Goal: Communication & Community: Answer question/provide support

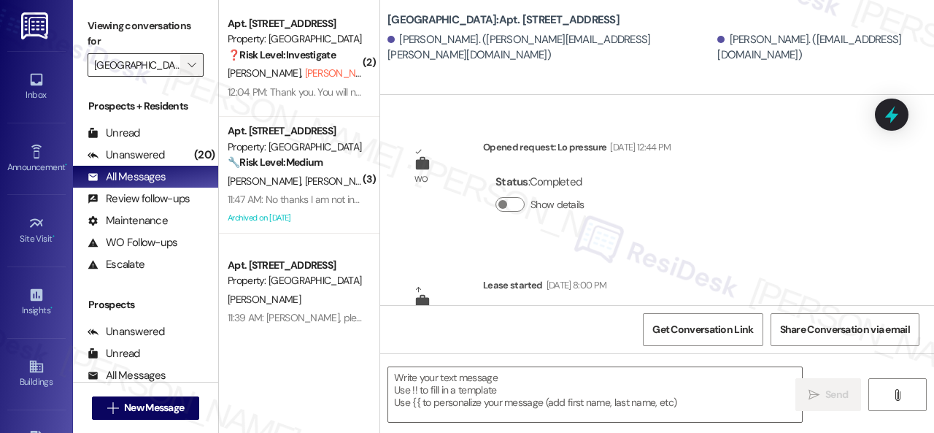
scroll to position [765, 0]
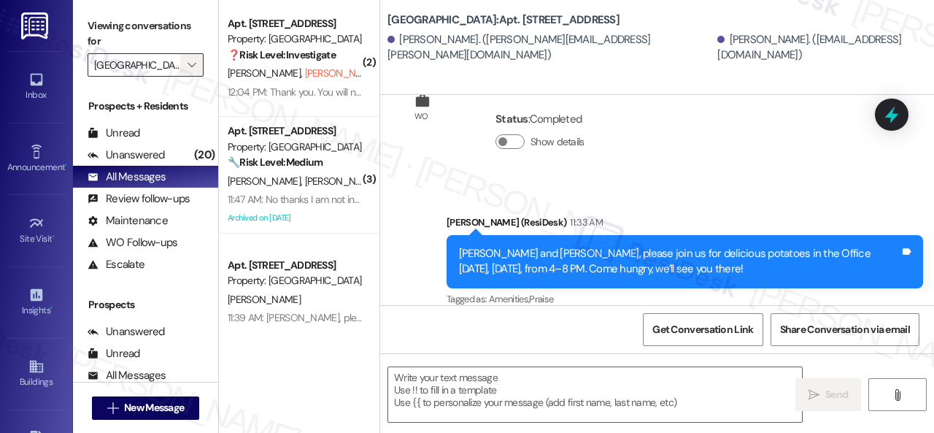
click at [196, 59] on icon "" at bounding box center [191, 65] width 8 height 12
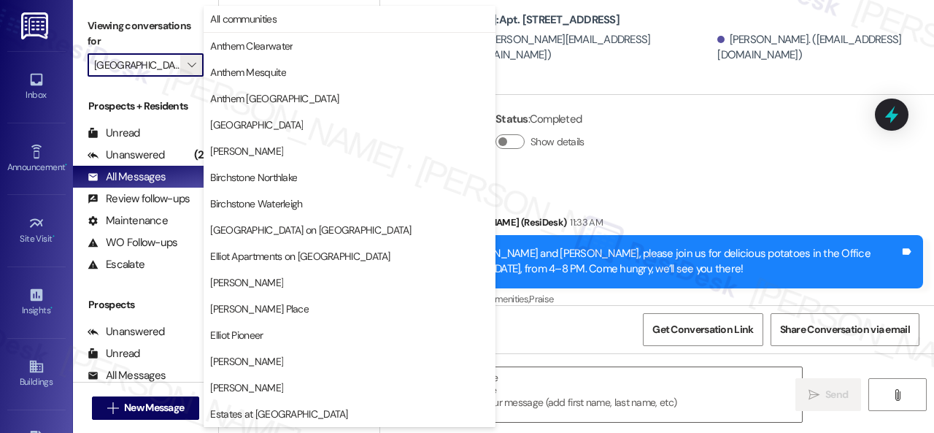
scroll to position [500, 0]
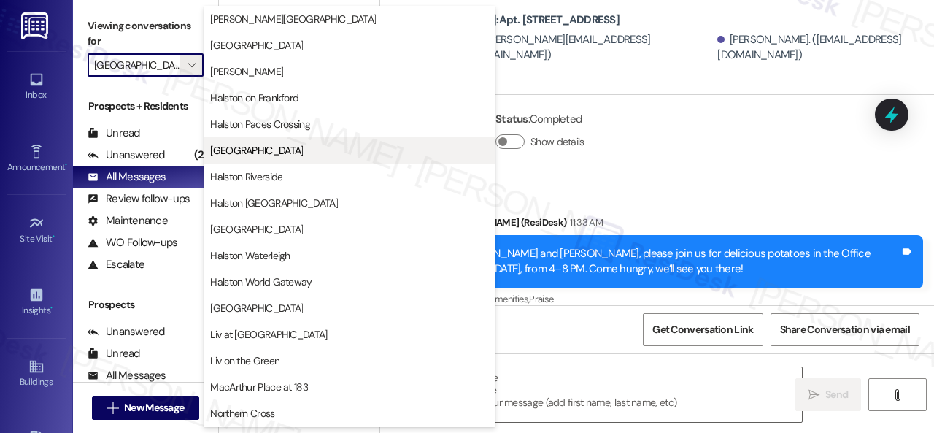
click at [253, 143] on span "[GEOGRAPHIC_DATA]" at bounding box center [256, 150] width 93 height 15
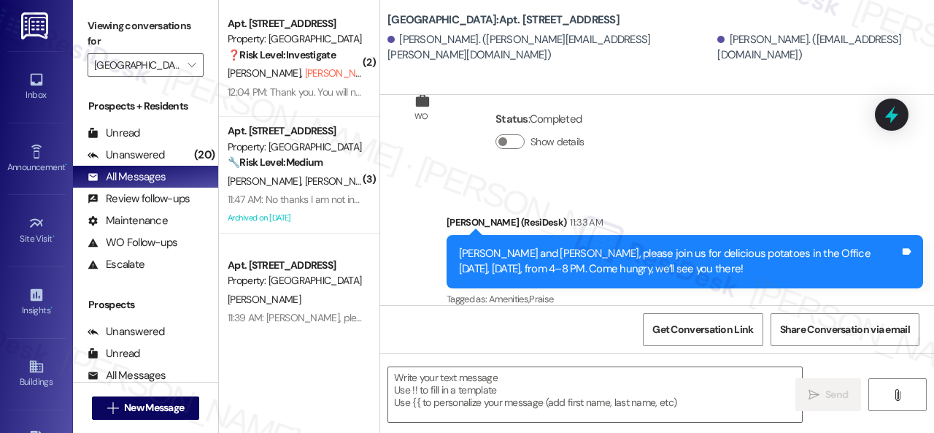
click at [198, 77] on div "Viewing conversations for [GEOGRAPHIC_DATA] " at bounding box center [145, 45] width 145 height 91
click at [201, 69] on button "" at bounding box center [191, 64] width 23 height 23
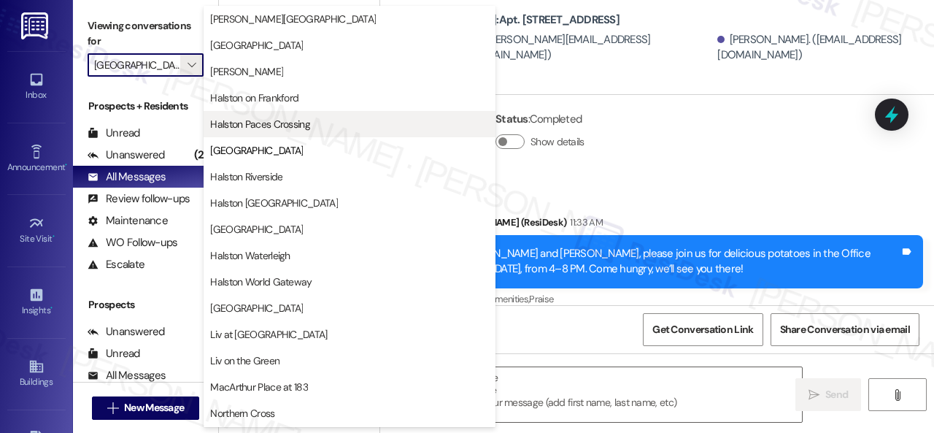
click at [271, 117] on span "Halston Paces Crossing" at bounding box center [260, 124] width 100 height 15
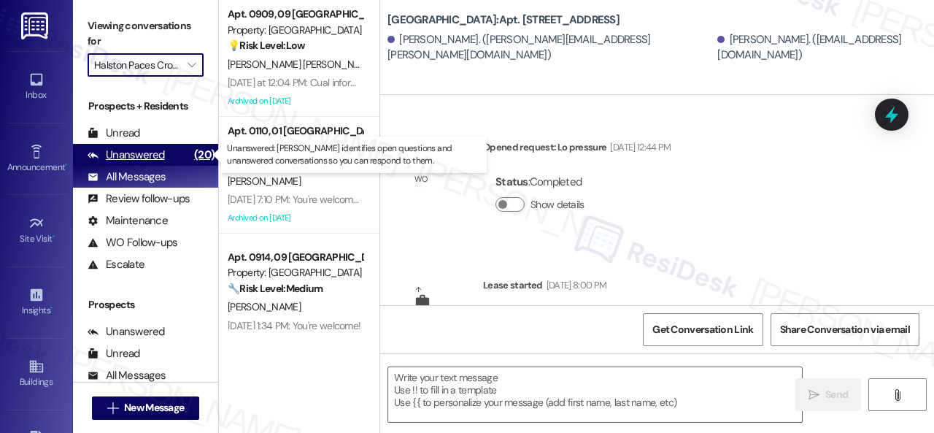
click at [154, 152] on div "Unanswered" at bounding box center [126, 154] width 77 height 15
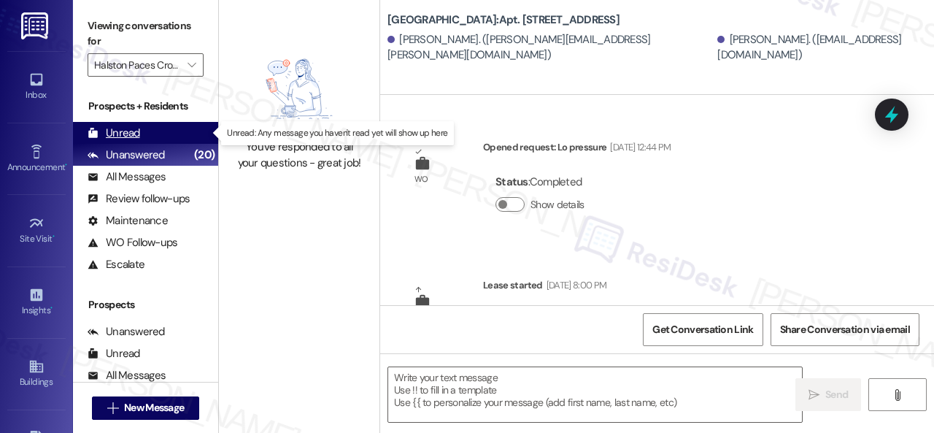
click at [134, 134] on div "Unread" at bounding box center [114, 132] width 53 height 15
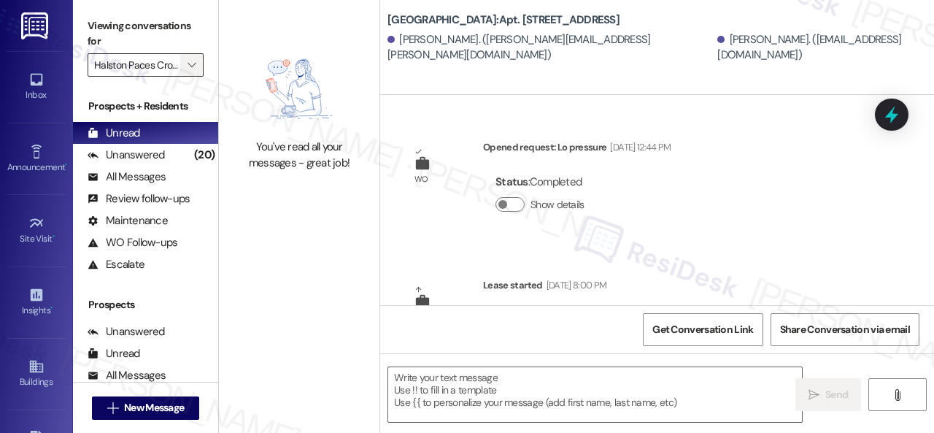
click at [192, 62] on icon "" at bounding box center [191, 65] width 8 height 12
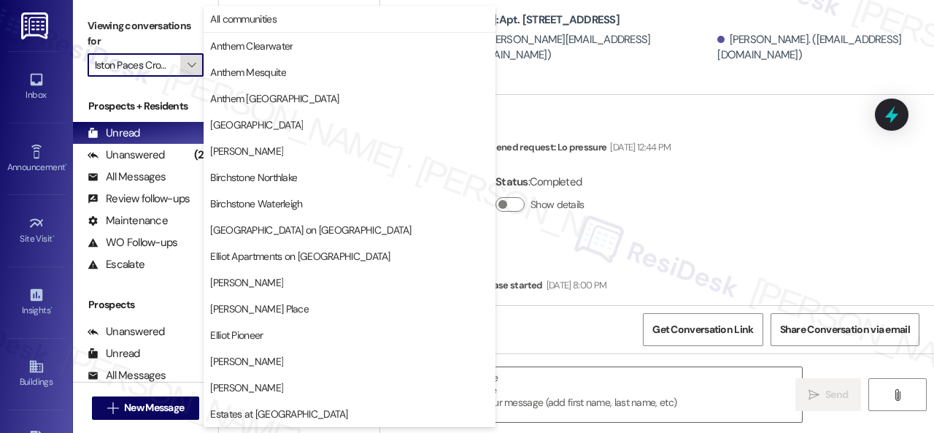
scroll to position [500, 0]
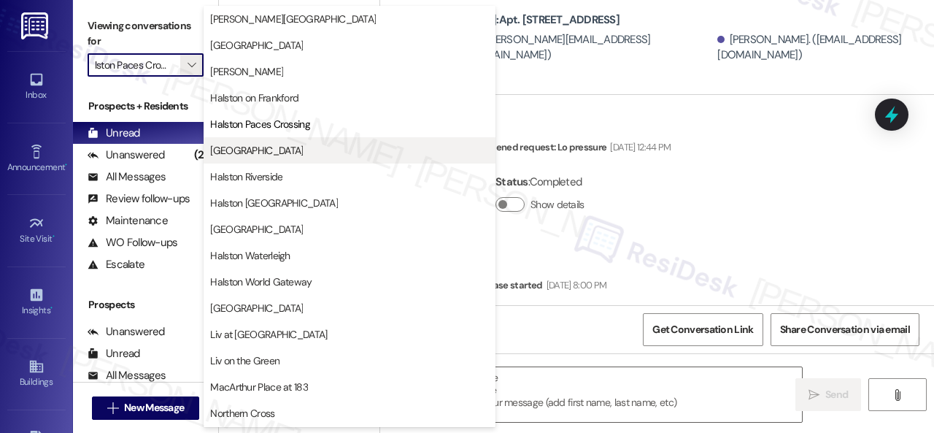
click at [232, 151] on span "[GEOGRAPHIC_DATA]" at bounding box center [256, 150] width 93 height 15
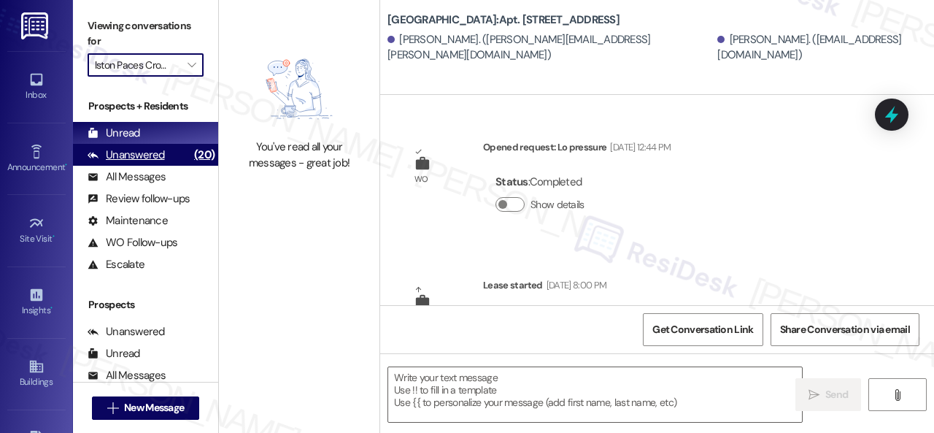
type input "[GEOGRAPHIC_DATA]"
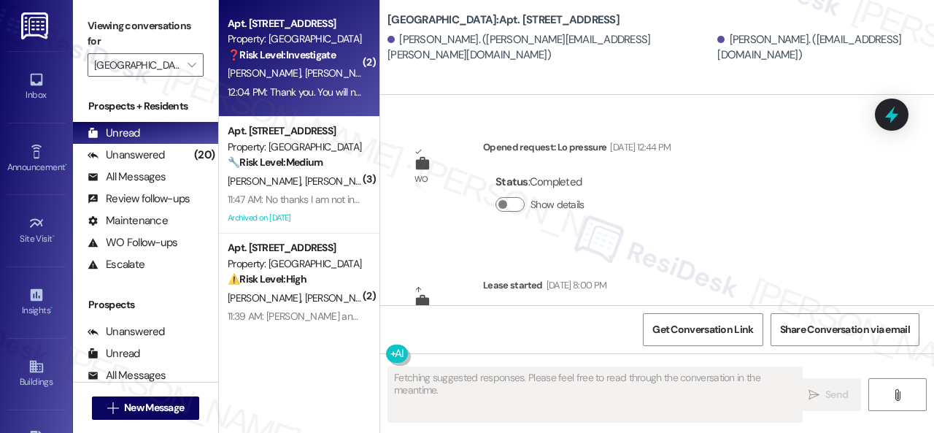
click at [305, 77] on span "P. Nelson (Opted Out)" at bounding box center [367, 72] width 125 height 13
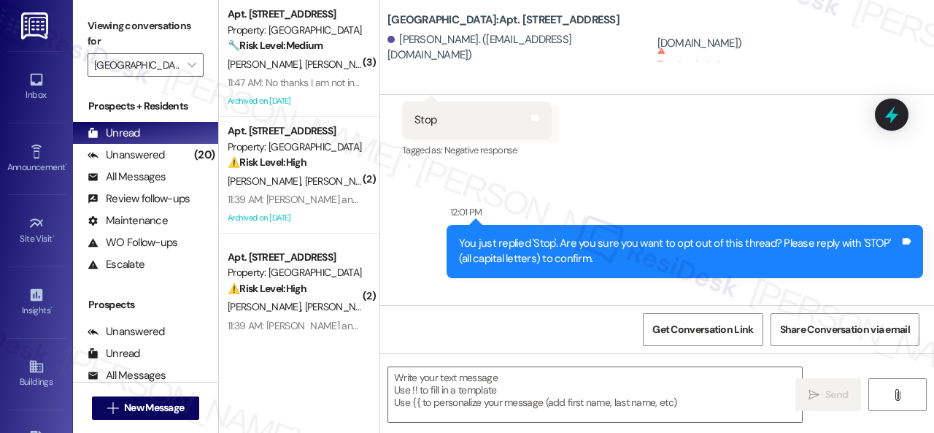
scroll to position [25967, 0]
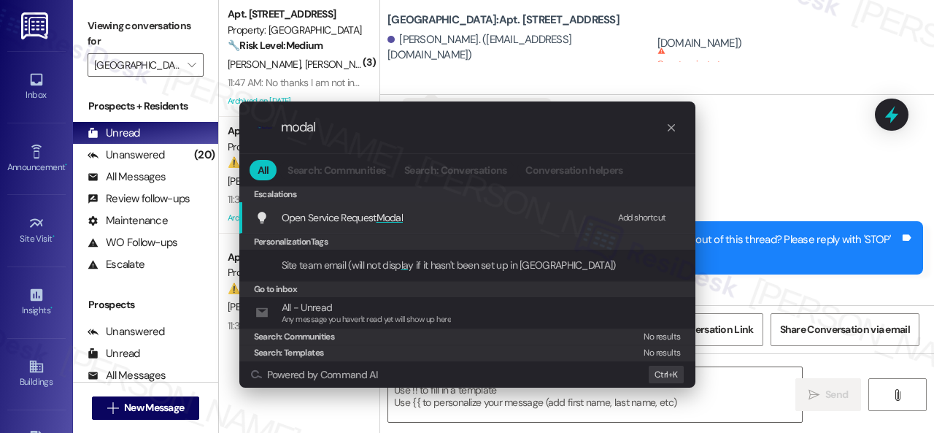
click at [643, 215] on div "Add shortcut" at bounding box center [642, 217] width 48 height 15
drag, startPoint x: 340, startPoint y: 134, endPoint x: 244, endPoint y: 116, distance: 97.2
click at [244, 116] on div ".cls-1{fill:#0a055f;}.cls-2{fill:#0cc4c4;} resideskLogoBlueOrange modal" at bounding box center [467, 127] width 456 height 52
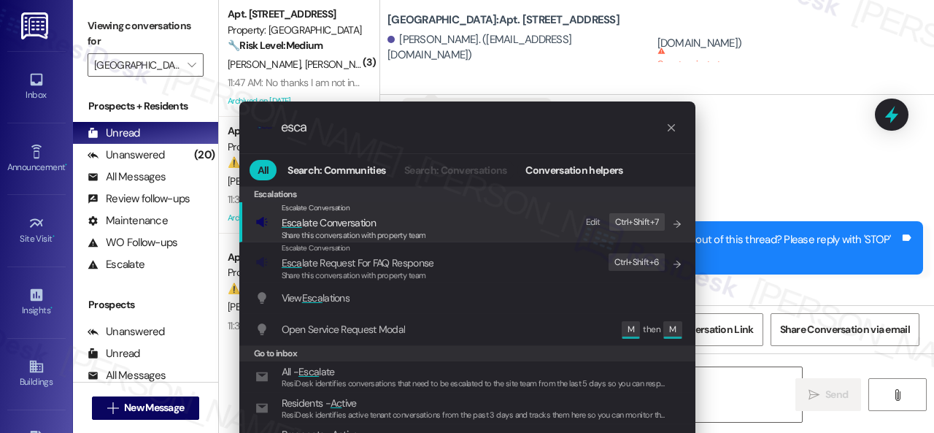
click at [592, 225] on div "Edit" at bounding box center [593, 221] width 15 height 15
drag, startPoint x: 277, startPoint y: 119, endPoint x: 247, endPoint y: 113, distance: 30.5
click at [247, 113] on div ".cls-1{fill:#0a055f;}.cls-2{fill:#0cc4c4;} resideskLogoBlueOrange esca" at bounding box center [467, 127] width 456 height 52
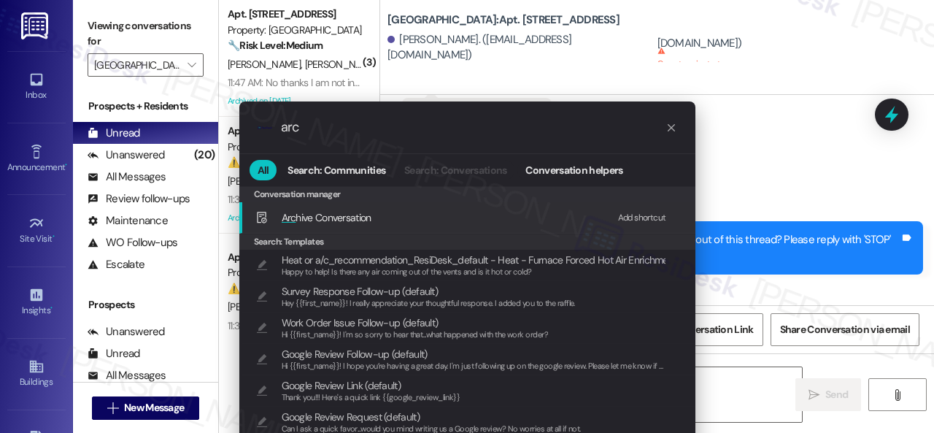
type input "arc"
click at [632, 215] on div "Add shortcut" at bounding box center [642, 217] width 48 height 15
click at [295, 212] on span "Arc hive Conversation" at bounding box center [327, 217] width 90 height 13
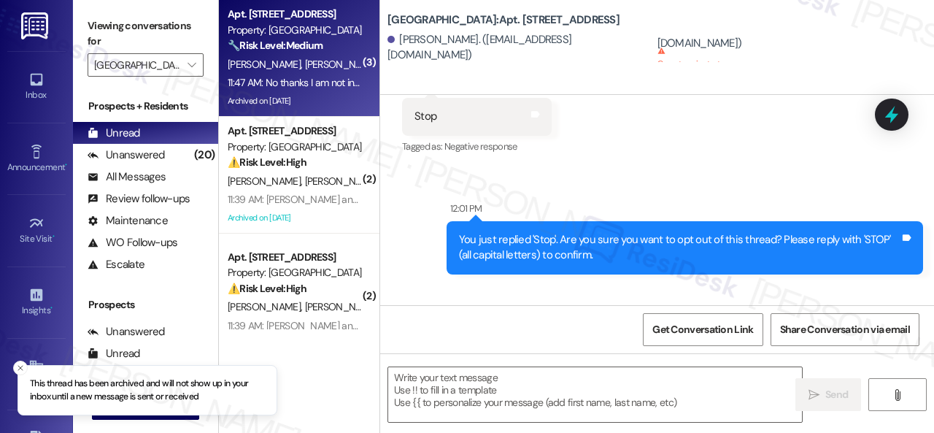
click at [332, 77] on div "11:47 AM: No thanks I am not interested 11:47 AM: No thanks I am not interested" at bounding box center [309, 82] width 163 height 13
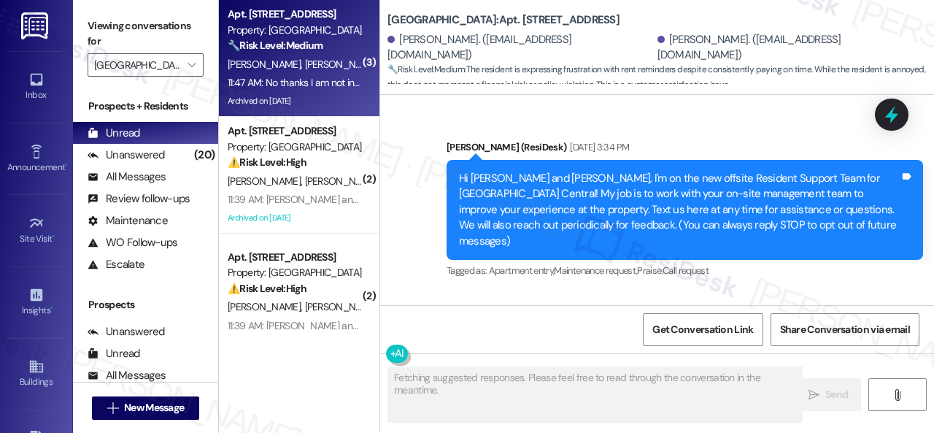
scroll to position [26222, 0]
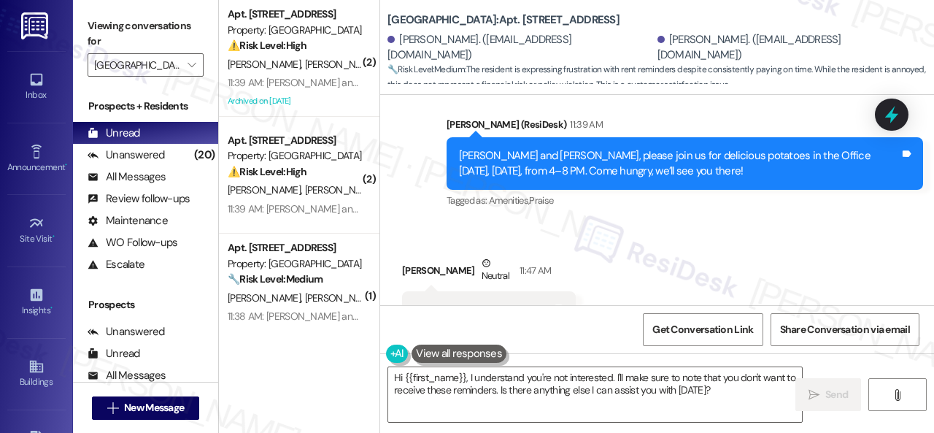
click at [442, 386] on textarea "Hi {{first_name}}, I understand you're not interested. I'll make sure to note t…" at bounding box center [595, 394] width 414 height 55
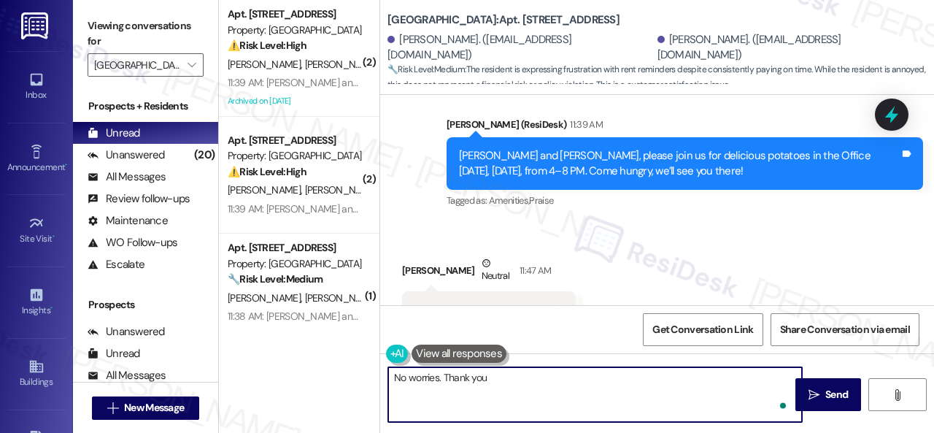
type textarea "No worries. Thank you."
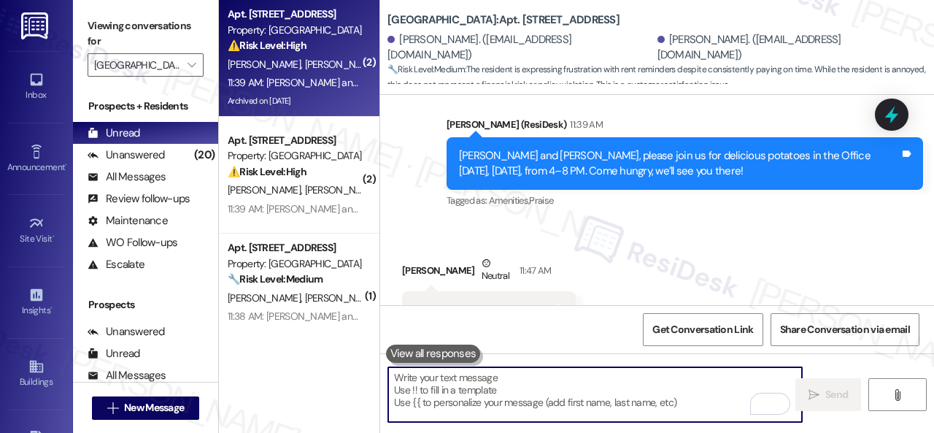
click at [331, 61] on div "S. Gonzalez N. Bertolino" at bounding box center [295, 64] width 138 height 18
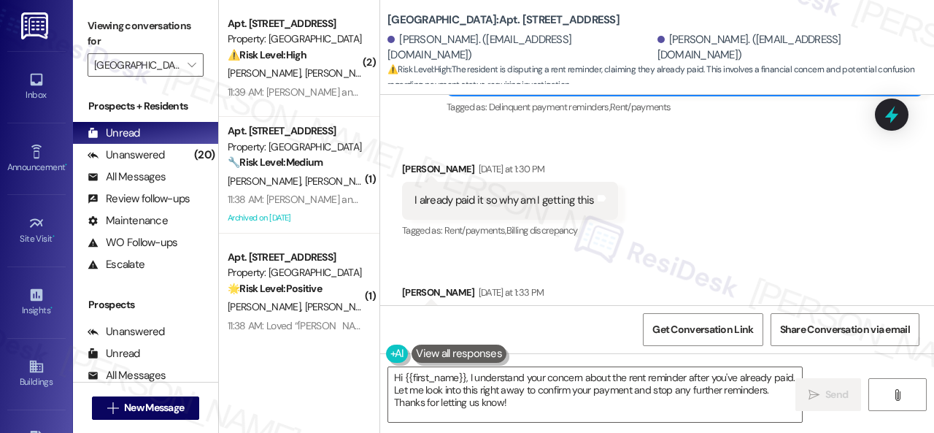
scroll to position [9013, 0]
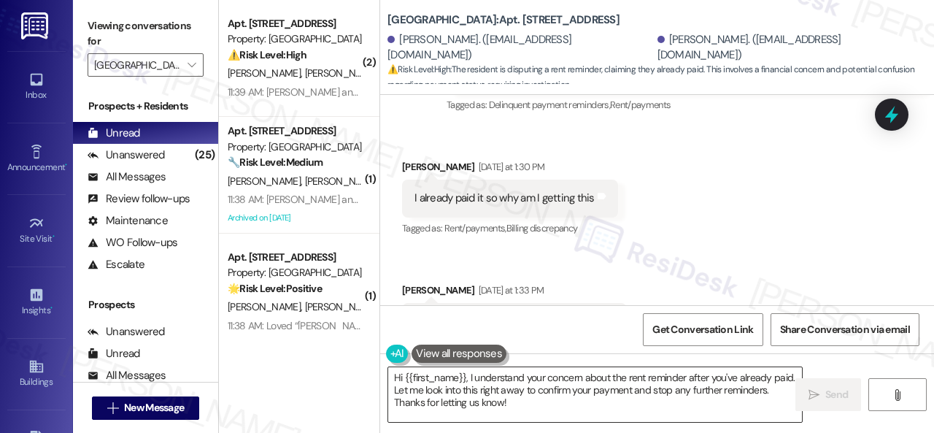
drag, startPoint x: 472, startPoint y: 392, endPoint x: 524, endPoint y: 398, distance: 52.2
click at [472, 392] on textarea "Hi {{first_name}}, I understand your concern about the rent reminder after you'…" at bounding box center [595, 394] width 414 height 55
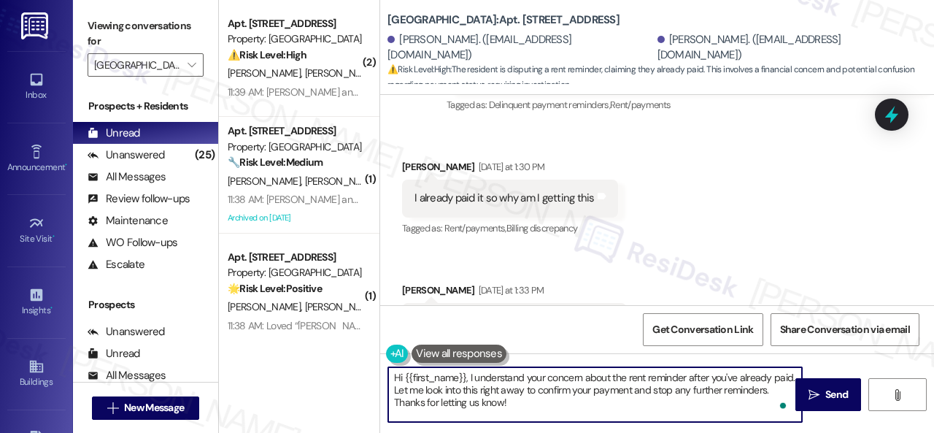
drag, startPoint x: 526, startPoint y: 403, endPoint x: 313, endPoint y: 357, distance: 217.9
click at [313, 357] on div "( 2 ) Apt. 117, 003 Halston Park Central Property: Halston Park Central ⚠️ Risk…" at bounding box center [576, 216] width 715 height 433
paste textarea "Please disregard the message if you do not have questions/concerns or are on au…"
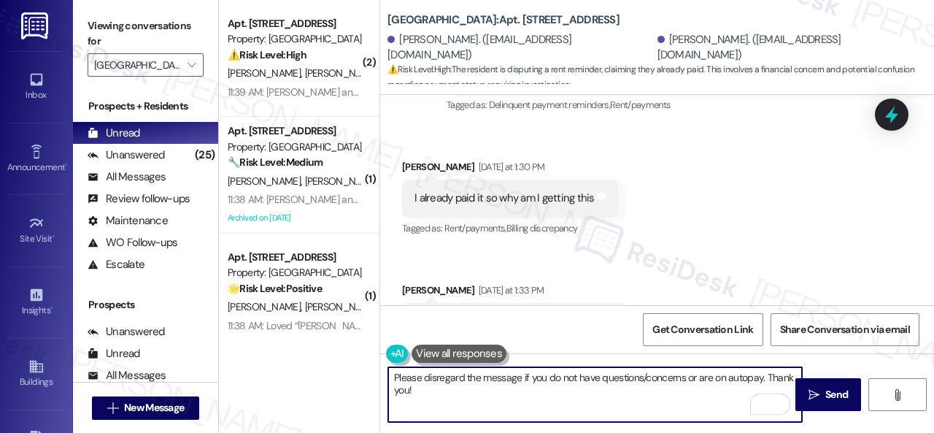
click at [521, 379] on textarea "Please disregard the message if you do not have questions/concerns or are on au…" at bounding box center [595, 394] width 414 height 55
click at [547, 379] on textarea "Please disregard the message if you do not have questions/concerns or are on au…" at bounding box center [595, 394] width 414 height 55
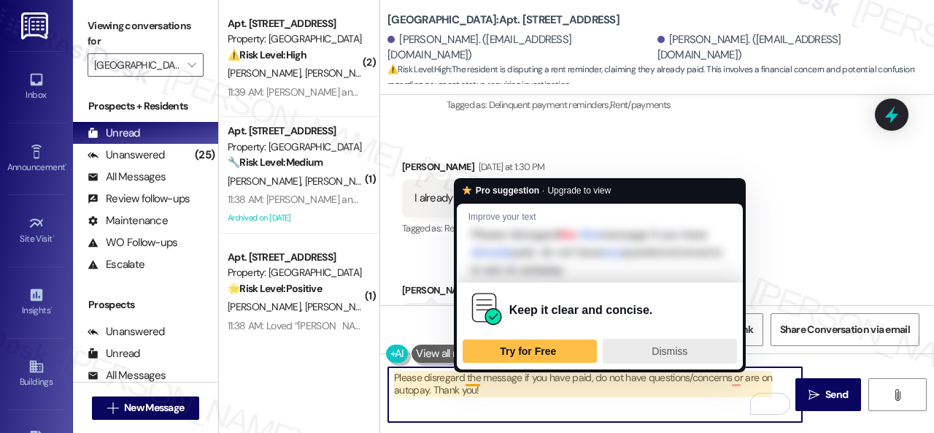
click at [670, 351] on span "Dismiss" at bounding box center [669, 351] width 36 height 12
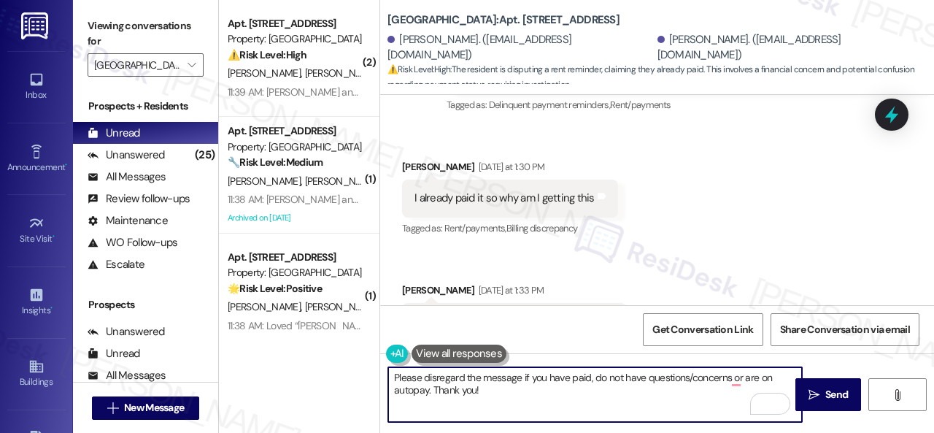
click at [570, 382] on textarea "Please disregard the message if you have paid, do not have questions/concerns o…" at bounding box center [595, 394] width 414 height 55
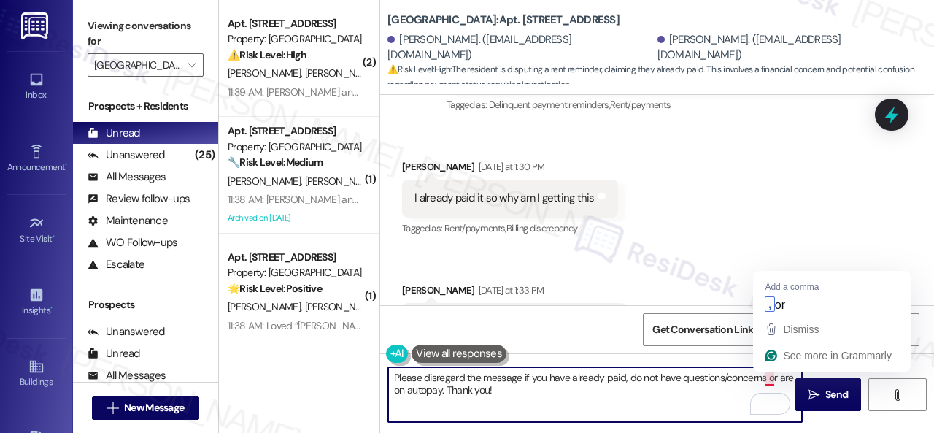
click at [767, 377] on textarea "Please disregard the message if you have already paid, do not have questions/co…" at bounding box center [595, 394] width 414 height 55
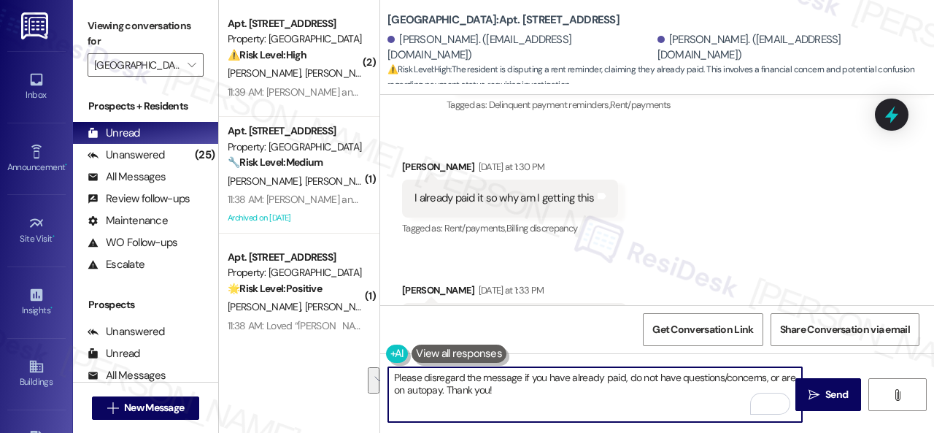
drag, startPoint x: 504, startPoint y: 391, endPoint x: 379, endPoint y: 377, distance: 126.2
click at [379, 377] on div "( 2 ) Apt. 117, 003 Halston Park Central Property: Halston Park Central ⚠️ Risk…" at bounding box center [576, 216] width 715 height 433
click at [611, 392] on textarea "Please disregard the message if you have already paid, do not have questions/co…" at bounding box center [595, 394] width 414 height 55
type textarea "Please disregard the message if you have already paid, do not have questions/co…"
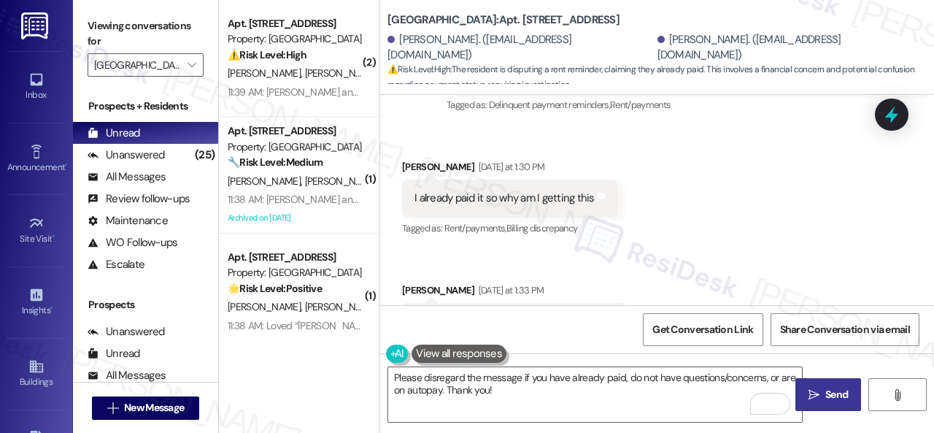
click at [816, 391] on span " Send" at bounding box center [828, 394] width 46 height 15
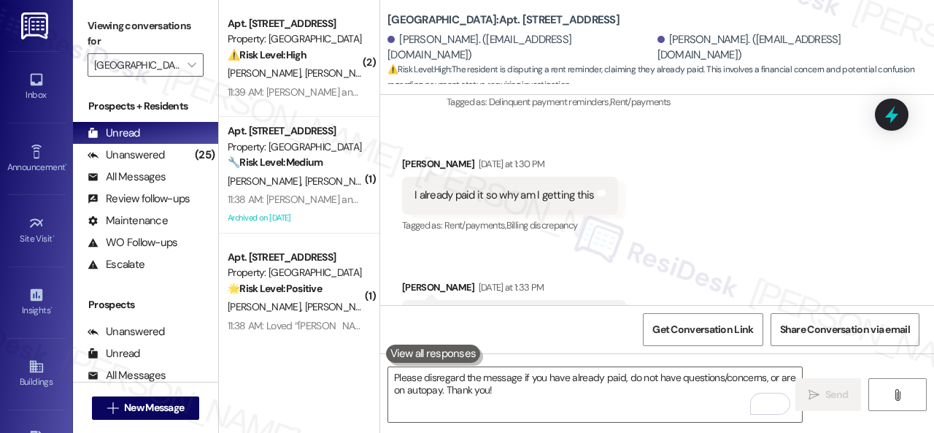
click at [488, 196] on div "Received via SMS Nicholas Bertolino Yesterday at 1:30 PM I already paid it so w…" at bounding box center [657, 246] width 554 height 247
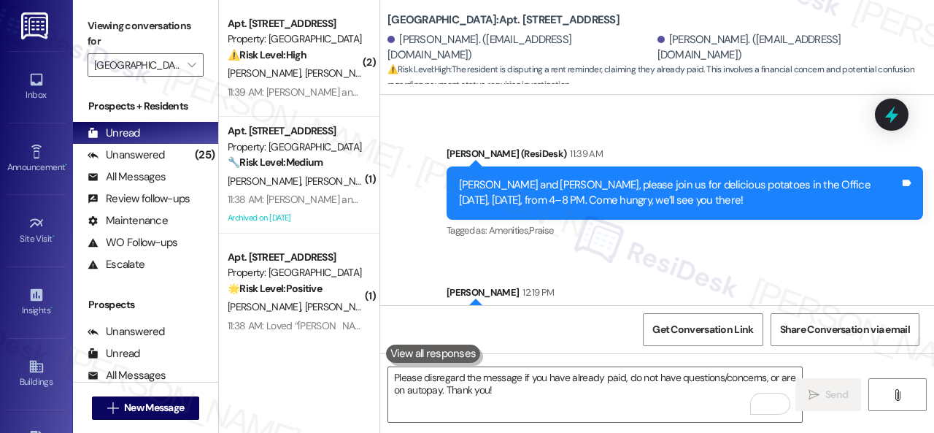
scroll to position [4, 0]
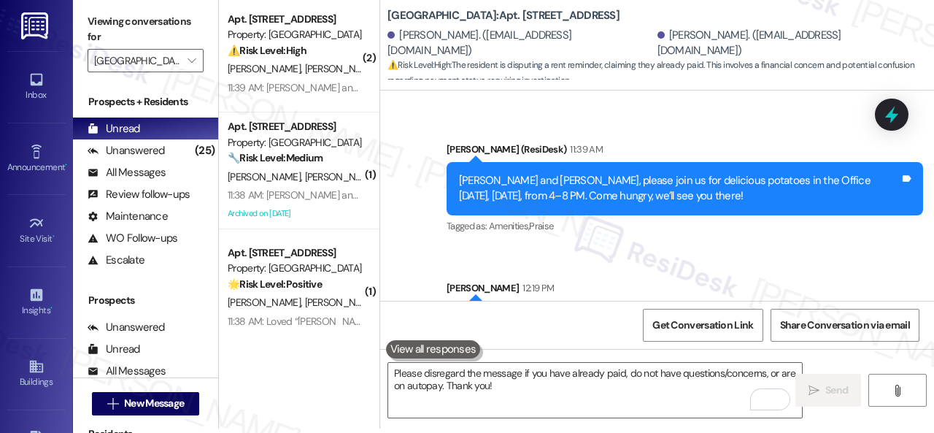
click at [441, 269] on div "Sent via SMS Sarah 12:19 PM Please disregard the message if you have already pa…" at bounding box center [685, 317] width 498 height 96
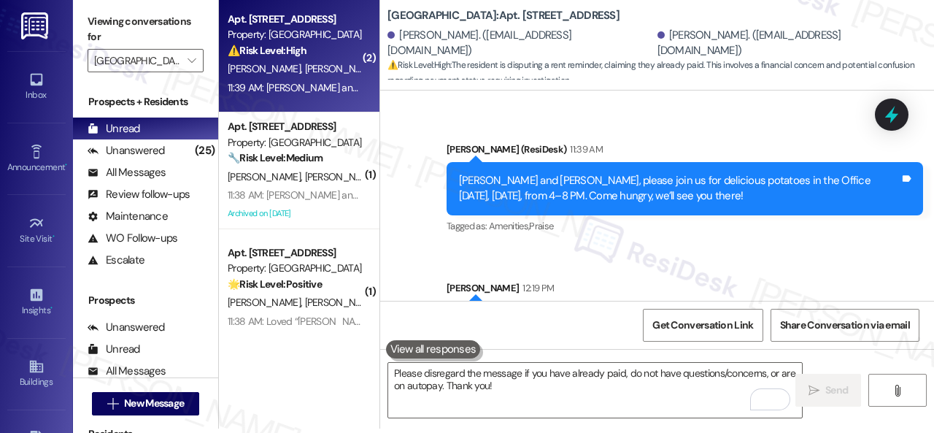
click at [332, 61] on div "A. Guerra Y. Moreno Olivares" at bounding box center [295, 69] width 138 height 18
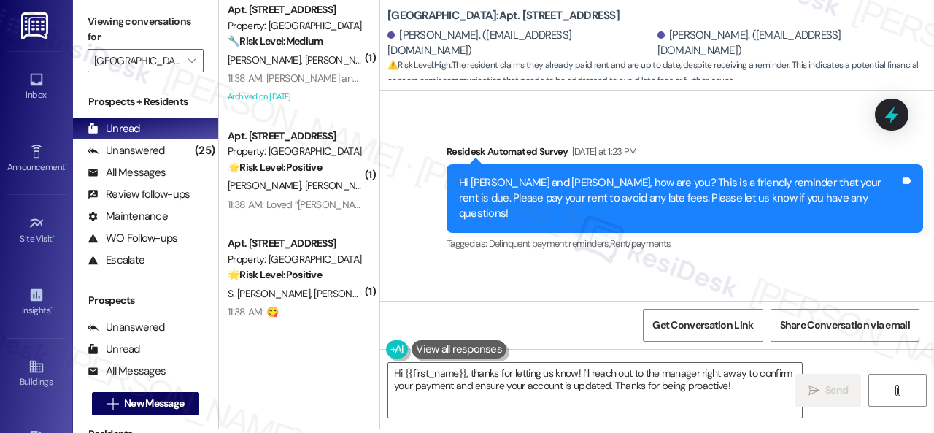
scroll to position [32404, 0]
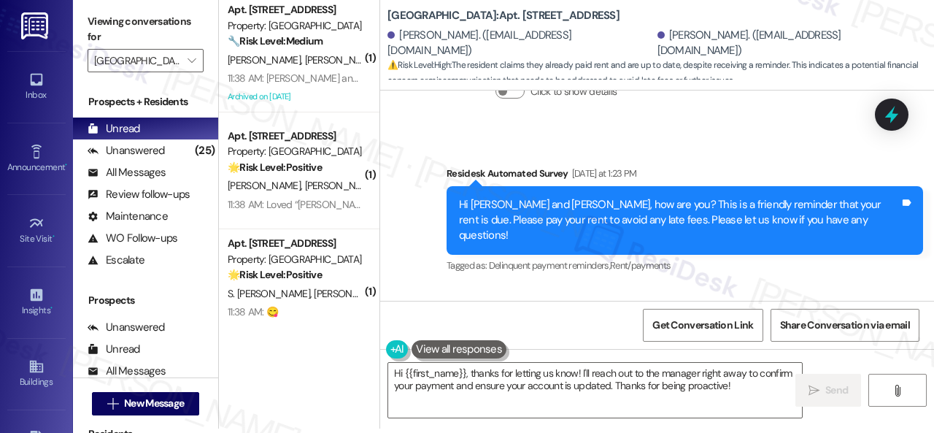
click at [447, 287] on div "Received via SMS Yeniree Moreno Olivares Yesterday at 1:24 PM we already paid T…" at bounding box center [657, 418] width 554 height 263
click at [497, 384] on textarea "Hi {{first_name}}, thanks for letting us know! I'll reach out to the manager ri…" at bounding box center [595, 390] width 414 height 55
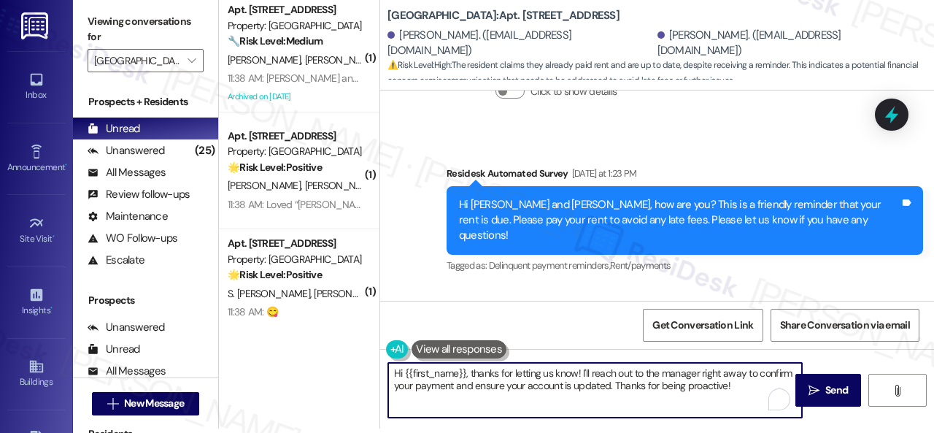
paste textarea "Please disregard the message if you have already paid, do not have questions/co…"
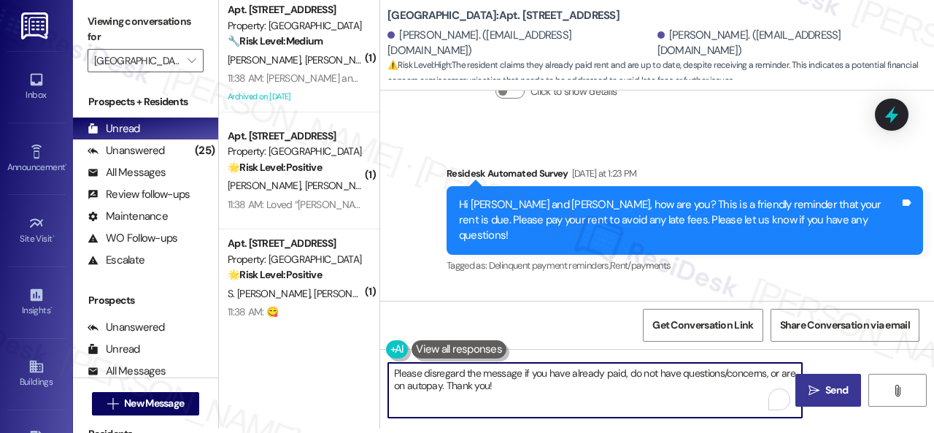
type textarea "Please disregard the message if you have already paid, do not have questions/co…"
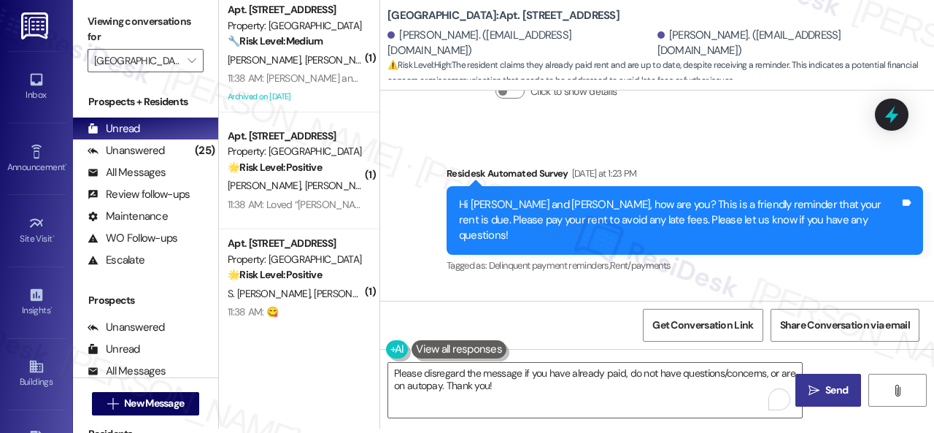
click at [827, 396] on span "Send" at bounding box center [836, 389] width 23 height 15
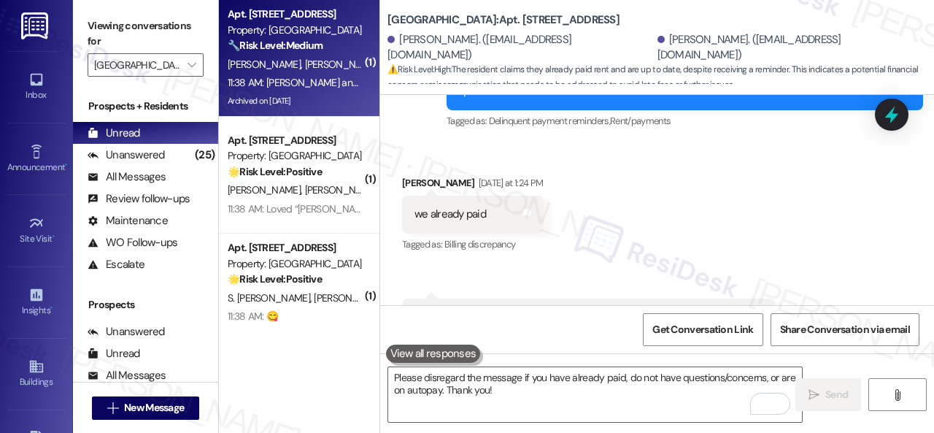
click at [343, 75] on div "11:38 AM: Randall, Rolando and Anthony, please join us for delicious potatoes i…" at bounding box center [295, 83] width 138 height 18
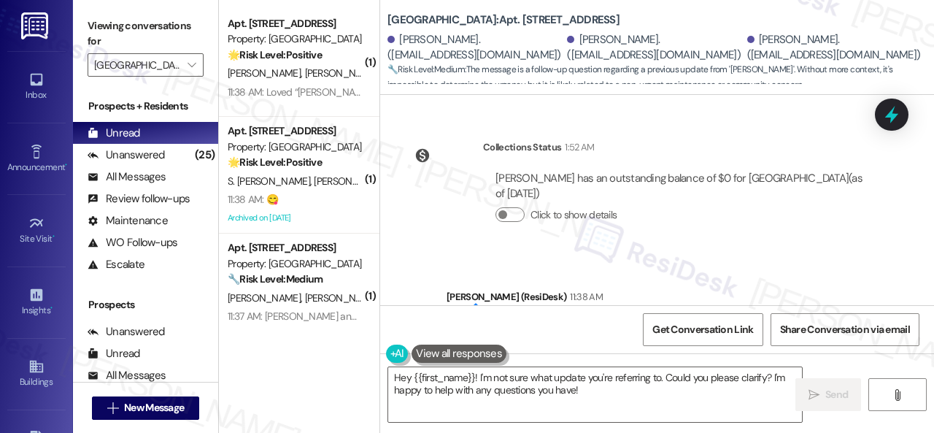
scroll to position [22435, 0]
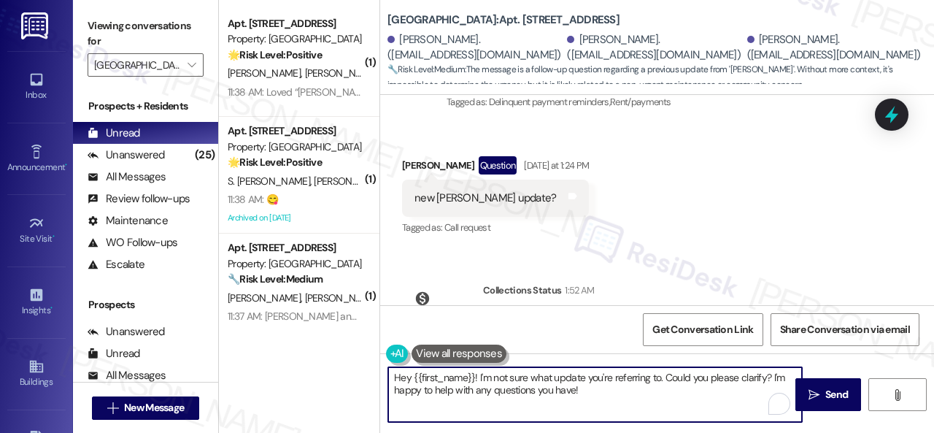
drag, startPoint x: 393, startPoint y: 376, endPoint x: 616, endPoint y: 396, distance: 224.2
click at [616, 396] on textarea "Hey {{first_name}}! I'm not sure what update you're referring to. Could you ple…" at bounding box center [595, 394] width 414 height 55
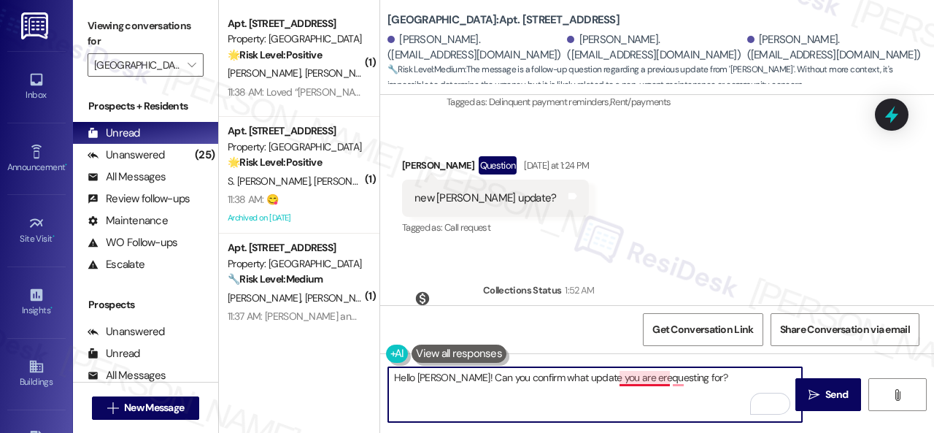
click at [626, 382] on textarea "Hello Anthony! Can you confirm what update you are erequesting for?" at bounding box center [595, 394] width 414 height 55
click at [671, 382] on textarea "Hello Anthony! Can you confirm what update you are requesting for?" at bounding box center [595, 394] width 414 height 55
click at [676, 379] on textarea "Hello Anthony! Can you confirm what update you are requesting for?" at bounding box center [595, 394] width 414 height 55
click at [674, 376] on textarea "Hello Anthony! Can you confirm what update you are requesting?" at bounding box center [595, 394] width 414 height 55
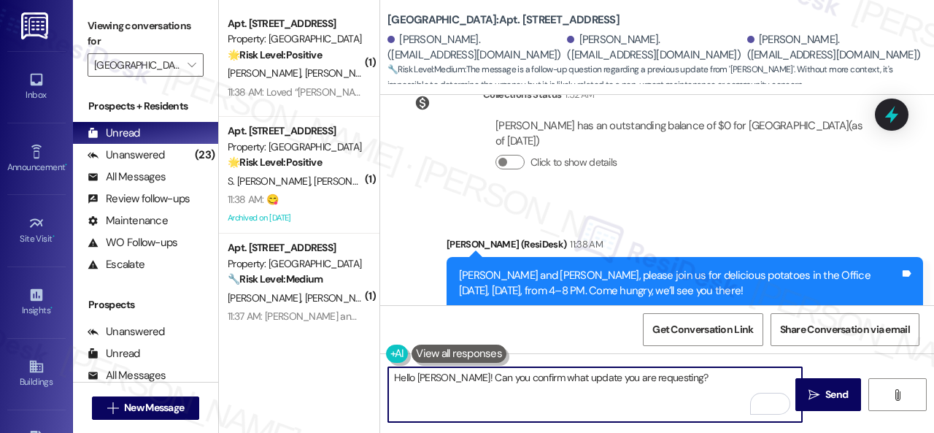
scroll to position [22654, 0]
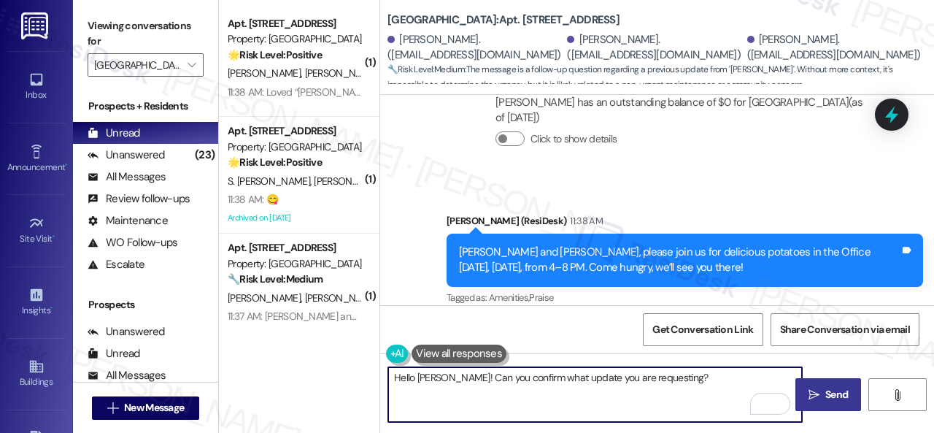
type textarea "Hello Anthony! Can you confirm what update you are requesting?"
click at [837, 398] on span "Send" at bounding box center [836, 394] width 23 height 15
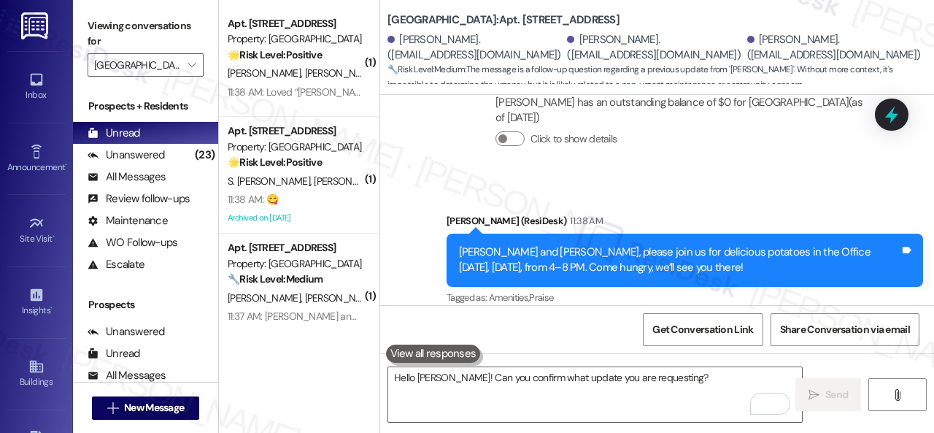
scroll to position [22365, 0]
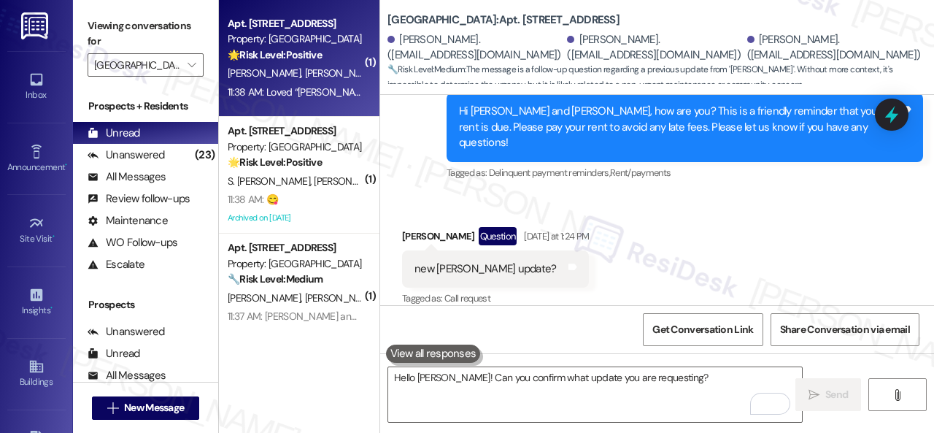
click at [347, 69] on div "M. Prieto D. Bohorquez" at bounding box center [295, 73] width 138 height 18
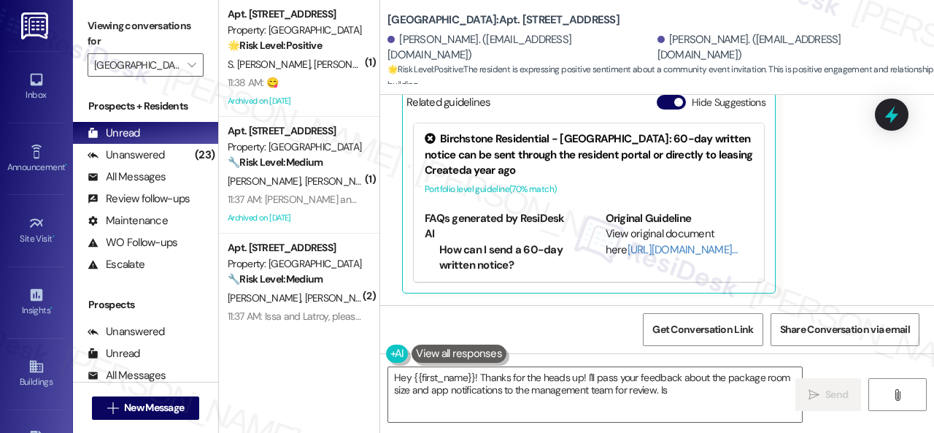
scroll to position [7761, 0]
drag, startPoint x: 452, startPoint y: 405, endPoint x: 374, endPoint y: 373, distance: 83.7
click at [374, 373] on div "( 1 ) Apt. 105, 003 Halston Park Central Property: Halston Park Central 🌟 Risk …" at bounding box center [576, 216] width 715 height 433
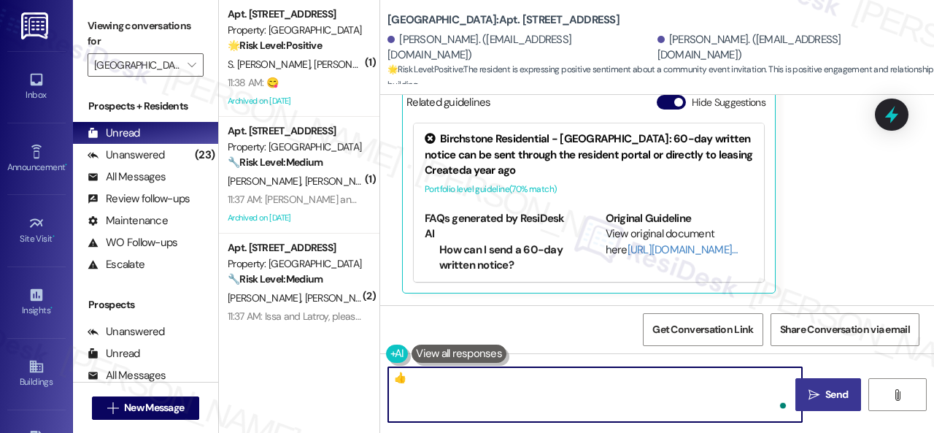
type textarea "👍"
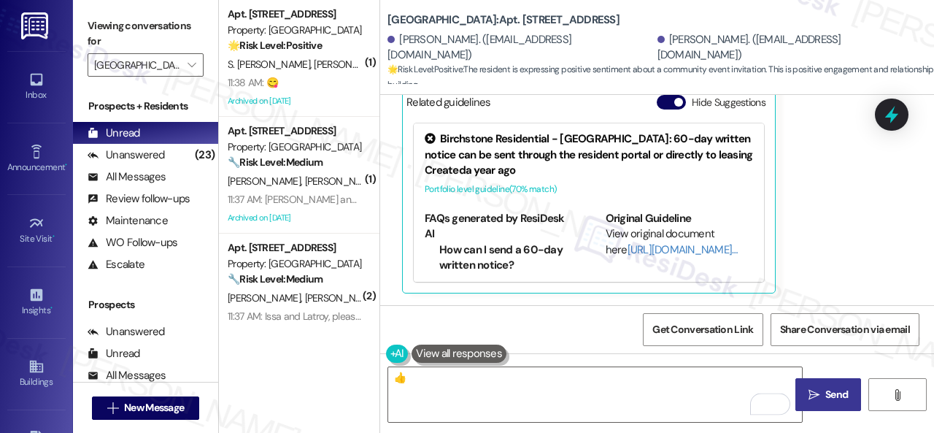
click at [830, 398] on span "Send" at bounding box center [836, 394] width 23 height 15
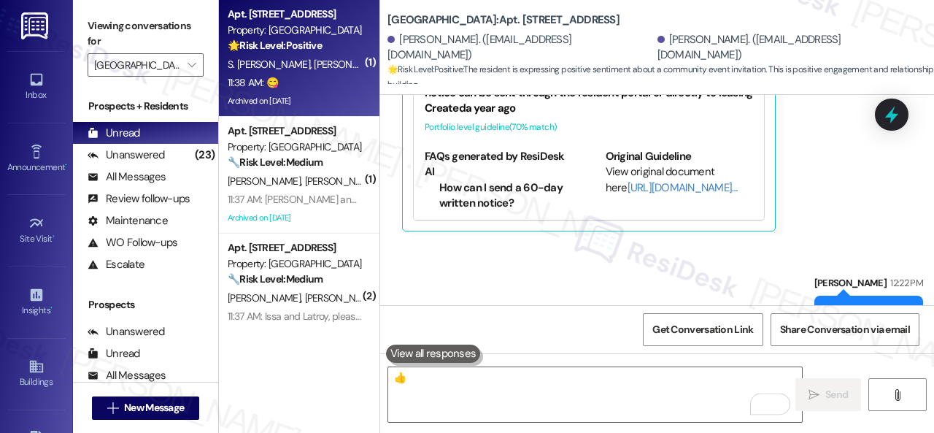
scroll to position [7760, 0]
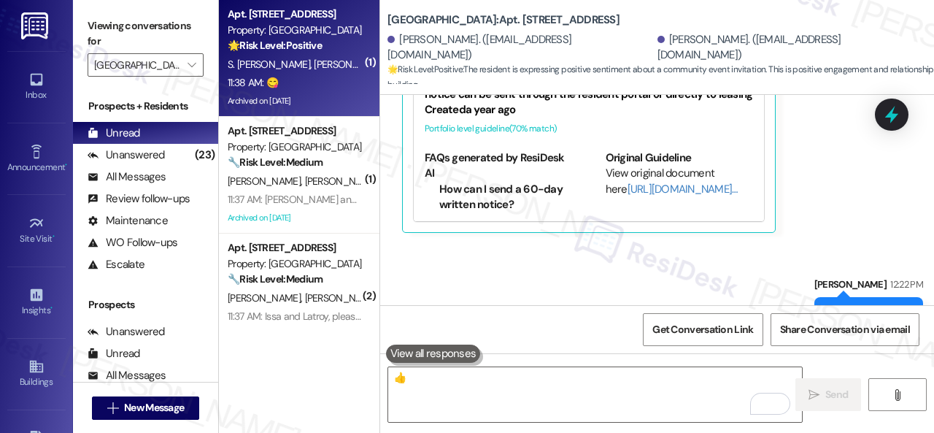
click at [315, 81] on div "11:38 AM: 😋 11:38 AM: 😋" at bounding box center [295, 83] width 138 height 18
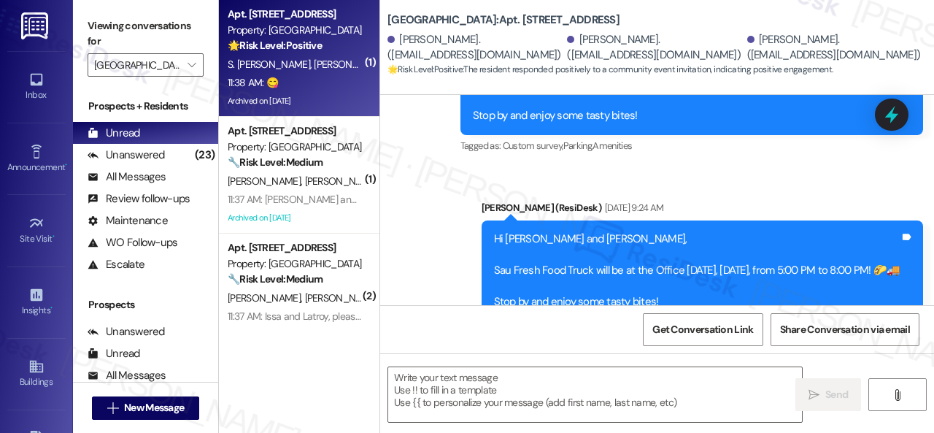
scroll to position [14254, 0]
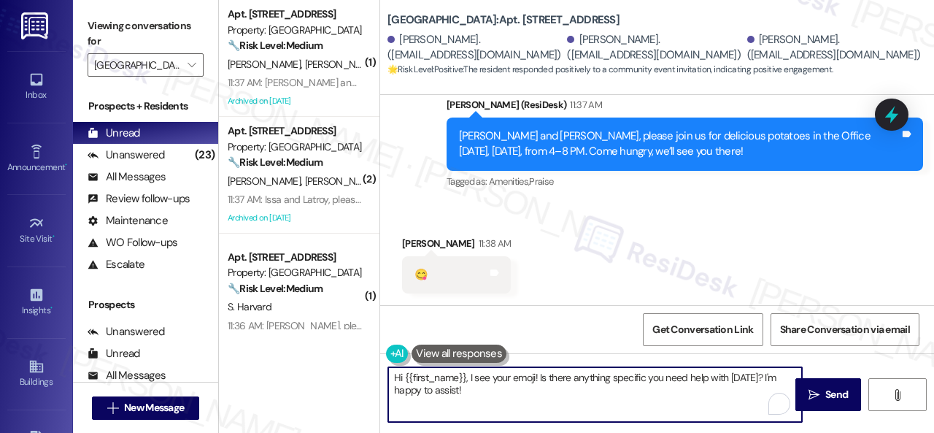
drag, startPoint x: 503, startPoint y: 396, endPoint x: 381, endPoint y: 371, distance: 124.3
click at [381, 371] on div "Hi {{first_name}}, I see your emoji! Is there anything specific you need help w…" at bounding box center [587, 394] width 415 height 56
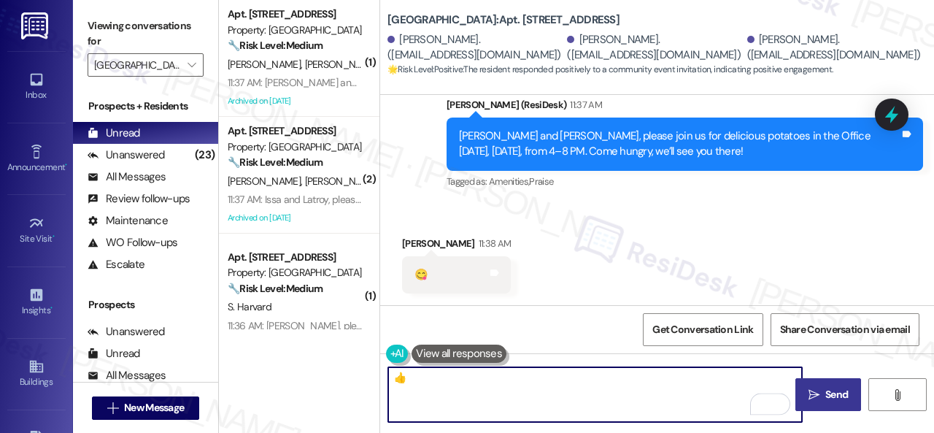
type textarea "👍"
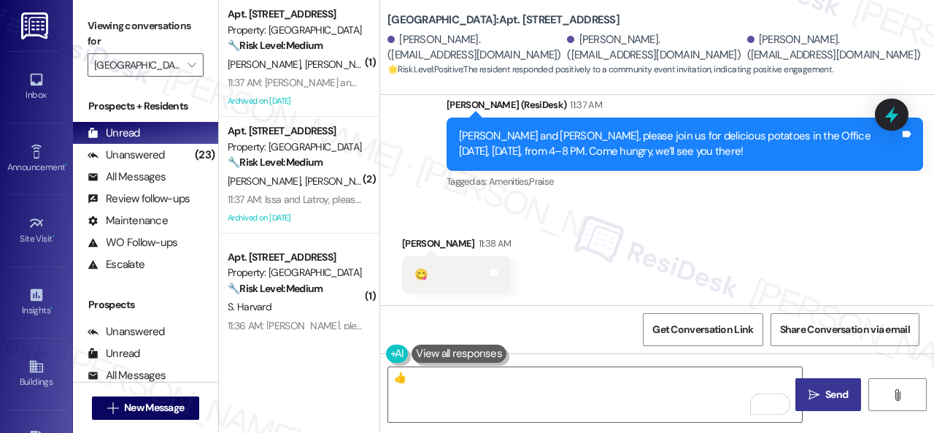
click at [815, 399] on span " Send" at bounding box center [828, 394] width 46 height 15
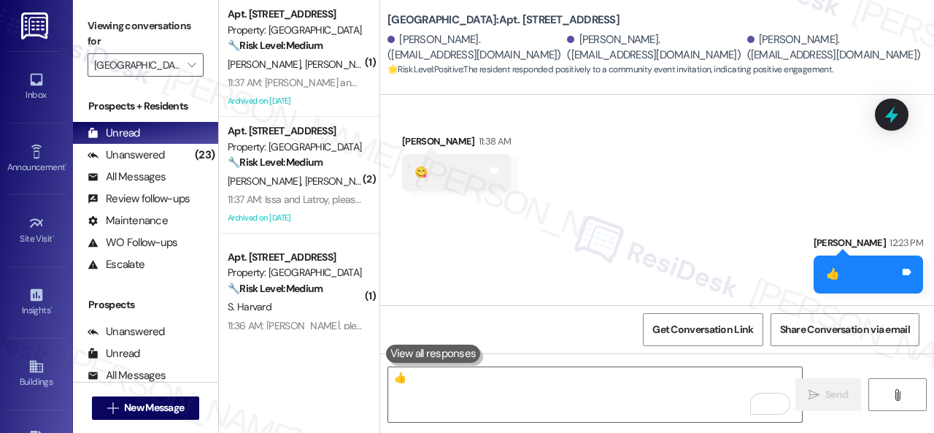
scroll to position [4, 0]
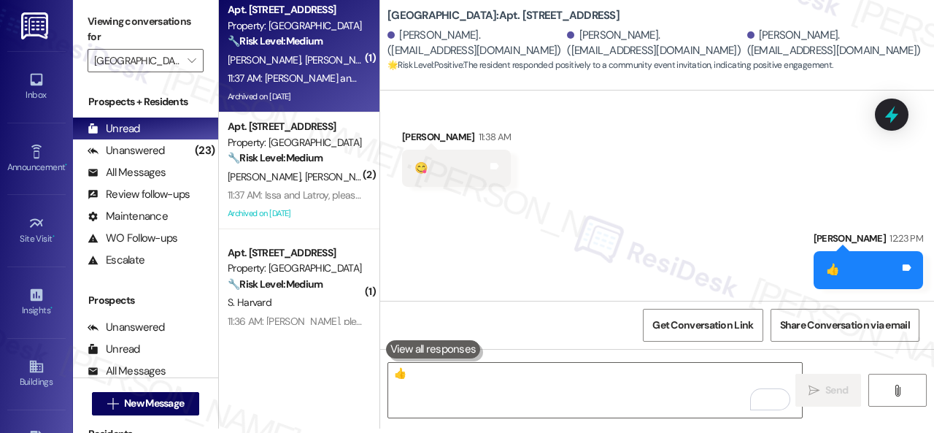
click at [331, 56] on div "A. Blanco I. Blanco" at bounding box center [295, 60] width 138 height 18
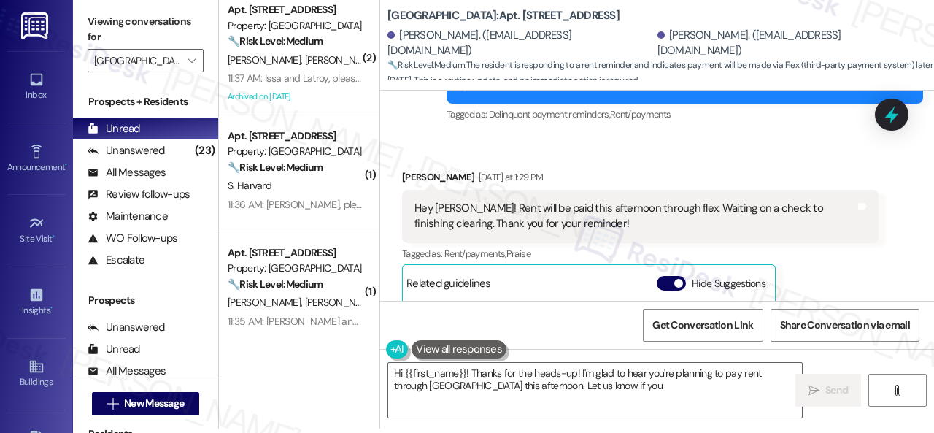
scroll to position [32445, 0]
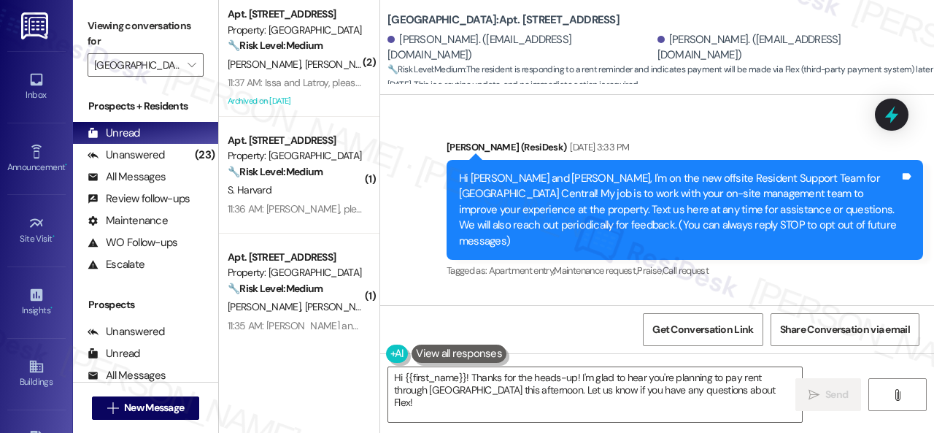
scroll to position [32445, 0]
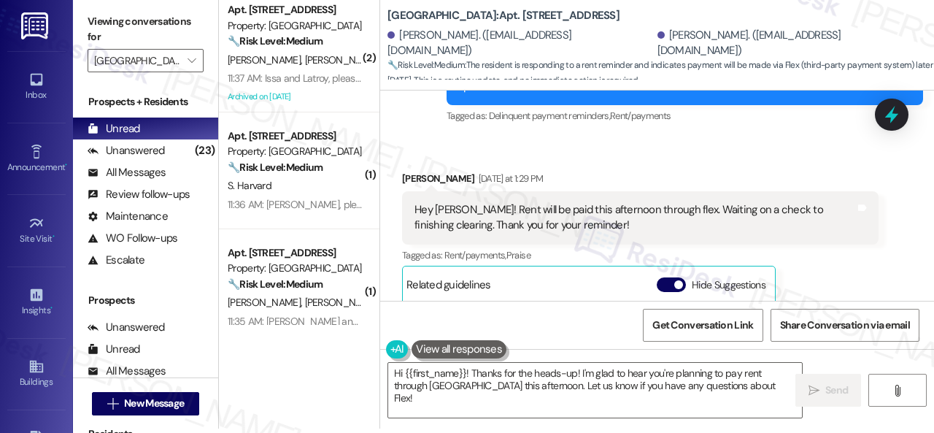
click at [385, 239] on div "Received via SMS Alexander Blanco Yesterday at 1:29 PM Hey Sarah! Rent will be …" at bounding box center [657, 312] width 554 height 349
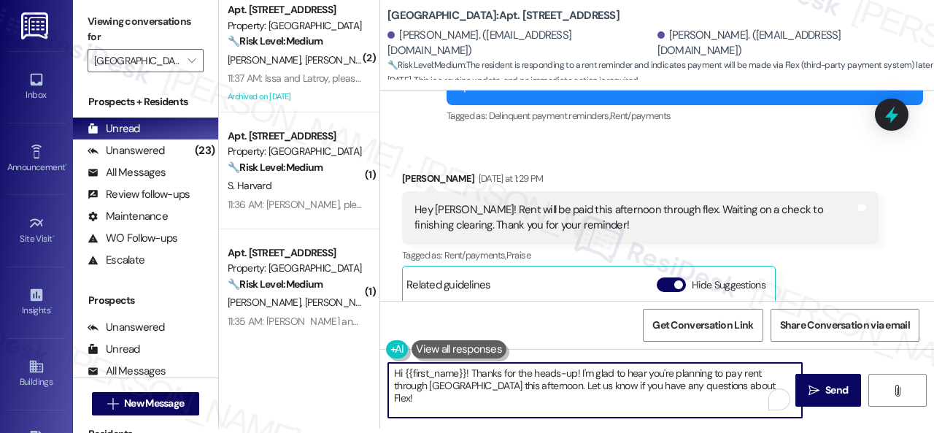
click at [298, 319] on div "( 2 ) Apt. 101, 005 Halston Park Central Property: Halston Park Central 🔧 Risk …" at bounding box center [576, 212] width 715 height 433
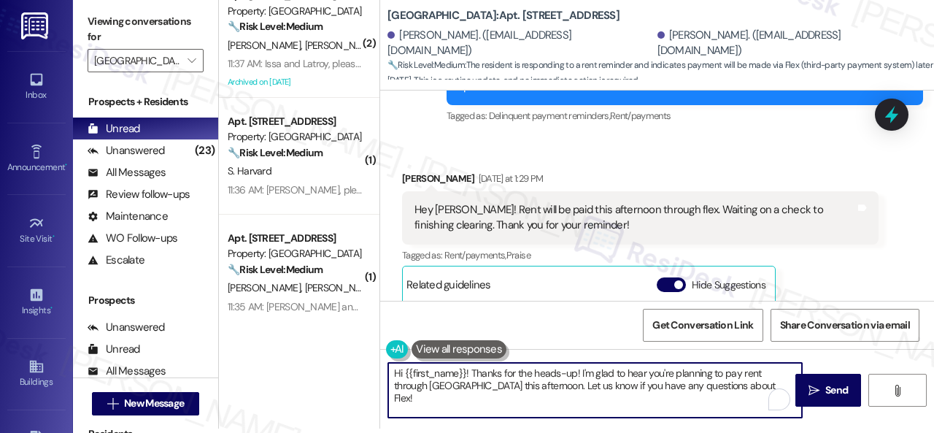
paste textarea "You're welcome"
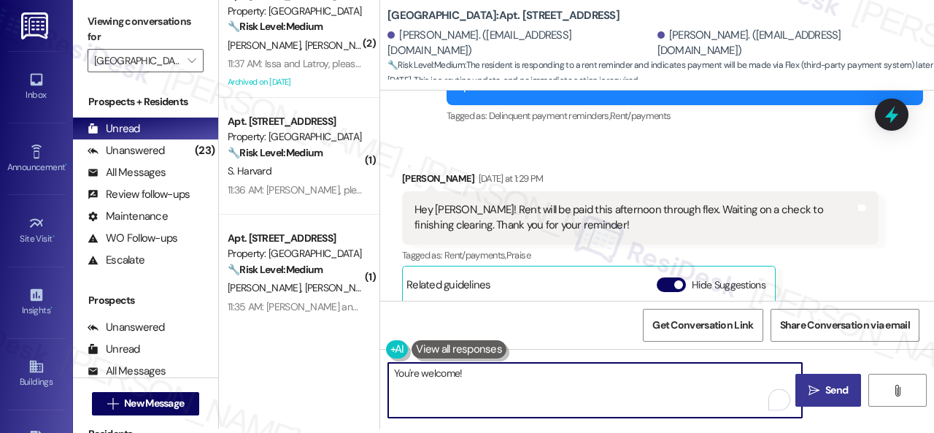
type textarea "You're welcome!"
drag, startPoint x: 816, startPoint y: 396, endPoint x: 863, endPoint y: 247, distance: 156.2
click at [816, 396] on span " Send" at bounding box center [828, 389] width 46 height 15
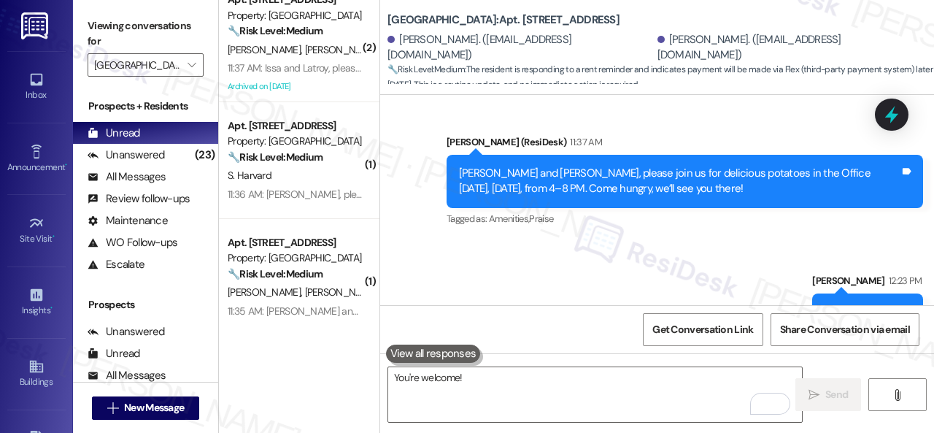
scroll to position [0, 0]
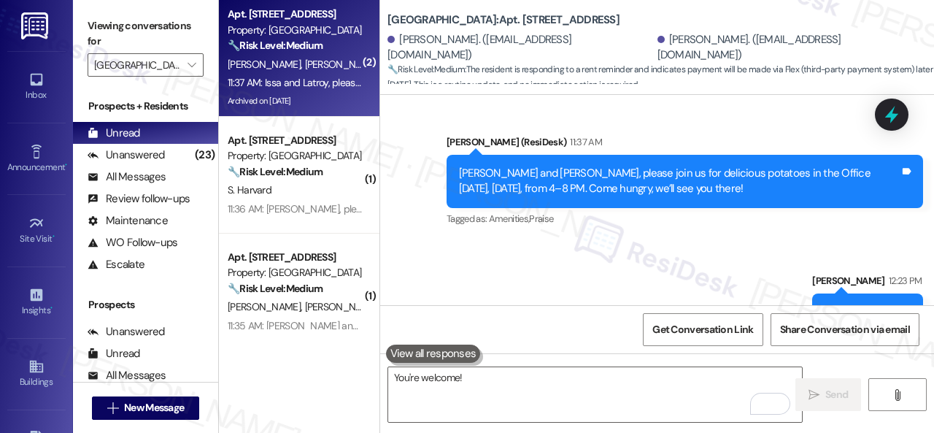
click at [336, 69] on div "[PERSON_NAME] [PERSON_NAME]" at bounding box center [295, 64] width 138 height 18
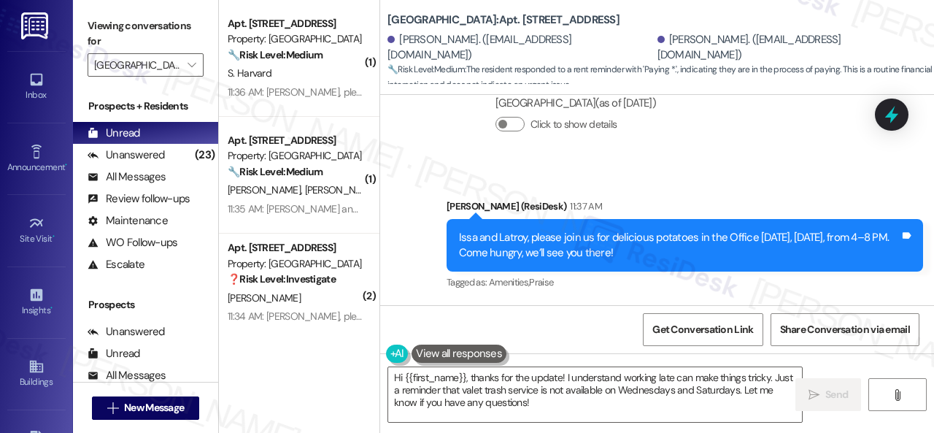
scroll to position [4, 0]
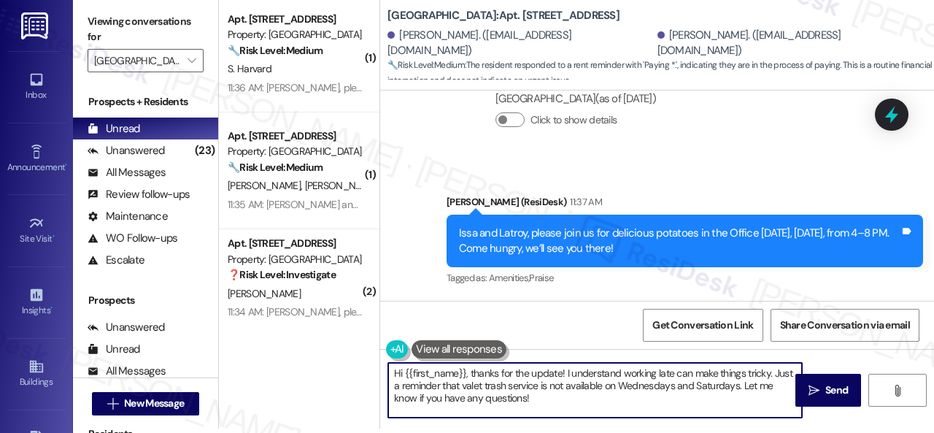
drag, startPoint x: 538, startPoint y: 407, endPoint x: 300, endPoint y: 333, distance: 249.0
click at [300, 333] on div "( 1 ) Apt. 119, 005 Halston Park Central Property: Halston Park Central 🔧 Risk …" at bounding box center [576, 212] width 715 height 433
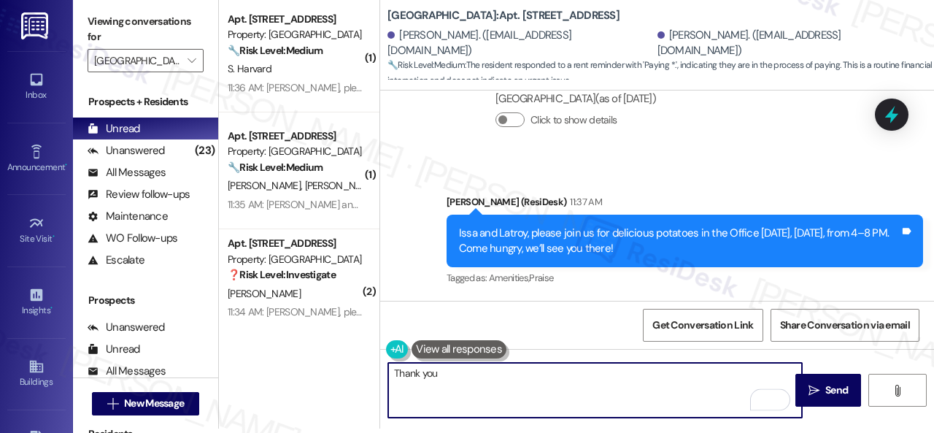
type textarea "Thank you!"
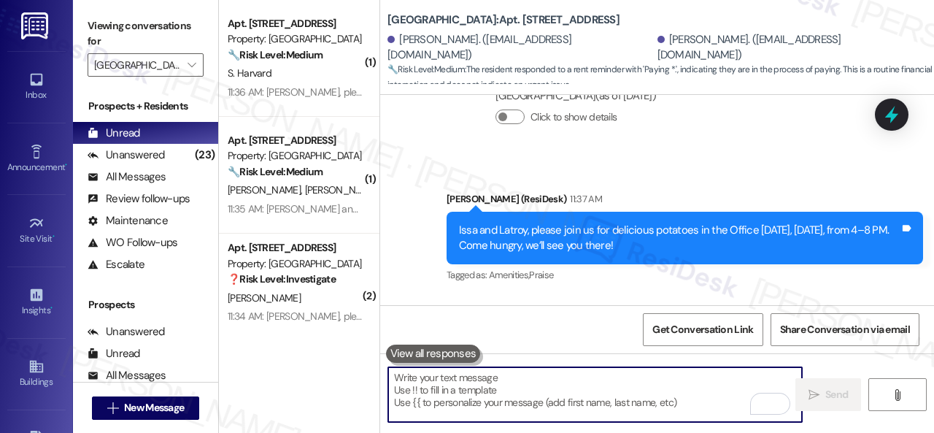
scroll to position [19256, 0]
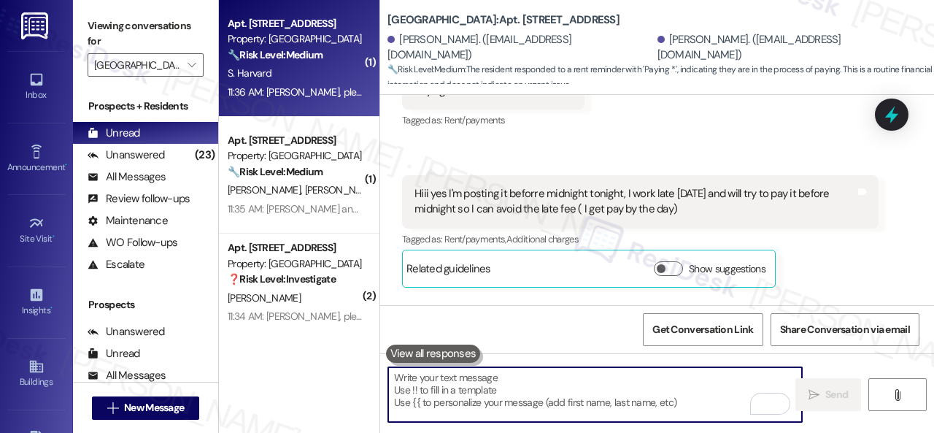
click at [331, 84] on div "11:36 AM: Simone, please join us for delicious potatoes in the Office today, Th…" at bounding box center [295, 92] width 138 height 18
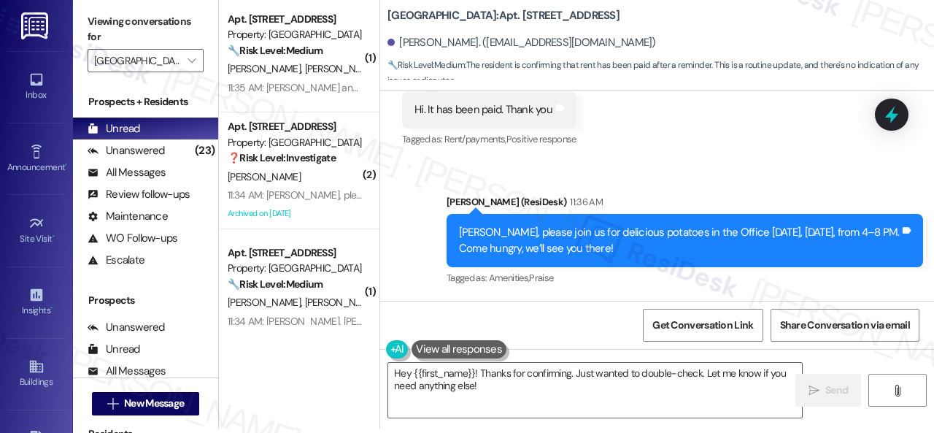
scroll to position [26339, 0]
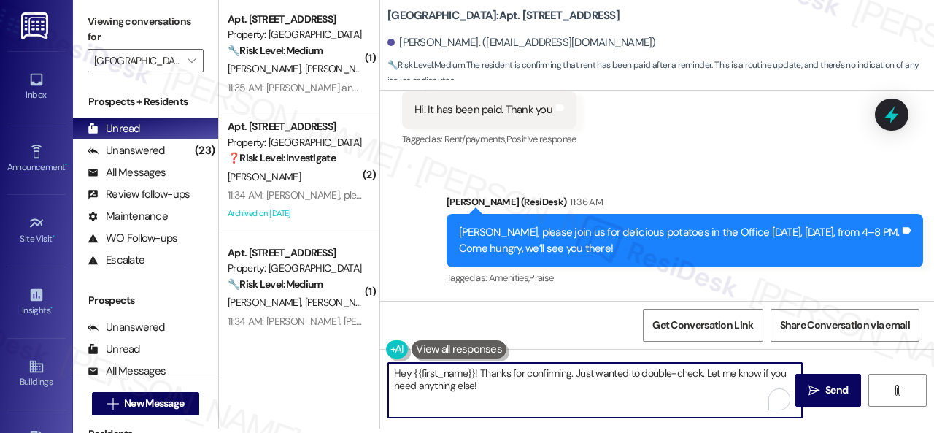
drag, startPoint x: 499, startPoint y: 383, endPoint x: 335, endPoint y: 360, distance: 165.8
click at [335, 360] on div "( 1 ) Apt. 310, 005 Halston Park Central Property: Halston Park Central 🔧 Risk …" at bounding box center [576, 212] width 715 height 433
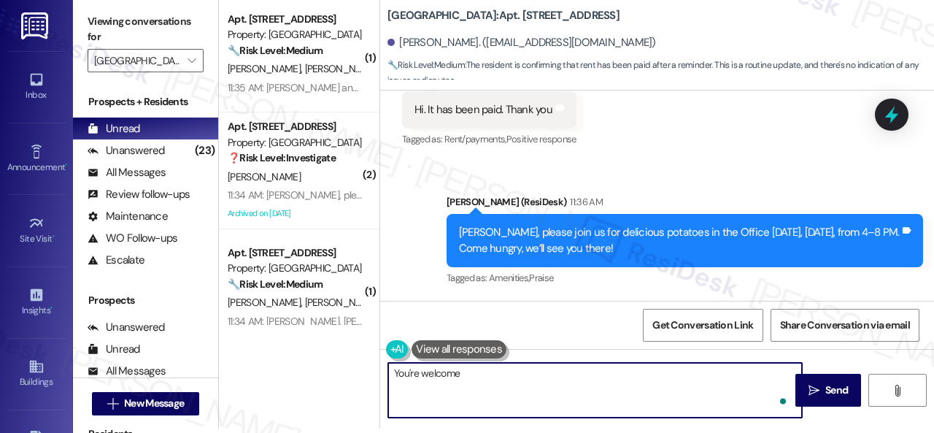
type textarea "You're welcome!"
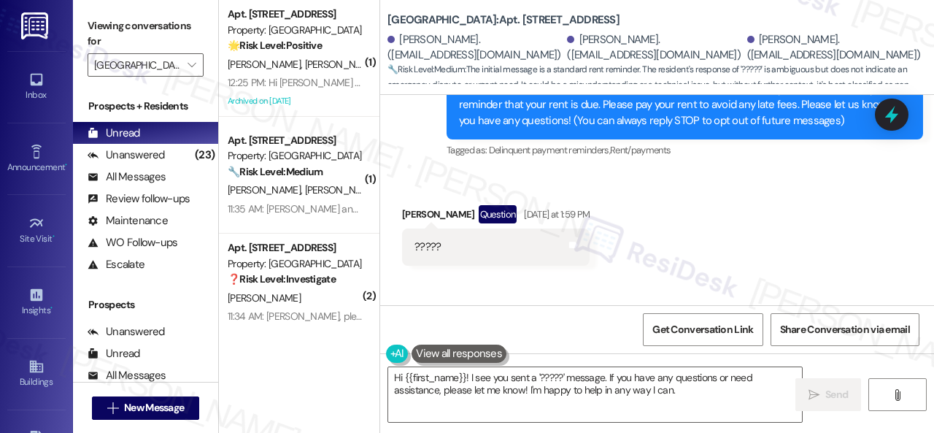
scroll to position [319, 0]
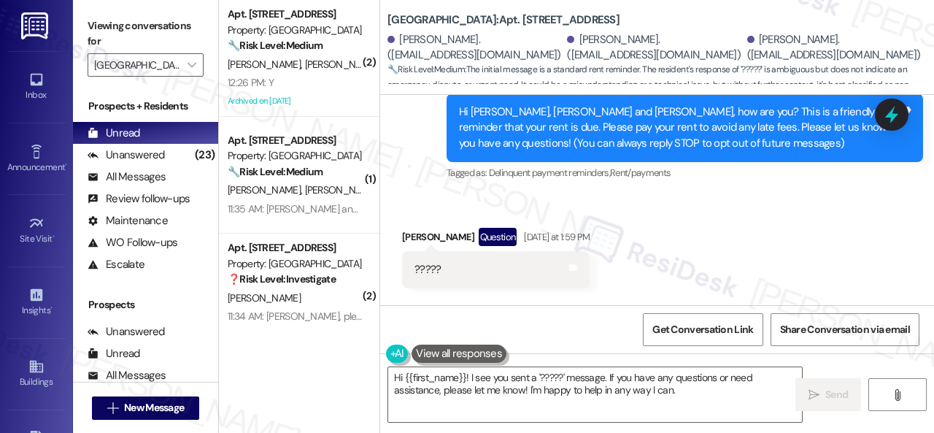
click at [452, 210] on div "Received via SMS Betty King Question Yesterday at 1:59 PM ????? Tags and notes" at bounding box center [657, 247] width 554 height 104
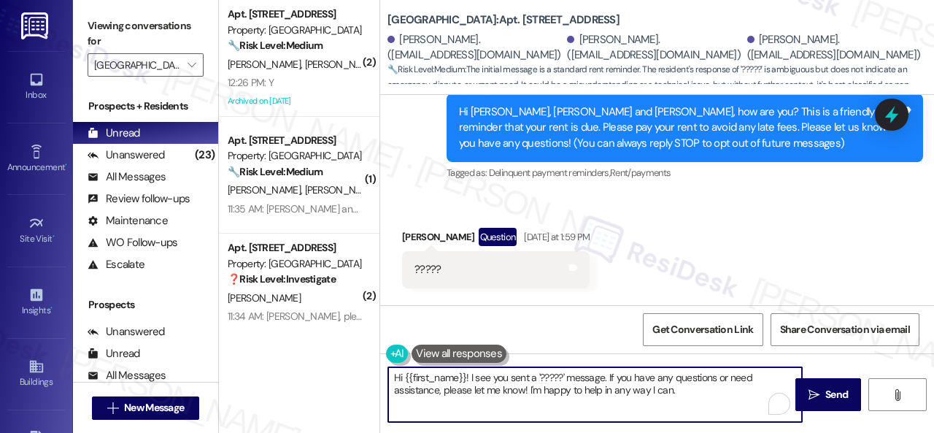
drag, startPoint x: 697, startPoint y: 395, endPoint x: 328, endPoint y: 366, distance: 370.3
click at [328, 366] on div "( 2 ) Apt. 106, 004 Halston Park Central Property: Halston Park Central 🔧 Risk …" at bounding box center [576, 216] width 715 height 433
paste textarea "Please disregard the message if you have already paid, do not have questions/co…"
click at [395, 373] on textarea "Please disregard the message if you have already paid, do not have questions/co…" at bounding box center [595, 394] width 414 height 55
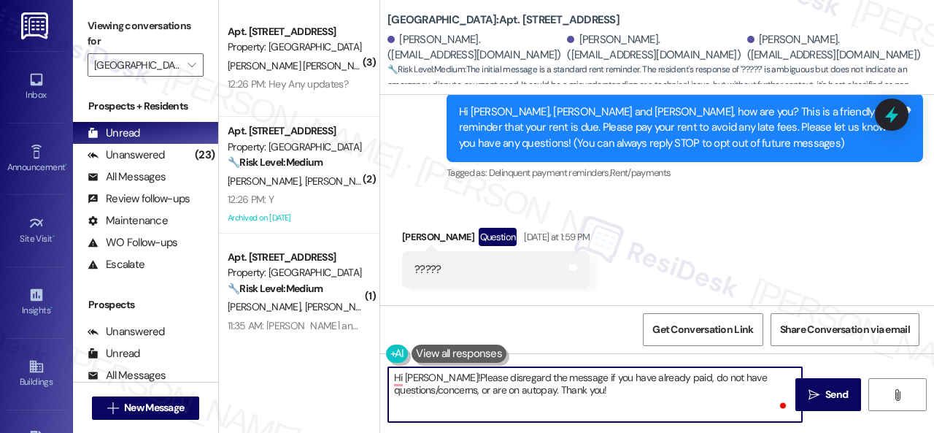
type textarea "Hi Betty! Please disregard the message if you have already paid, do not have qu…"
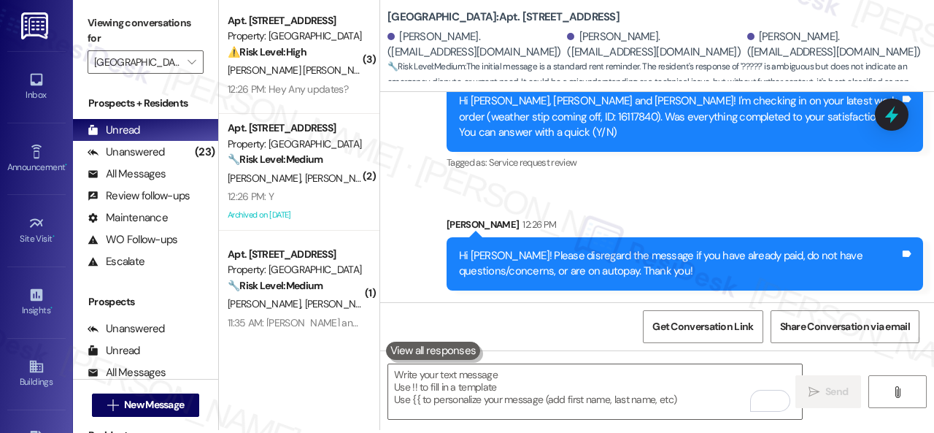
scroll to position [4, 0]
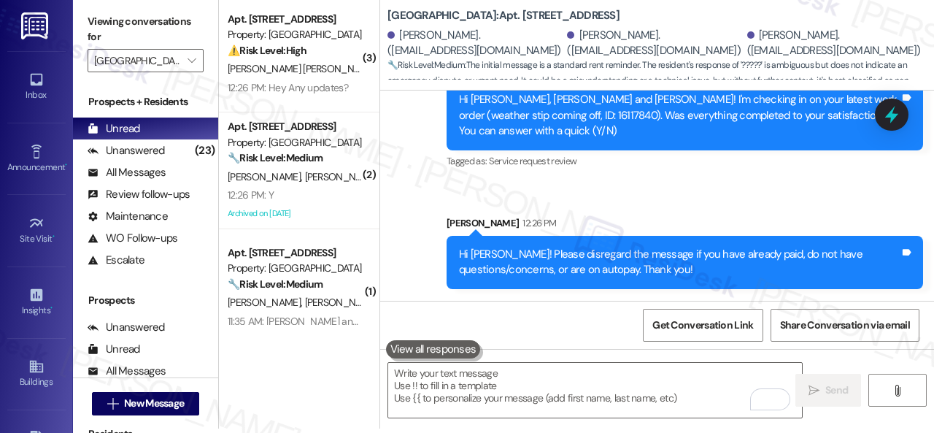
drag, startPoint x: 312, startPoint y: 58, endPoint x: 392, endPoint y: 81, distance: 82.9
click at [308, 47] on div "⚠️ Risk Level: High The resident received an email to vacate the unit if rent i…" at bounding box center [295, 50] width 135 height 15
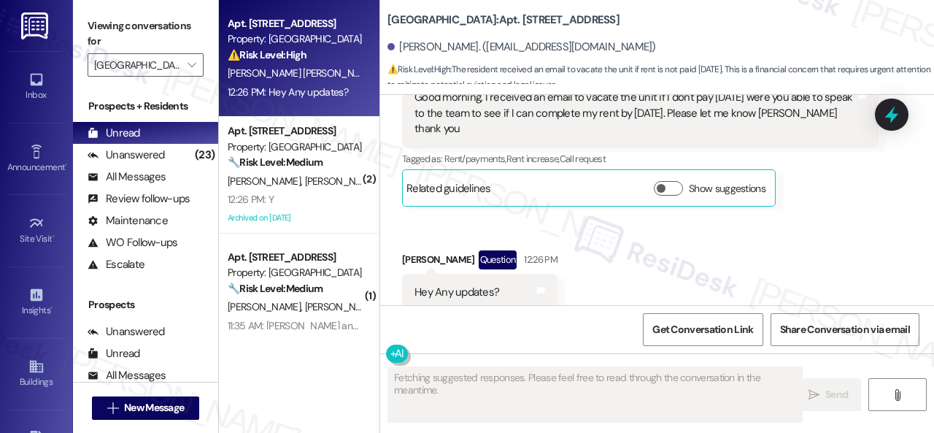
scroll to position [16179, 0]
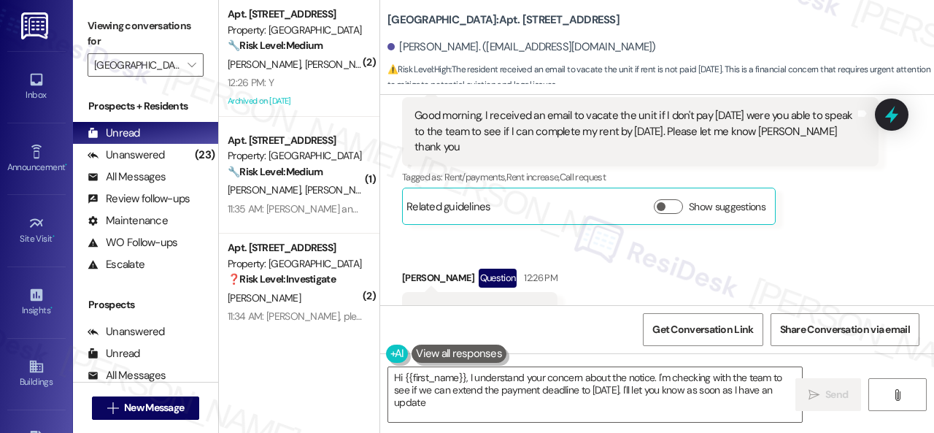
type textarea "Hi {{first_name}}, I understand your concern about the notice. I'm checking wit…"
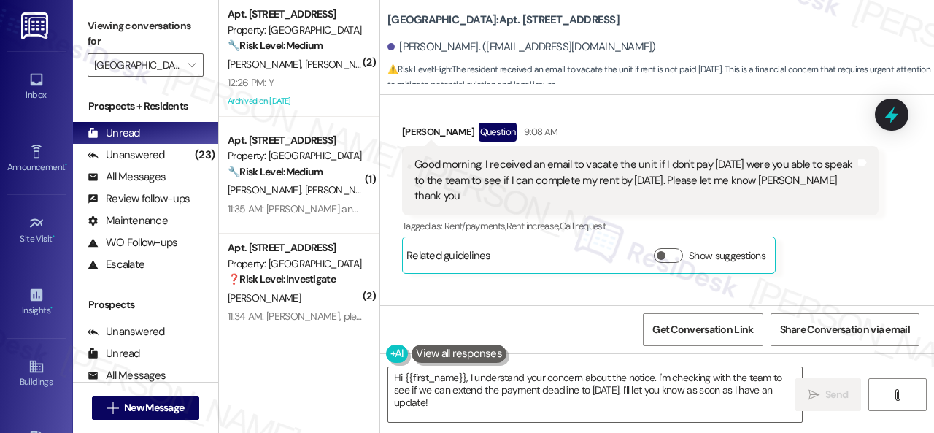
scroll to position [16107, 0]
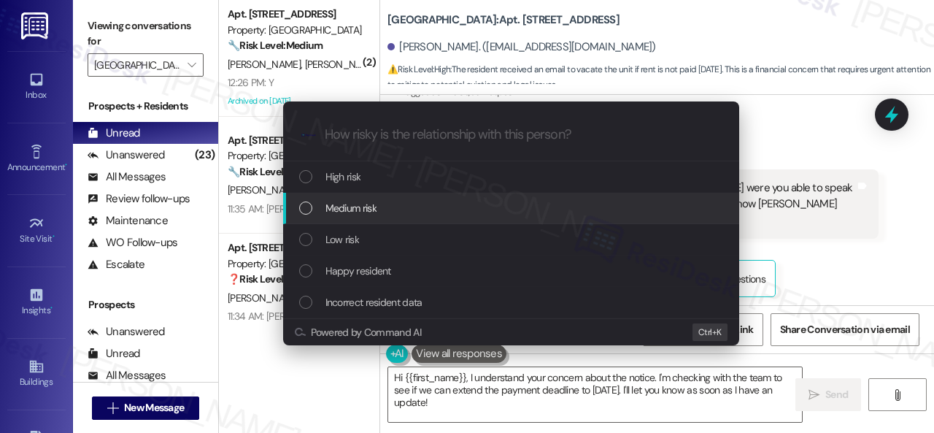
click at [354, 206] on span "Medium risk" at bounding box center [350, 208] width 51 height 16
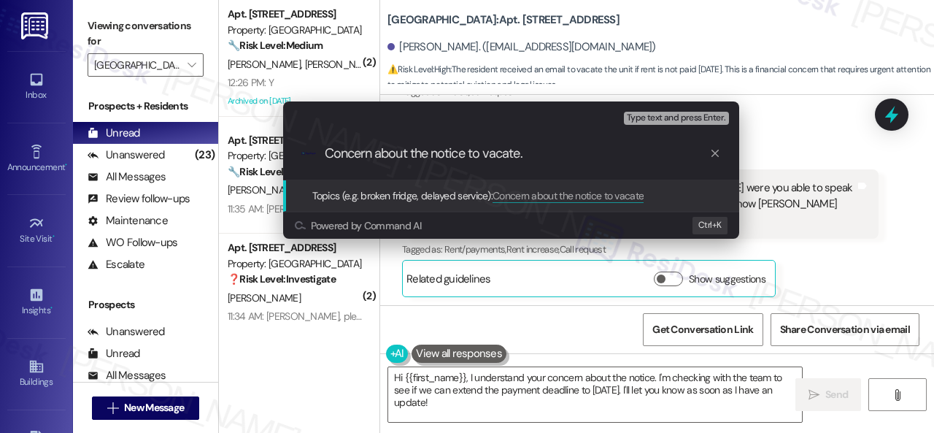
type input "Concern about the notice to vacate."
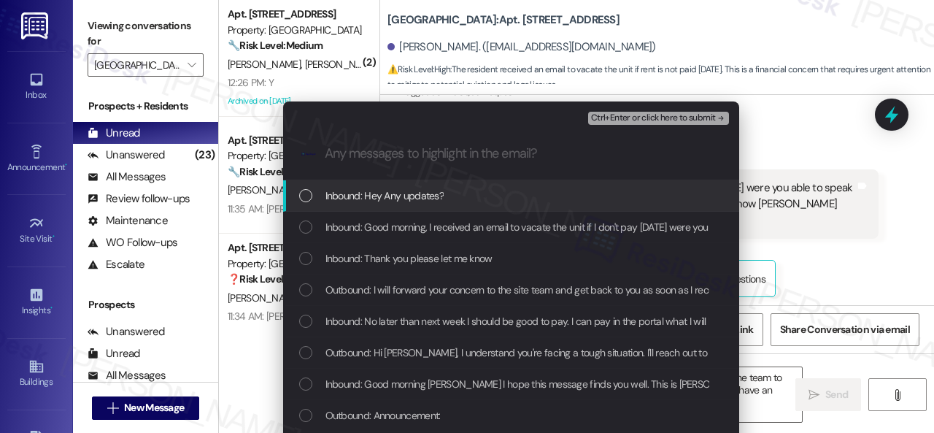
click at [379, 190] on span "Inbound: Hey Any updates?" at bounding box center [384, 195] width 119 height 16
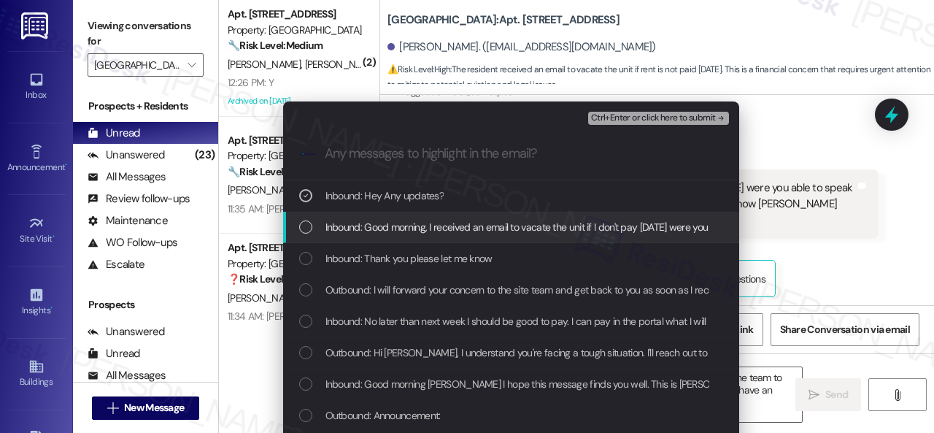
click at [383, 225] on span "Inbound: Good morning, I received an email to vacate the unit if I don't pay in…" at bounding box center [764, 227] width 878 height 16
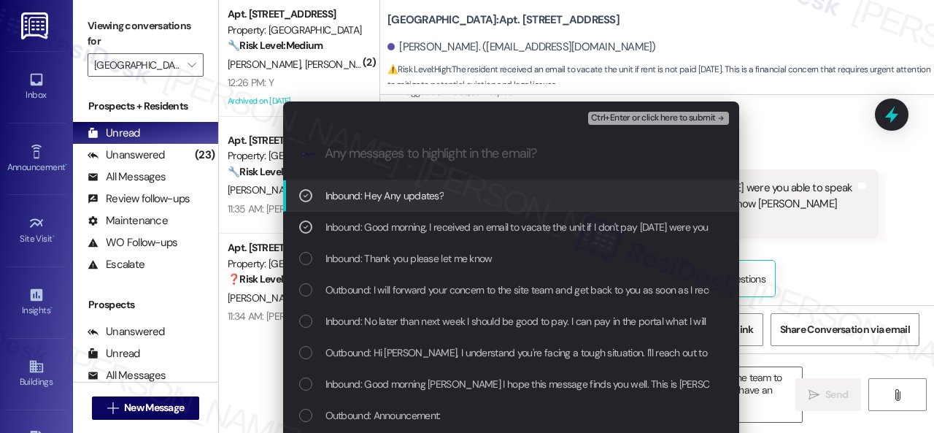
click at [395, 258] on span "Inbound: Thank you please let me know" at bounding box center [408, 258] width 167 height 16
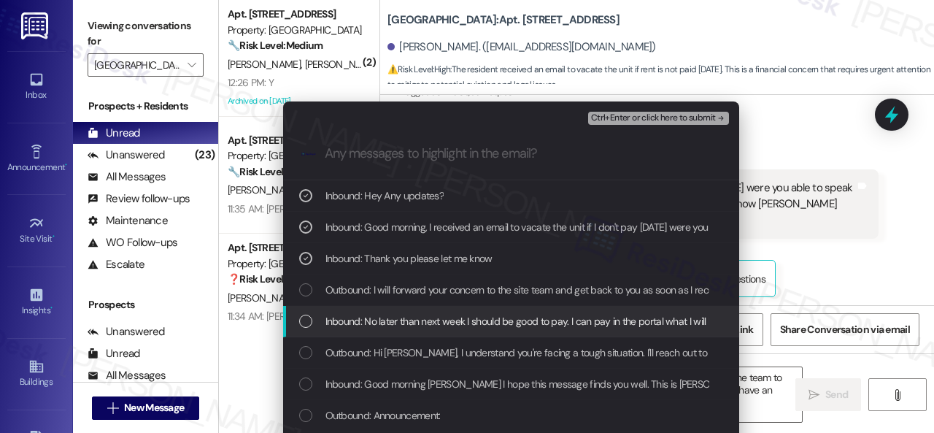
click at [402, 319] on span "Inbound: No later than next week I should be good to pay. I can pay in the port…" at bounding box center [678, 321] width 707 height 16
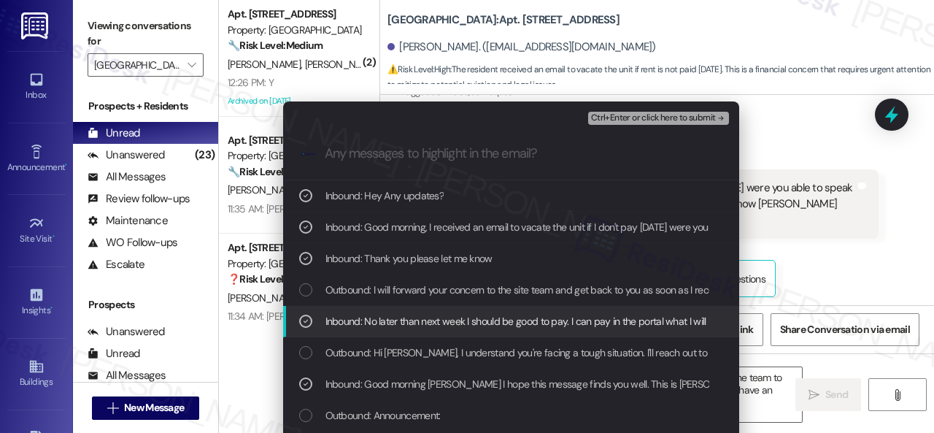
scroll to position [73, 0]
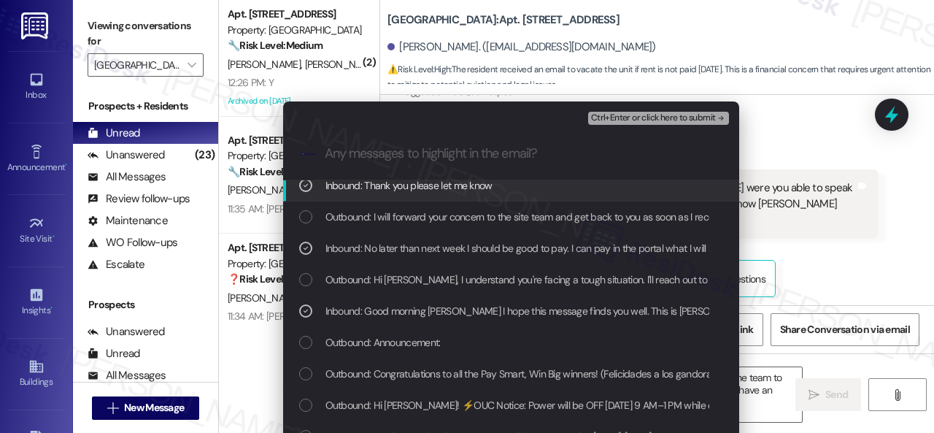
click at [622, 122] on span "Ctrl+Enter or click here to submit" at bounding box center [653, 118] width 125 height 10
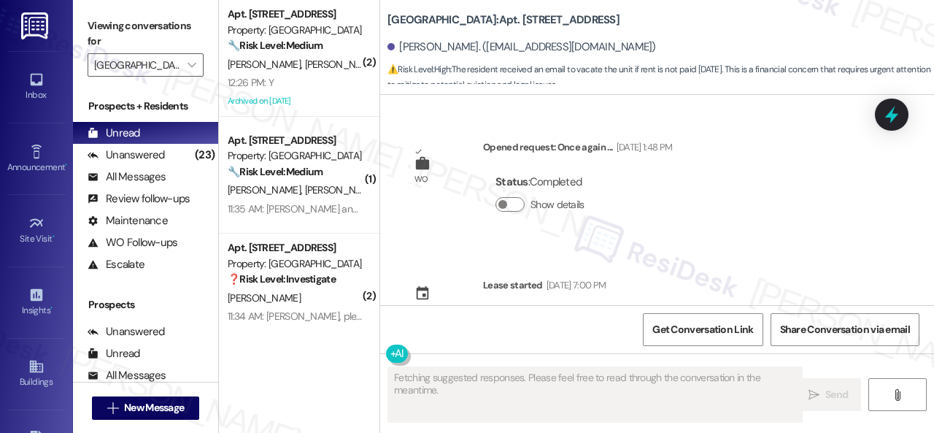
scroll to position [16325, 0]
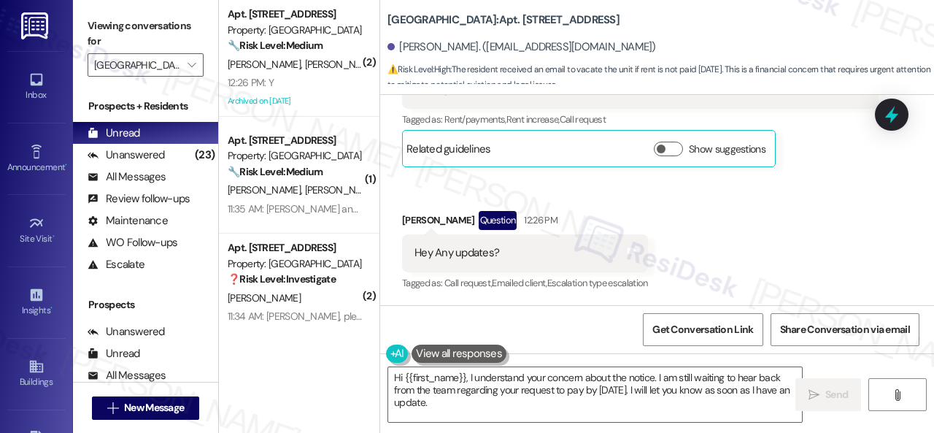
click at [722, 227] on div "Received via SMS Heylin Hiciano Cruz Question Yesterday at 1:08 PM Thank you pl…" at bounding box center [657, 81] width 554 height 447
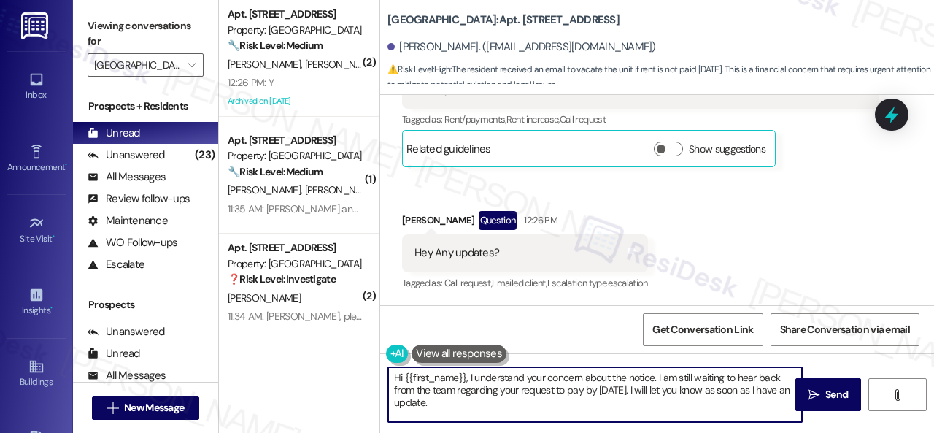
drag, startPoint x: 444, startPoint y: 401, endPoint x: 383, endPoint y: 363, distance: 71.7
click at [360, 358] on div "( 2 ) Apt. 106, 004 Halston Park Central Property: Halston Park Central 🔧 Risk …" at bounding box center [576, 216] width 715 height 433
paste textarea "I haven't received a response from the site team yet, but I have made a follow-…"
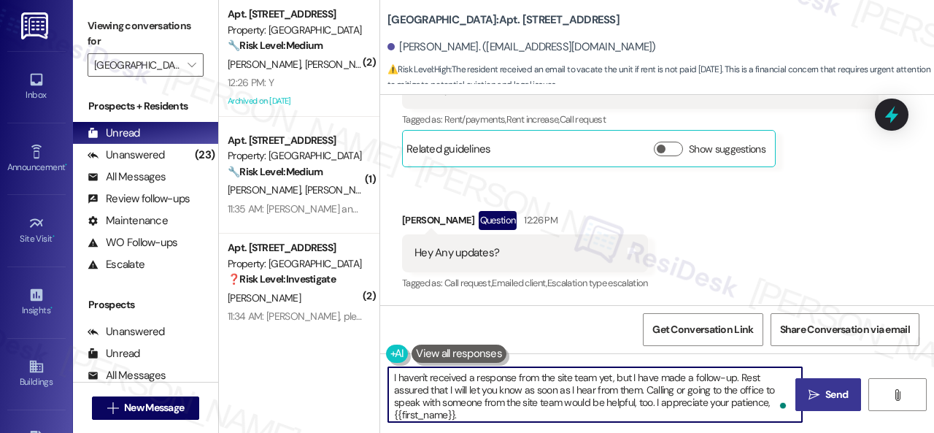
type textarea "I haven't received a response from the site team yet, but I have made a follow-…"
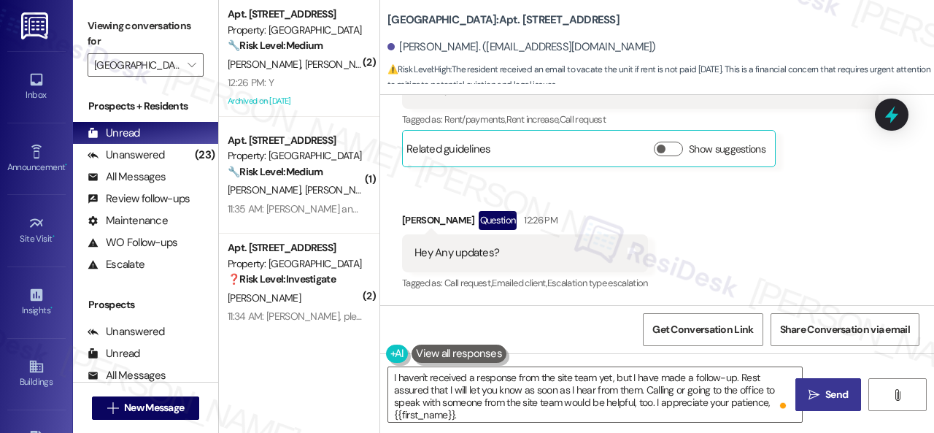
click at [825, 390] on span "Send" at bounding box center [836, 394] width 23 height 15
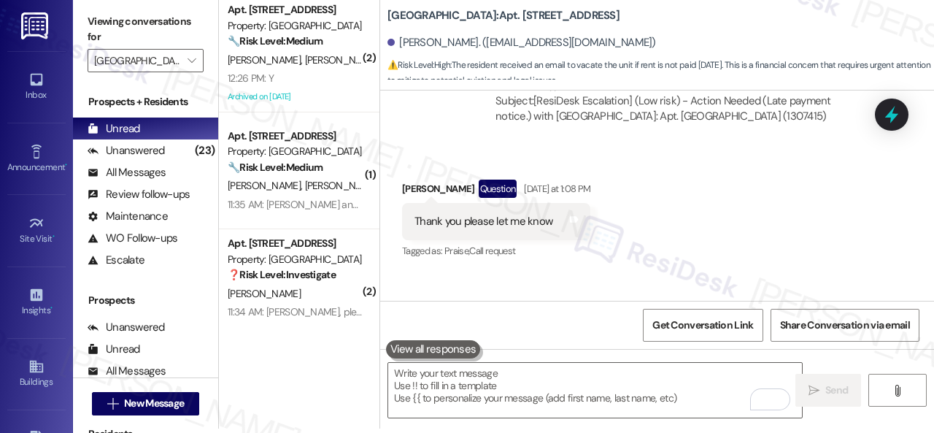
scroll to position [15875, 0]
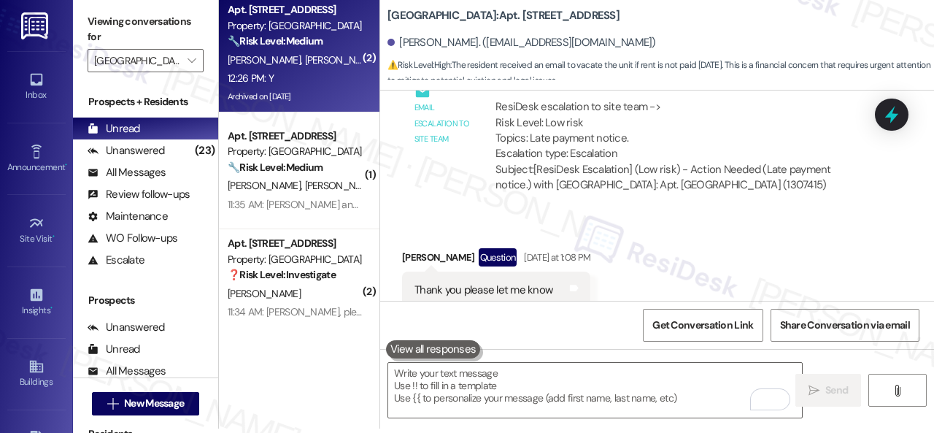
click at [333, 82] on div "12:26 PM: Y 12:26 PM: Y" at bounding box center [295, 78] width 138 height 18
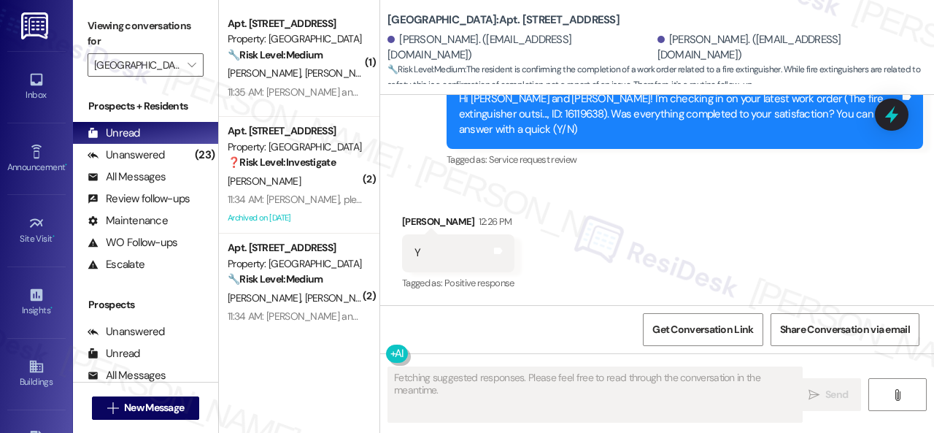
scroll to position [20913, 0]
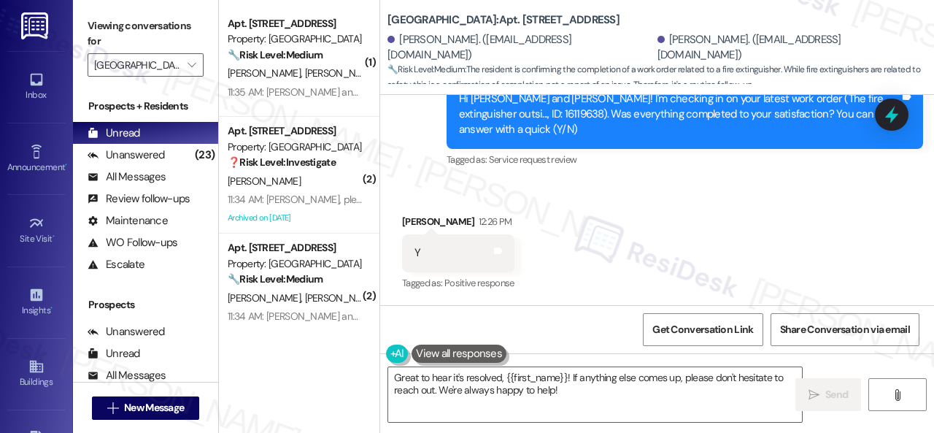
click at [452, 187] on div "Received via SMS Nicole Burdo 12:26 PM Y Tags and notes Tagged as: Positive res…" at bounding box center [657, 242] width 554 height 123
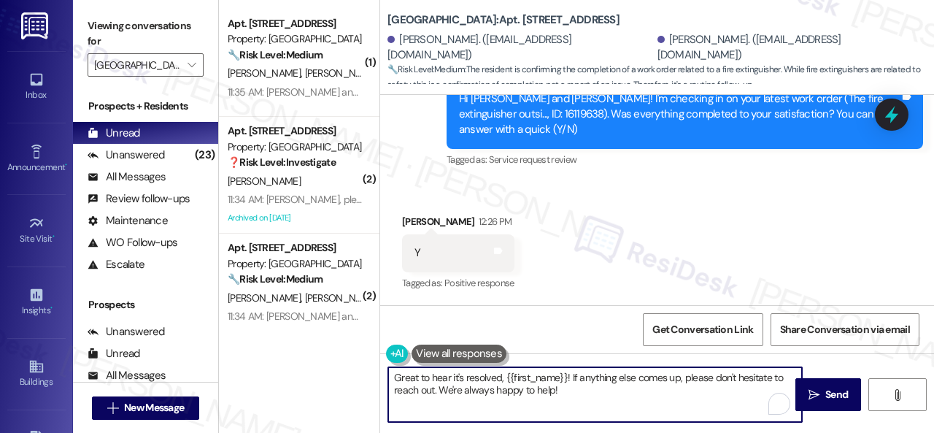
drag, startPoint x: 581, startPoint y: 398, endPoint x: 372, endPoint y: 360, distance: 212.8
click at [363, 359] on div "( 1 ) Apt. 310, 005 Halston Park Central Property: Halston Park Central 🔧 Risk …" at bounding box center [576, 216] width 715 height 433
paste textarea "We're glad to hear everything’s taken care of. If your experience at {{property…"
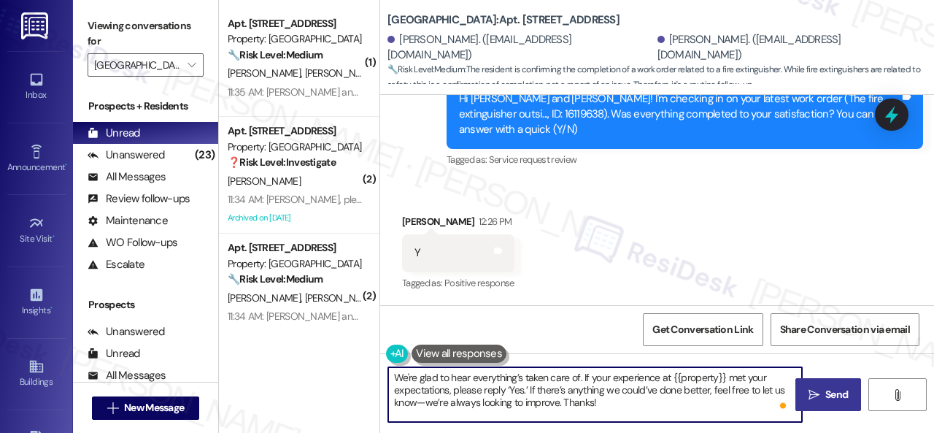
type textarea "We're glad to hear everything’s taken care of. If your experience at {{property…"
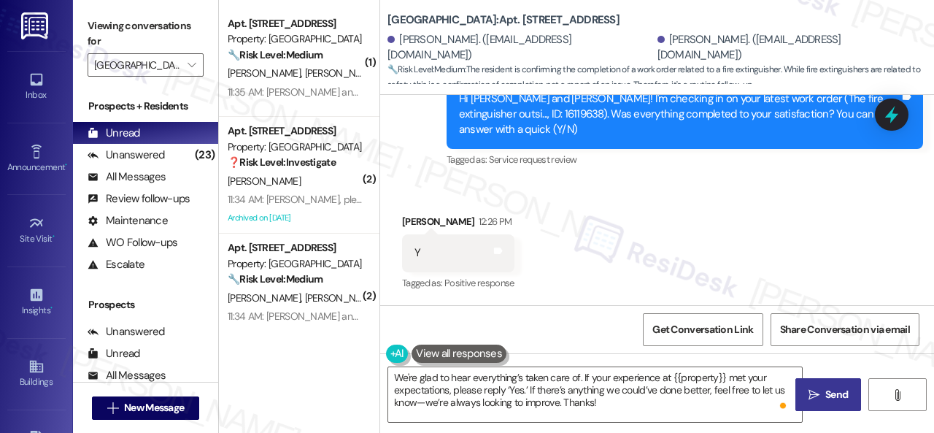
click at [828, 389] on span "Send" at bounding box center [836, 394] width 23 height 15
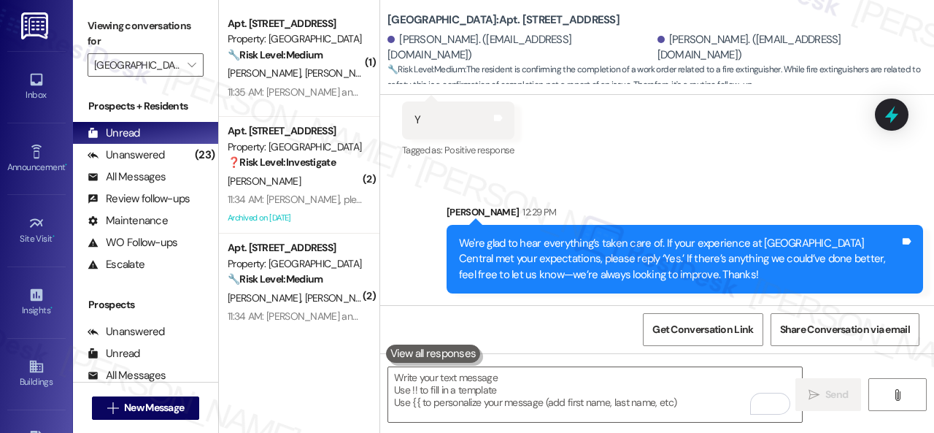
scroll to position [21046, 0]
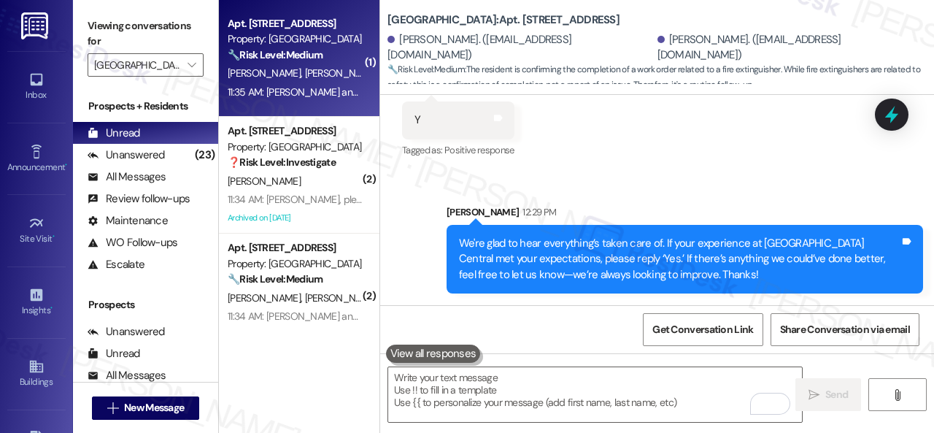
click at [301, 37] on div "Property: Halston Park Central" at bounding box center [295, 38] width 135 height 15
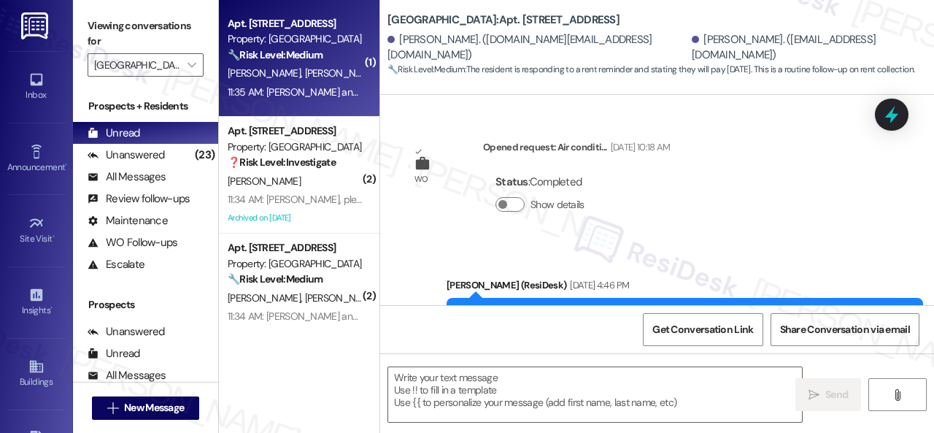
type textarea "Fetching suggested responses. Please feel free to read through the conversation…"
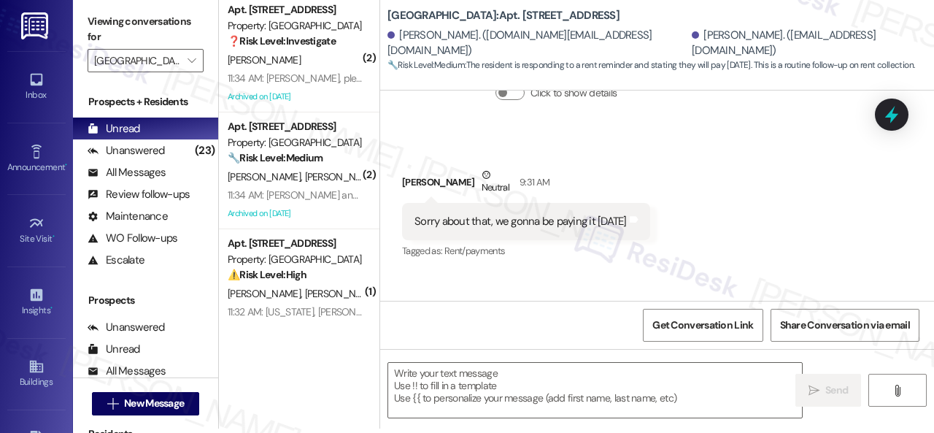
scroll to position [11740, 0]
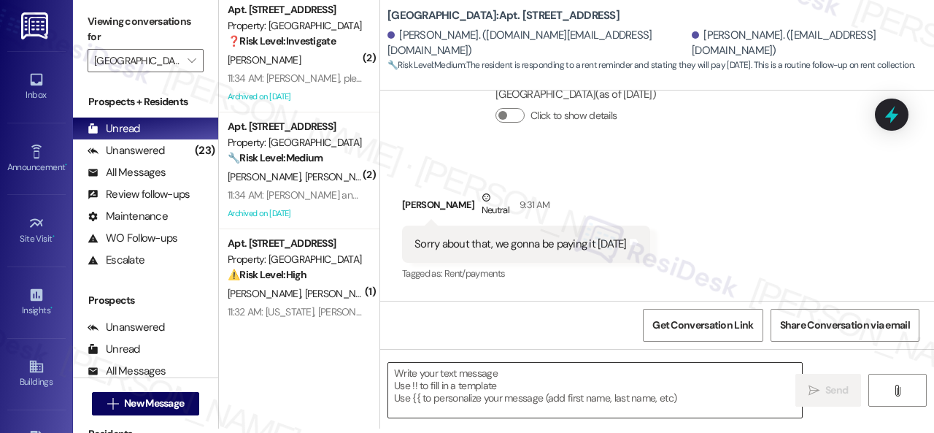
click at [492, 392] on textarea at bounding box center [595, 390] width 414 height 55
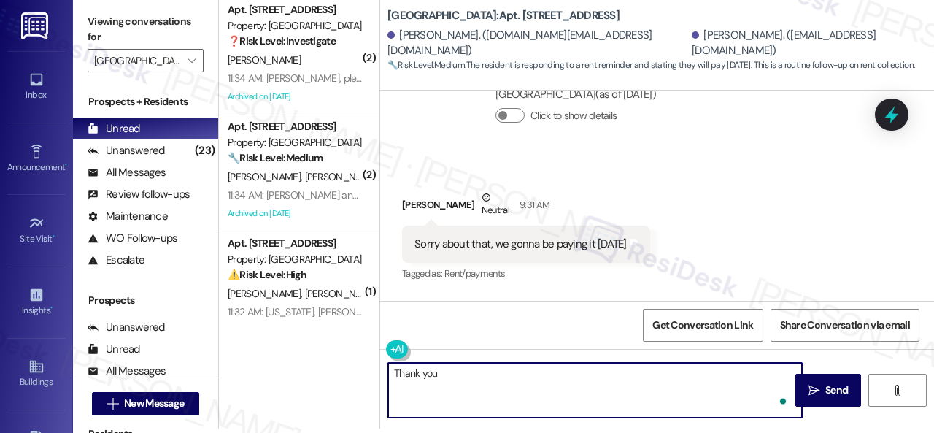
type textarea "Thank you!"
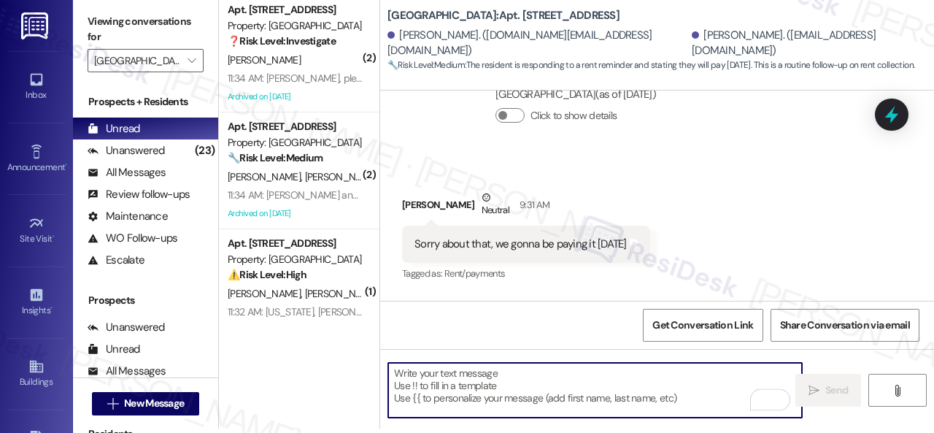
scroll to position [11674, 0]
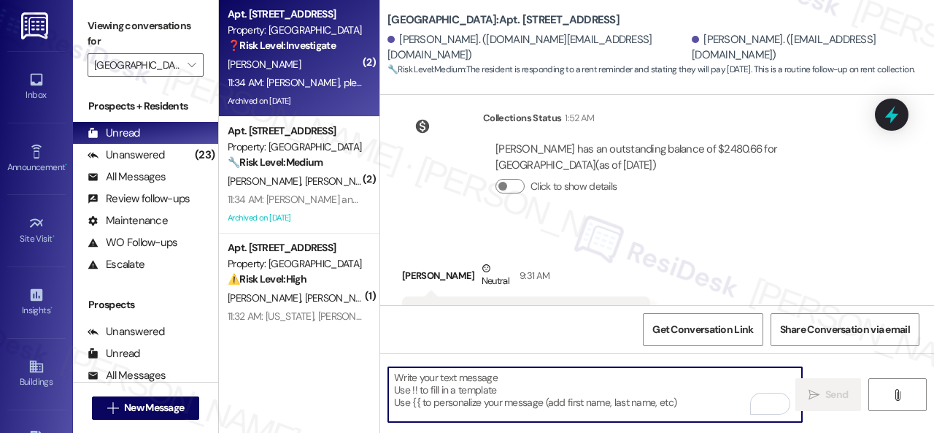
click at [320, 69] on div "I. Lanzet" at bounding box center [295, 64] width 138 height 18
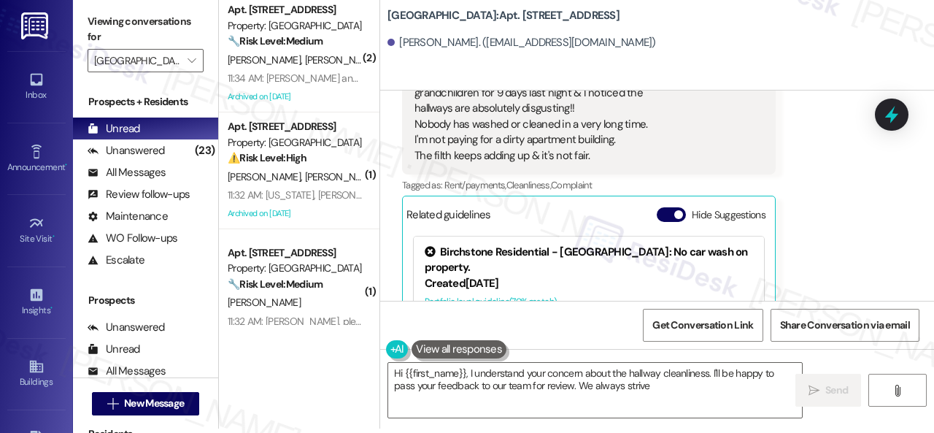
scroll to position [24548, 0]
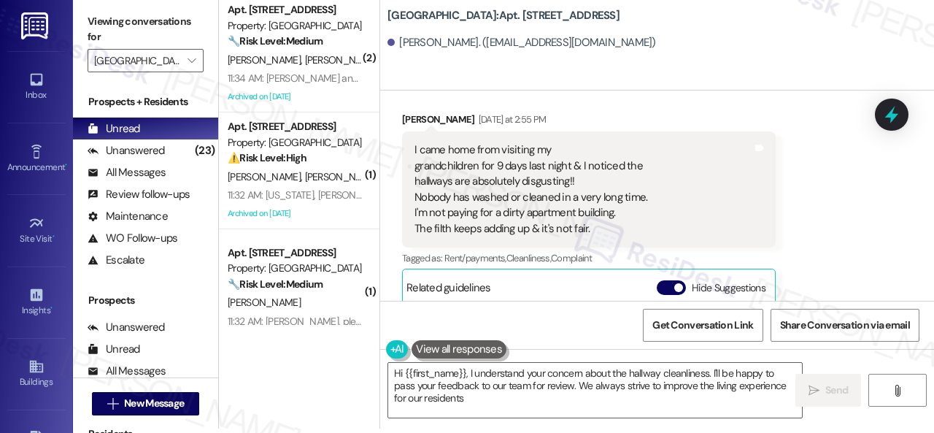
type textarea "Hi {{first_name}}, I understand your concern about the hallway cleanliness. I'l…"
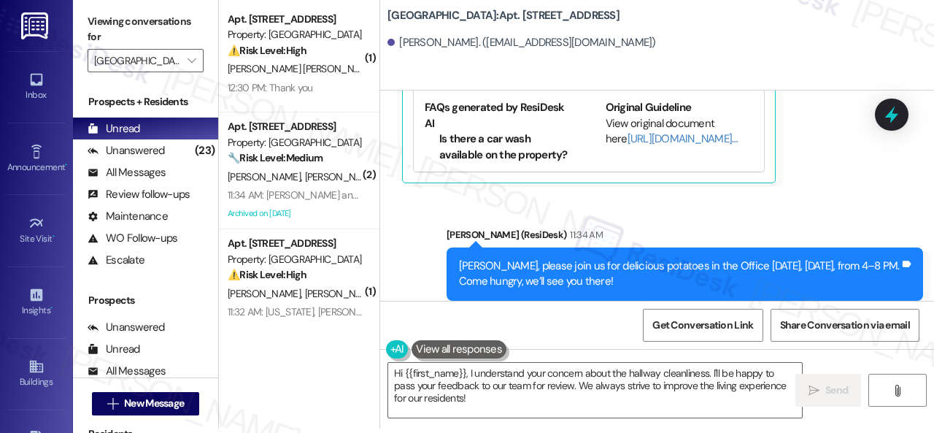
scroll to position [24913, 0]
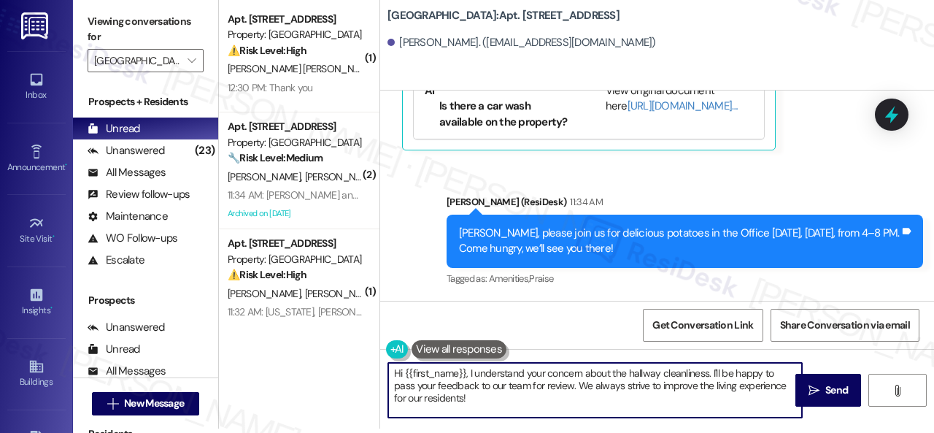
drag, startPoint x: 468, startPoint y: 371, endPoint x: 363, endPoint y: 371, distance: 104.3
click at [363, 371] on div "( 1 ) Apt. 207, 001 Halston Park Central Property: Halston Park Central ⚠️ Risk…" at bounding box center [576, 212] width 715 height 433
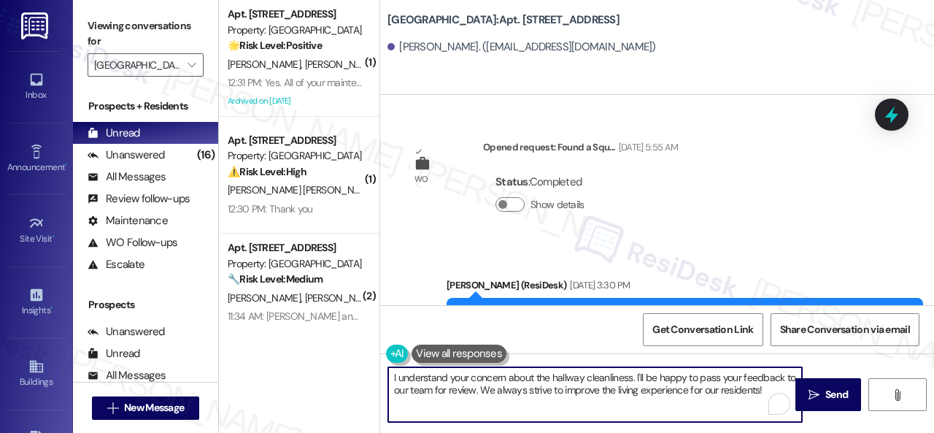
scroll to position [24913, 0]
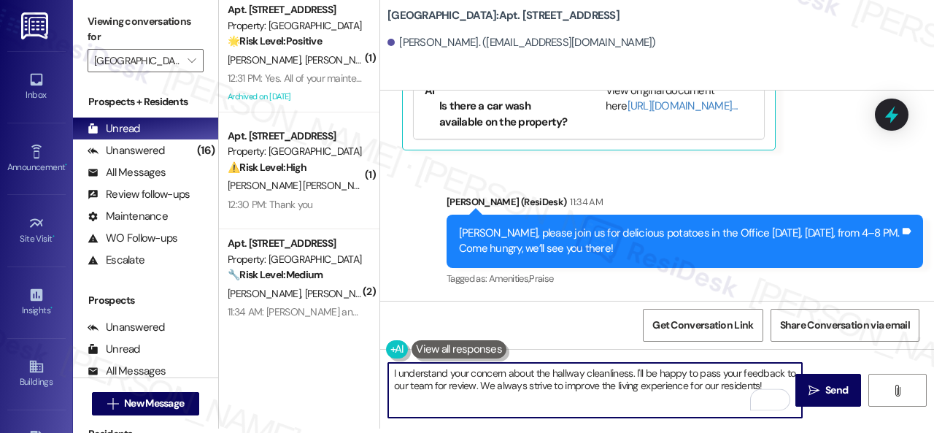
drag, startPoint x: 478, startPoint y: 384, endPoint x: 762, endPoint y: 382, distance: 283.8
click at [762, 382] on textarea "I understand your concern about the hallway cleanliness. I'll be happy to pass …" at bounding box center [595, 390] width 414 height 55
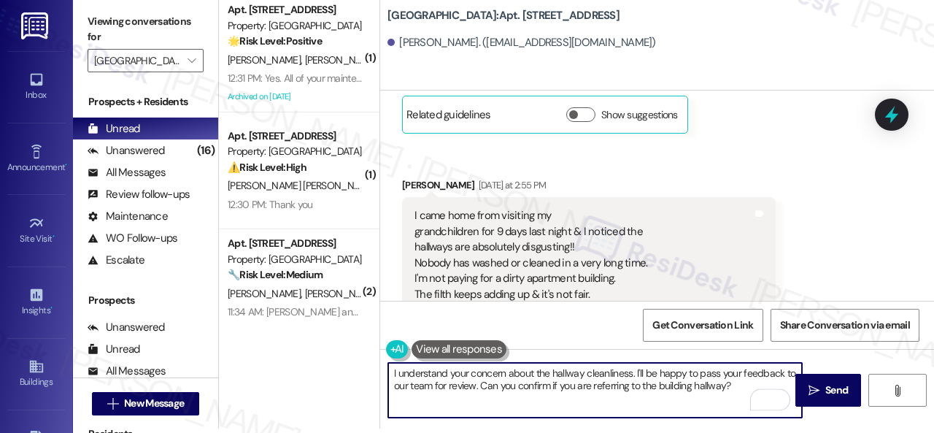
scroll to position [24475, 0]
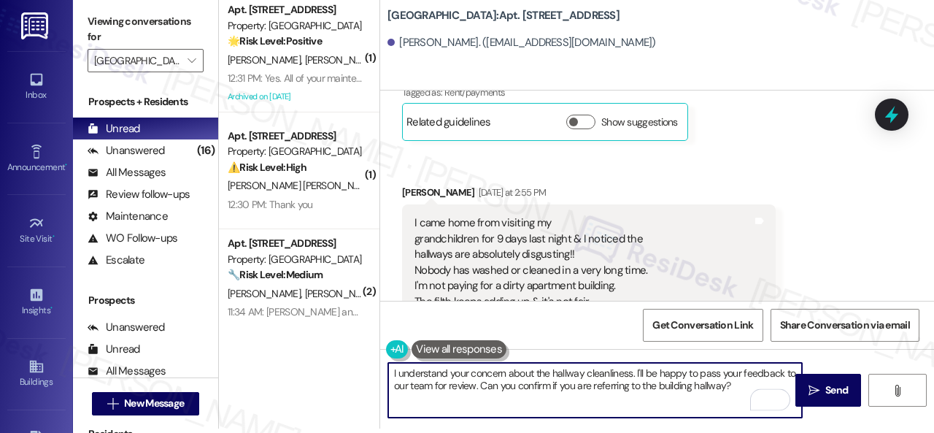
click at [723, 388] on textarea "I understand your concern about the hallway cleanliness. I'll be happy to pass …" at bounding box center [595, 390] width 414 height 55
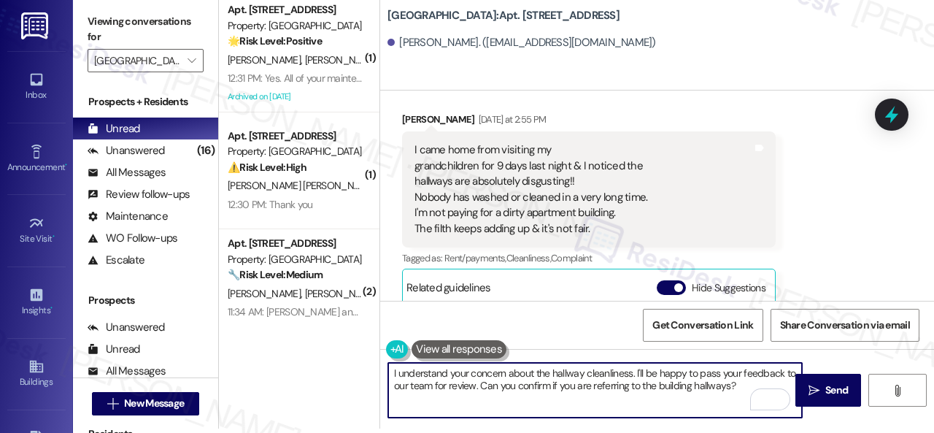
drag, startPoint x: 479, startPoint y: 383, endPoint x: 732, endPoint y: 390, distance: 254.0
click at [732, 390] on textarea "I understand your concern about the hallway cleanliness. I'll be happy to pass …" at bounding box center [595, 390] width 414 height 55
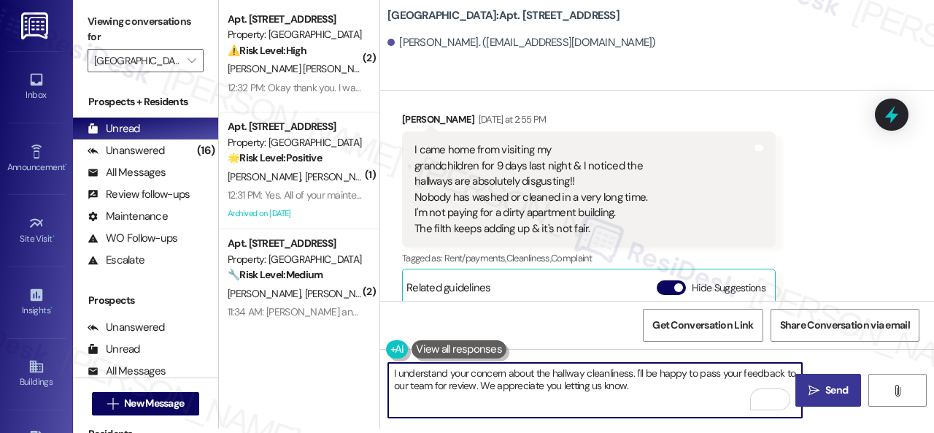
type textarea "I understand your concern about the hallway cleanliness. I'll be happy to pass …"
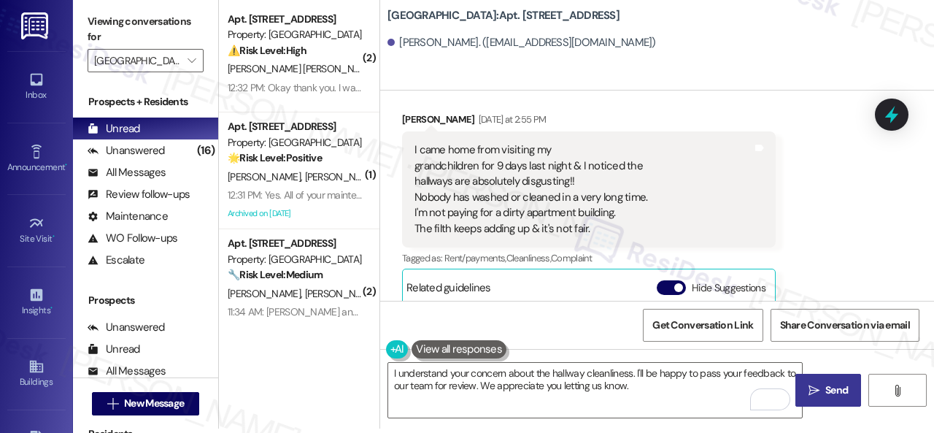
click at [837, 395] on span "Send" at bounding box center [836, 389] width 23 height 15
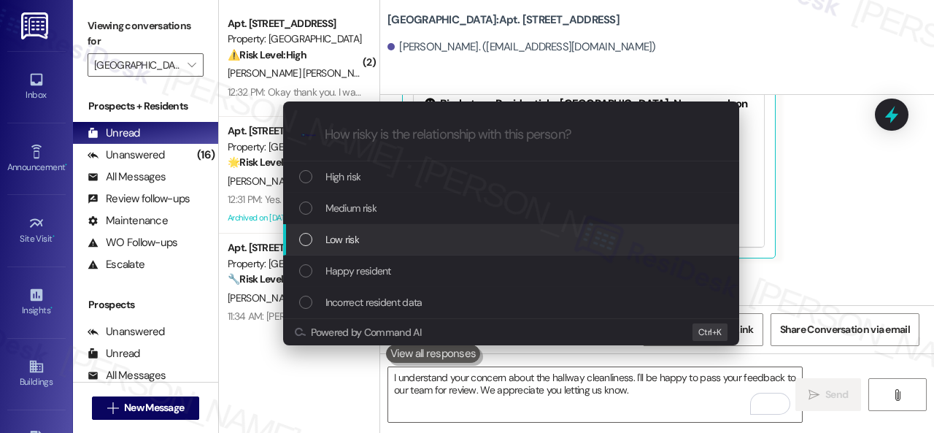
click at [332, 235] on span "Low risk" at bounding box center [342, 239] width 34 height 16
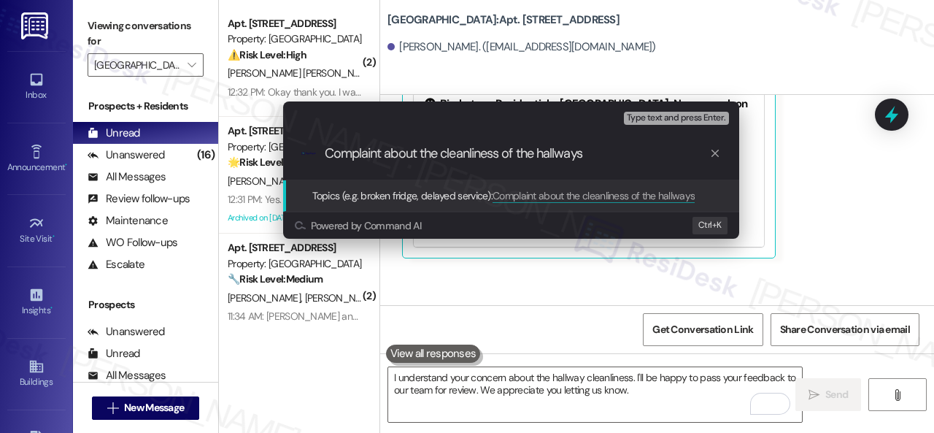
type input "Complaint about the cleanliness of the hallways."
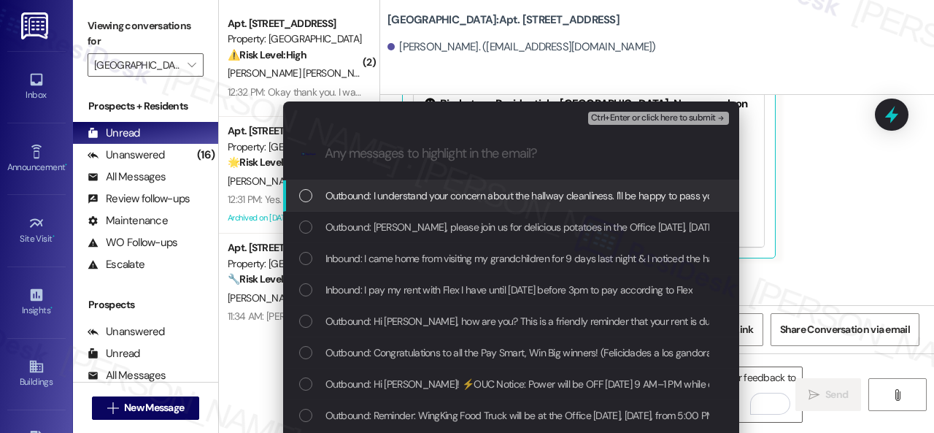
click at [421, 263] on span "Inbound: I came home from visiting my grandchildren for 9 days last night & I n…" at bounding box center [874, 258] width 1099 height 16
click at [647, 117] on span "Ctrl+Enter or click here to submit" at bounding box center [653, 118] width 125 height 10
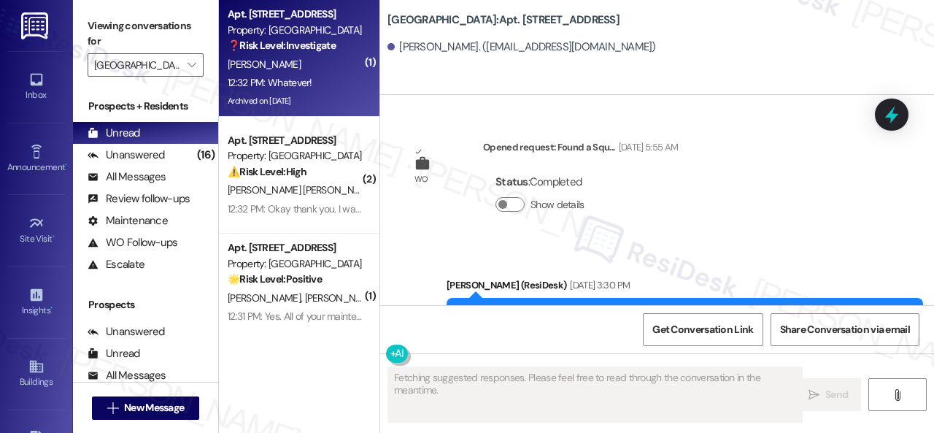
scroll to position [25001, 0]
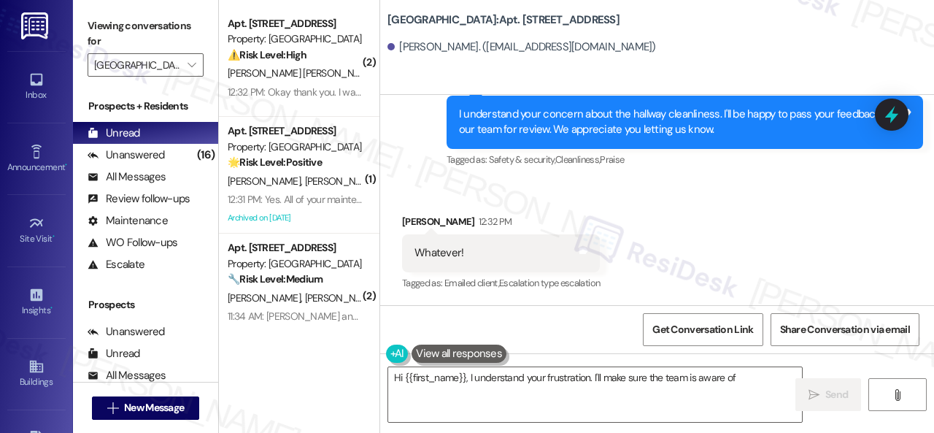
click at [513, 206] on div "Received via SMS Ida Lanzet 12:32 PM Whatever! Tags and notes Tagged as: Emaile…" at bounding box center [501, 253] width 220 height 101
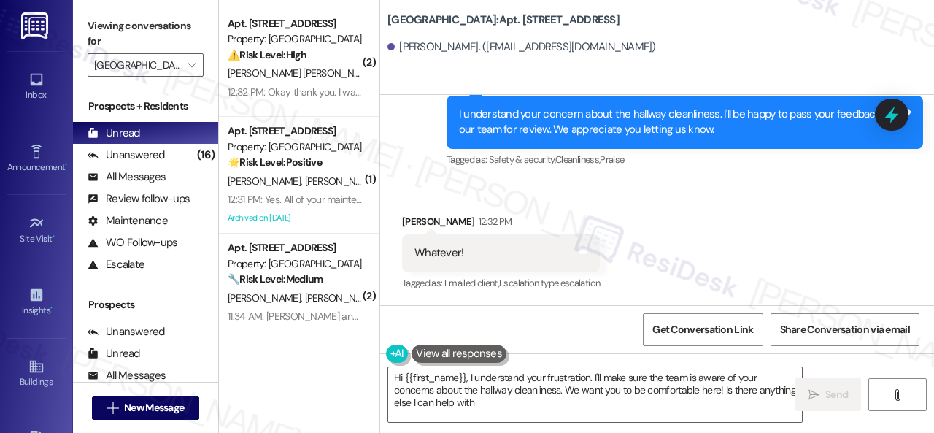
type textarea "Hi {{first_name}}, I understand your frustration. I'll make sure the team is aw…"
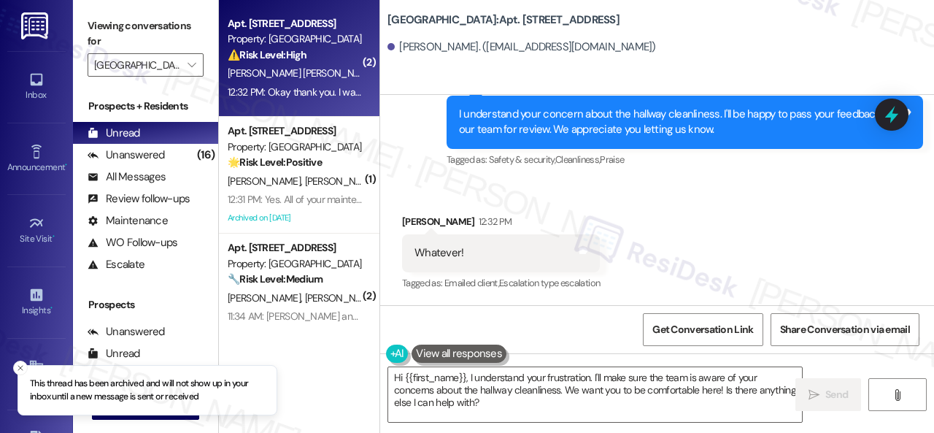
click at [322, 72] on div "H. Hiciano Cruz" at bounding box center [295, 73] width 138 height 18
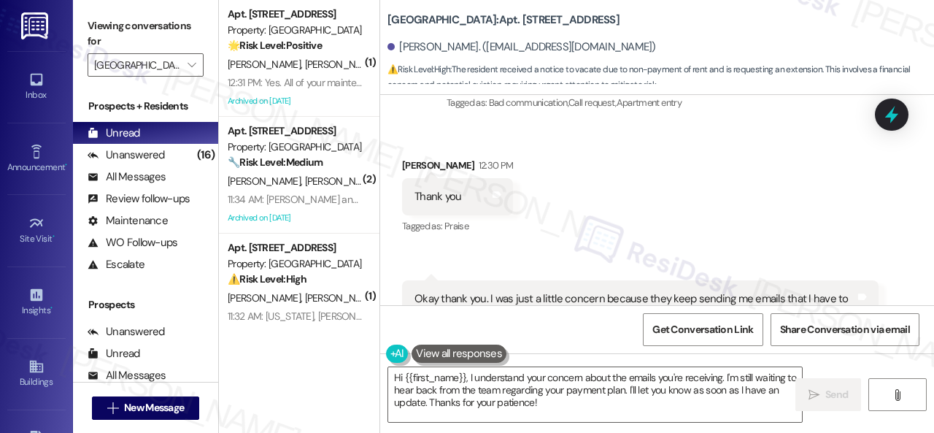
scroll to position [16986, 0]
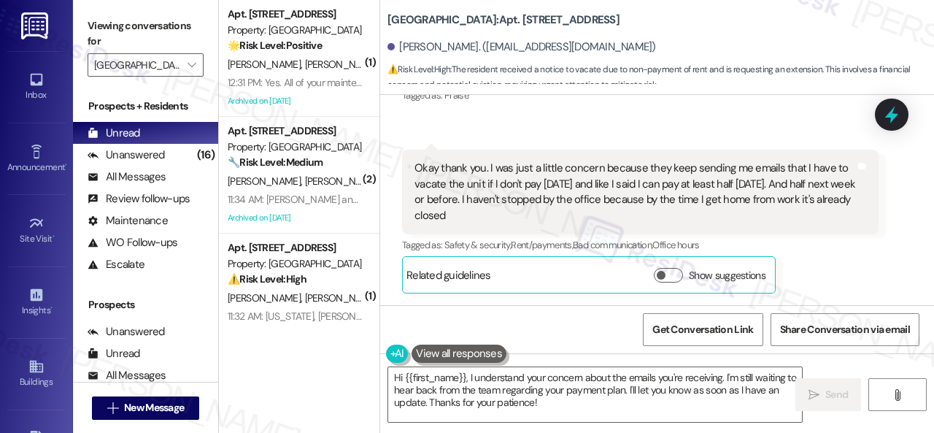
click at [307, 334] on div "( 1 ) Apt. 106, 004 Halston Park Central Property: Halston Park Central 🌟 Risk …" at bounding box center [576, 216] width 715 height 433
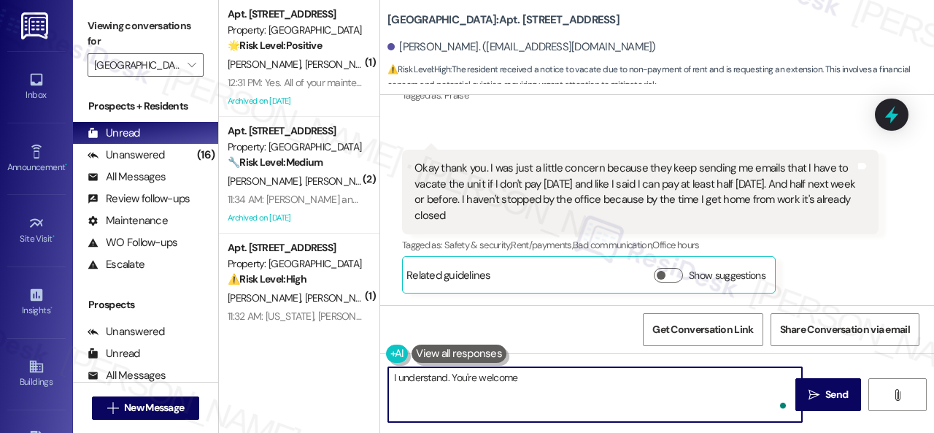
type textarea "I understand. You're welcome."
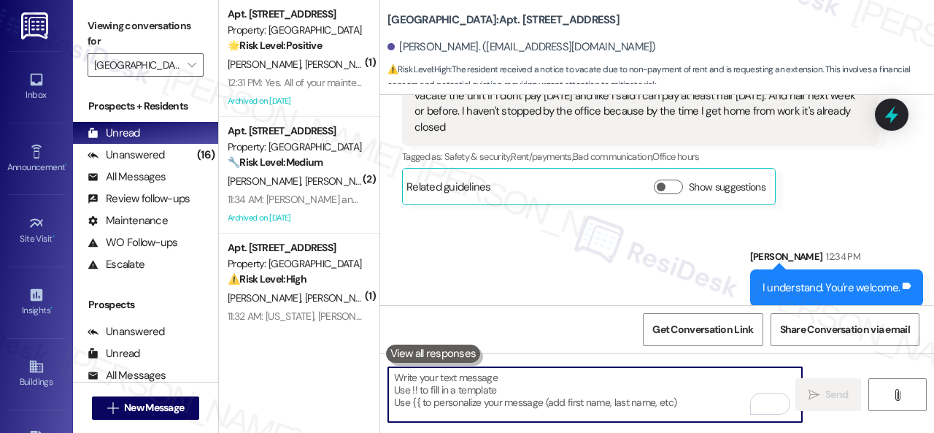
scroll to position [16985, 0]
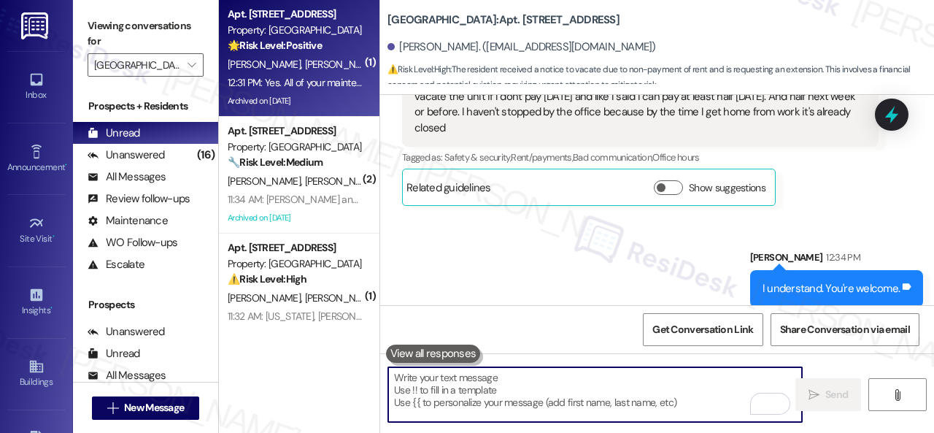
click at [323, 71] on div "M. Santo N. Burdo" at bounding box center [295, 64] width 138 height 18
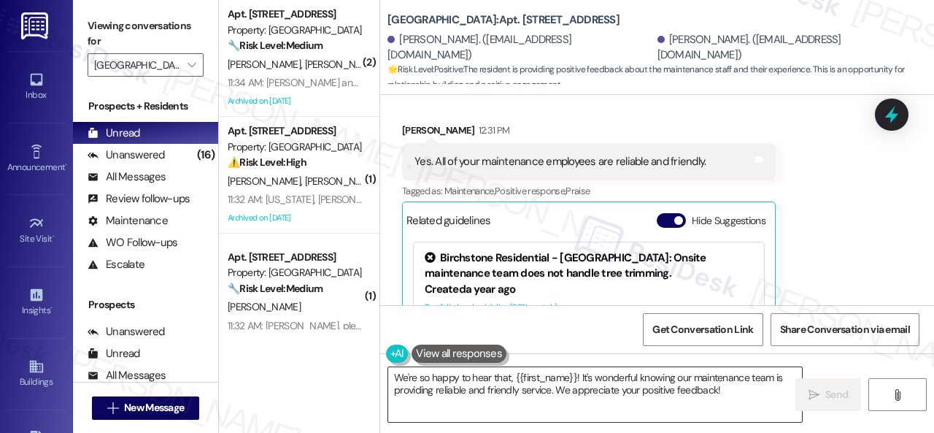
scroll to position [21327, 0]
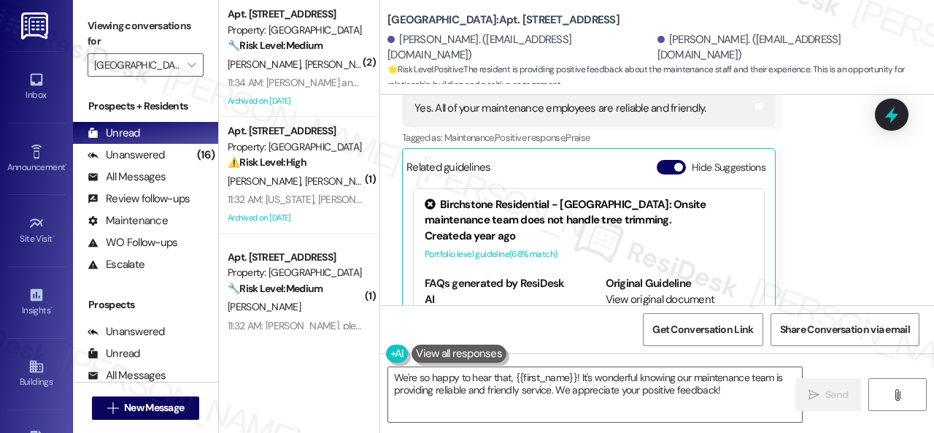
click at [393, 256] on div "Received via SMS Nicole Burdo 12:31 PM Yes. All of your maintenance employees a…" at bounding box center [588, 214] width 395 height 312
click at [441, 385] on textarea "We're so happy to hear that, {{first_name}}! It's wonderful knowing our mainten…" at bounding box center [595, 394] width 414 height 55
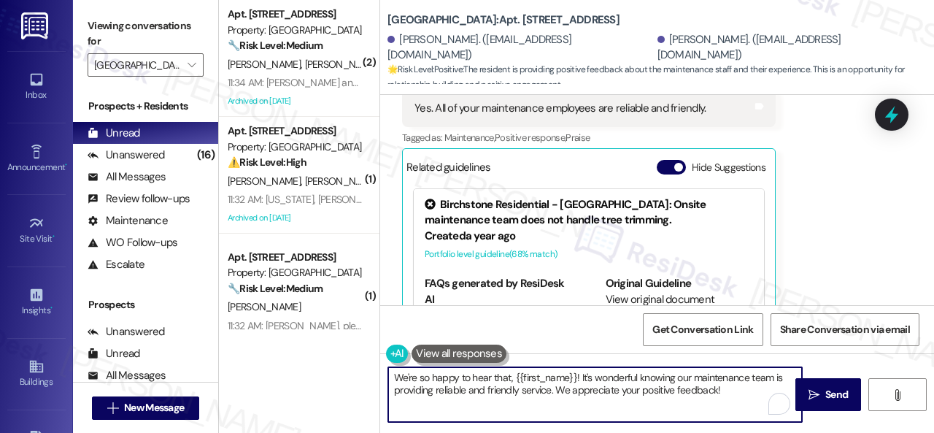
type textarea "v"
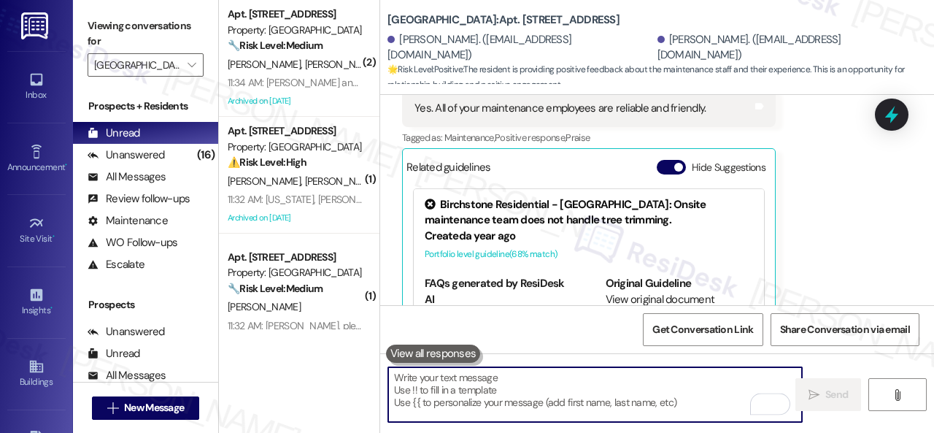
paste textarea "I'm glad you are satisfied with your home. Have you written a review for us bef…"
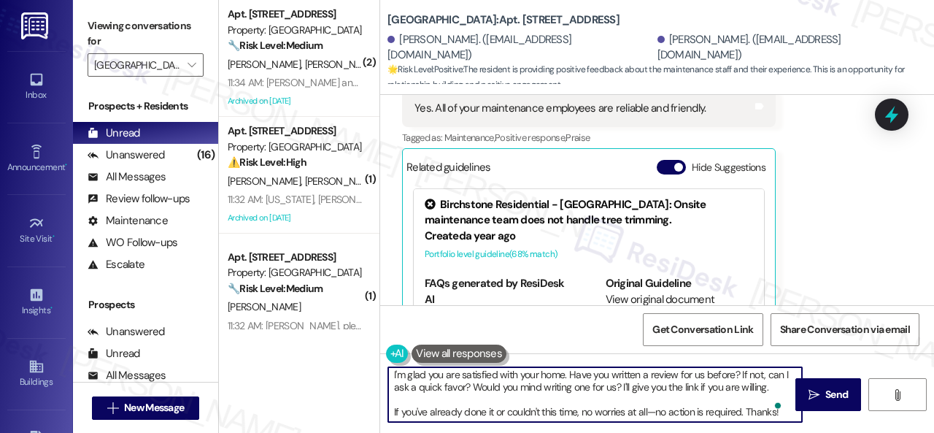
scroll to position [3, 0]
type textarea "I'm glad you are satisfied with your home. Have you written a review for us bef…"
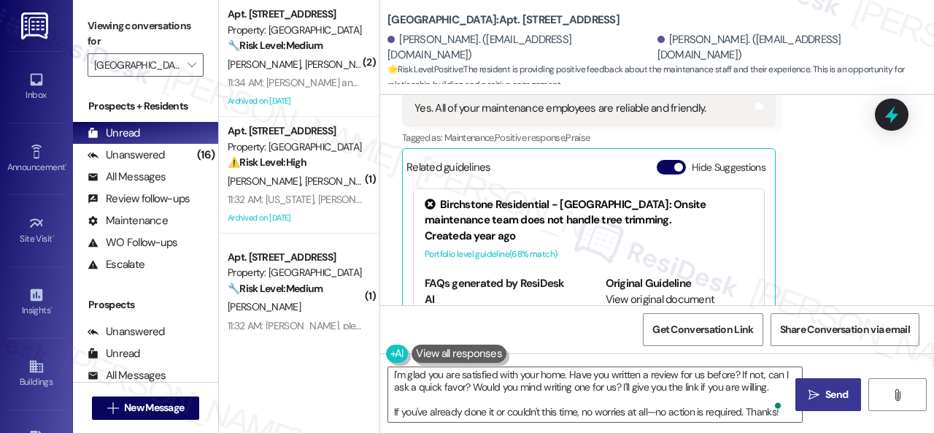
click at [805, 393] on span " Send" at bounding box center [828, 394] width 46 height 15
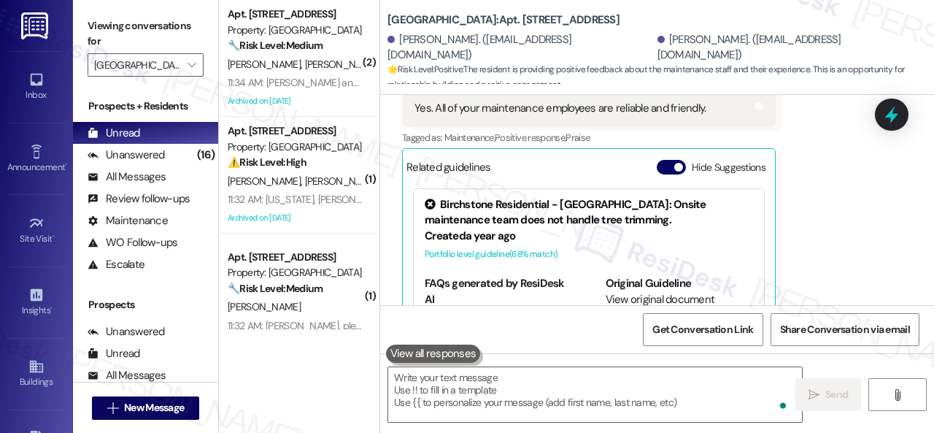
scroll to position [21549, 0]
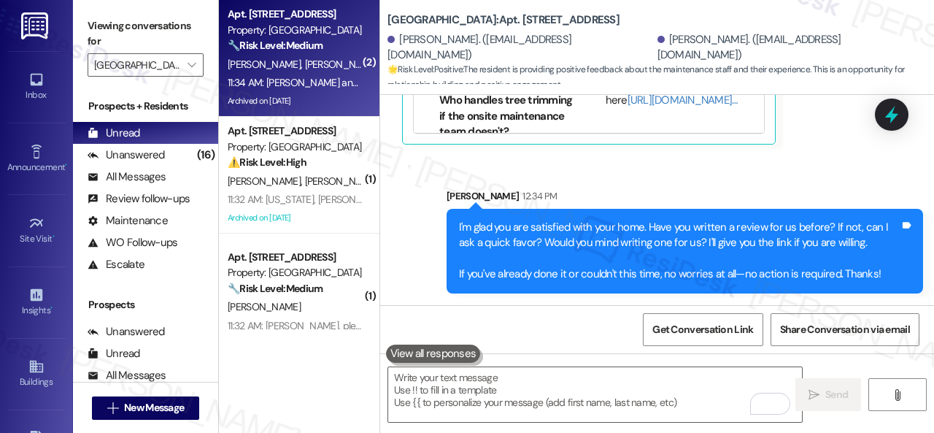
click at [331, 66] on div "D. Mead A. Boehme" at bounding box center [295, 64] width 138 height 18
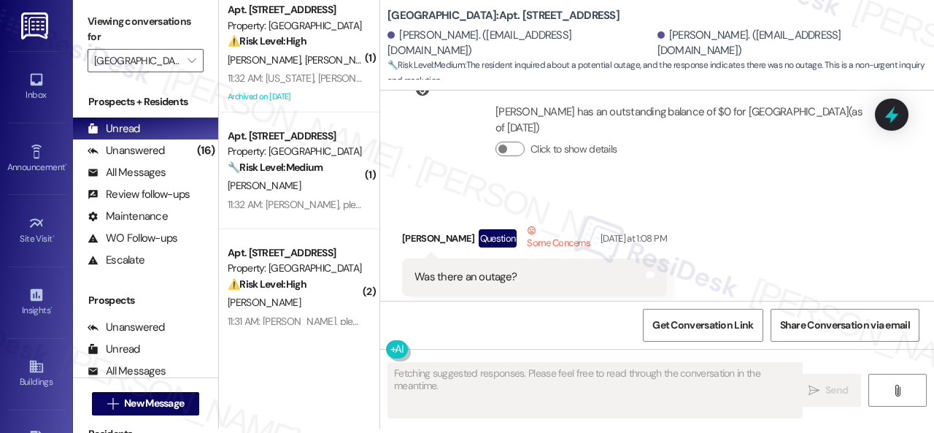
scroll to position [53264, 0]
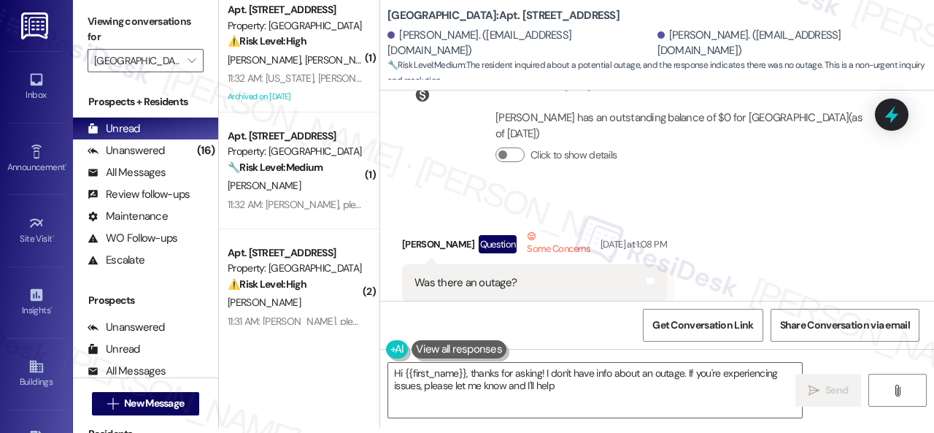
type textarea "Hi {{first_name}}, thanks for asking! I don't have info about an outage. If you…"
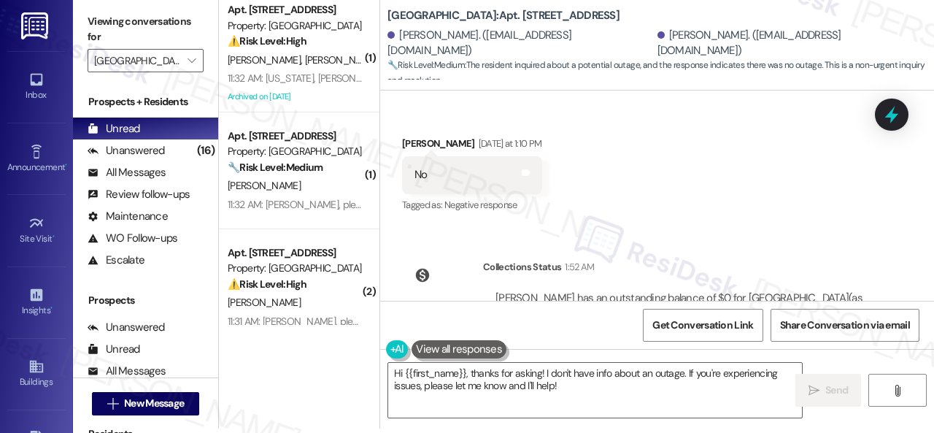
scroll to position [53629, 0]
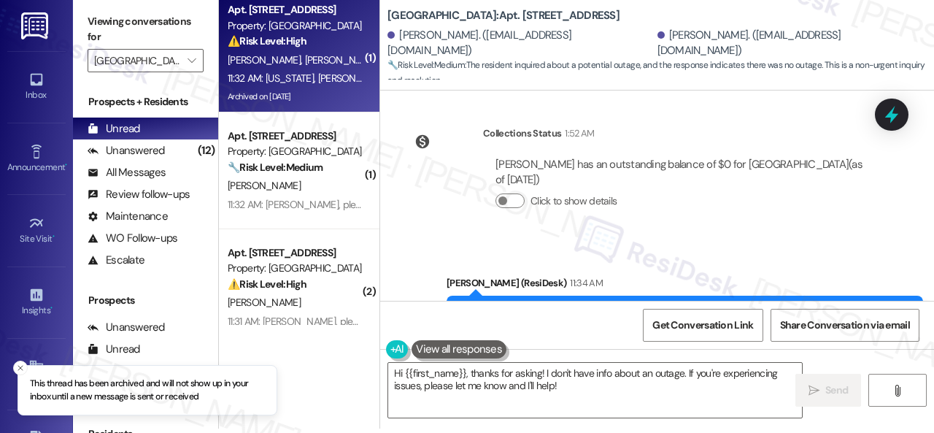
click at [295, 70] on div "11:32 AM: Virginia, Samuel and Jose, please join us for delicious potatoes in t…" at bounding box center [295, 78] width 138 height 18
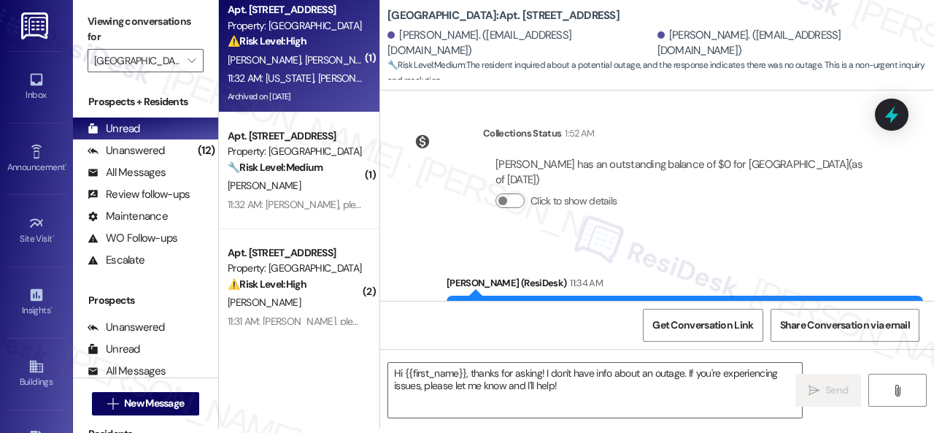
type textarea "Fetching suggested responses. Please feel free to read through the conversation…"
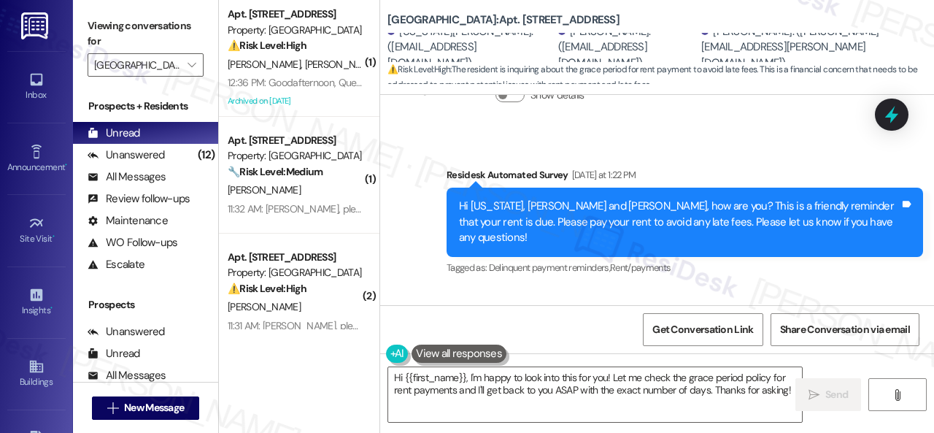
scroll to position [28376, 0]
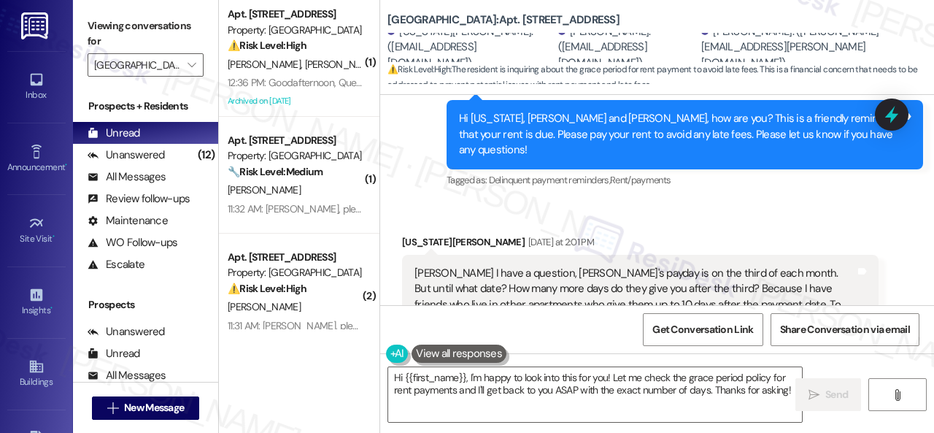
click at [448, 223] on div "Received via SMS Virginia Morrinson Yesterday at 2:01 PM Sarah I have a questio…" at bounding box center [640, 402] width 498 height 359
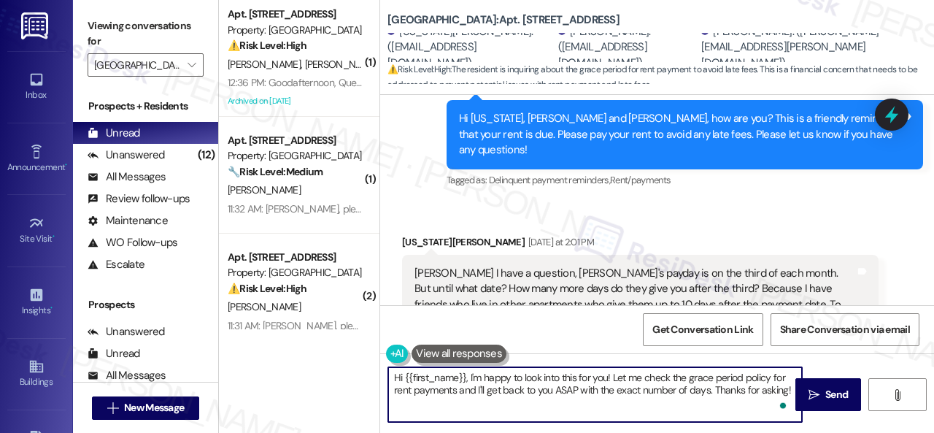
scroll to position [4, 0]
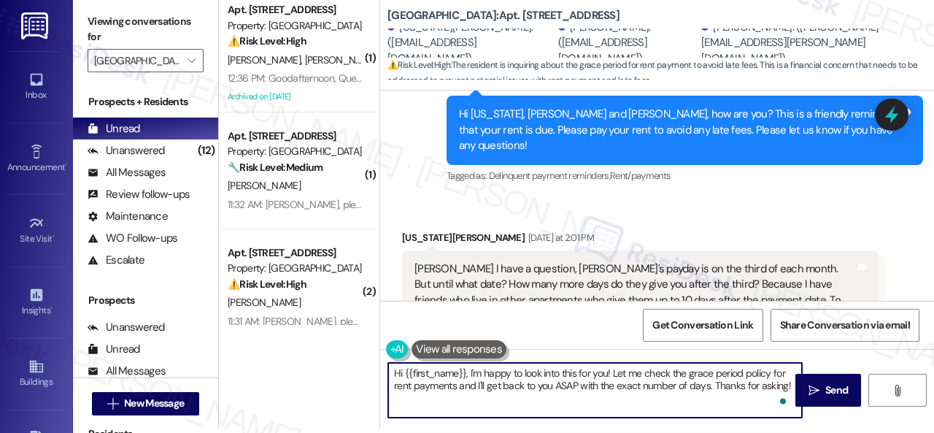
drag, startPoint x: 405, startPoint y: 377, endPoint x: 912, endPoint y: 461, distance: 513.9
click at [912, 432] on html "Inbox Go to Inbox Announcement • Send A Text Announcement Site Visit • Go to Si…" at bounding box center [467, 216] width 934 height 433
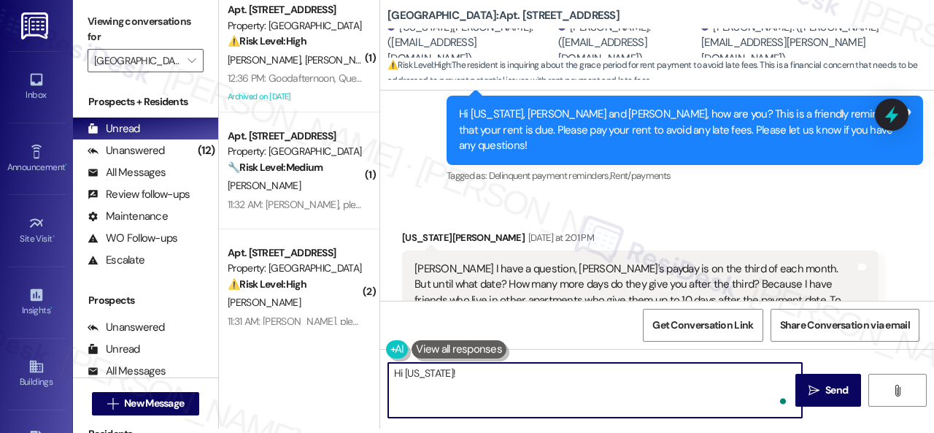
paste textarea "ent is due on the 1st, with a grace period until the 3rd. The total balance app…"
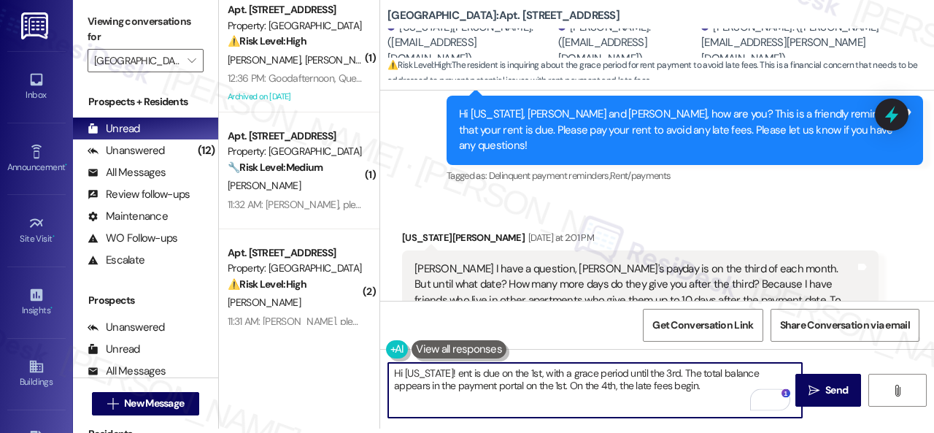
click at [438, 378] on textarea "Hi Virginia! ent is due on the 1st, with a grace period until the 3rd. The tota…" at bounding box center [595, 390] width 414 height 55
drag, startPoint x: 448, startPoint y: 385, endPoint x: 698, endPoint y: 386, distance: 250.2
click at [698, 386] on textarea "Hi Virginia! I'm not sure if this is what you are asking. Rent is due on the 1s…" at bounding box center [595, 390] width 414 height 55
click at [619, 383] on textarea "Hi Virginia! I'm not sure if this is what you are asking. Rent is due on the 1s…" at bounding box center [595, 390] width 414 height 55
click at [719, 384] on textarea "Hi Virginia! I'm not sure if this is what you are asking. Rent is due on the 1s…" at bounding box center [595, 390] width 414 height 55
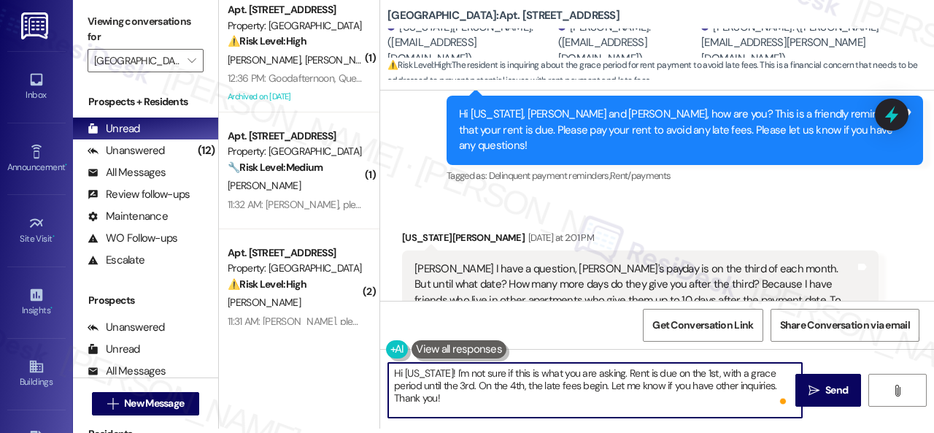
click at [719, 384] on textarea "Hi Virginia! I'm not sure if this is what you are asking. Rent is due on the 1s…" at bounding box center [595, 390] width 414 height 55
click at [702, 397] on textarea "Hi Virginia! I'm not sure if this is what you are asking. Rent is due on the 1s…" at bounding box center [595, 390] width 414 height 55
type textarea "Hi Virginia! I'm not sure if this is what you are asking. Rent is due on the 1s…"
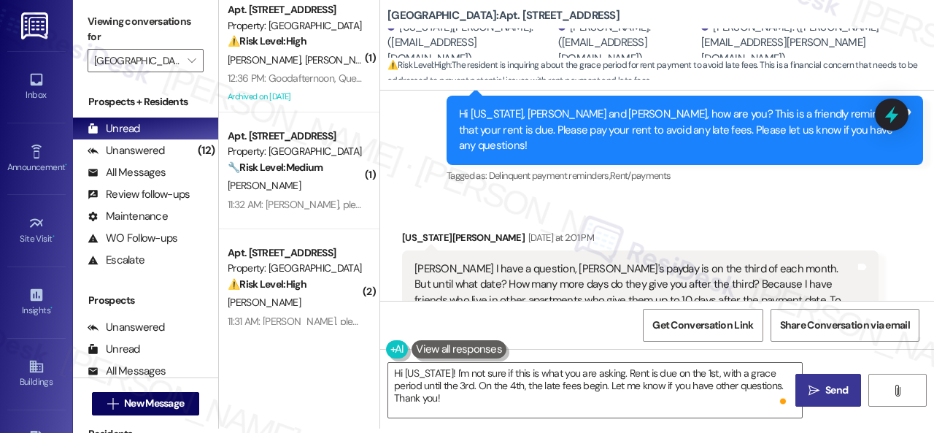
click at [815, 392] on span " Send" at bounding box center [828, 389] width 46 height 15
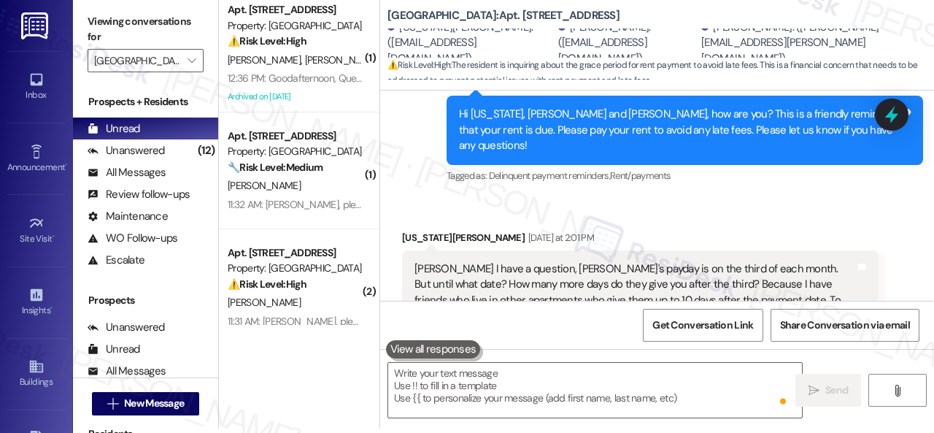
scroll to position [28539, 0]
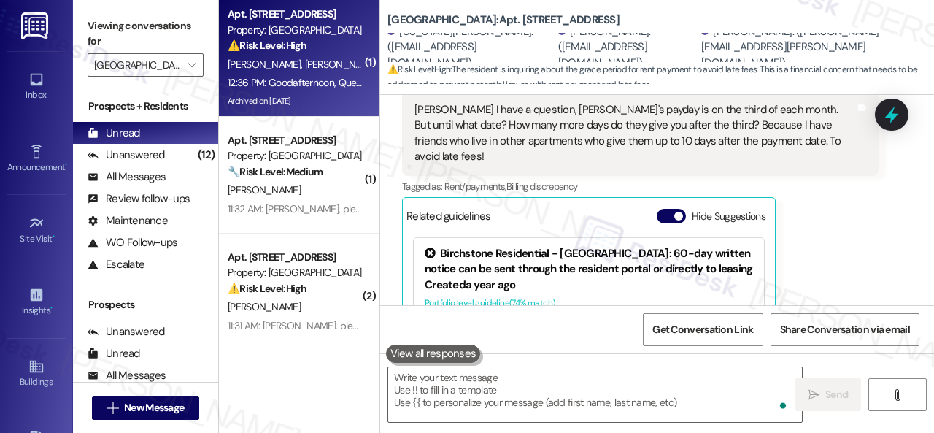
click at [325, 68] on div "L. Hodges I. Peters" at bounding box center [295, 64] width 138 height 18
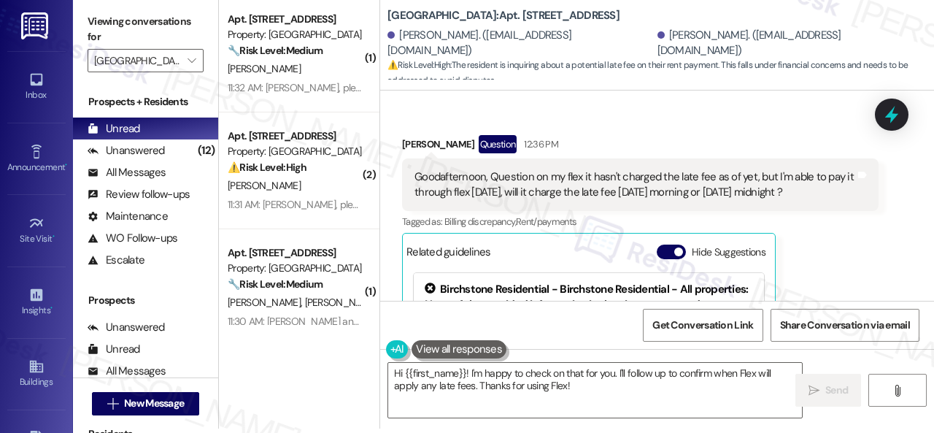
scroll to position [19875, 0]
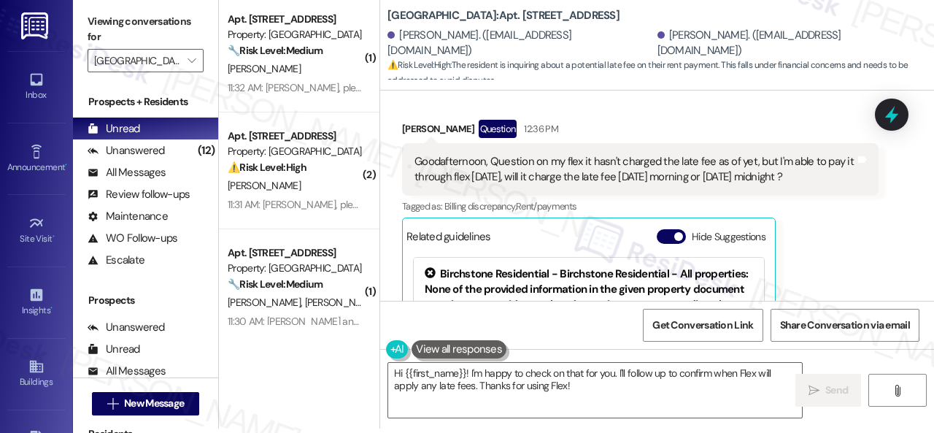
drag, startPoint x: 819, startPoint y: 234, endPoint x: 807, endPoint y: 239, distance: 13.2
click at [819, 234] on div "Issa Peters Question 12:36 PM Goodafternoon, Question on my flex it hasn't char…" at bounding box center [640, 274] width 476 height 309
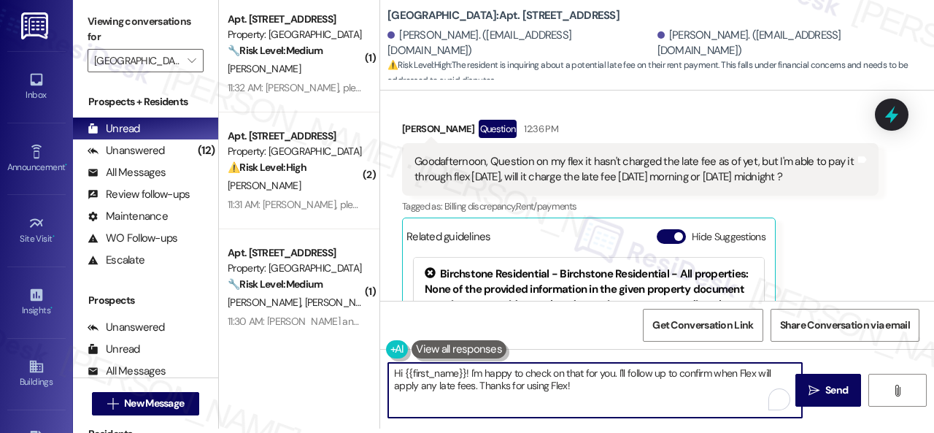
drag, startPoint x: 344, startPoint y: 377, endPoint x: 495, endPoint y: 369, distance: 150.5
click at [295, 370] on div "( 1 ) Apt. 319, 004 Halston Park Central Property: Halston Park Central 🔧 Risk …" at bounding box center [576, 212] width 715 height 433
paste textarea "I will forward your inquiry to the site team and get back to you as soon as I r…"
type textarea "I will forward your inquiry to the site team and get back to you as soon as I r…"
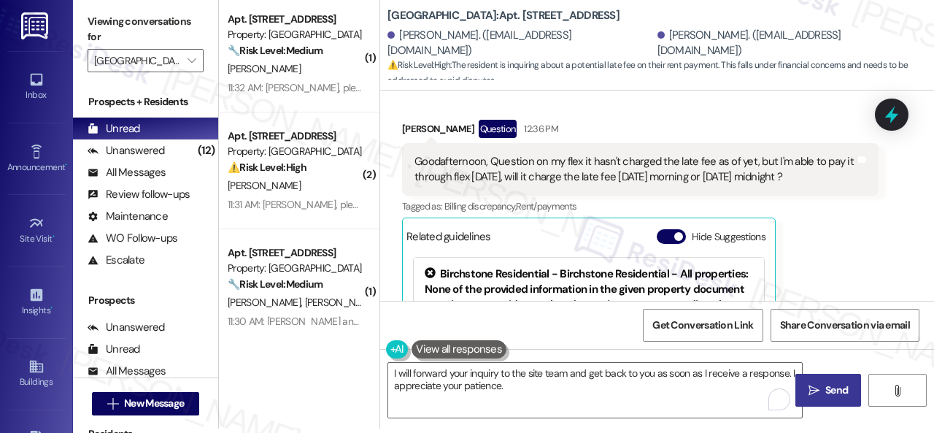
click at [822, 393] on span "Send" at bounding box center [836, 389] width 28 height 15
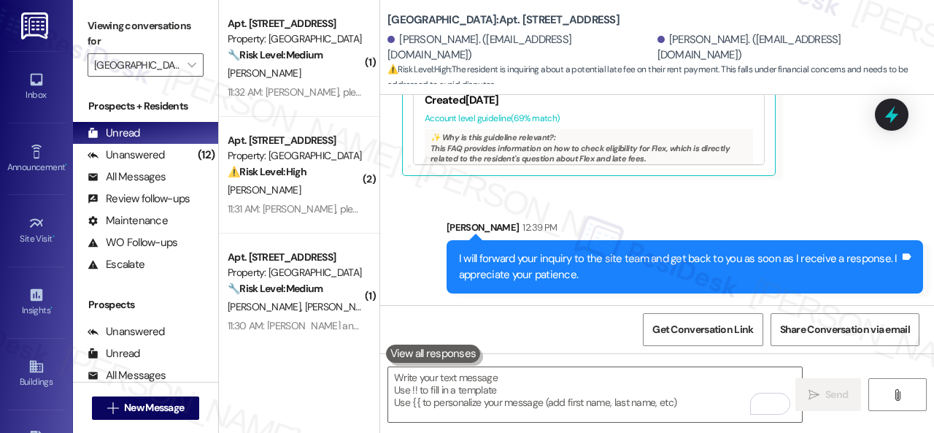
scroll to position [4, 0]
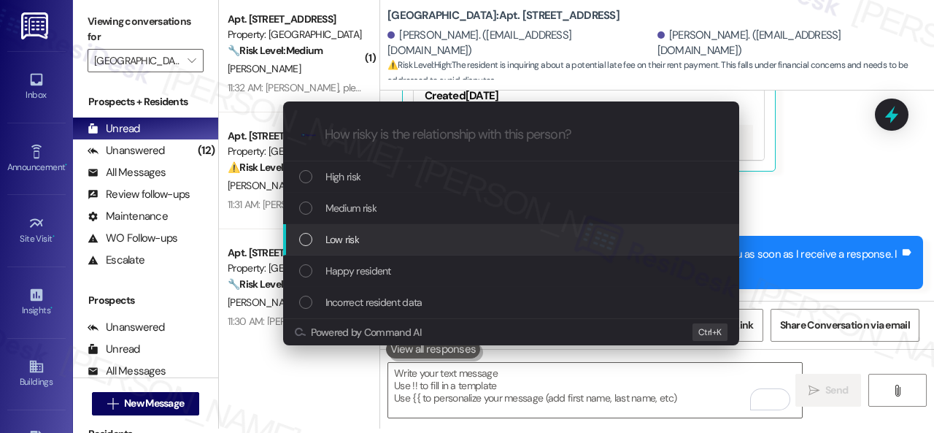
click at [341, 237] on span "Low risk" at bounding box center [342, 239] width 34 height 16
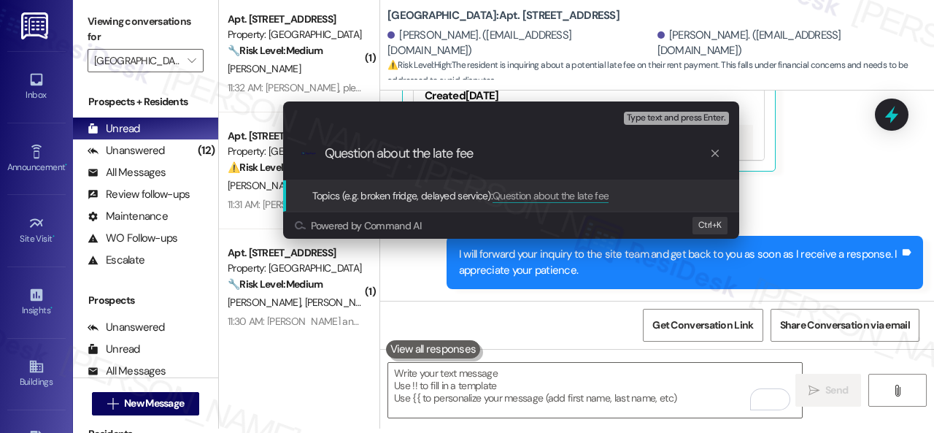
type input "Question about the late fee."
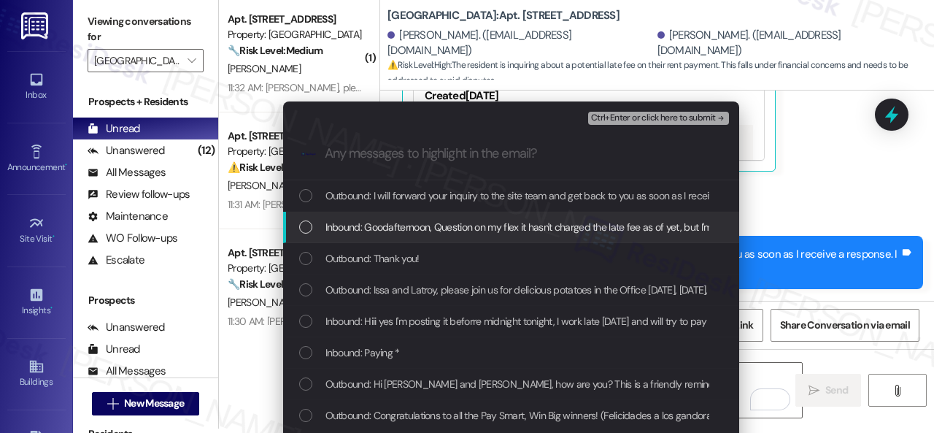
click at [382, 227] on span "Inbound: Goodafternoon, Question on my flex it hasn't charged the late fee as o…" at bounding box center [717, 227] width 785 height 16
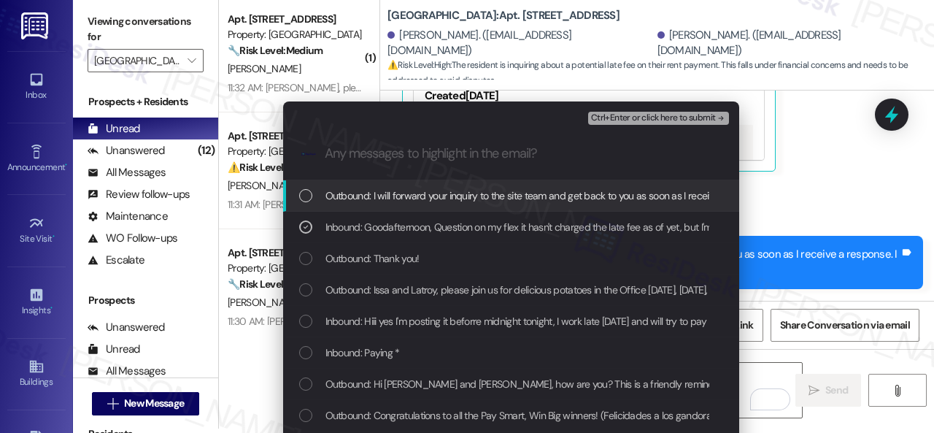
click at [630, 109] on div "Ctrl+Enter or click here to submit" at bounding box center [660, 118] width 144 height 19
click at [638, 125] on div "Ctrl+Enter or click here to submit" at bounding box center [660, 118] width 144 height 19
click at [639, 117] on span "Ctrl+Enter or click here to submit" at bounding box center [653, 118] width 125 height 10
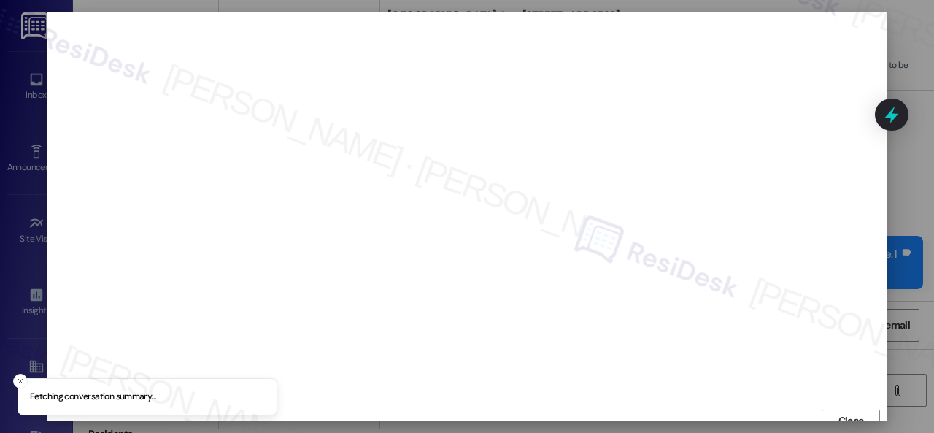
scroll to position [11, 0]
click at [835, 413] on span "Close" at bounding box center [850, 409] width 31 height 15
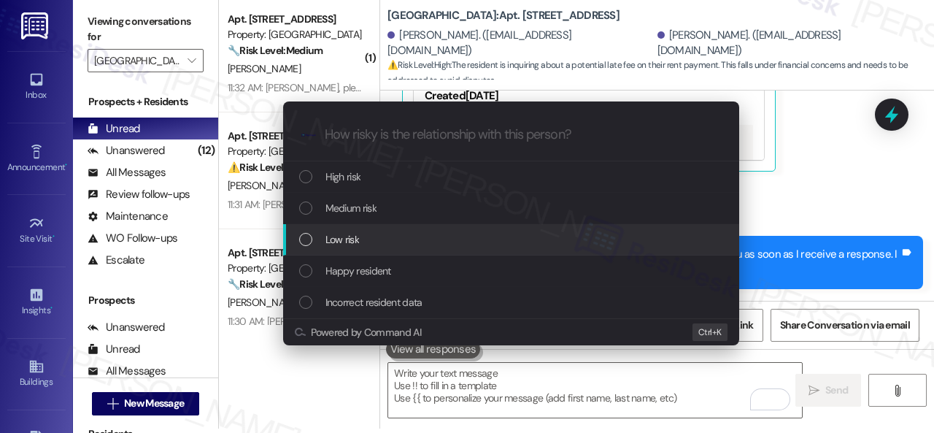
click at [344, 240] on span "Low risk" at bounding box center [342, 239] width 34 height 16
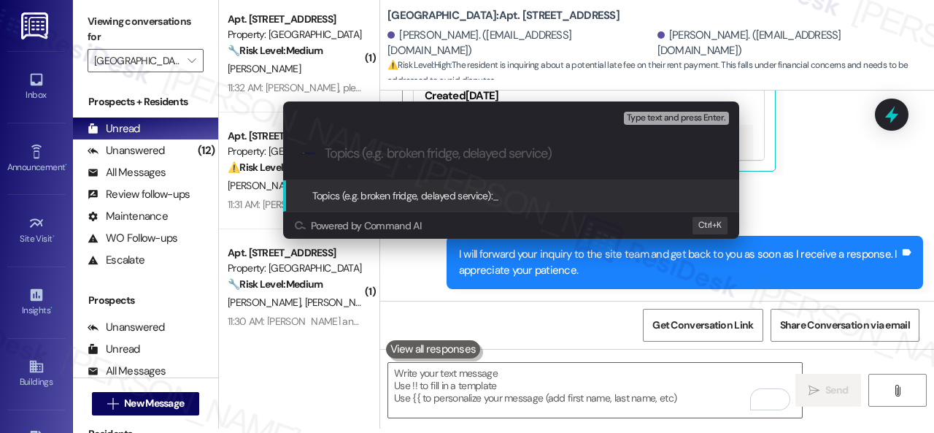
paste input "Question about the late fee."
type input "Question about the late fee."
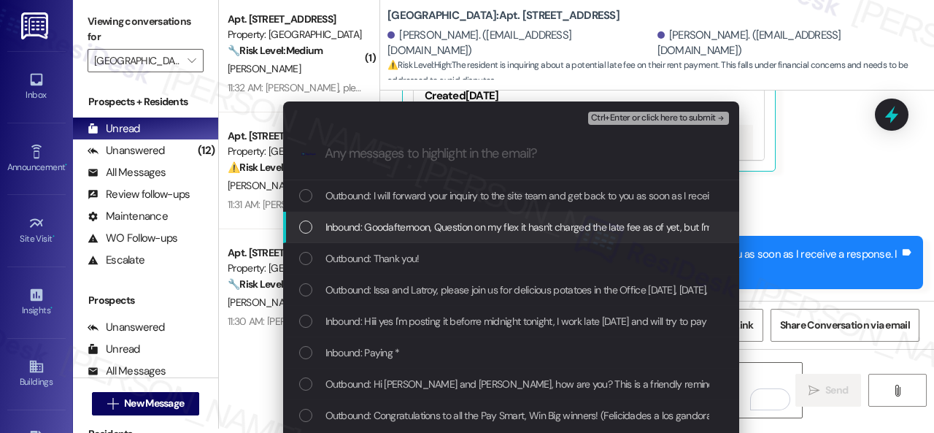
click at [366, 225] on span "Inbound: Goodafternoon, Question on my flex it hasn't charged the late fee as o…" at bounding box center [717, 227] width 785 height 16
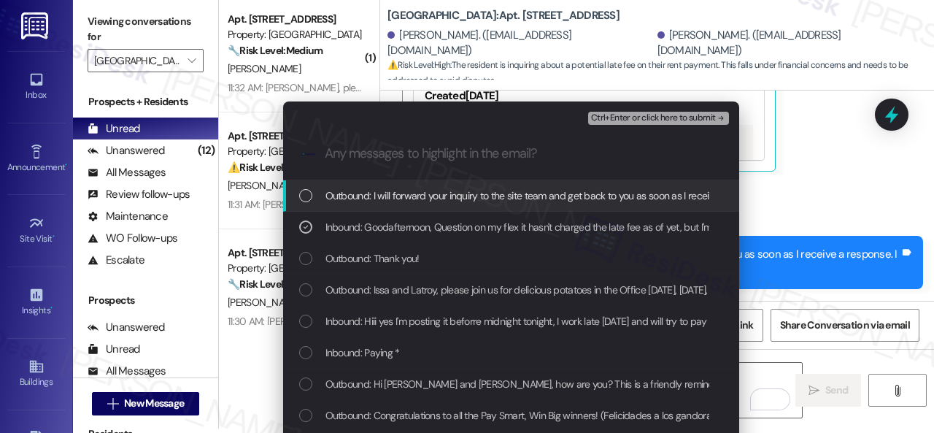
click at [617, 117] on span "Ctrl+Enter or click here to submit" at bounding box center [653, 118] width 125 height 10
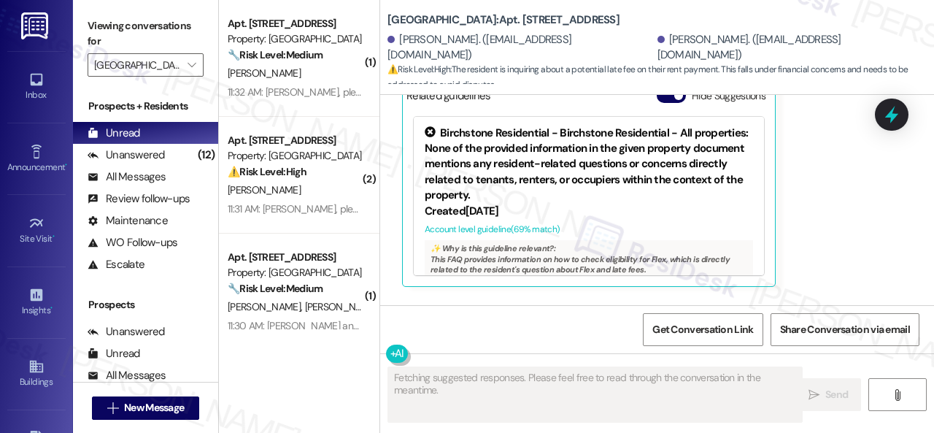
scroll to position [20159, 0]
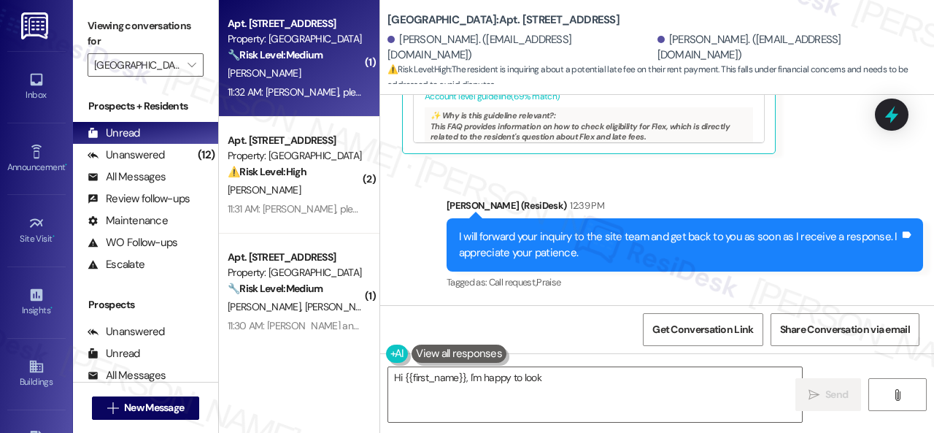
type textarea "Hi {{first_name}}, I'm happy to look"
click at [312, 84] on div "11:32 AM: Theresa, please join us for delicious potatoes in the Office today, T…" at bounding box center [295, 92] width 138 height 18
type textarea "Hi {{first_name}}, I'm happy to look into when the late"
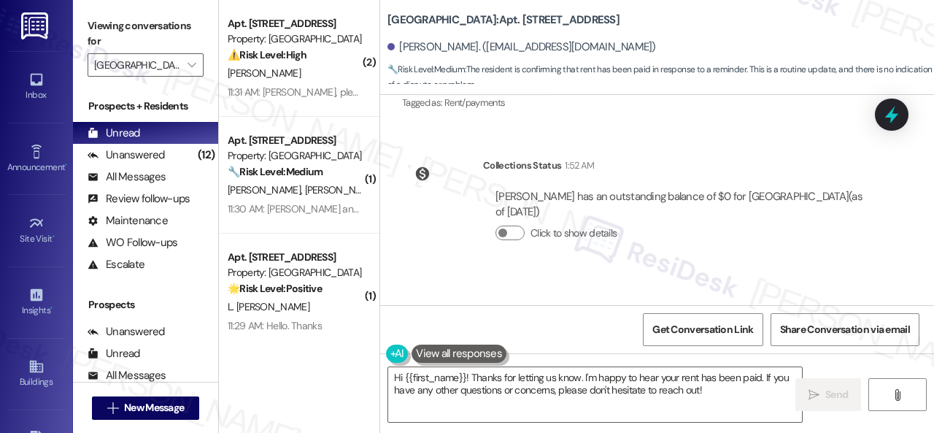
scroll to position [8046, 0]
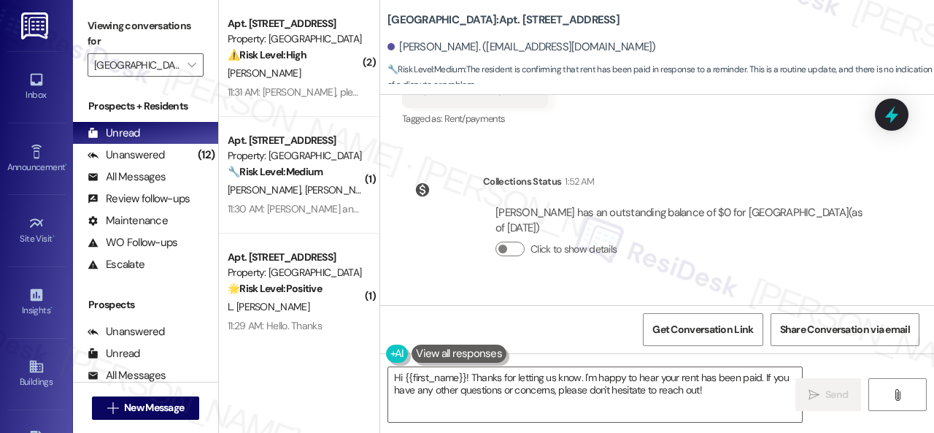
click at [423, 255] on div "WO Opened request: please pick... Jul 03, 2024 at 6:25 AM Status : Completed Sh…" at bounding box center [657, 200] width 554 height 210
click at [441, 391] on textarea "Hi {{first_name}}! Thanks for letting us know. I'm happy to hear your rent has …" at bounding box center [595, 394] width 414 height 55
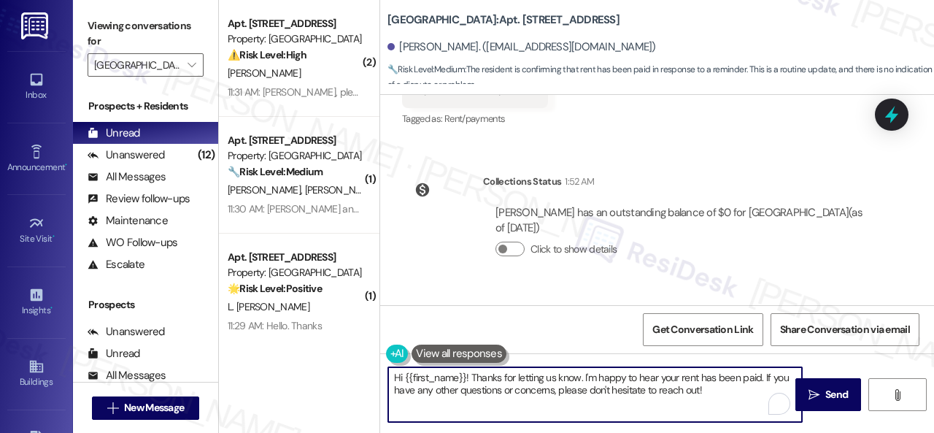
paste textarea "Thanks for the update! I'm happy to hear you've already taken care of the rent.…"
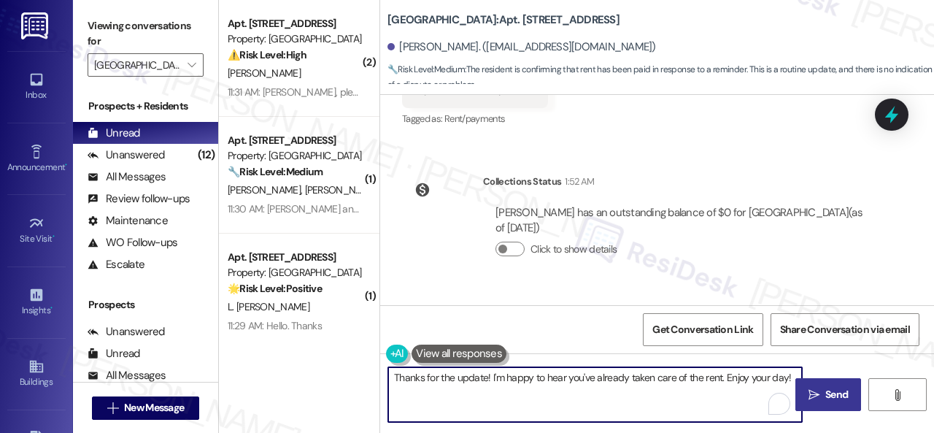
type textarea "Thanks for the update! I'm happy to hear you've already taken care of the rent.…"
click at [825, 396] on span "Send" at bounding box center [836, 394] width 23 height 15
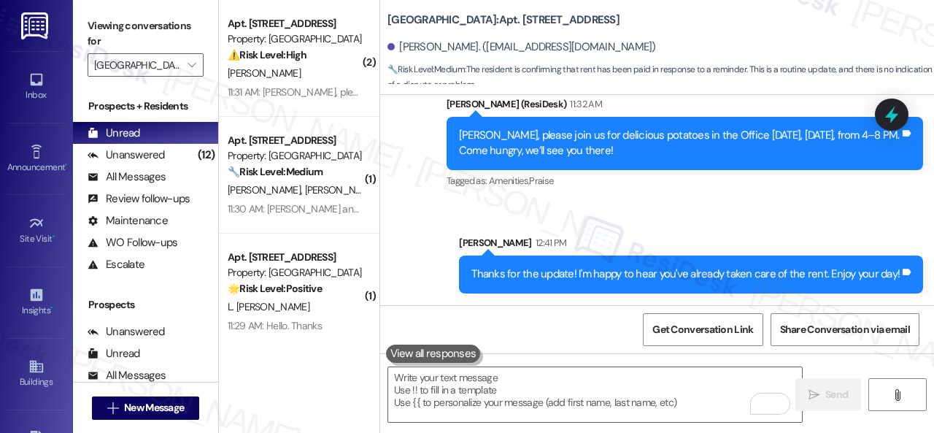
scroll to position [8340, 0]
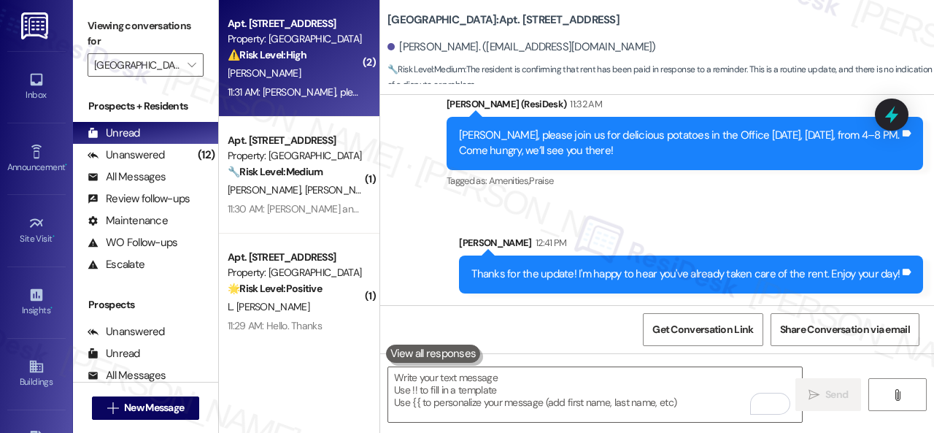
click at [324, 71] on div "V. Bernard" at bounding box center [295, 73] width 138 height 18
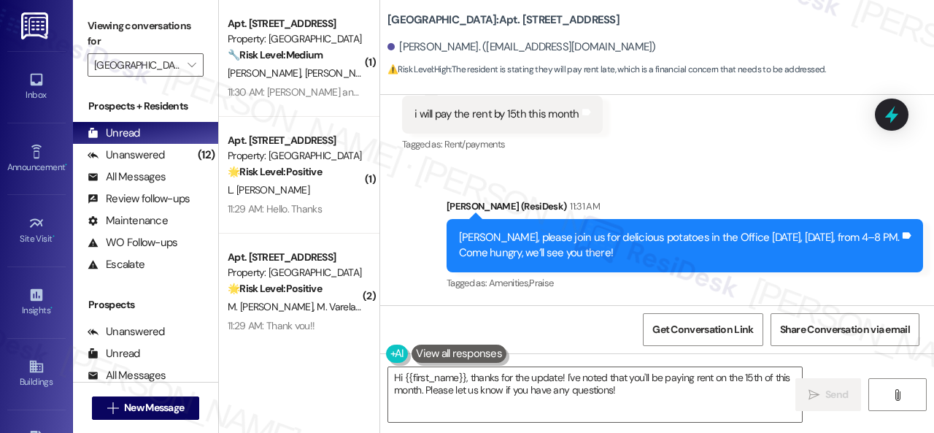
scroll to position [16776, 0]
click at [444, 177] on div "Announcement, sent via SMS Sarah (ResiDesk) 11:31 AM Vladimy, please join us fo…" at bounding box center [657, 235] width 554 height 139
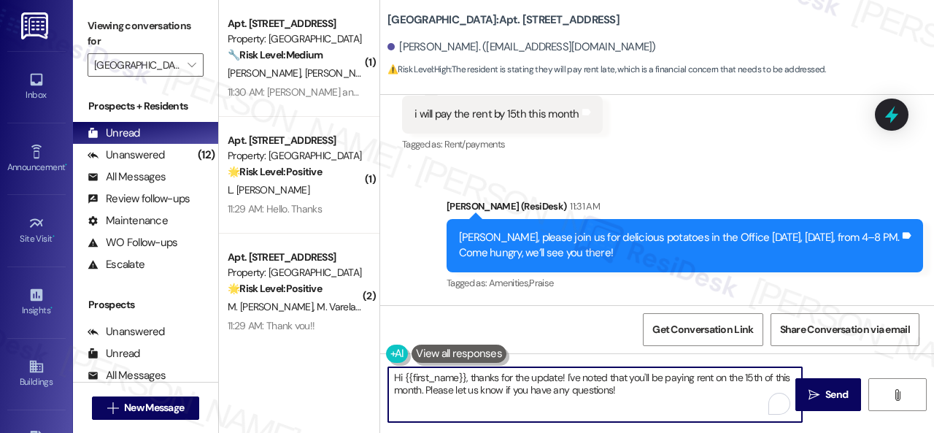
drag, startPoint x: 633, startPoint y: 389, endPoint x: 320, endPoint y: 374, distance: 313.3
click at [320, 374] on div "( 1 ) Apt. 302, 002 Halston Park Central Property: Halston Park Central 🔧 Risk …" at bounding box center [576, 216] width 715 height 433
paste textarea "Thanks for updating us on your payment plan! We appreciate you letting us know.…"
type textarea "Thanks for updating us on your payment plan! We appreciate you letting us know.…"
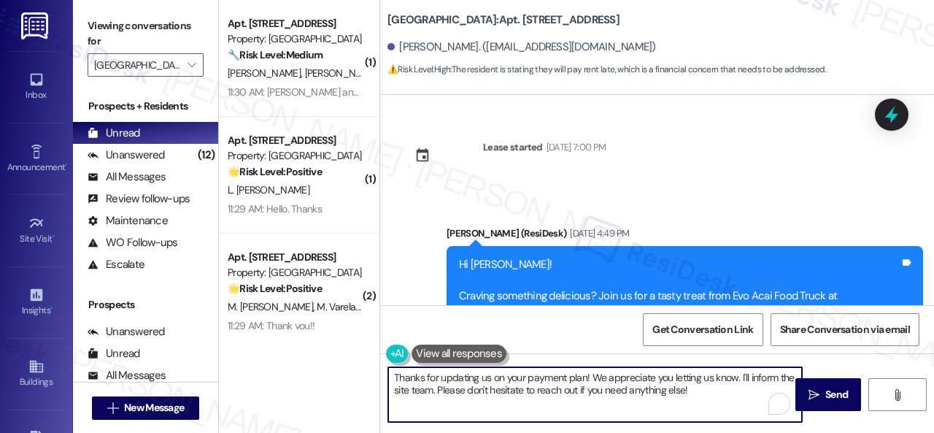
type textarea "Thanks for updating us on your payment plan! We appreciate you letting us know.…"
click at [825, 396] on span "Send" at bounding box center [836, 394] width 23 height 15
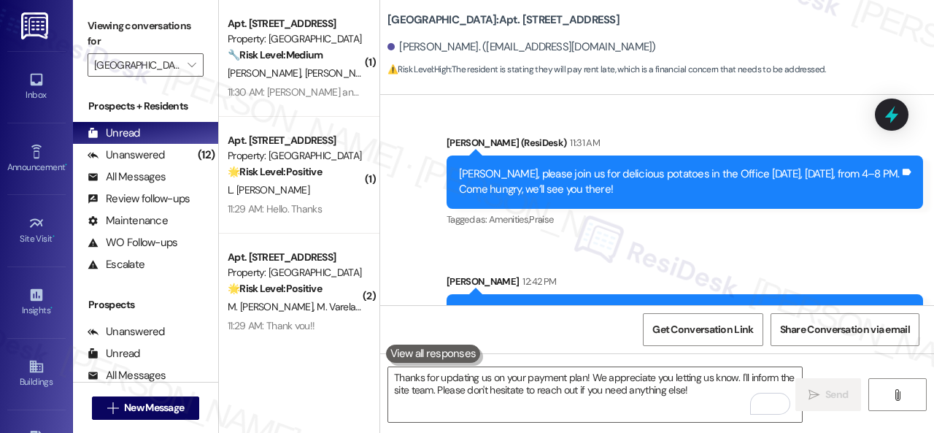
scroll to position [16635, 0]
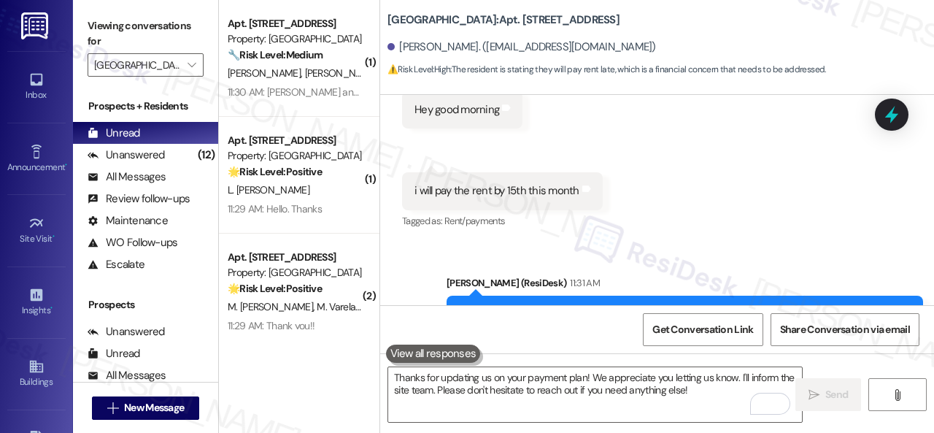
click at [420, 117] on div "Received via SMS Vladimy Bernard 9:56 AM Hey good morning Tags and notes Receiv…" at bounding box center [657, 140] width 554 height 204
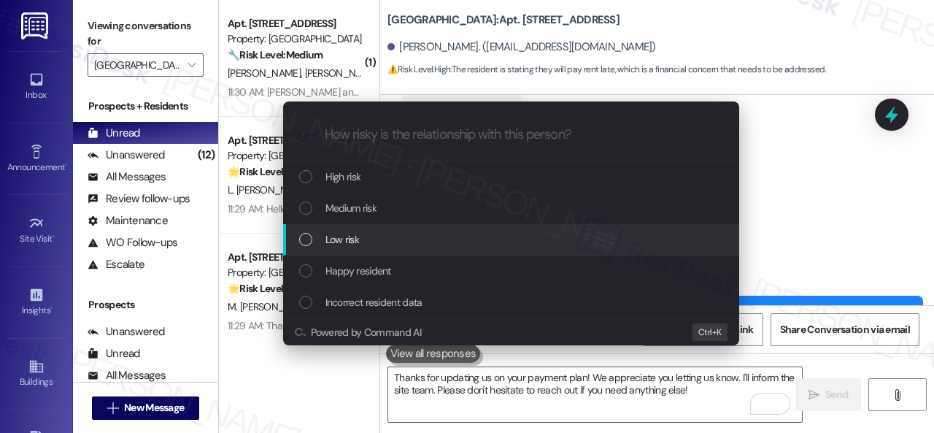
click at [352, 247] on span "Low risk" at bounding box center [342, 239] width 34 height 16
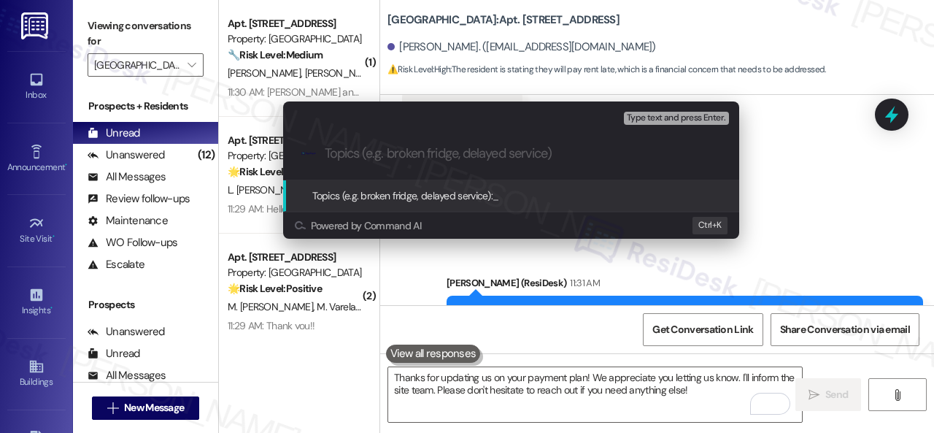
paste input "Late payment notice."
type input "Late payment notice."
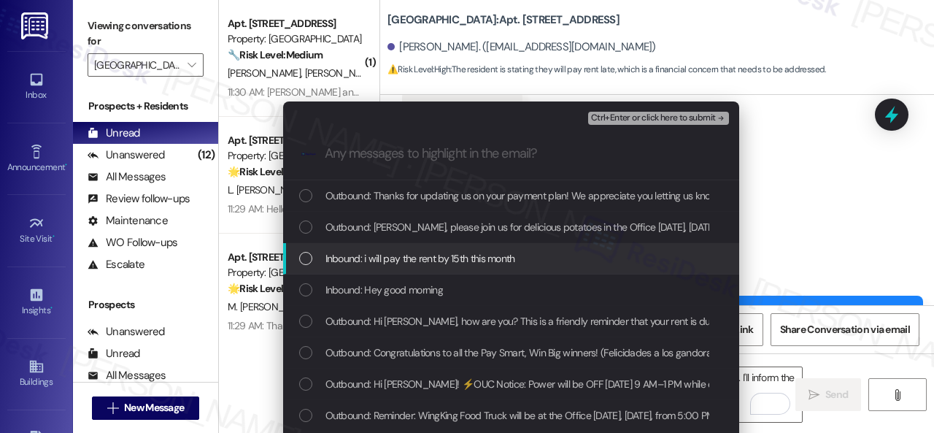
click at [421, 260] on span "Inbound: i will pay the rent by 15th this month" at bounding box center [420, 258] width 190 height 16
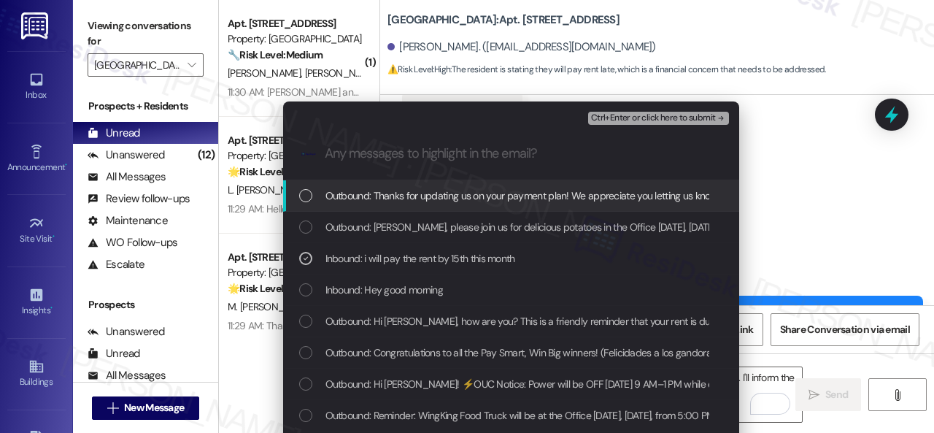
click at [603, 117] on span "Ctrl+Enter or click here to submit" at bounding box center [653, 118] width 125 height 10
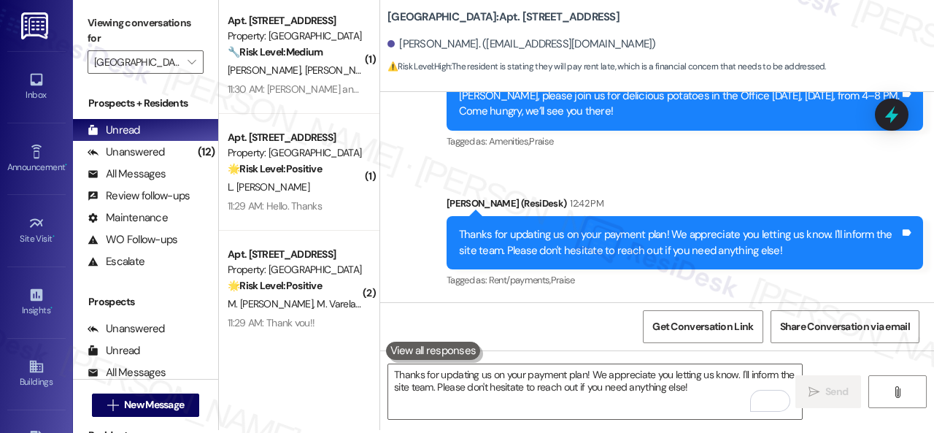
scroll to position [4, 0]
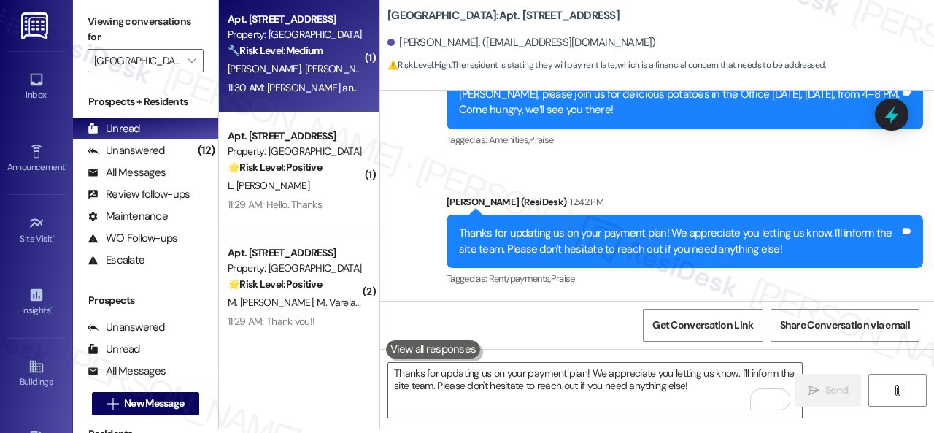
click at [336, 82] on div "11:30 AM: Renee and Charles, please join us for delicious potatoes in the Offic…" at bounding box center [569, 87] width 682 height 13
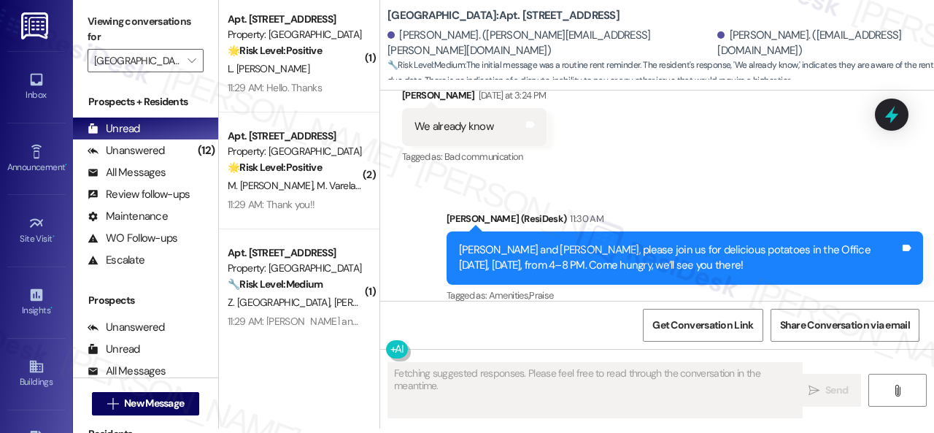
click at [406, 206] on div "Announcement, sent via SMS Sarah (ResiDesk) 11:30 AM Renee and Charles, please …" at bounding box center [657, 247] width 554 height 139
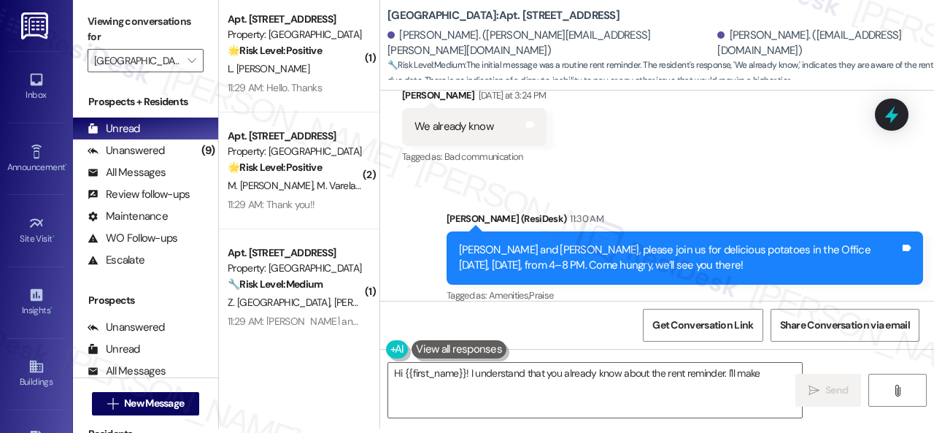
click at [403, 300] on div "WO Opened request: The handle ... Jul 07, 2024 at 1:00 PM Status : Completed Sh…" at bounding box center [657, 195] width 554 height 210
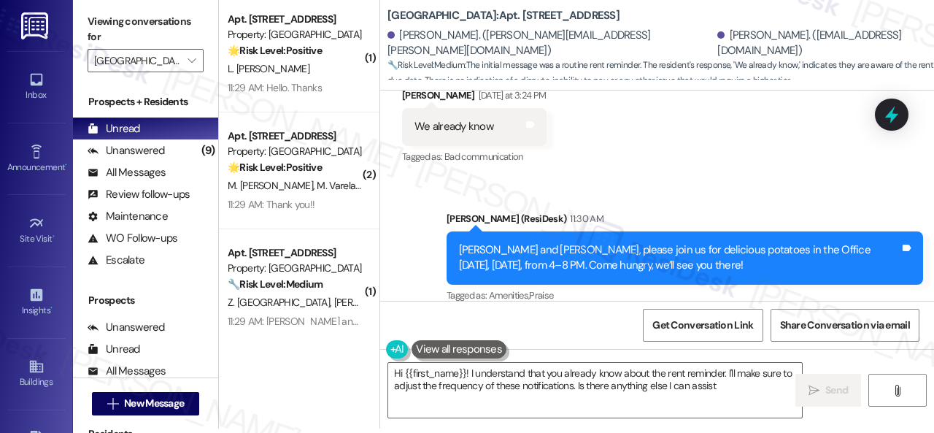
click at [423, 285] on div "Announcement, sent via SMS Sarah (ResiDesk) 11:30 AM Renee and Charles, please …" at bounding box center [657, 247] width 554 height 139
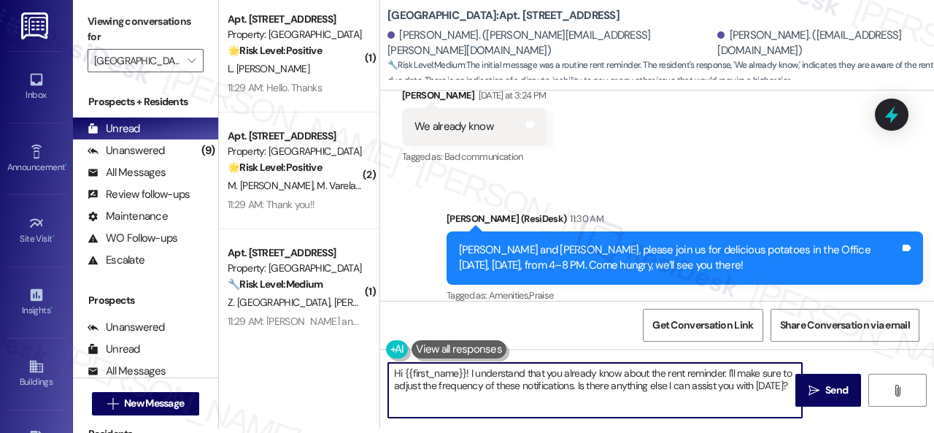
drag, startPoint x: 784, startPoint y: 384, endPoint x: 327, endPoint y: 355, distance: 457.6
click at [327, 355] on div "( 1 ) Apt. 317, 001 Halston Park Central Property: Halston Park Central 🌟 Risk …" at bounding box center [576, 212] width 715 height 433
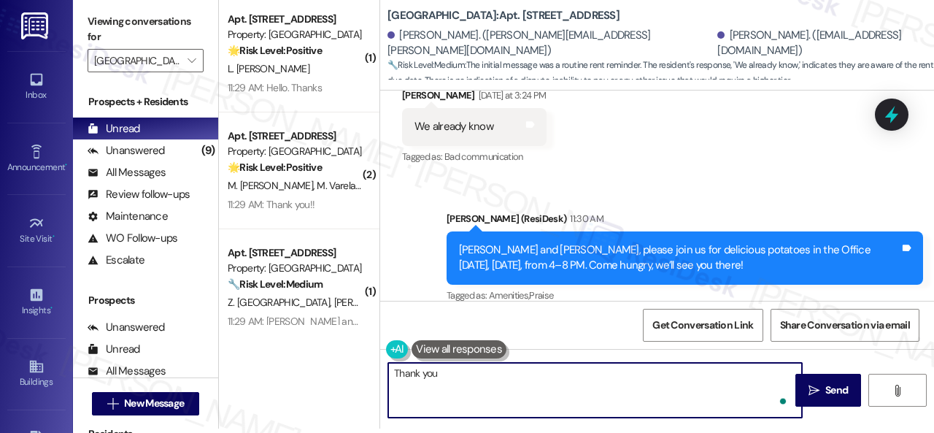
type textarea "Thank you."
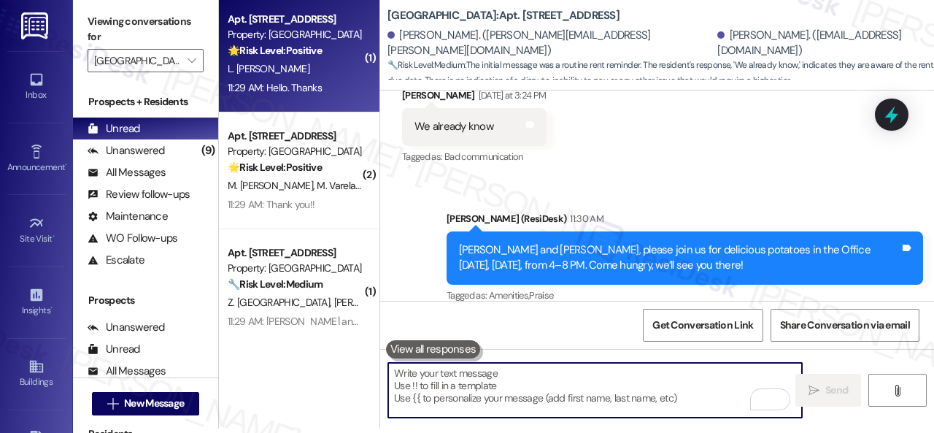
scroll to position [19400, 0]
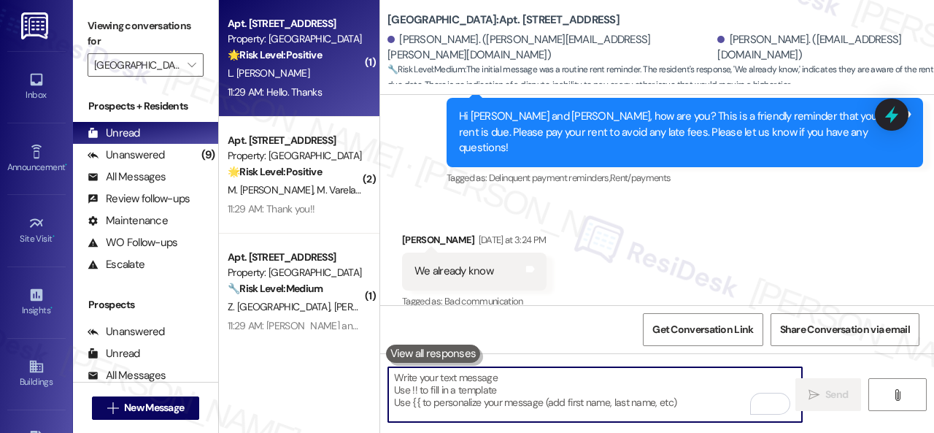
click at [315, 88] on div "11:29 AM: Hello. Thanks 11:29 AM: Hello. Thanks" at bounding box center [275, 91] width 94 height 13
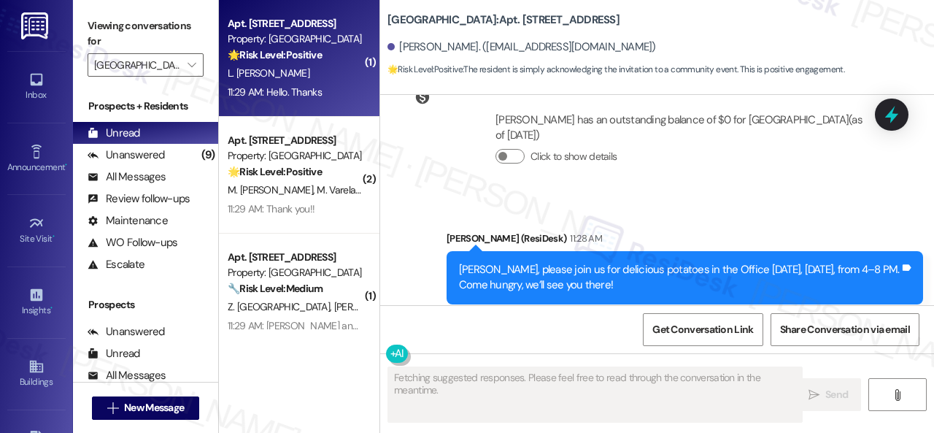
scroll to position [23124, 0]
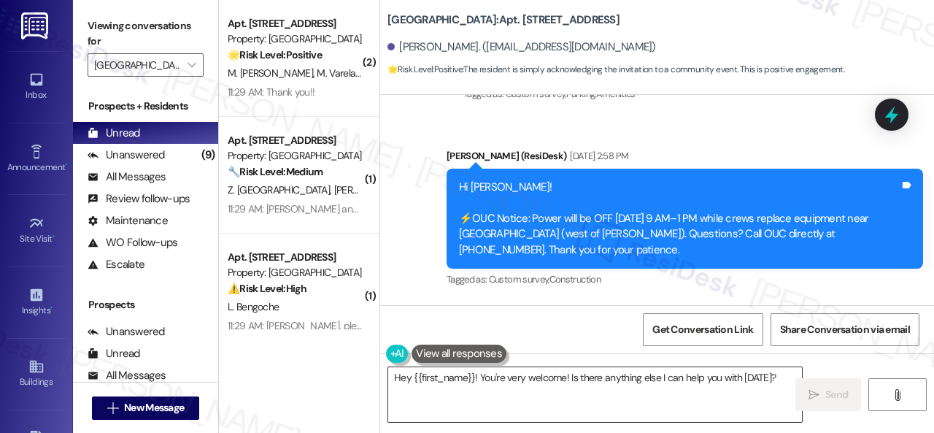
click at [503, 380] on textarea "Hey {{first_name}}! You're very welcome! Is there anything else I can help you …" at bounding box center [595, 394] width 414 height 55
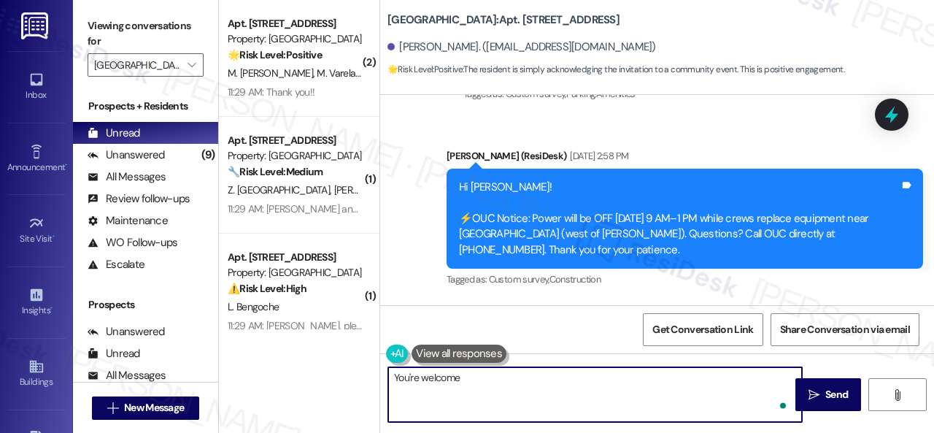
type textarea "You're welcome!"
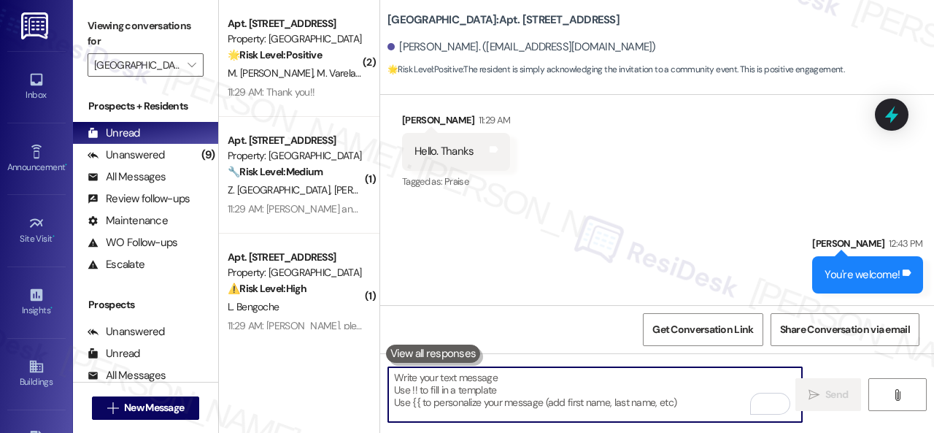
scroll to position [4, 0]
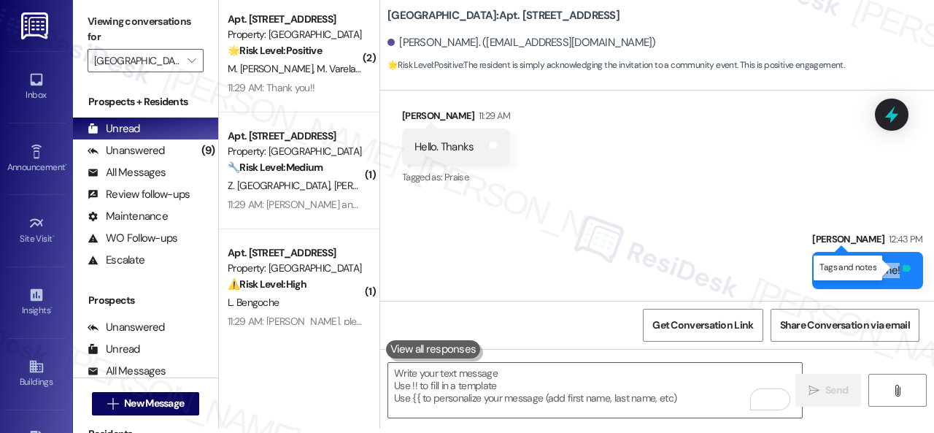
drag, startPoint x: 814, startPoint y: 268, endPoint x: 890, endPoint y: 270, distance: 75.9
click at [890, 270] on div "You're welcome! Tags and notes" at bounding box center [867, 270] width 111 height 37
copy div "You're welcome! Tags and notes"
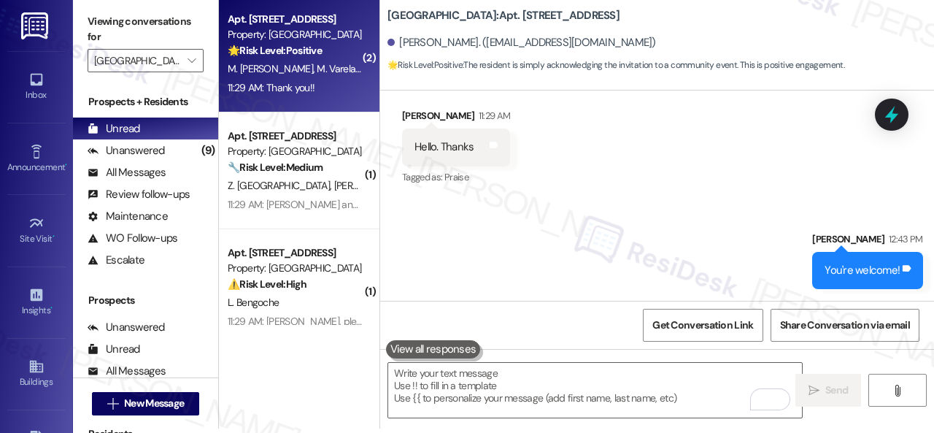
click at [327, 78] on div "M. Franco Montel M. Varelaurdaneta" at bounding box center [295, 69] width 138 height 18
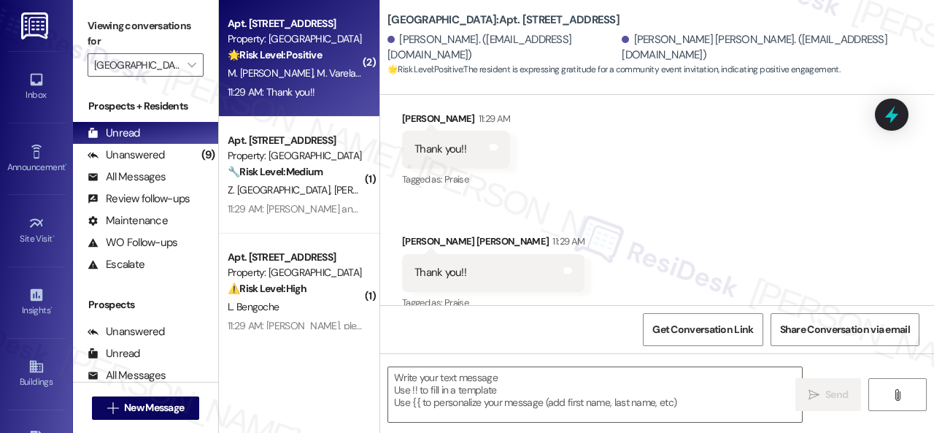
scroll to position [287, 0]
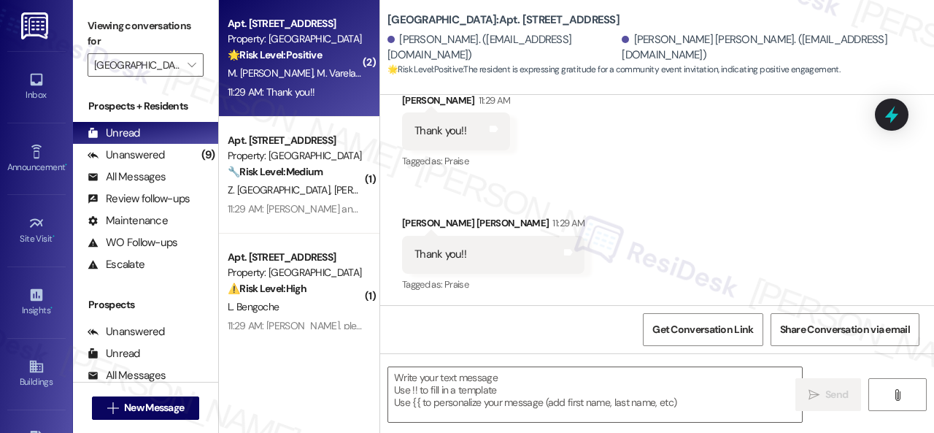
type textarea "Fetching suggested responses. Please feel free to read through the conversation…"
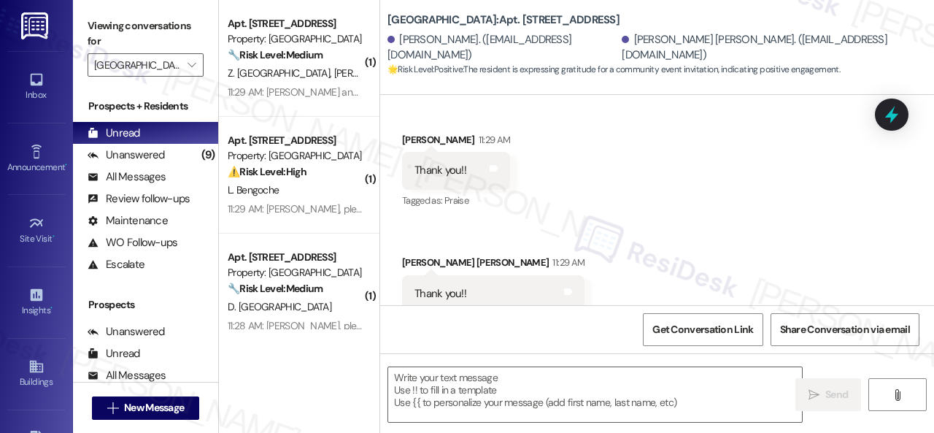
scroll to position [289, 0]
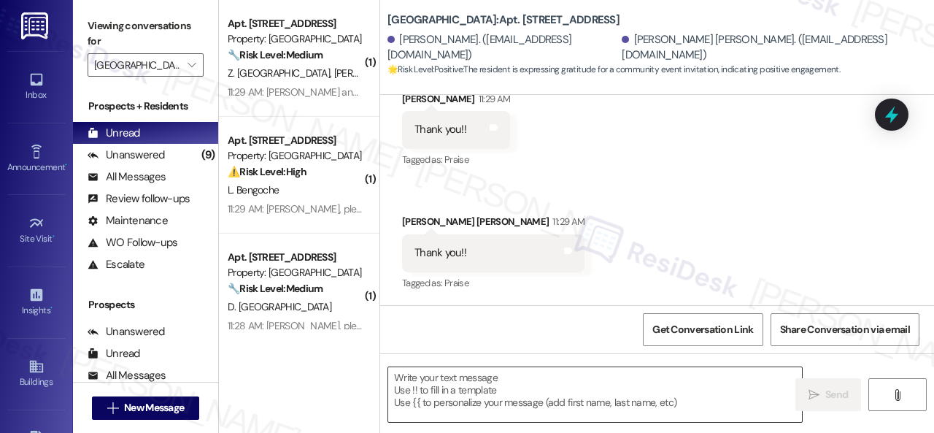
click at [537, 396] on textarea at bounding box center [595, 394] width 414 height 55
paste textarea "You're welcome!"
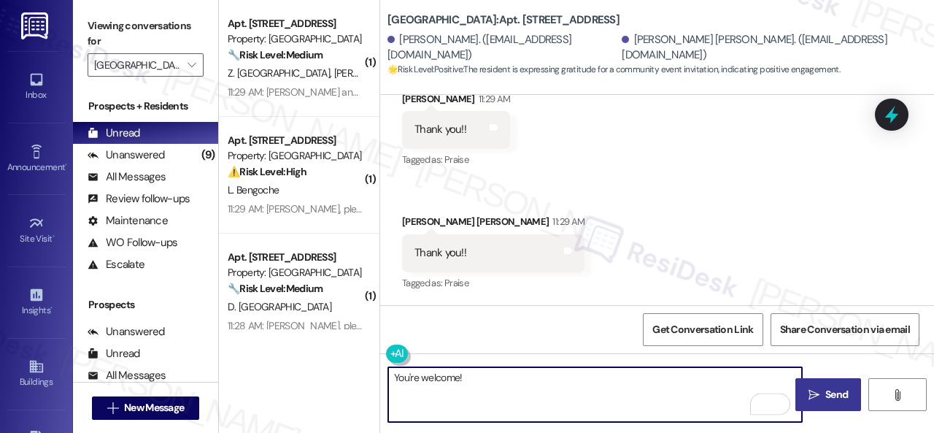
type textarea "You're welcome!"
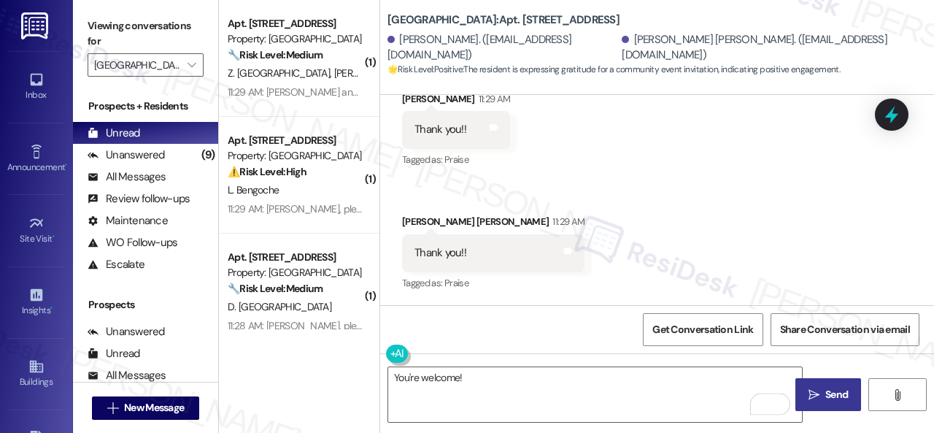
click at [835, 399] on span "Send" at bounding box center [836, 394] width 23 height 15
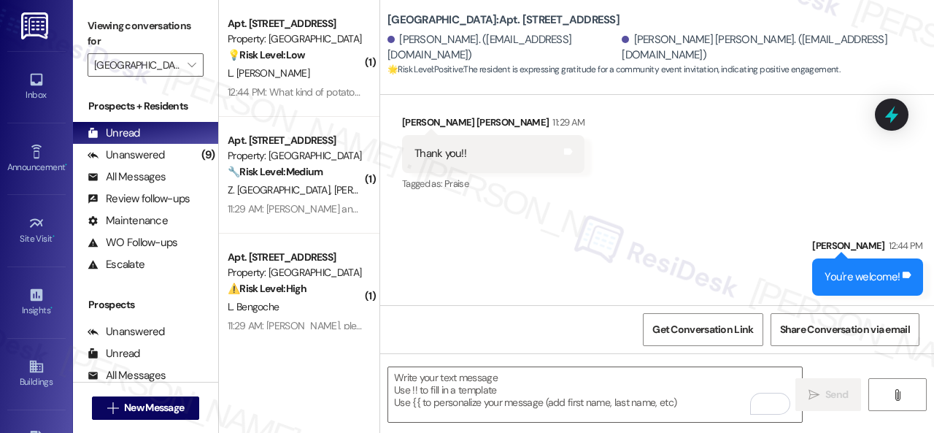
scroll to position [390, 0]
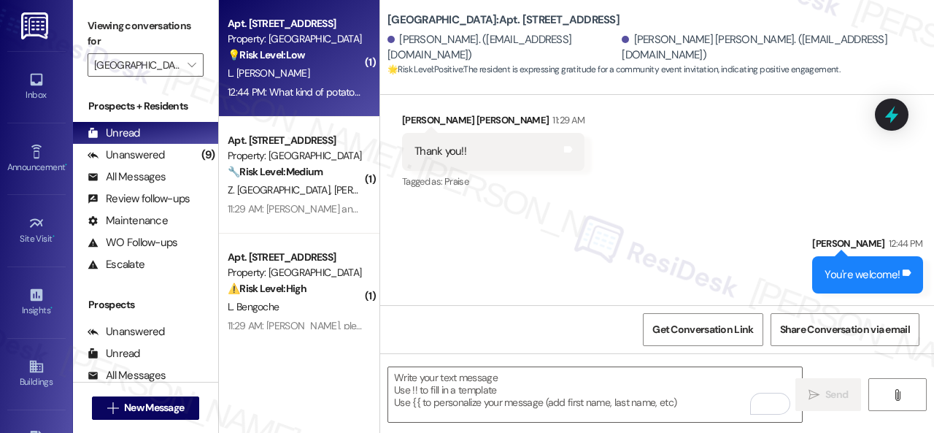
click at [322, 72] on div "L. [PERSON_NAME]" at bounding box center [295, 73] width 138 height 18
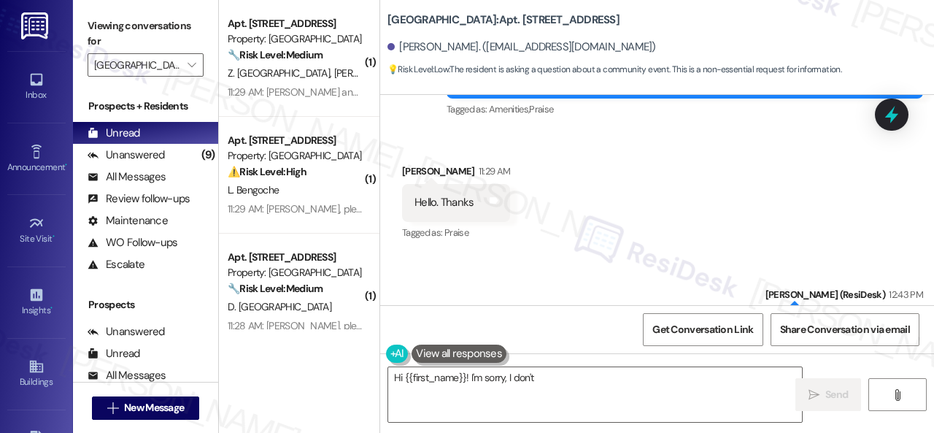
scroll to position [24081, 0]
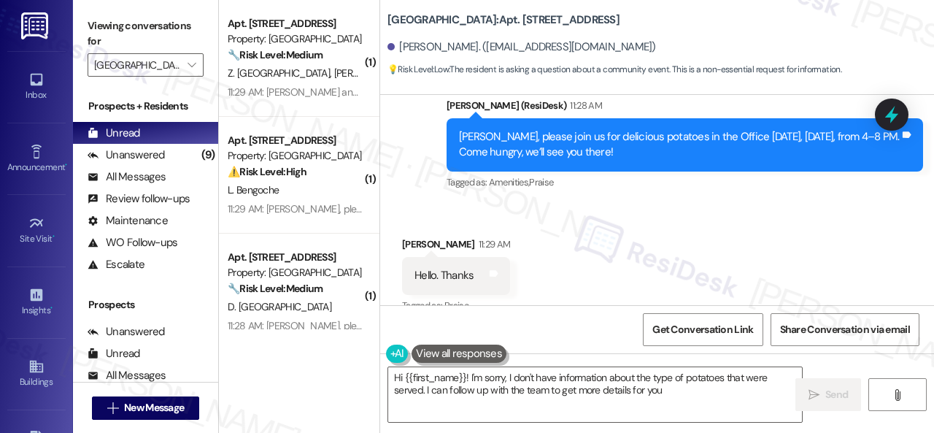
type textarea "Hi {{first_name}}! I'm sorry, I don't have information about the type of potato…"
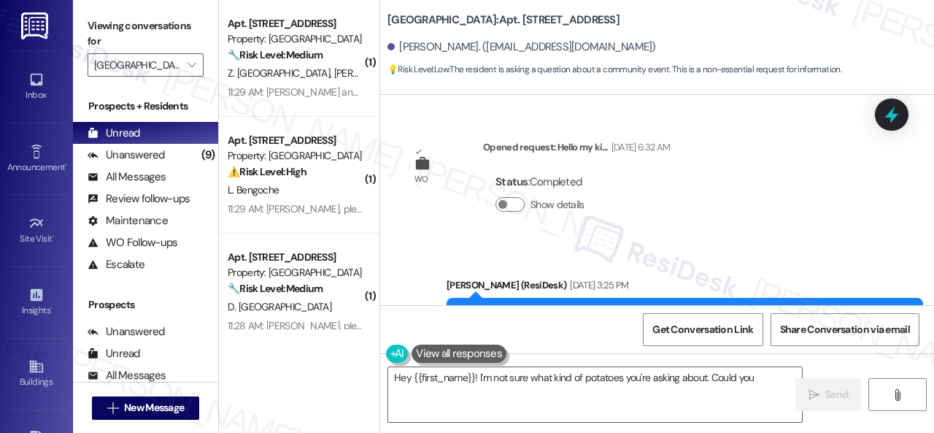
scroll to position [24373, 0]
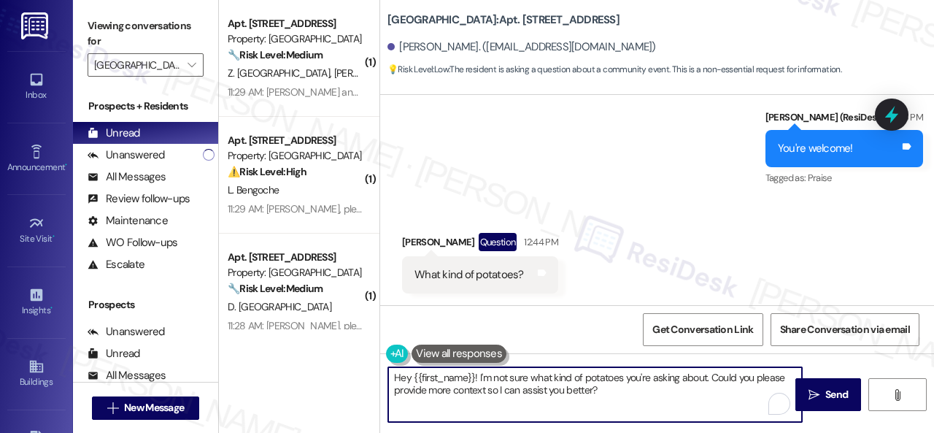
drag, startPoint x: 598, startPoint y: 390, endPoint x: 303, endPoint y: 344, distance: 297.7
click at [315, 357] on div "( 1 ) Apt. 202, 001 Halston Park Central Property: Halston Park Central 🔧 Risk …" at bounding box center [576, 216] width 715 height 433
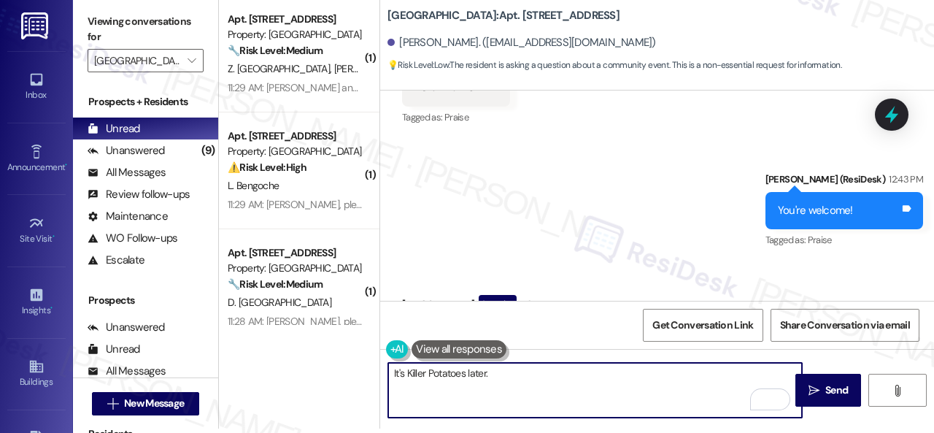
scroll to position [24375, 0]
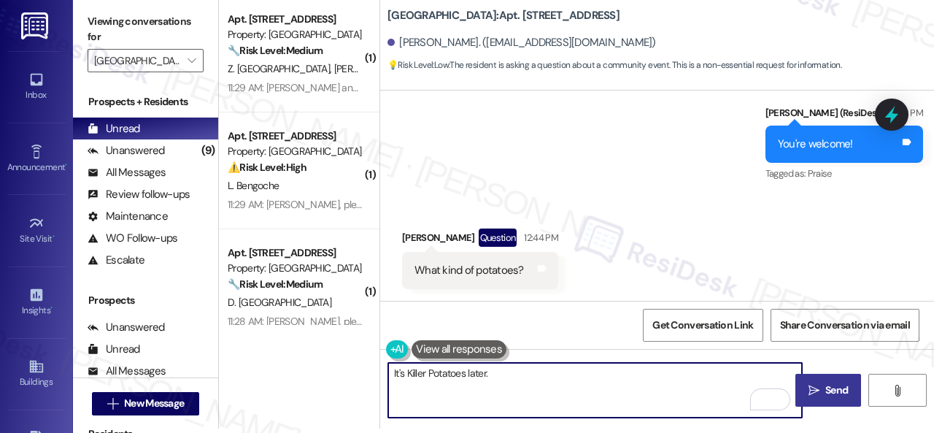
type textarea "It's Killer Potatoes later."
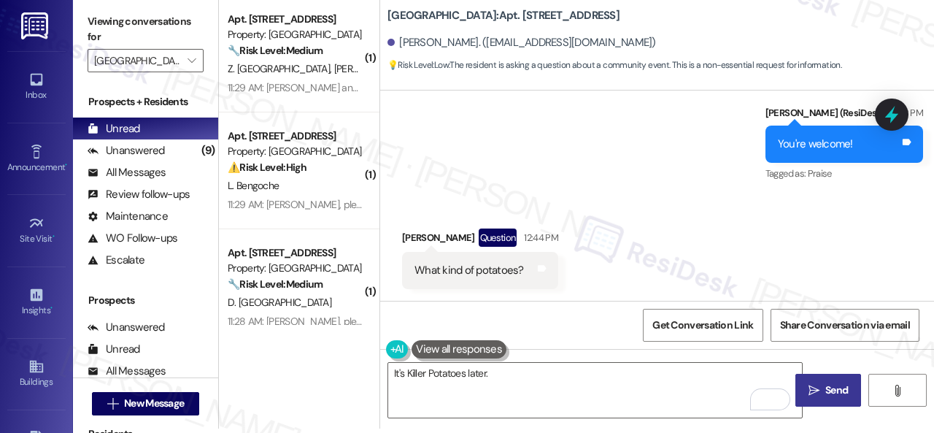
click at [825, 395] on span "Send" at bounding box center [836, 389] width 23 height 15
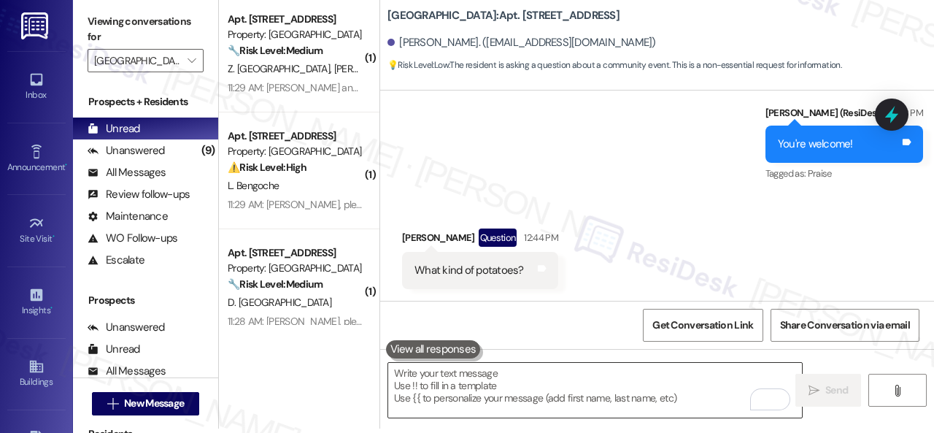
click at [473, 395] on textarea "To enrich screen reader interactions, please activate Accessibility in Grammarl…" at bounding box center [595, 390] width 414 height 55
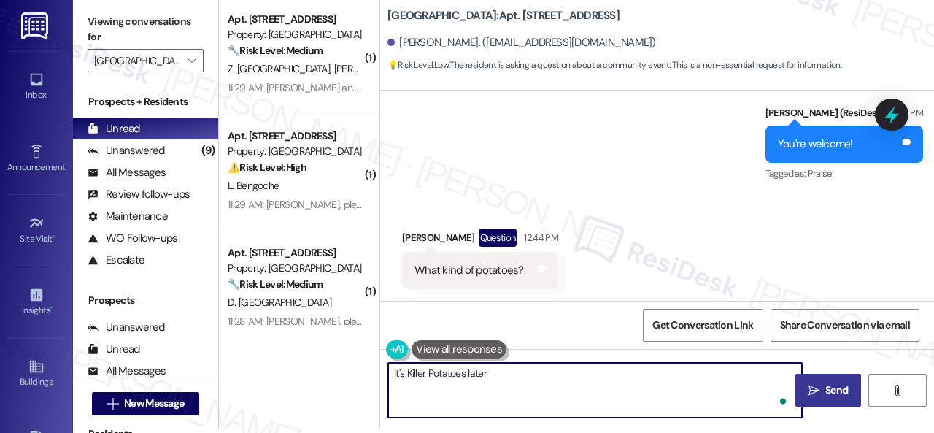
type textarea "It's Killer Potatoes later."
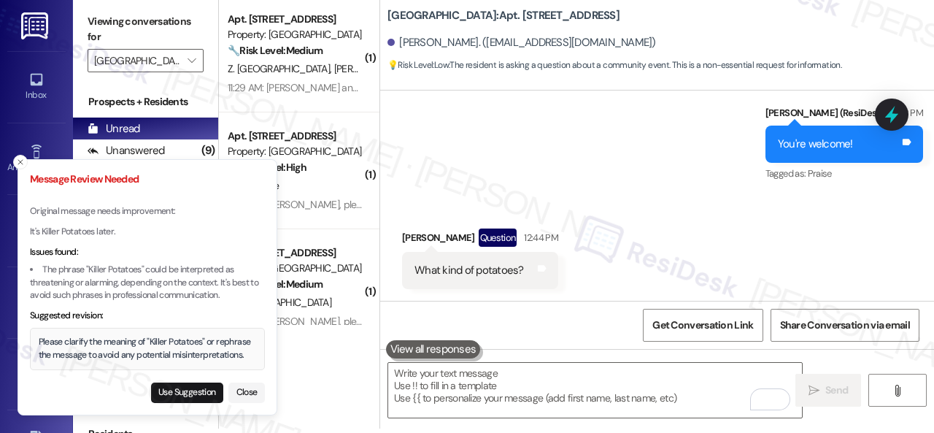
click at [838, 233] on div "Received via SMS Lucinda Claude Question 12:44 PM What kind of potatoes? Tags a…" at bounding box center [657, 248] width 554 height 104
click at [253, 388] on button "Close" at bounding box center [246, 392] width 36 height 20
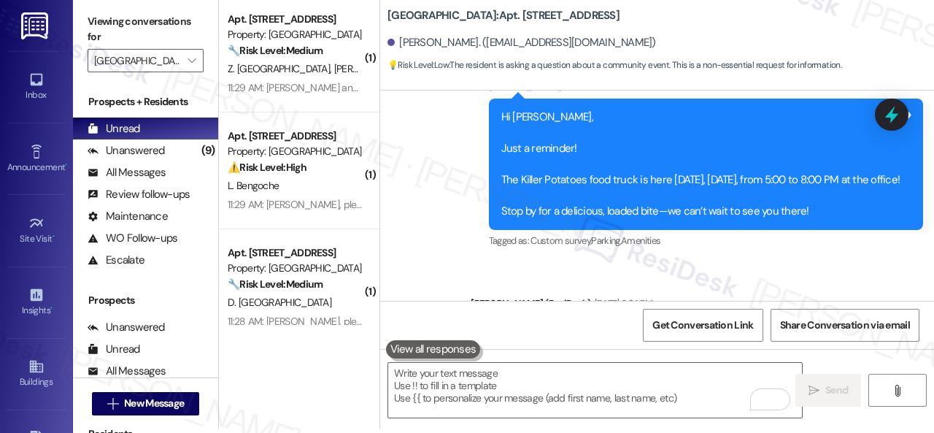
scroll to position [19851, 0]
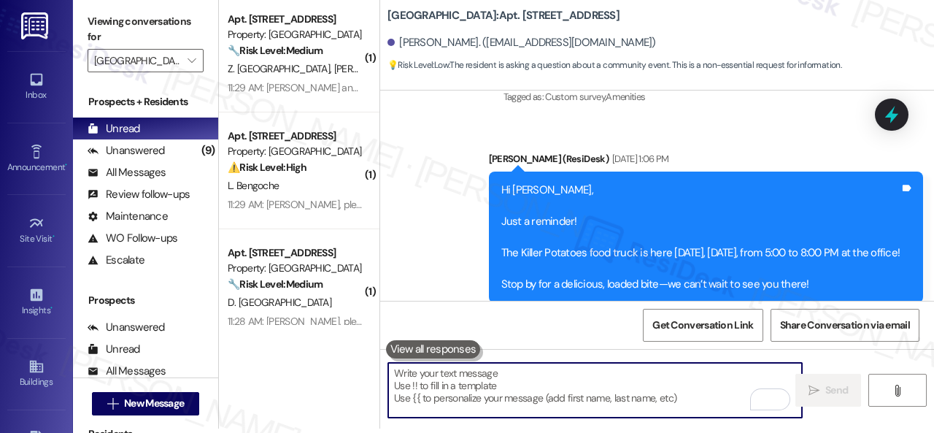
click at [500, 387] on textarea "To enrich screen reader interactions, please activate Accessibility in Grammarl…" at bounding box center [595, 390] width 414 height 55
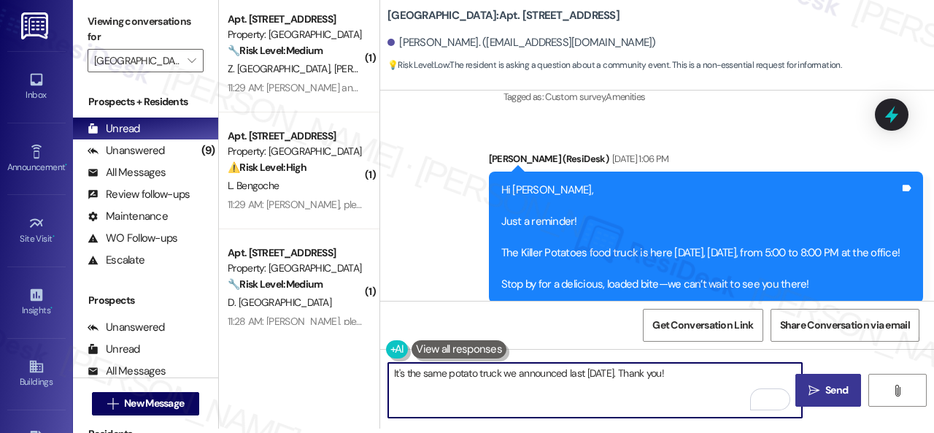
type textarea "It's the same potato truck we announced last Aug. 6th. Thank you!"
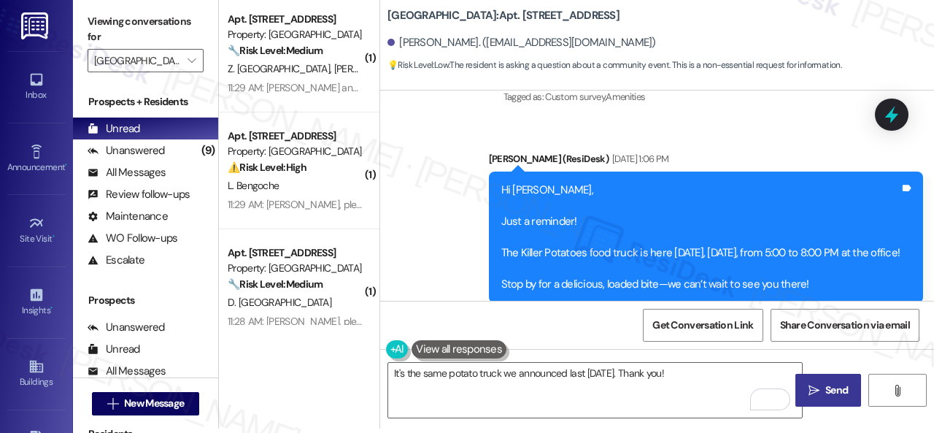
click at [822, 395] on span "Send" at bounding box center [836, 389] width 28 height 15
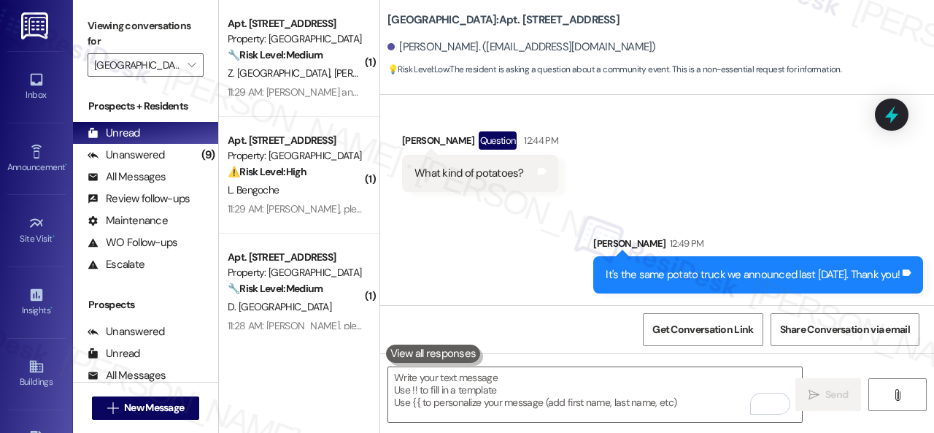
scroll to position [24476, 0]
click at [714, 174] on div "Received via SMS Lucinda Claude Question 12:44 PM What kind of potatoes? Tags a…" at bounding box center [657, 150] width 554 height 104
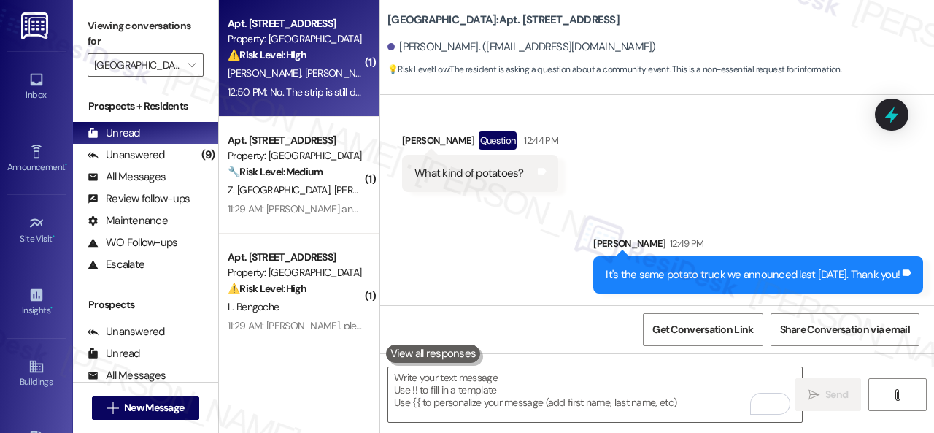
click at [332, 58] on div "⚠️ Risk Level: High The resident responded 'No' to the work order satisfaction …" at bounding box center [295, 54] width 135 height 15
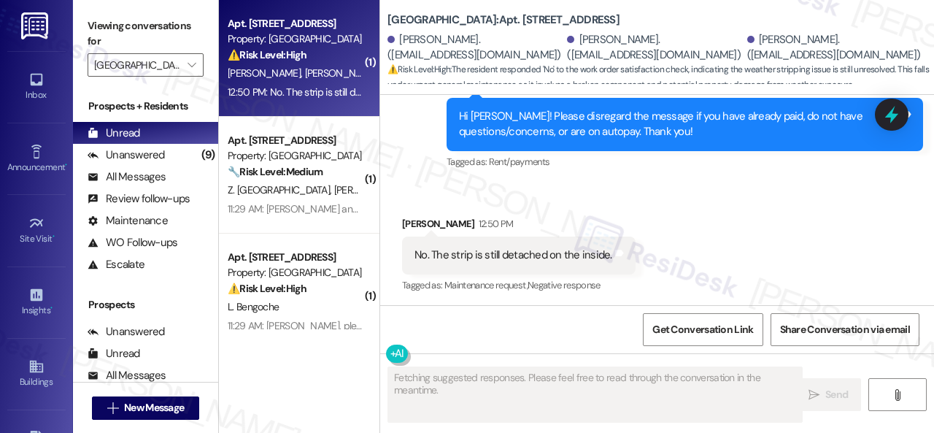
scroll to position [1017, 0]
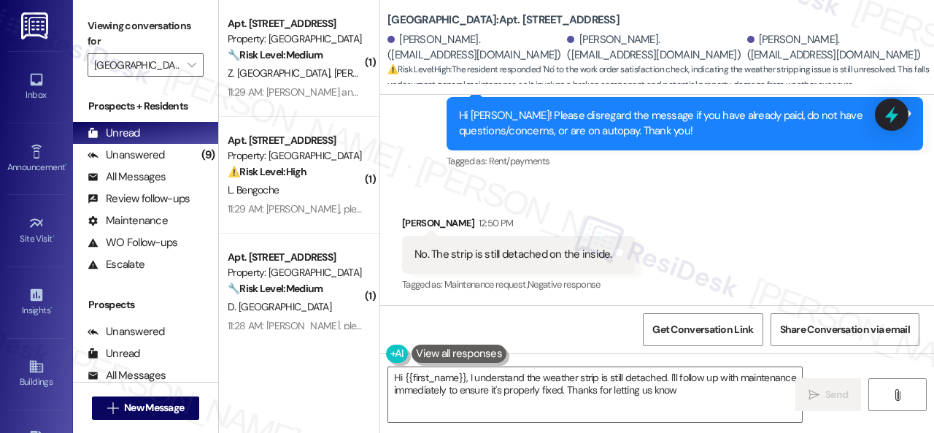
type textarea "Hi {{first_name}}, I understand the weather strip is still detached. I'll follo…"
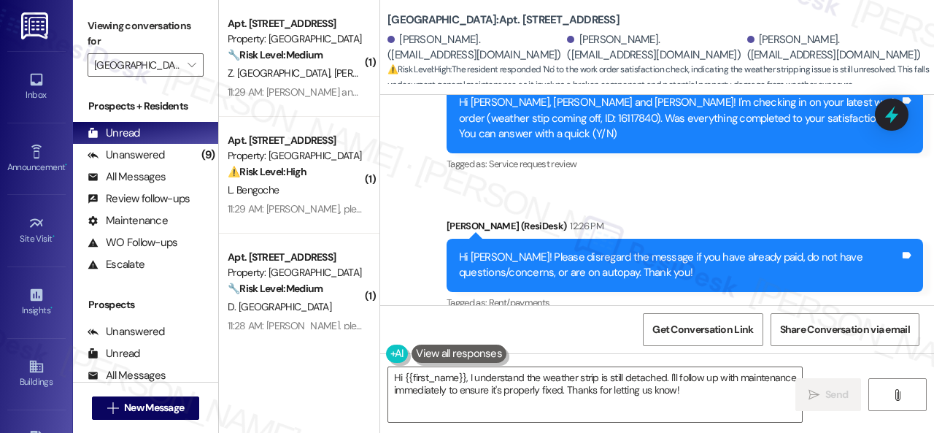
scroll to position [871, 0]
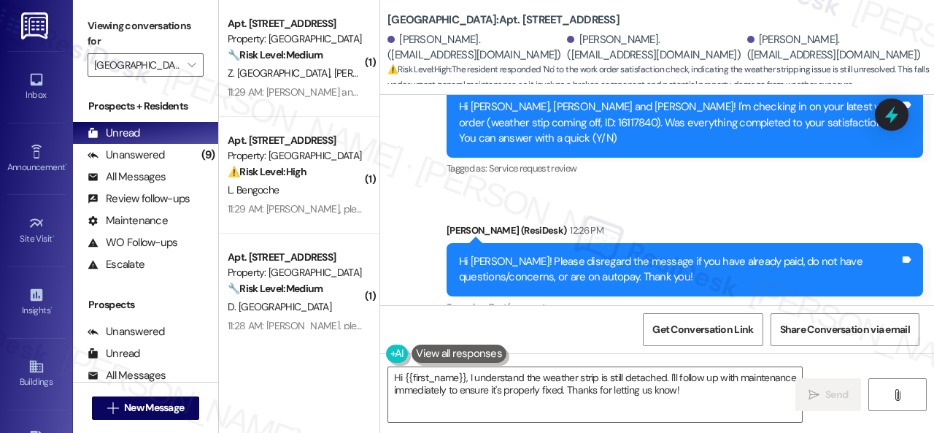
click at [634, 205] on div "Announcement, sent via SMS Sarah (ResiDesk) 11:34 AM Haziel, Betty and Natasha,…" at bounding box center [657, 112] width 554 height 432
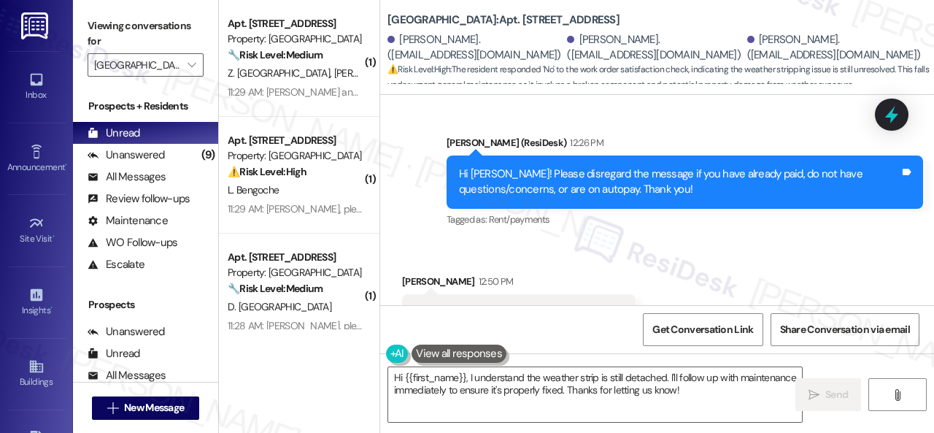
scroll to position [800, 0]
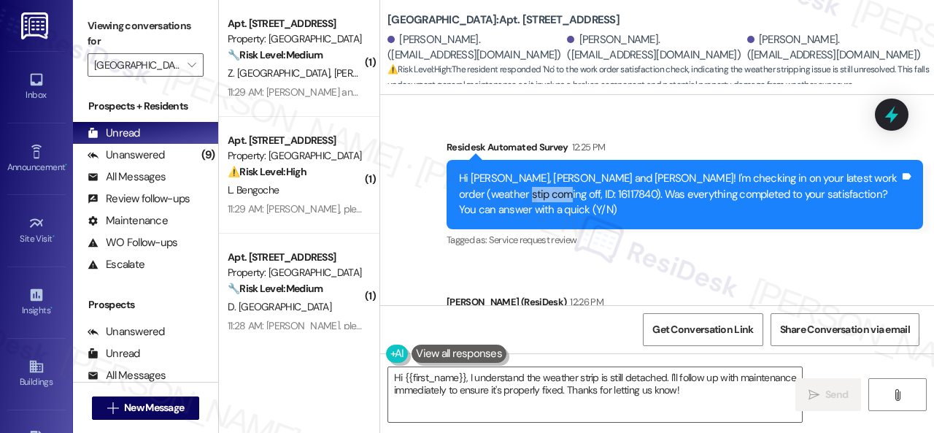
drag, startPoint x: 471, startPoint y: 196, endPoint x: 509, endPoint y: 201, distance: 37.6
click at [509, 201] on div "Hi Haziel, Betty and Natasha! I'm checking in on your latest work order (weathe…" at bounding box center [679, 194] width 441 height 47
copy div "16117840"
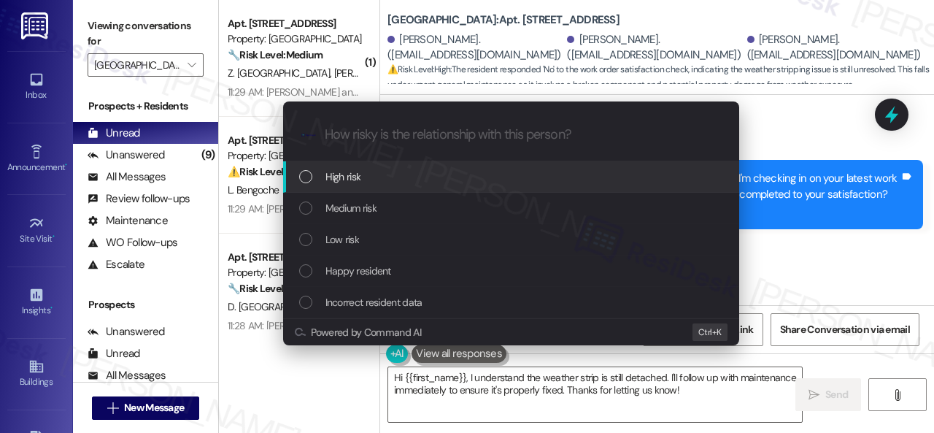
click at [346, 180] on span "High risk" at bounding box center [343, 177] width 36 height 16
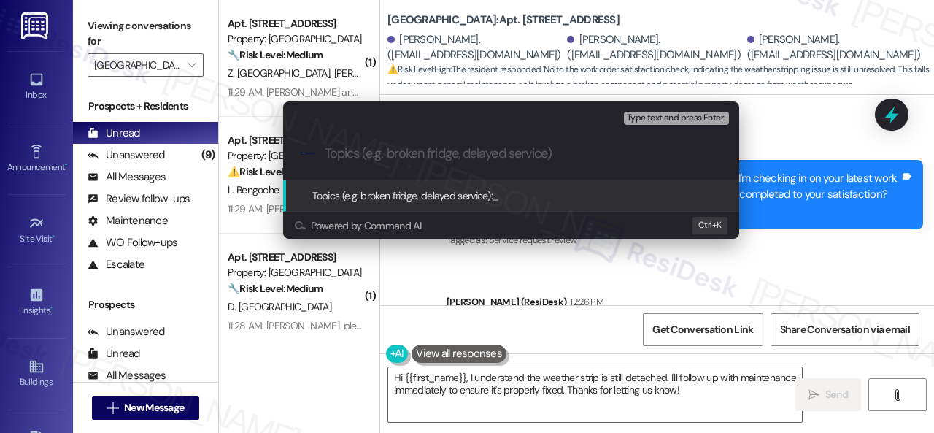
paste input "Follow-up on the closed work order 16117840"
type input "Follow-up on the closed work order 16117840"
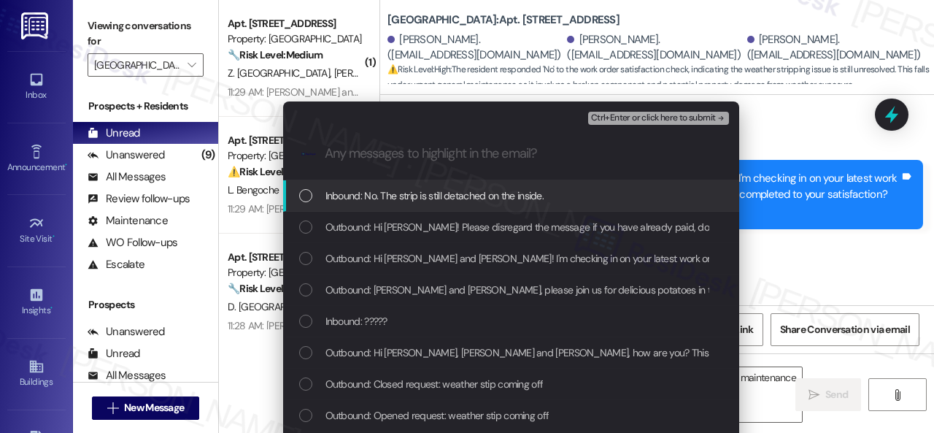
click at [430, 196] on span "Inbound: No. The strip is still detached on the inside." at bounding box center [434, 195] width 219 height 16
click at [626, 120] on span "Ctrl+Enter or click here to submit" at bounding box center [653, 118] width 125 height 10
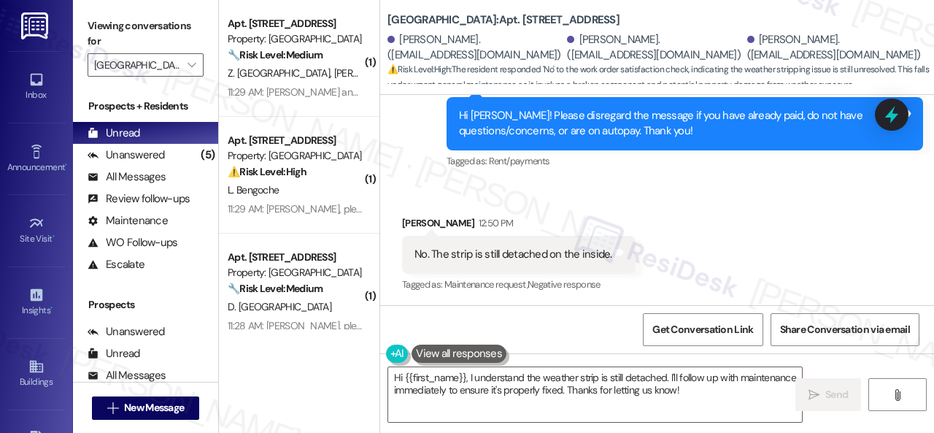
scroll to position [1017, 0]
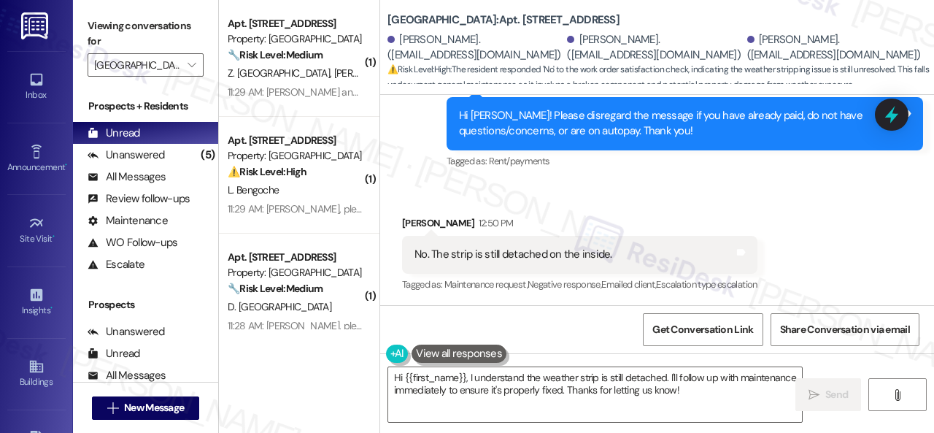
click at [826, 209] on div "Received via SMS Betty King 12:50 PM No. The strip is still detached on the ins…" at bounding box center [657, 243] width 554 height 123
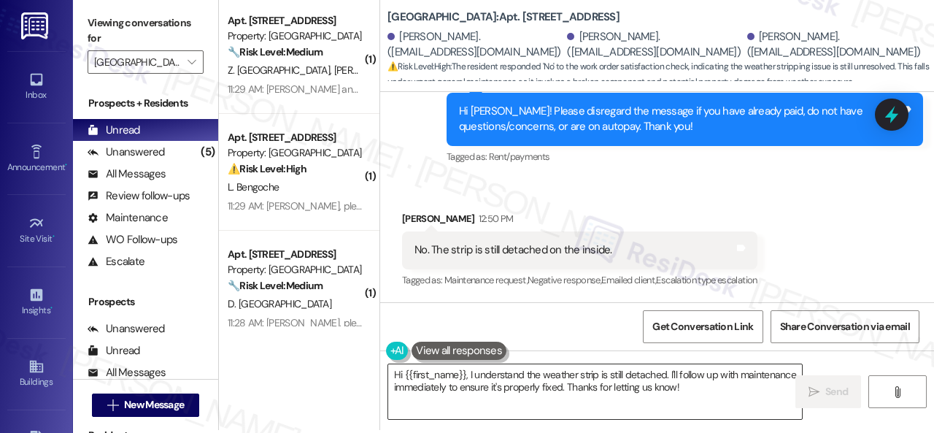
scroll to position [4, 0]
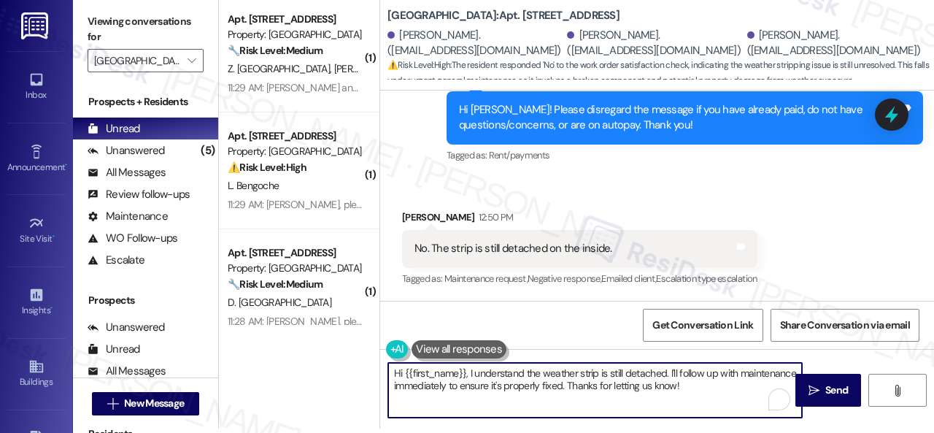
drag, startPoint x: 754, startPoint y: 383, endPoint x: 267, endPoint y: 330, distance: 489.4
click at [267, 330] on div "( 1 ) Apt. 202, 001 Halston Park Central Property: Halston Park Central 🔧 Risk …" at bounding box center [576, 212] width 715 height 433
paste textarea "I'm sorry to hear the issue hasn't been resolved yet. We apologize for the dela…"
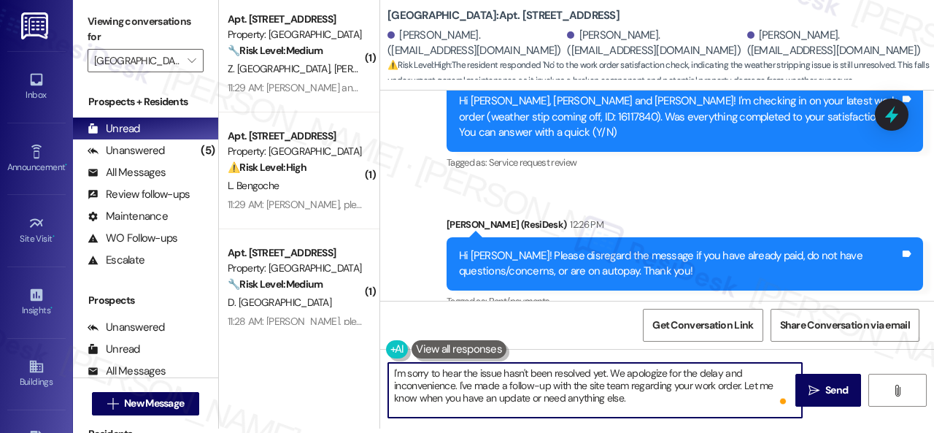
scroll to position [800, 0]
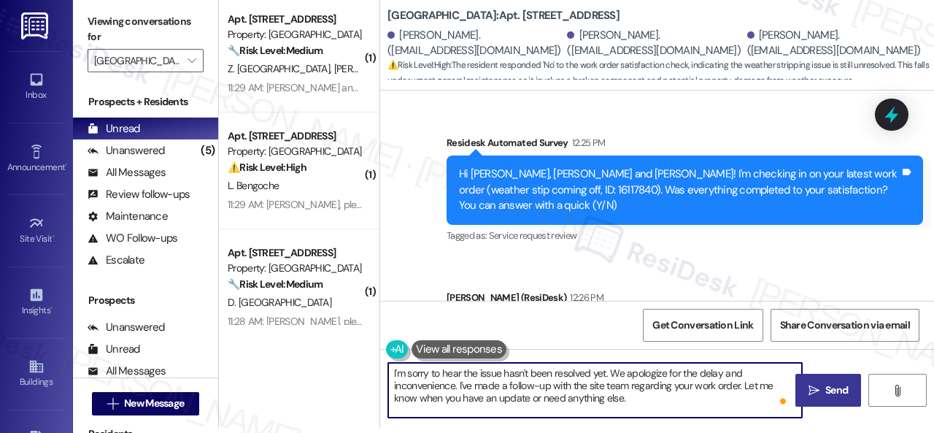
type textarea "I'm sorry to hear the issue hasn't been resolved yet. We apologize for the dela…"
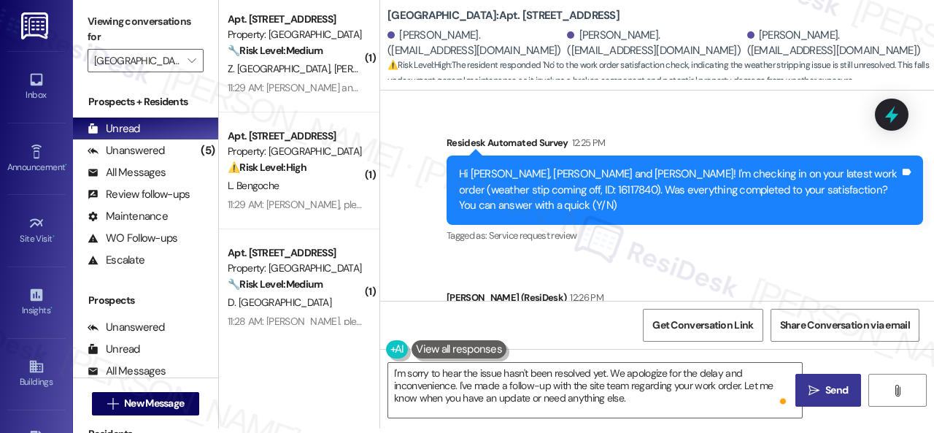
click at [811, 396] on span " Send" at bounding box center [828, 389] width 46 height 15
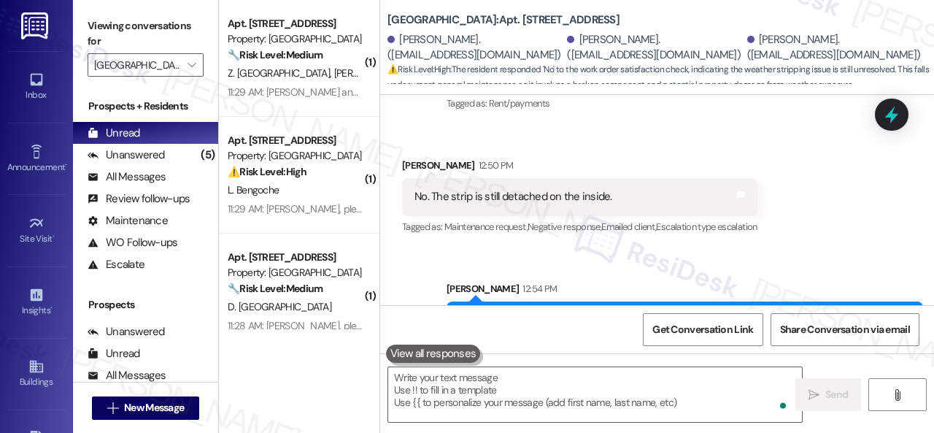
scroll to position [1151, 0]
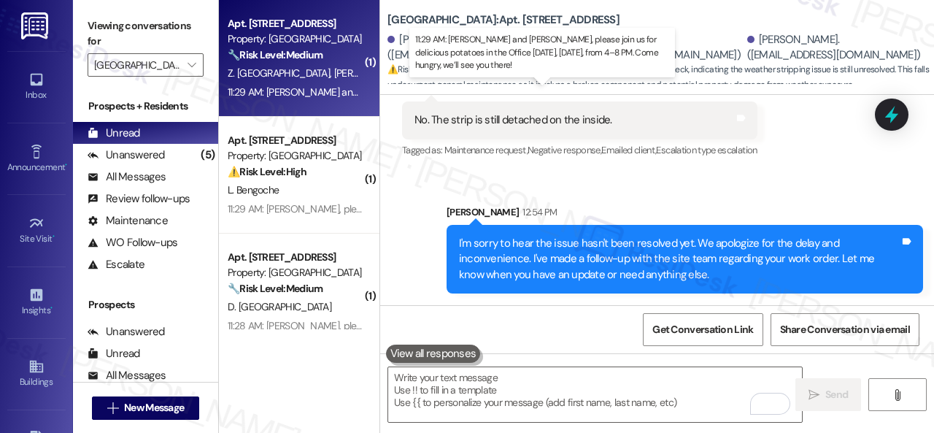
click at [327, 88] on div "11:29 AM: Ai Wen and Zheng, please join us for delicious potatoes in the Office…" at bounding box center [568, 91] width 681 height 13
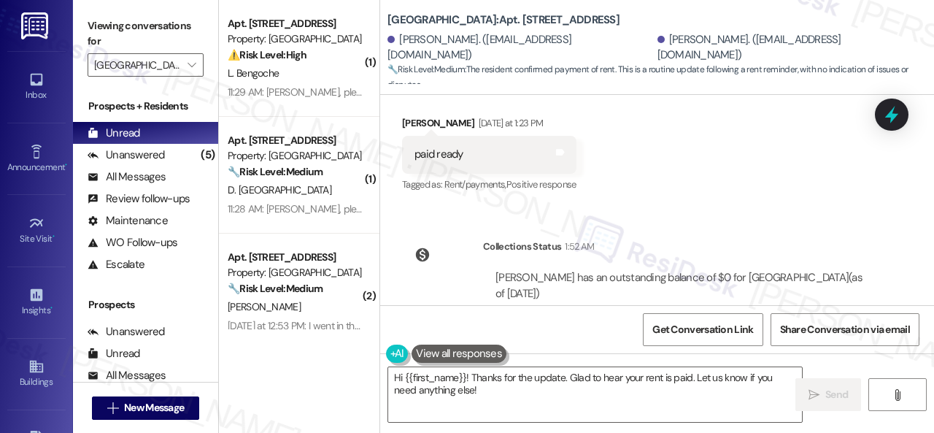
scroll to position [16573, 0]
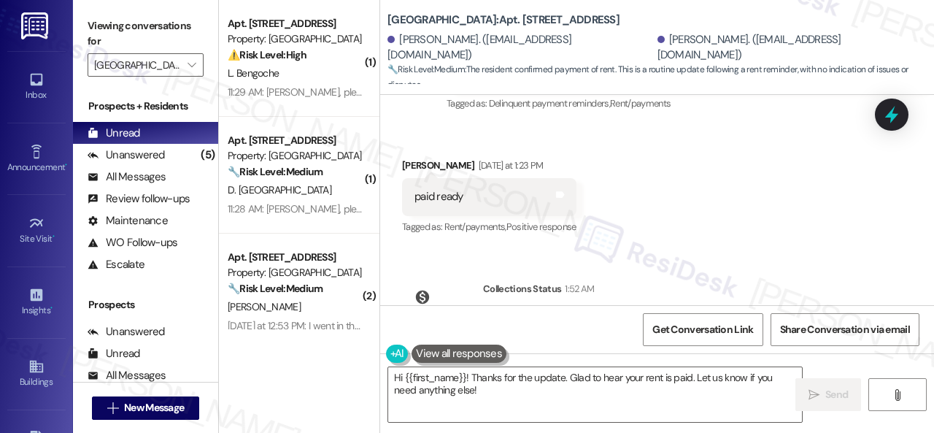
click at [420, 244] on div "WO Opened request: dryer takes... Jul 29, 2024 at 5:30 AM Status : Completed Sh…" at bounding box center [657, 200] width 554 height 210
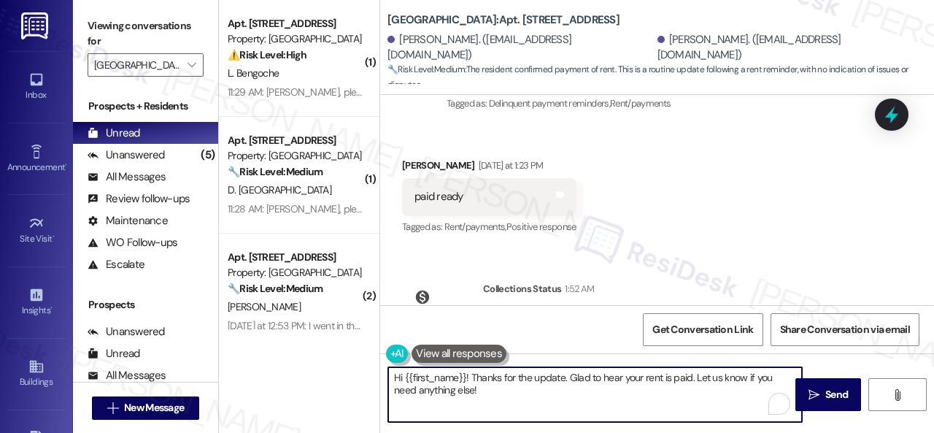
drag, startPoint x: 464, startPoint y: 397, endPoint x: 438, endPoint y: 363, distance: 43.2
click at [360, 366] on div "( 1 ) Apt. 212, 001 Halston Park Central Property: Halston Park Central ⚠️ Risk…" at bounding box center [576, 216] width 715 height 433
paste textarea "Thanks for the update! I'm happy to hear you've already taken care of the rent.…"
type textarea "Thanks for the update! I'm happy to hear you've already taken care of the rent.…"
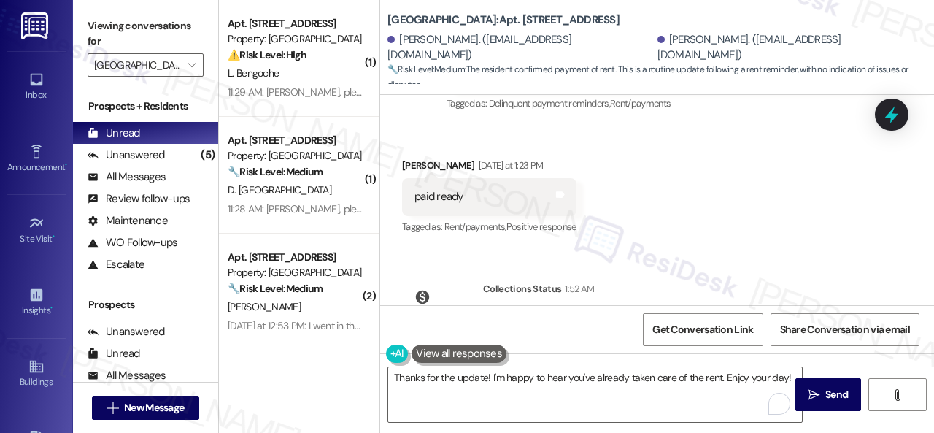
drag, startPoint x: 818, startPoint y: 395, endPoint x: 808, endPoint y: 352, distance: 44.1
click at [822, 397] on span "Send" at bounding box center [836, 394] width 28 height 15
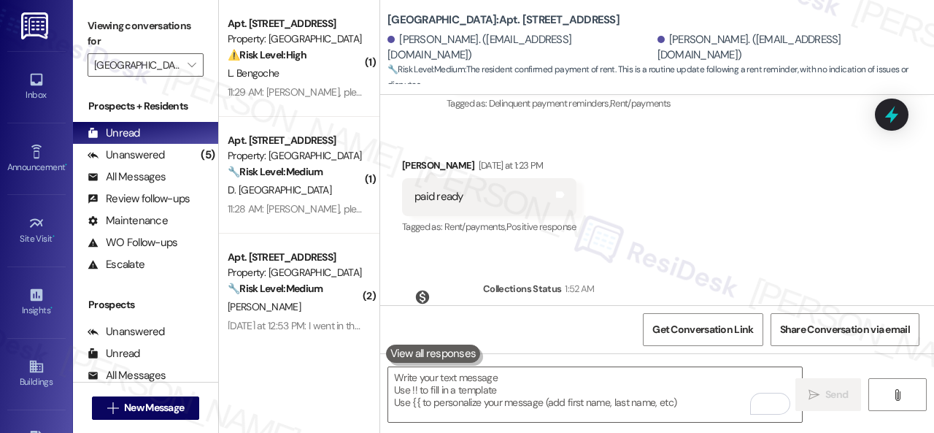
scroll to position [16503, 0]
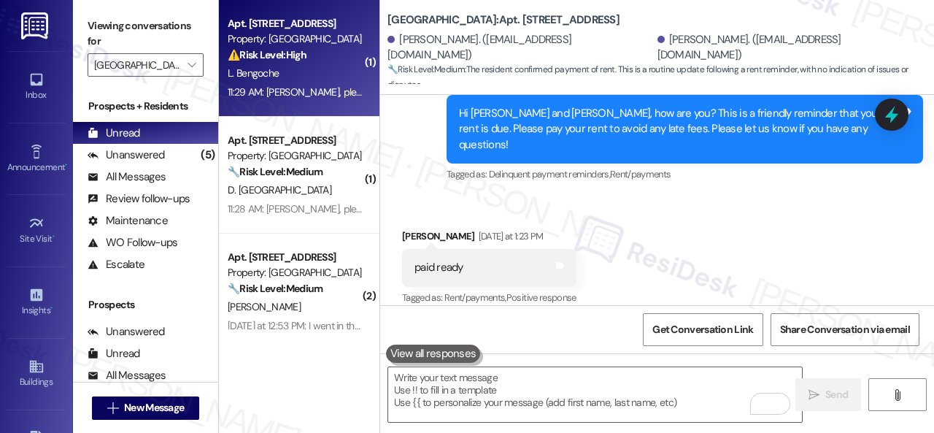
click at [325, 77] on div "L. Bengoche" at bounding box center [295, 73] width 138 height 18
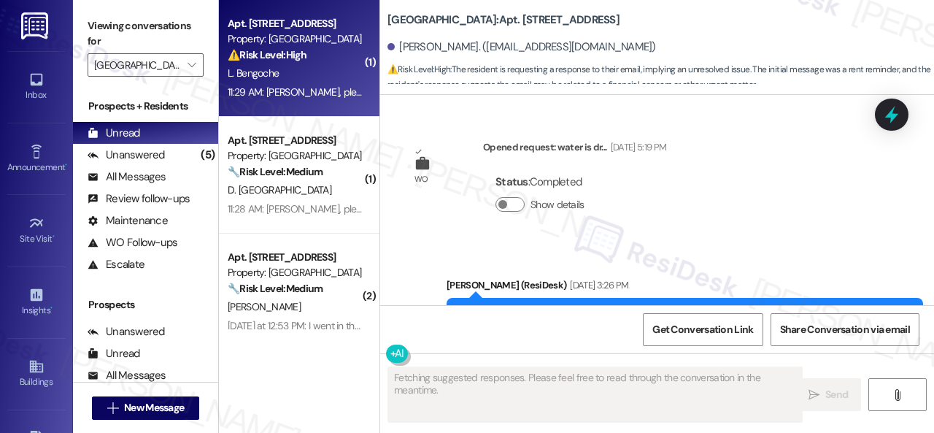
scroll to position [17217, 0]
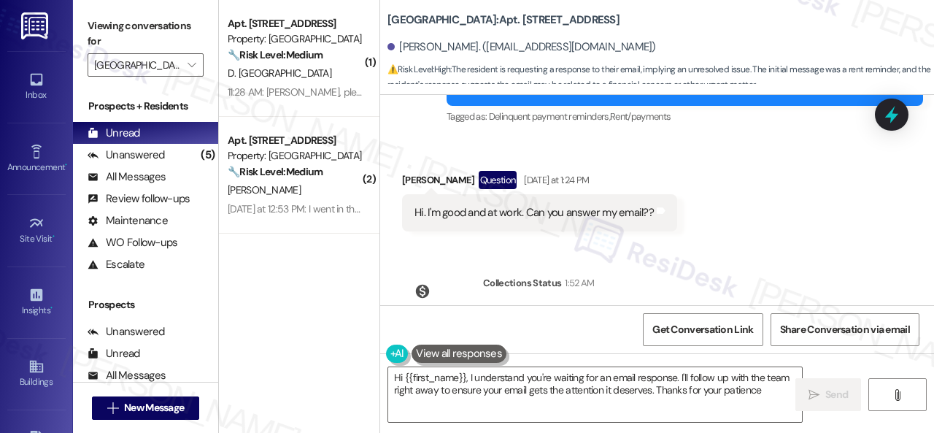
type textarea "Hi {{first_name}}, I understand you're waiting for an email response. I'll foll…"
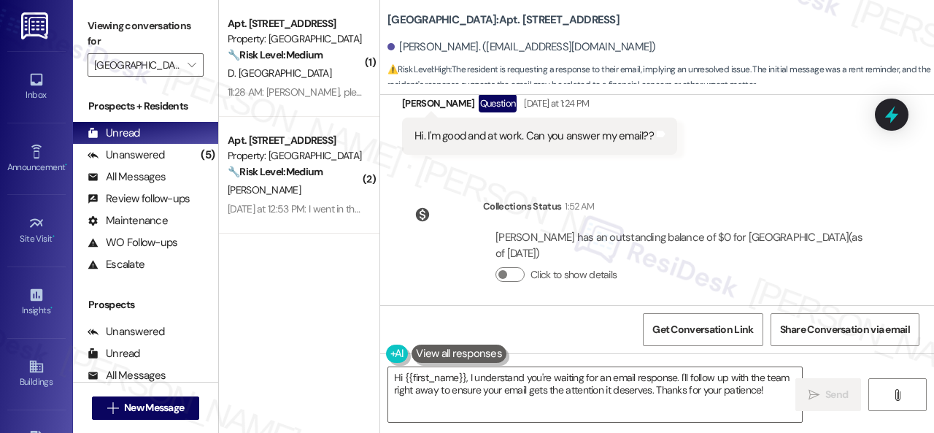
scroll to position [17215, 0]
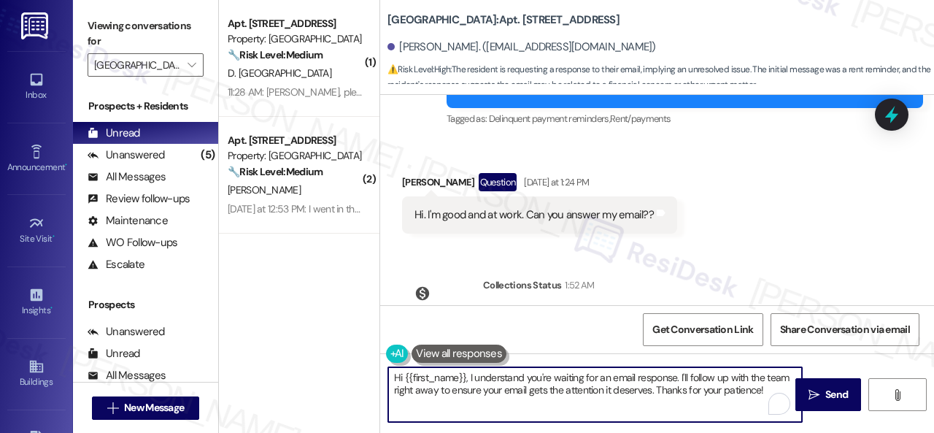
drag, startPoint x: 678, startPoint y: 378, endPoint x: 762, endPoint y: 401, distance: 86.2
click at [762, 401] on textarea "Hi {{first_name}}, I understand you're waiting for an email response. I'll foll…" at bounding box center [595, 394] width 414 height 55
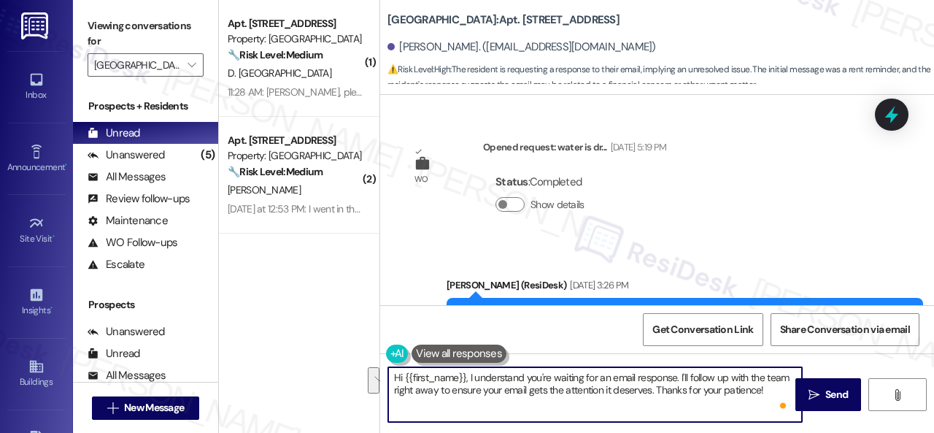
scroll to position [17215, 0]
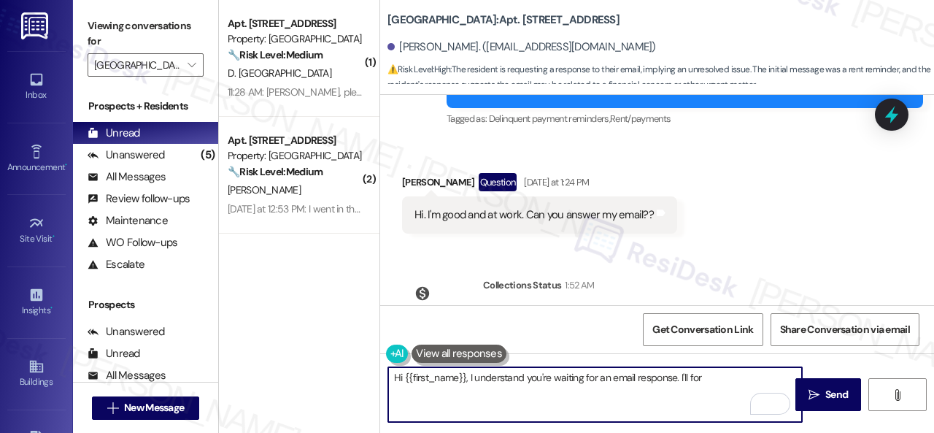
click at [716, 372] on textarea "Hi {{first_name}}, I understand you're waiting for an email response. I'll for" at bounding box center [595, 394] width 414 height 55
paste textarea "to the site team and get back to you as soon as I receive a response. I appreci…"
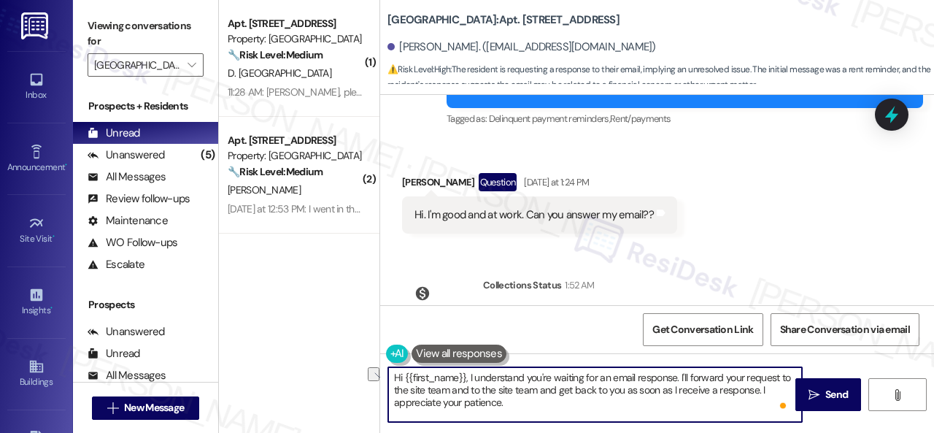
drag, startPoint x: 454, startPoint y: 392, endPoint x: 538, endPoint y: 393, distance: 83.9
click at [538, 393] on textarea "Hi {{first_name}}, I understand you're waiting for an email response. I'll forw…" at bounding box center [595, 394] width 414 height 55
type textarea "Hi {{first_name}}, I understand you're waiting for an email response. I'll forw…"
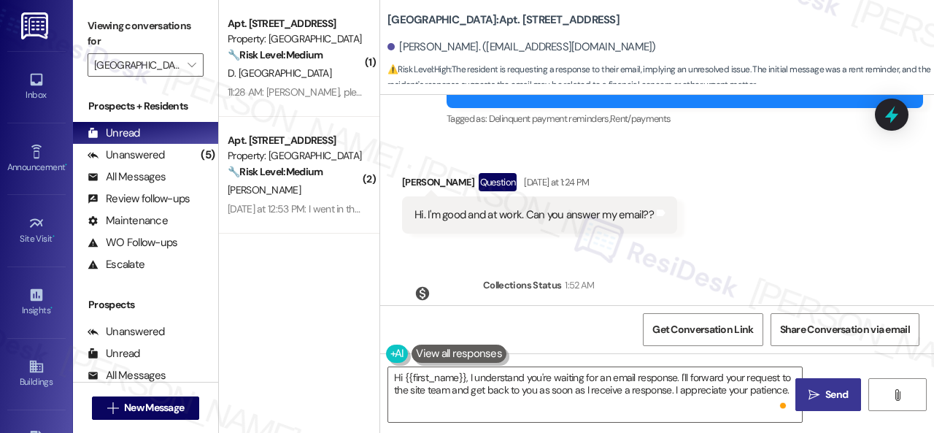
click at [826, 398] on span "Send" at bounding box center [836, 394] width 23 height 15
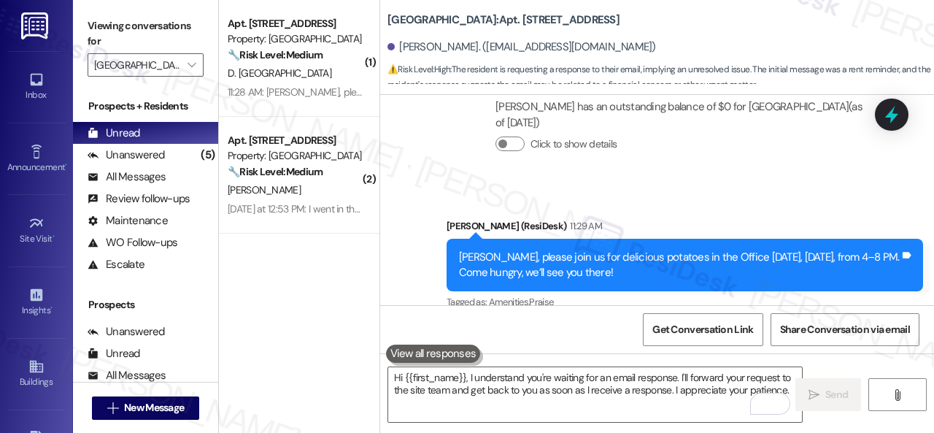
scroll to position [17436, 0]
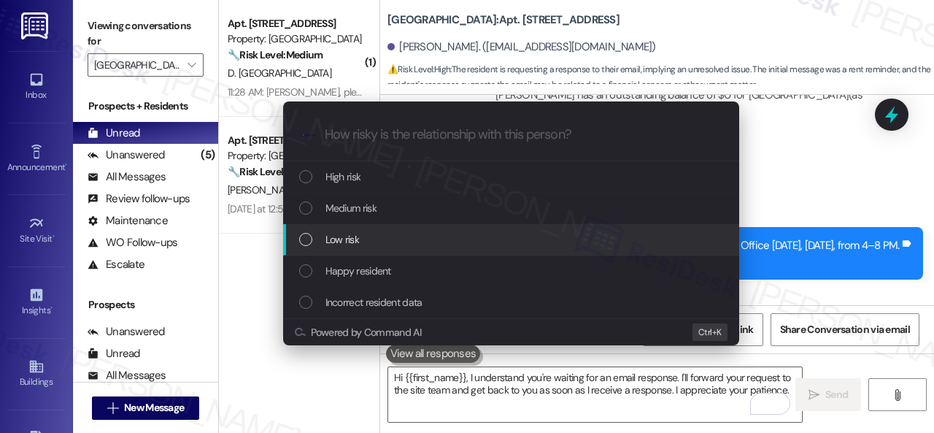
click at [344, 236] on span "Low risk" at bounding box center [342, 239] width 34 height 16
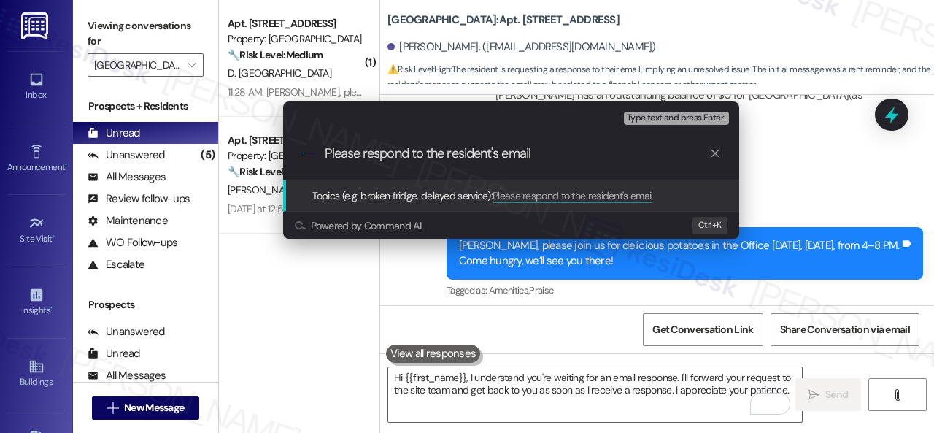
type input "Please respond to the resident's email."
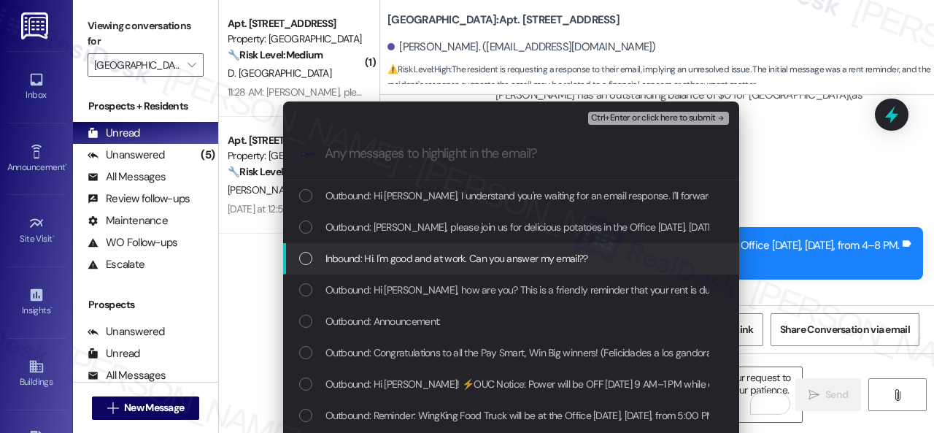
click at [467, 260] on span "Inbound: Hi. I'm good and at work. Can you answer my email??" at bounding box center [456, 258] width 263 height 16
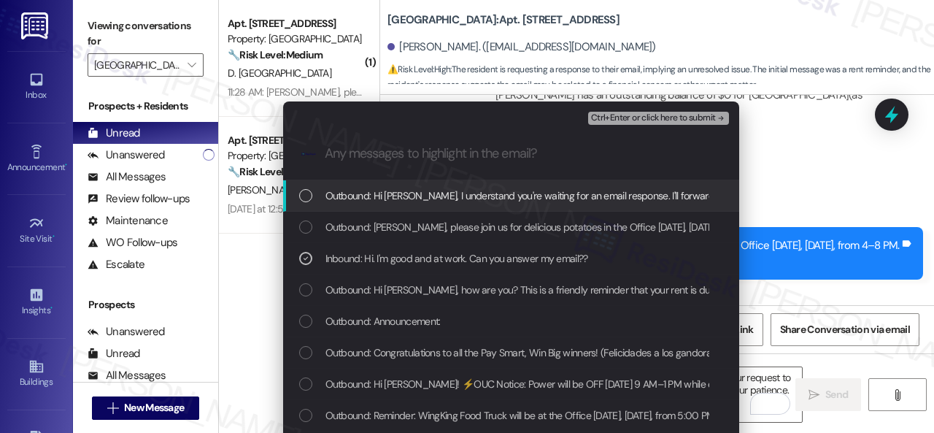
click at [626, 119] on span "Ctrl+Enter or click here to submit" at bounding box center [653, 118] width 125 height 10
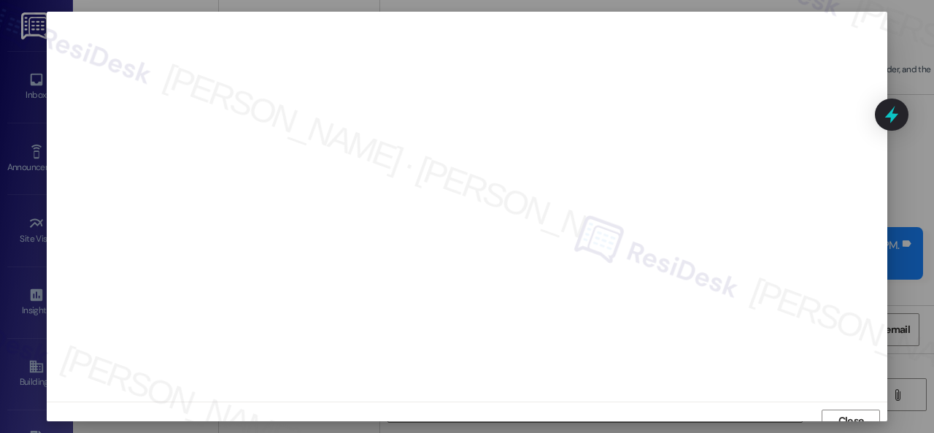
scroll to position [11, 0]
click at [844, 411] on span "Close" at bounding box center [851, 409] width 26 height 15
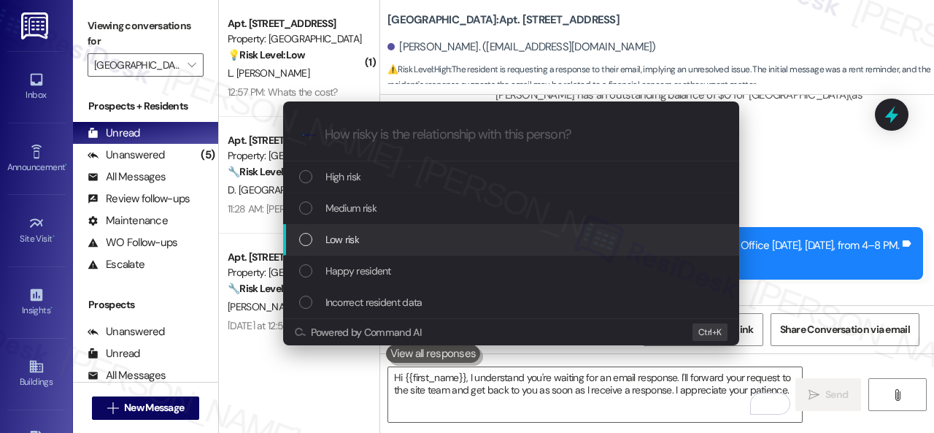
click at [347, 239] on span "Low risk" at bounding box center [342, 239] width 34 height 16
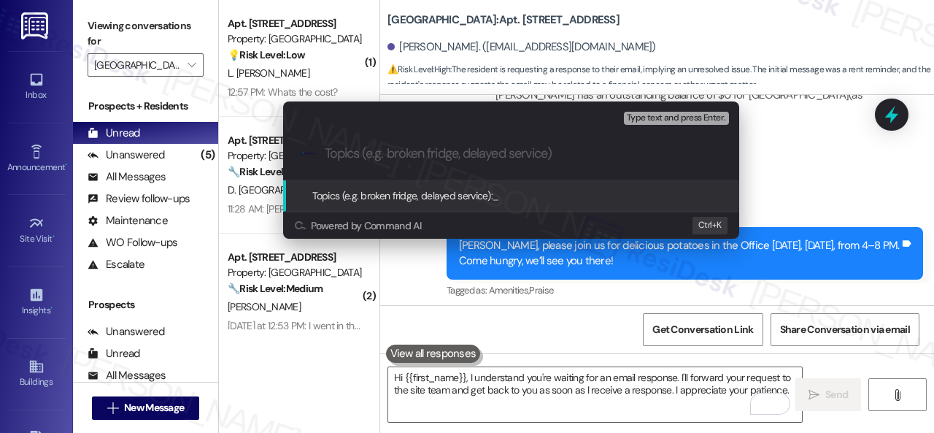
paste input "Please respond to the resident's email."
type input "Please respond to the resident's email."
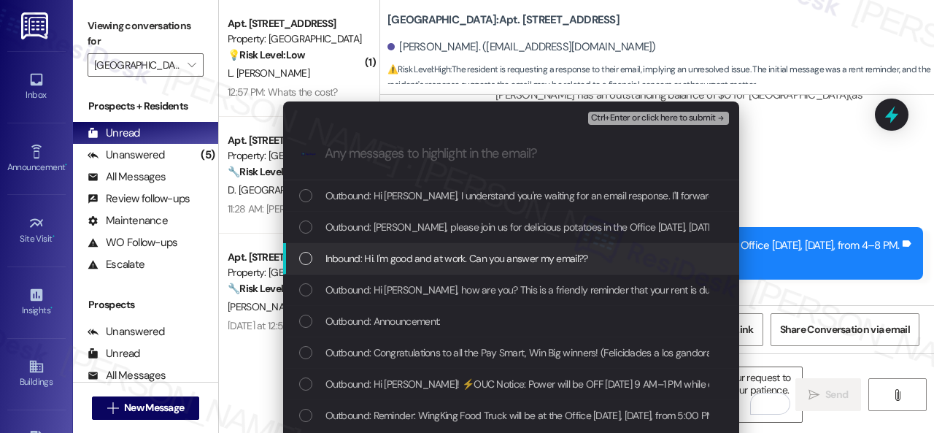
click at [372, 251] on span "Inbound: Hi. I'm good and at work. Can you answer my email??" at bounding box center [456, 258] width 263 height 16
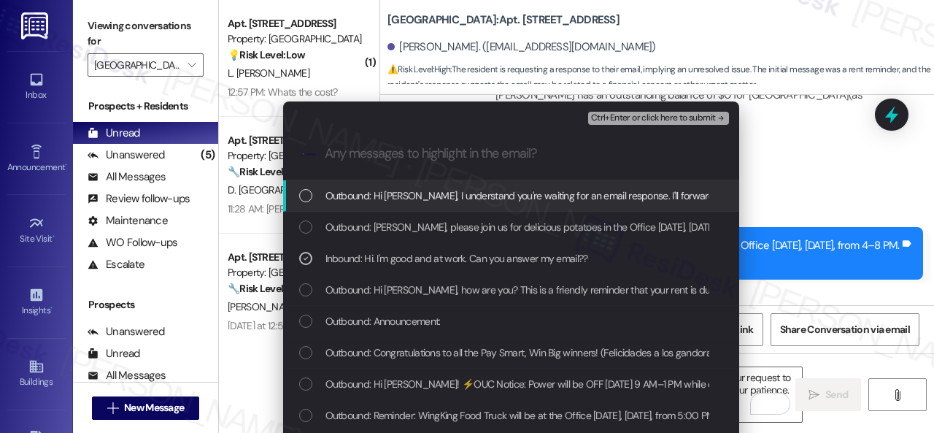
click at [613, 113] on span "Ctrl+Enter or click here to submit" at bounding box center [653, 118] width 125 height 10
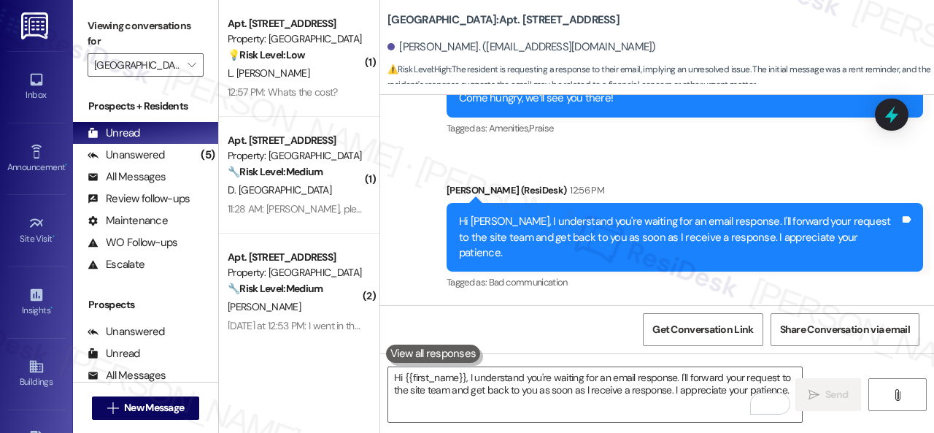
scroll to position [17217, 0]
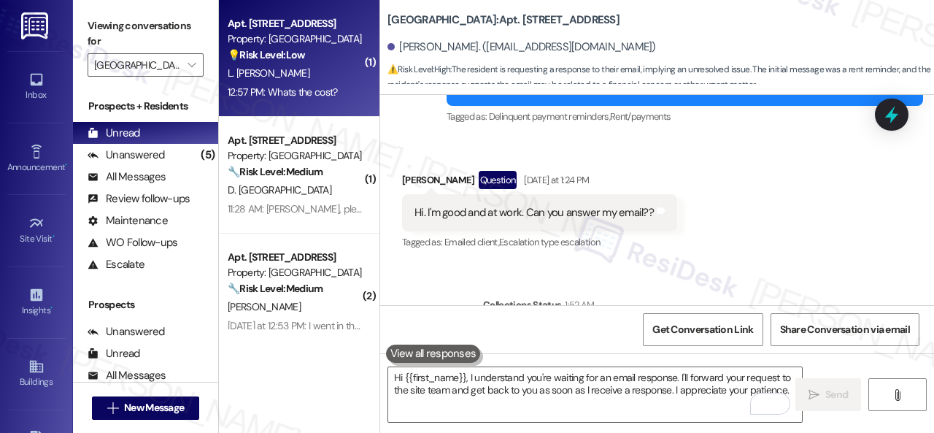
click at [317, 88] on div "12:57 PM: Whats the cost? 12:57 PM: Whats the cost?" at bounding box center [283, 91] width 110 height 13
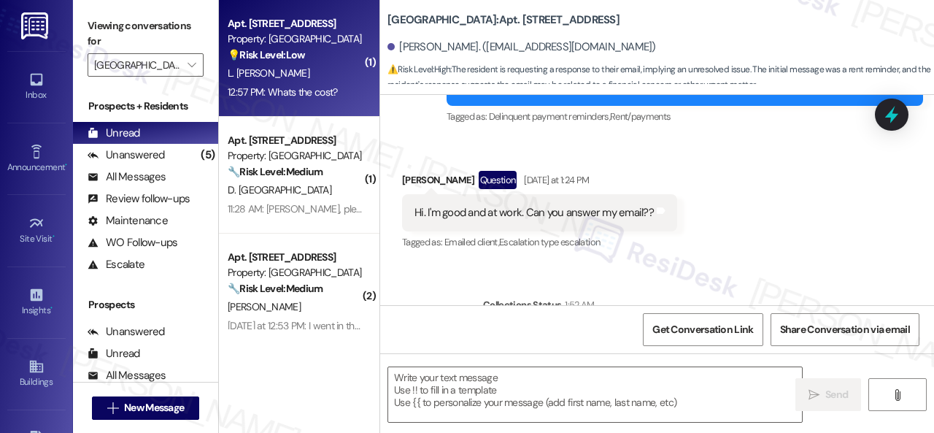
type textarea "Fetching suggested responses. Please feel free to read through the conversation…"
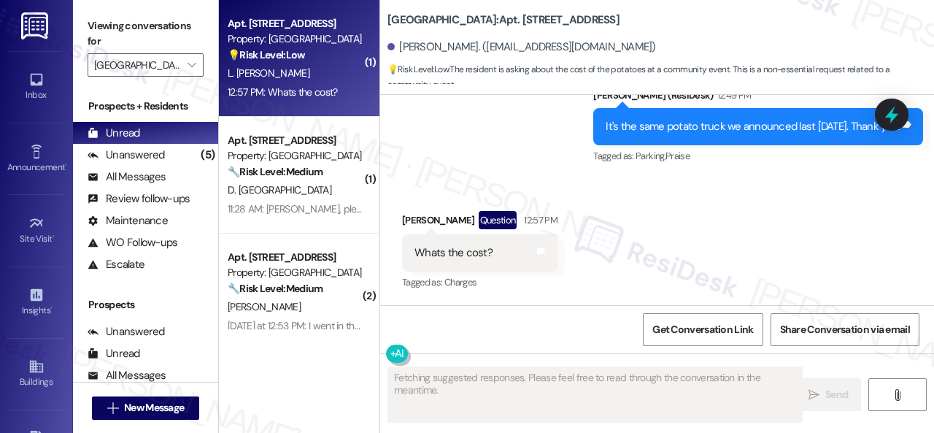
scroll to position [24623, 0]
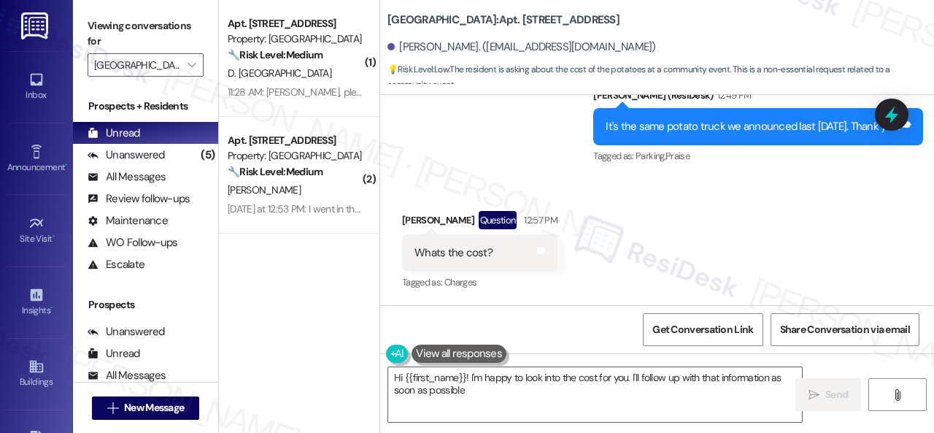
type textarea "Hi {{first_name}}! I'm happy to look into the cost for you. I'll follow up with…"
drag, startPoint x: 498, startPoint y: 253, endPoint x: 416, endPoint y: 256, distance: 81.8
click at [416, 256] on div "Whats the cost? Tags and notes" at bounding box center [479, 252] width 155 height 37
copy div "Whats the cost?"
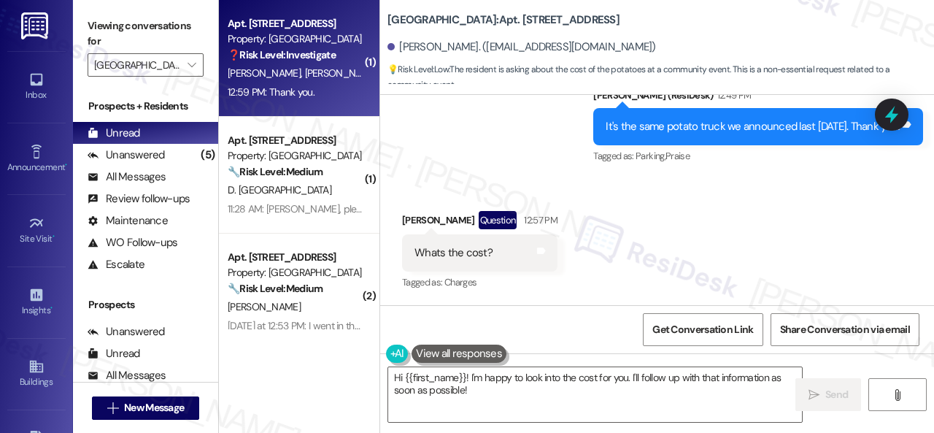
click at [317, 90] on div "12:59 PM: Thank you. 12:59 PM: Thank you." at bounding box center [295, 92] width 138 height 18
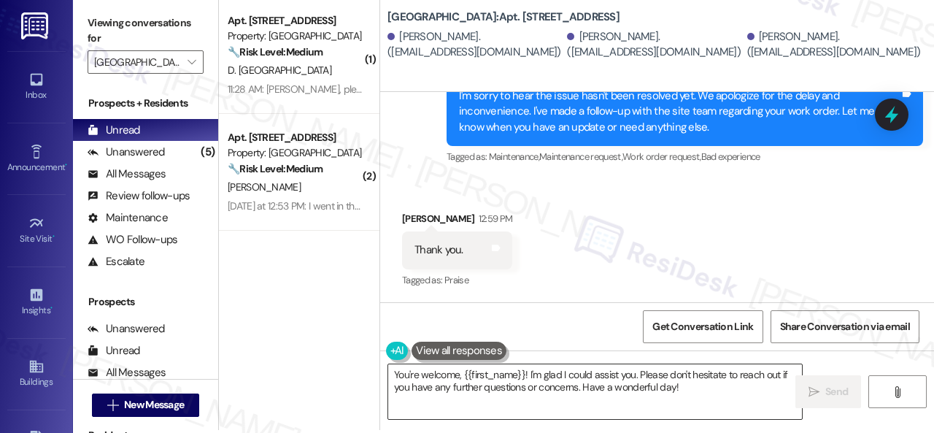
scroll to position [4, 0]
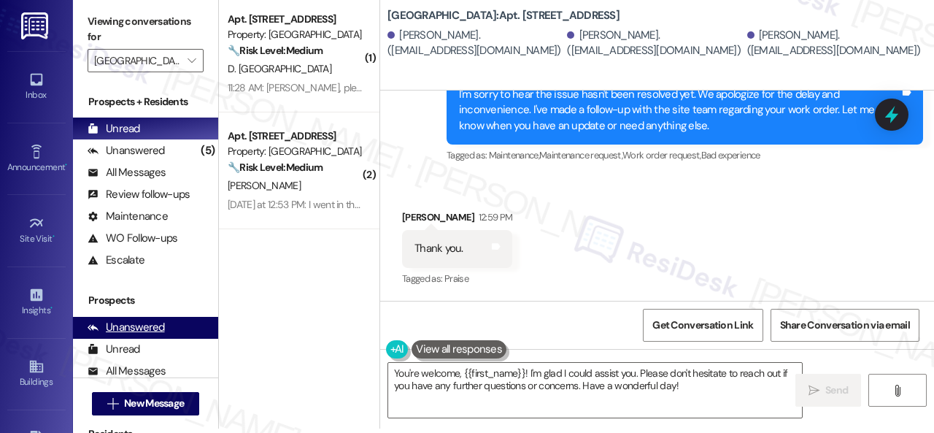
drag, startPoint x: 687, startPoint y: 386, endPoint x: 201, endPoint y: 319, distance: 490.5
click at [318, 345] on div "( 1 ) Apt. 108, 001 [GEOGRAPHIC_DATA] Property: [GEOGRAPHIC_DATA] Central 🔧 Ris…" at bounding box center [576, 212] width 715 height 433
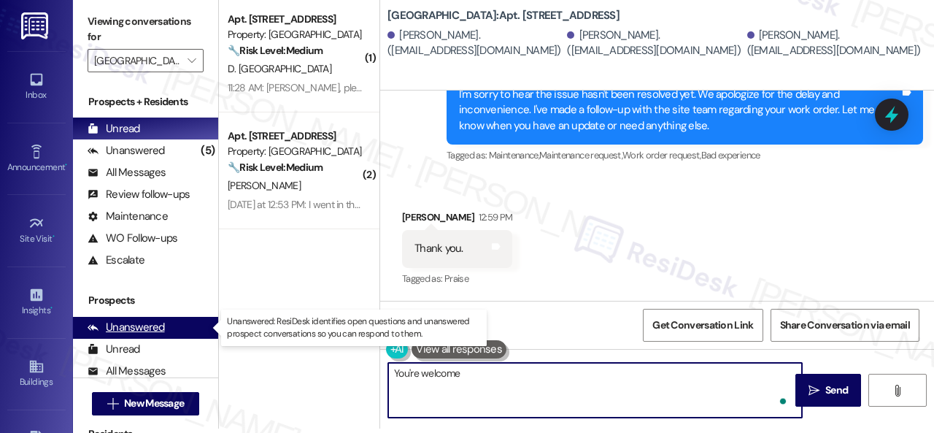
type textarea "You're welcome."
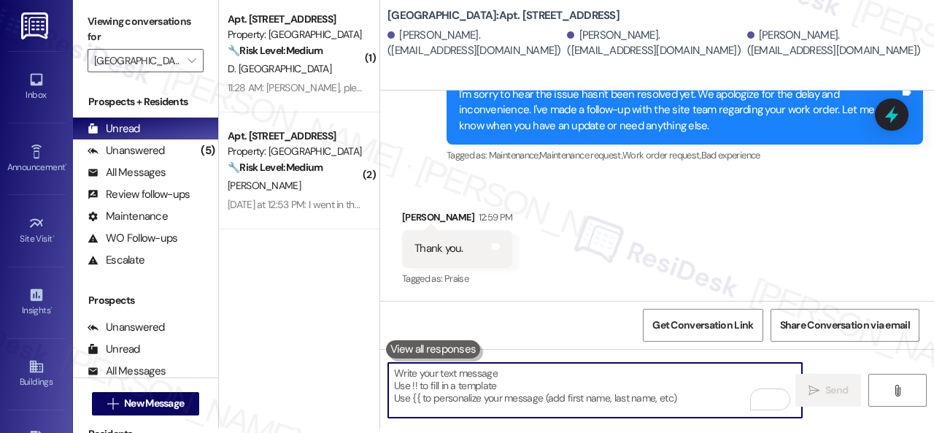
scroll to position [1490, 0]
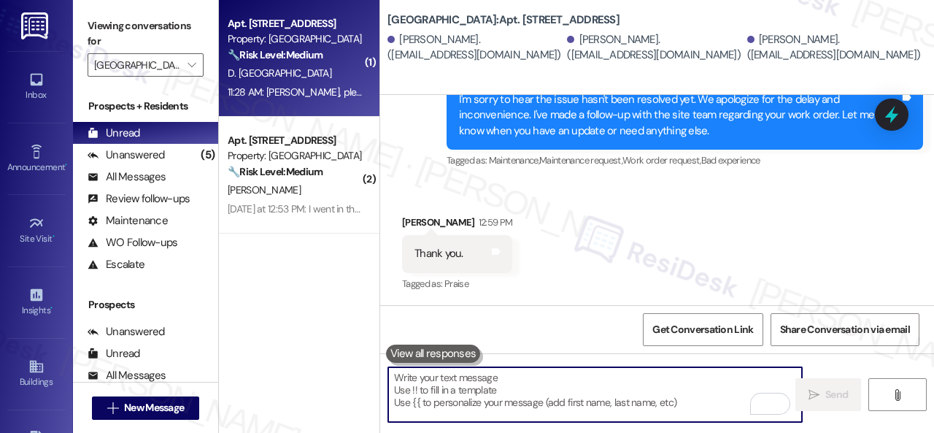
click at [341, 80] on div "D. [GEOGRAPHIC_DATA]" at bounding box center [295, 73] width 138 height 18
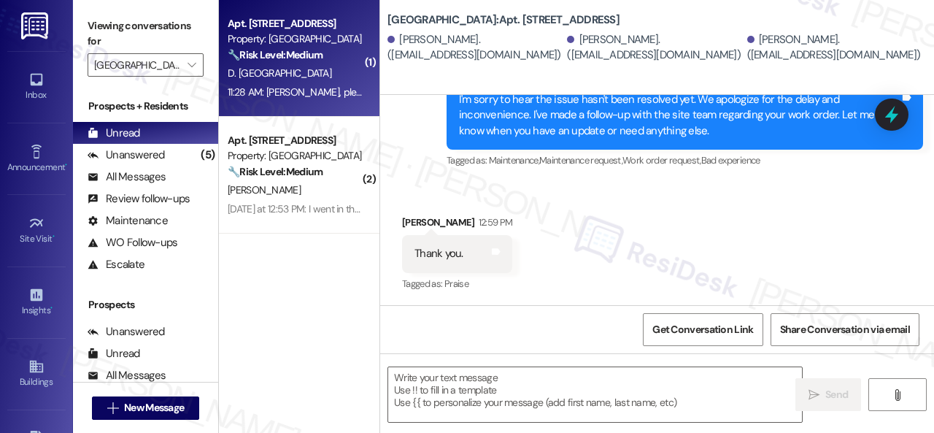
type textarea "Fetching suggested responses. Please feel free to read through the conversation…"
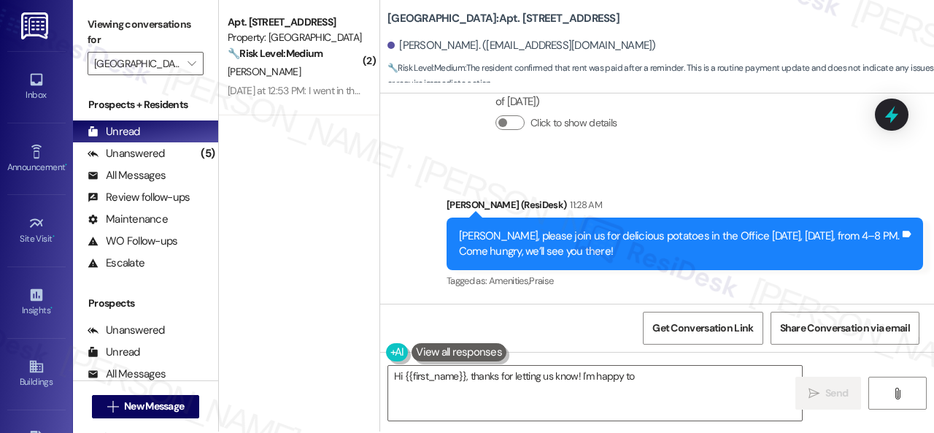
scroll to position [4, 0]
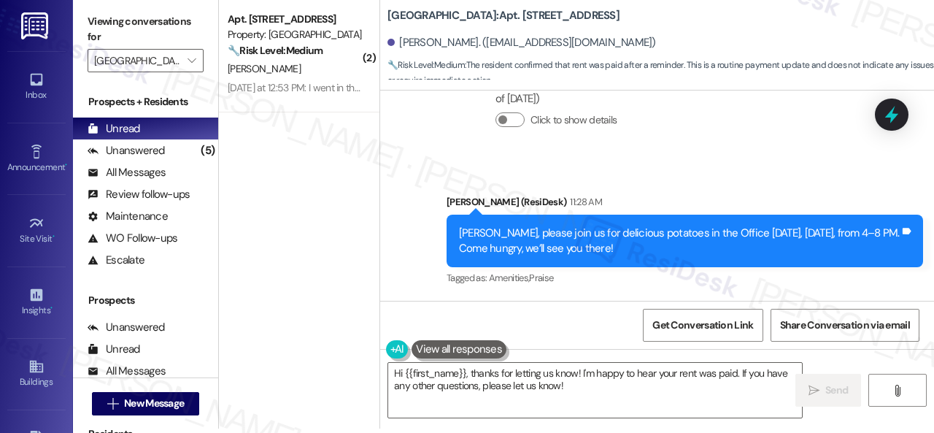
click at [483, 150] on div "Collections Status 1:52 AM [PERSON_NAME] has an outstanding balance of $0 for […" at bounding box center [680, 97] width 395 height 106
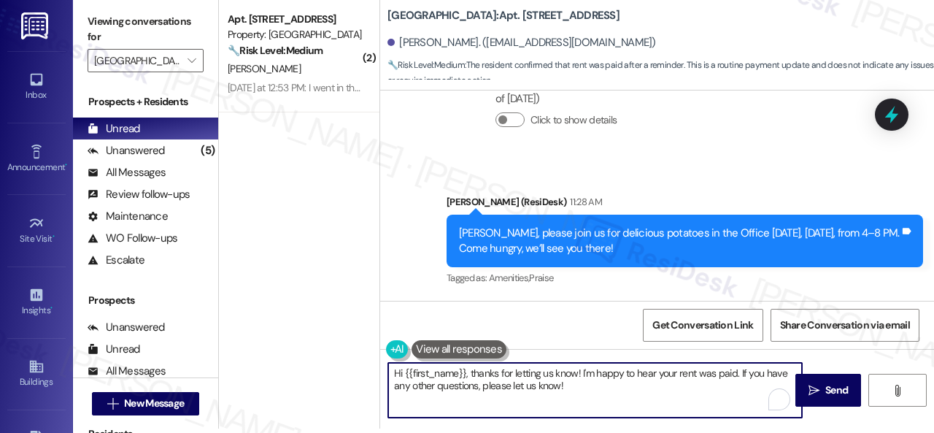
drag, startPoint x: 576, startPoint y: 395, endPoint x: 366, endPoint y: 351, distance: 215.5
click at [343, 351] on div "( 2 ) Apt. [STREET_ADDRESS] Property: [GEOGRAPHIC_DATA] Central 🔧 Risk Level: M…" at bounding box center [576, 212] width 715 height 433
paste textarea "Thanks for the update! I'm happy to hear you've already taken care of the rent.…"
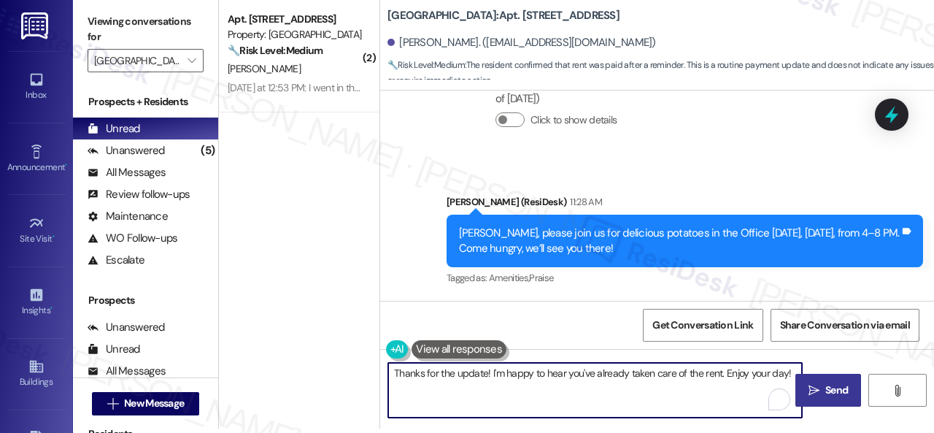
type textarea "Thanks for the update! I'm happy to hear you've already taken care of the rent.…"
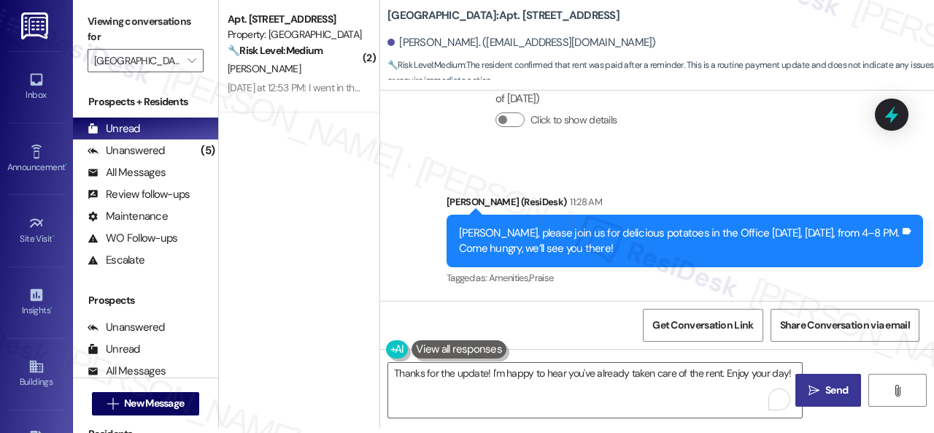
click at [812, 386] on icon "" at bounding box center [813, 390] width 11 height 12
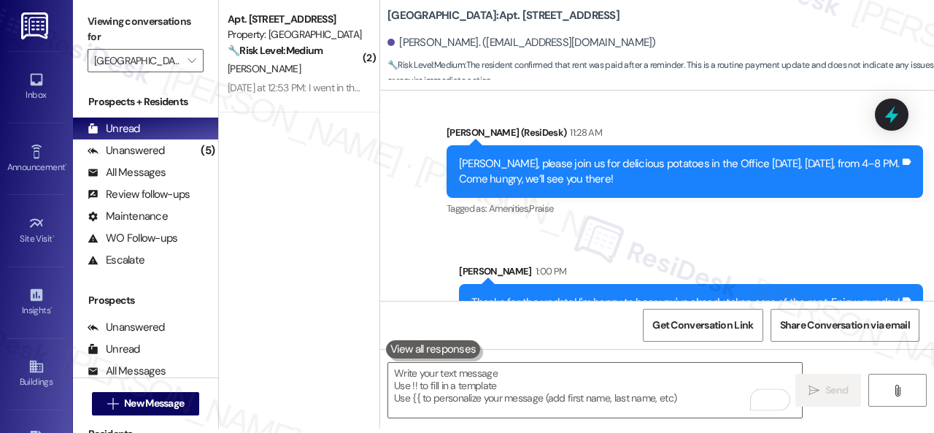
scroll to position [26696, 0]
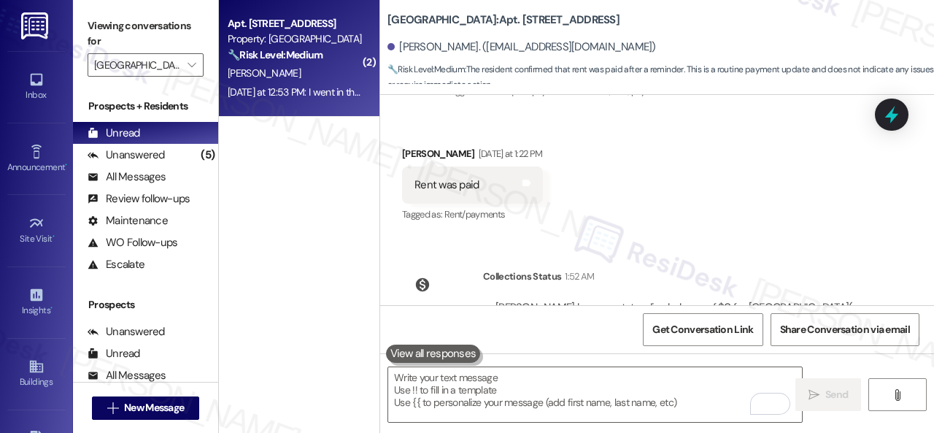
click at [316, 71] on div "[PERSON_NAME]" at bounding box center [295, 73] width 138 height 18
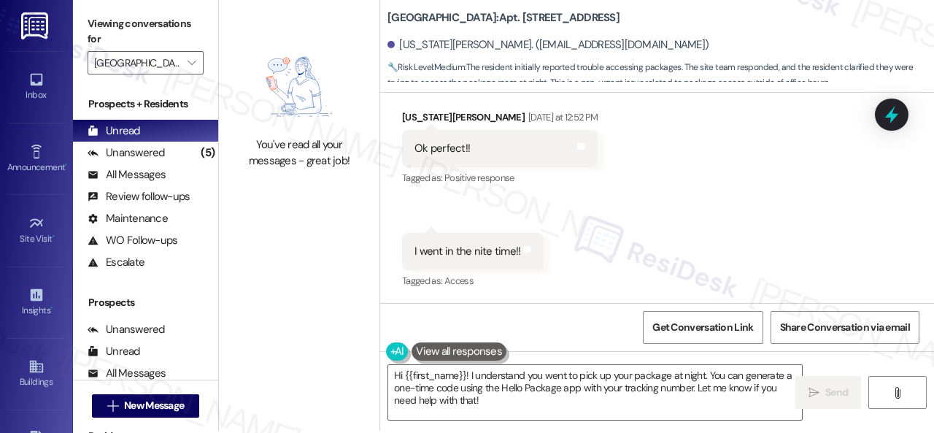
scroll to position [4, 0]
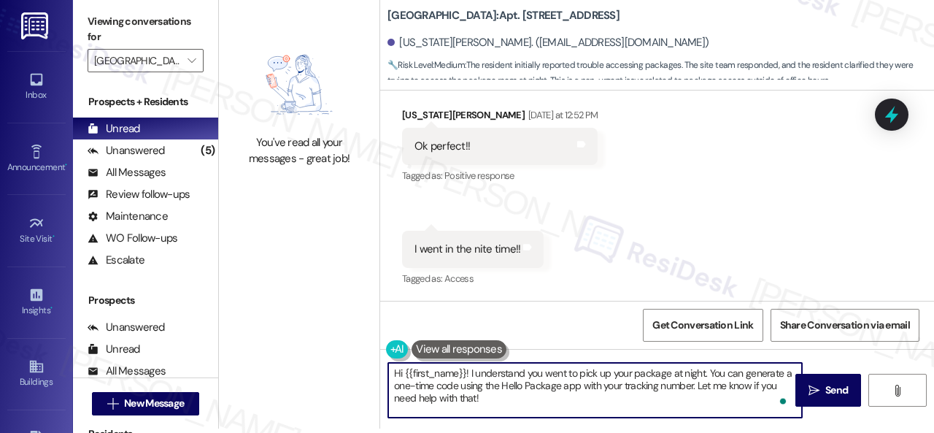
drag, startPoint x: 499, startPoint y: 402, endPoint x: 333, endPoint y: 345, distance: 175.8
click at [333, 345] on div "You've read all your messages - great job! [GEOGRAPHIC_DATA]: Apt. 315, 004 [GE…" at bounding box center [576, 212] width 715 height 433
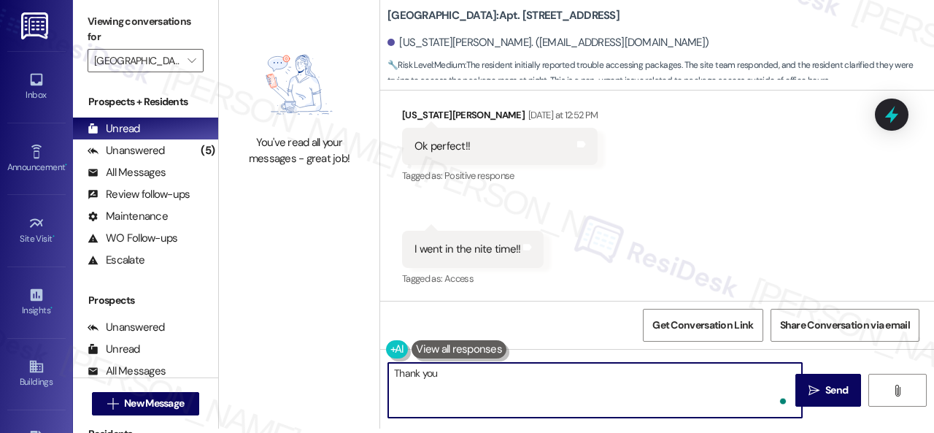
type textarea "Thank you."
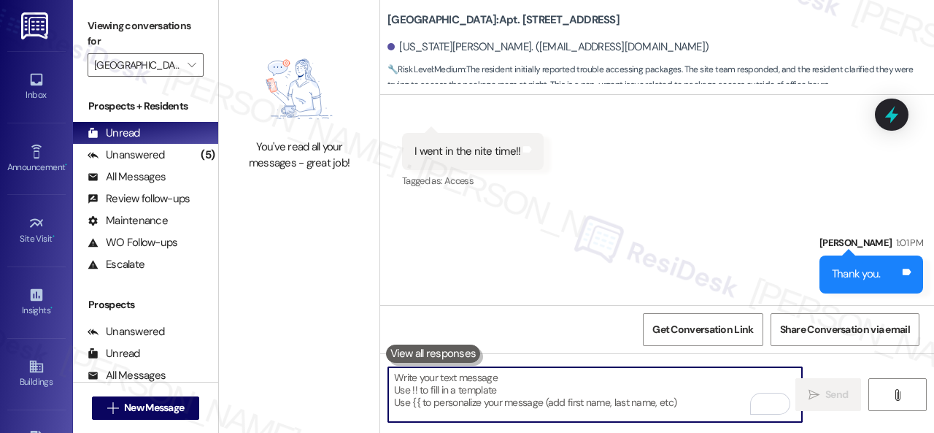
scroll to position [5132, 0]
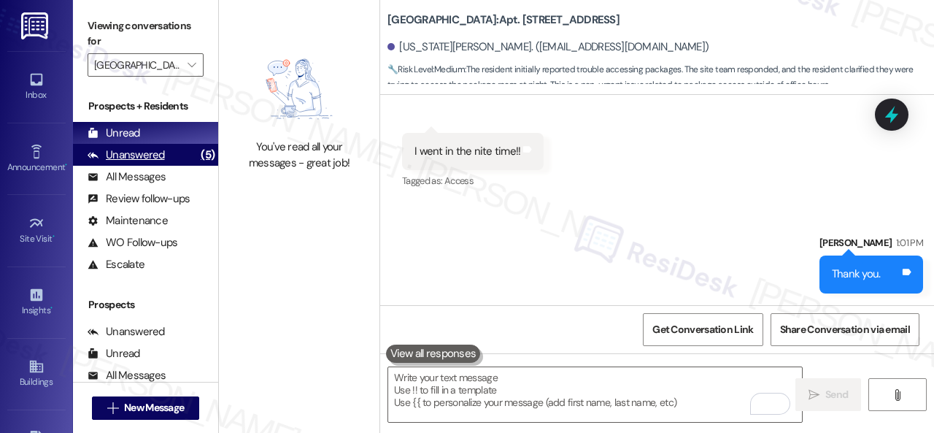
click at [150, 163] on div "Unanswered (5)" at bounding box center [145, 155] width 145 height 22
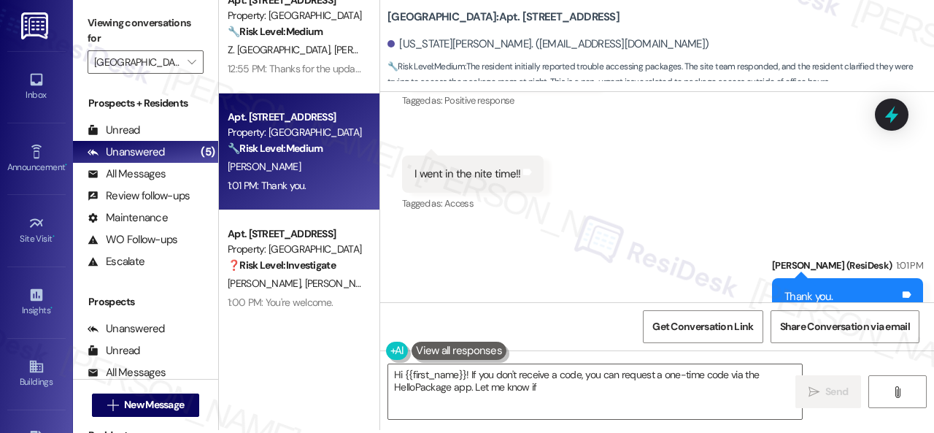
scroll to position [4, 0]
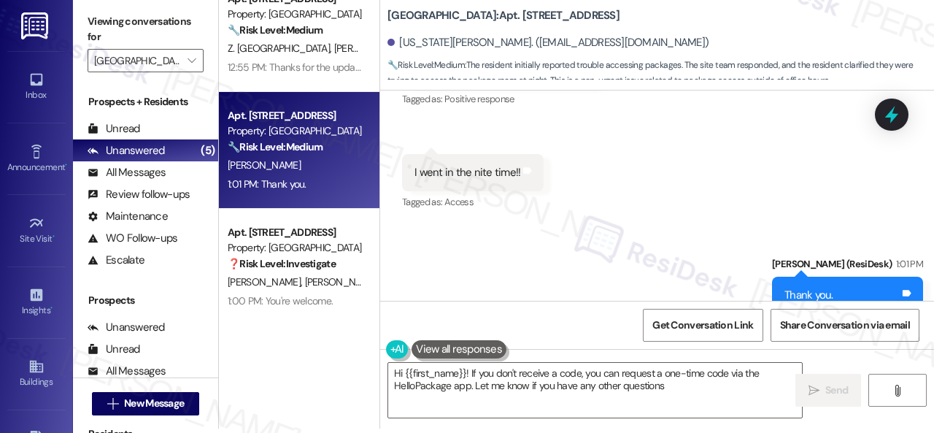
type textarea "Hi {{first_name}}! If you don't receive a code, you can request a one-time code…"
click at [198, 69] on span "" at bounding box center [192, 60] width 14 height 23
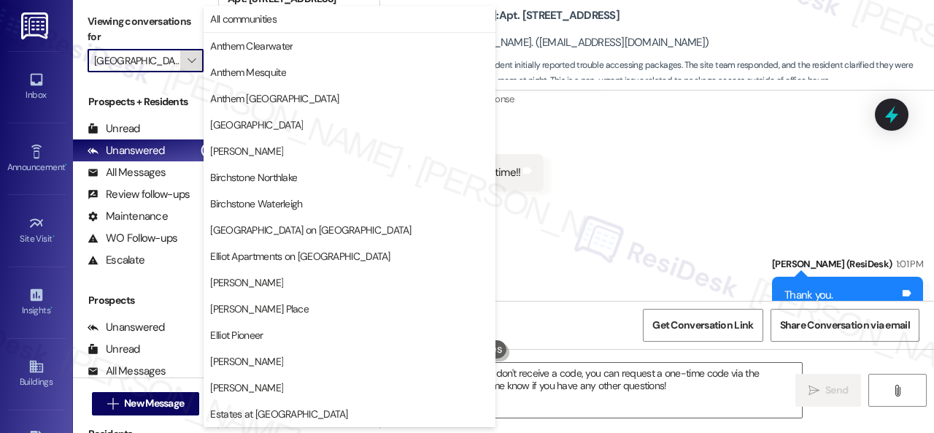
scroll to position [500, 0]
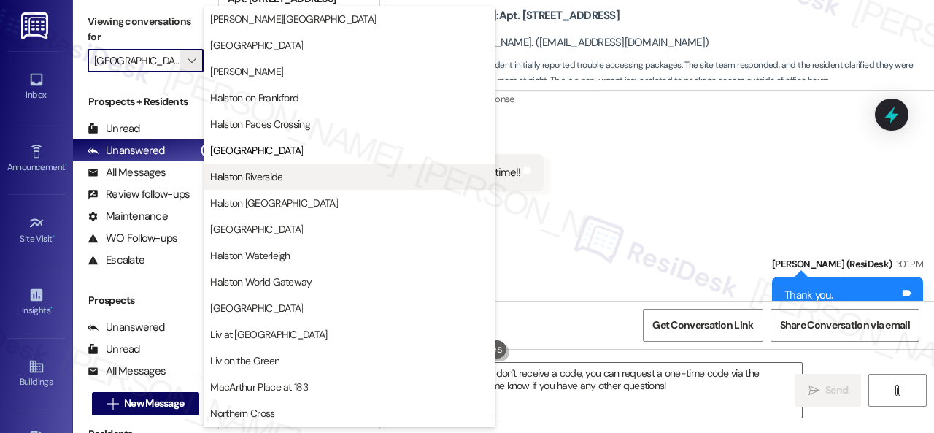
click at [252, 174] on span "Halston Riverside" at bounding box center [246, 176] width 72 height 15
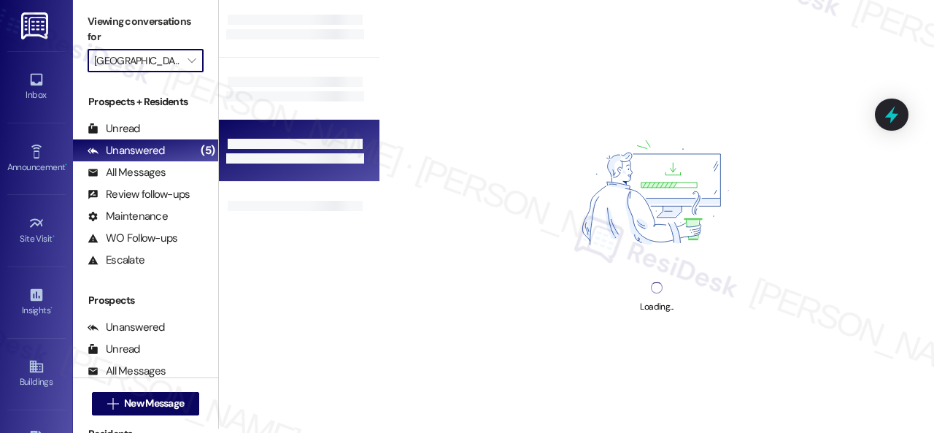
type input "Halston Riverside"
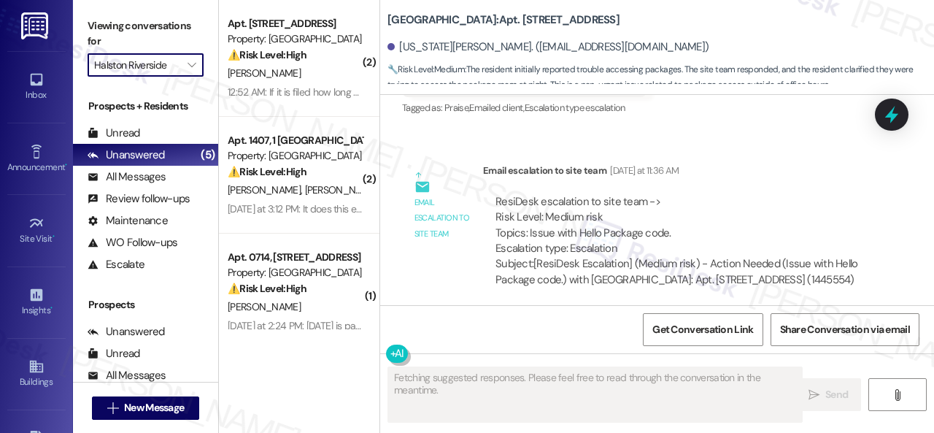
scroll to position [5030, 0]
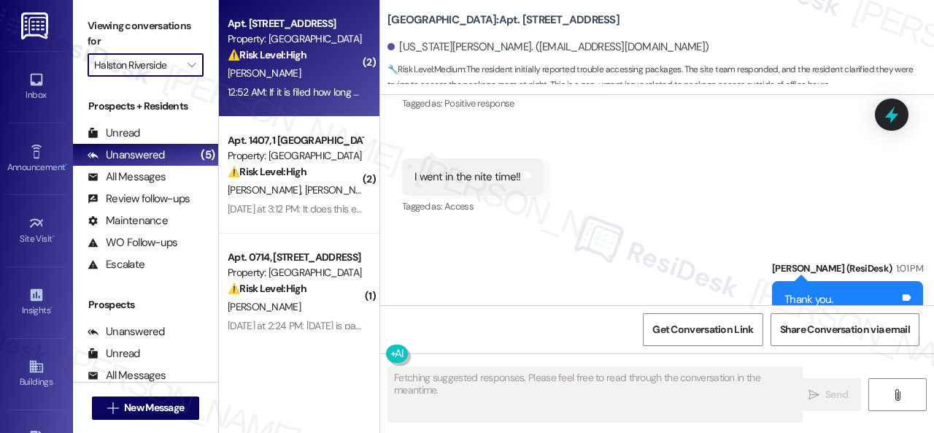
type textarea "Updating..."
click at [330, 66] on div "[PERSON_NAME]" at bounding box center [295, 73] width 138 height 18
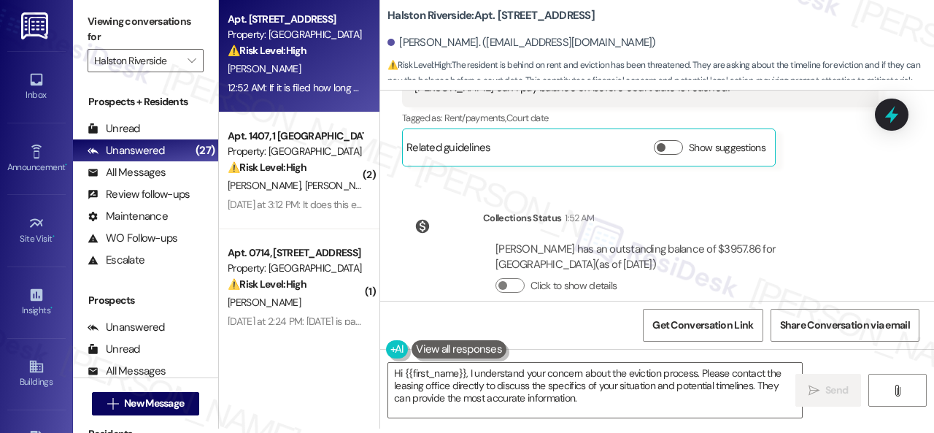
scroll to position [15508, 0]
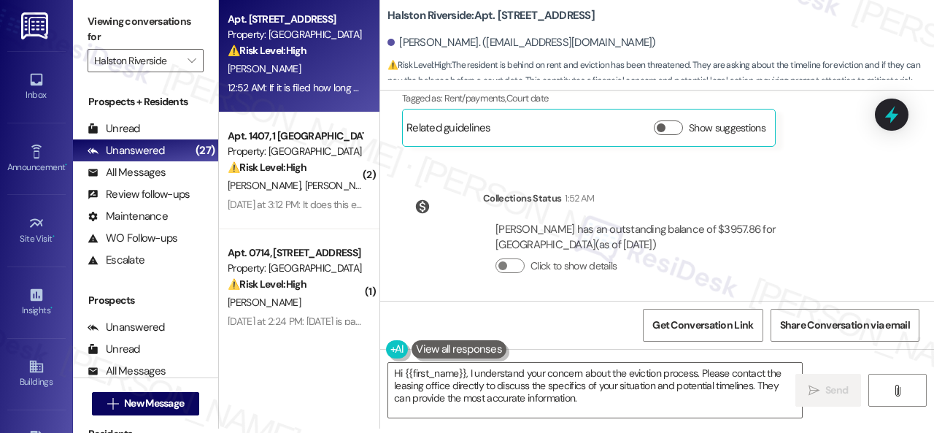
drag, startPoint x: 773, startPoint y: 179, endPoint x: 738, endPoint y: 265, distance: 93.2
click at [773, 179] on div "Collections Status 1:52 AM [PERSON_NAME] has an outstanding balance of $3957.86…" at bounding box center [640, 243] width 498 height 128
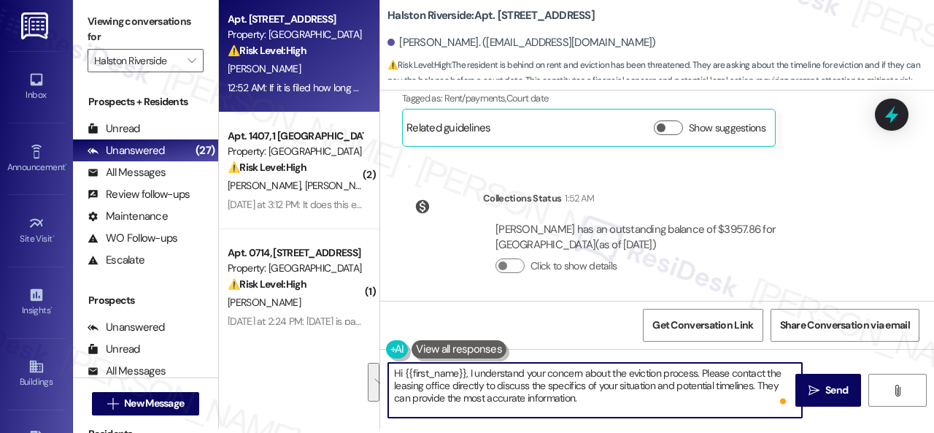
drag, startPoint x: 597, startPoint y: 408, endPoint x: 628, endPoint y: 370, distance: 49.2
click at [628, 370] on textarea "Hi {{first_name}}, I understand your concern about the eviction process. Please…" at bounding box center [595, 390] width 414 height 55
click at [698, 382] on textarea "Hi {{first_name}}, I understand your concern about the eviction process. Please…" at bounding box center [595, 390] width 414 height 55
drag, startPoint x: 703, startPoint y: 373, endPoint x: 711, endPoint y: 414, distance: 42.4
click at [711, 414] on textarea "Hi {{first_name}}, I understand your concern about the eviction process. Please…" at bounding box center [595, 390] width 414 height 55
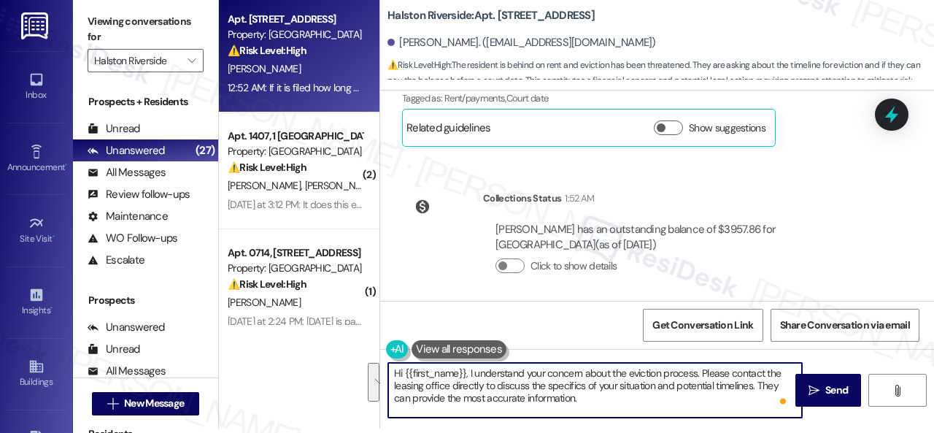
paste textarea "I will forward your inquiry to the site team and get back to you as soon as I r…"
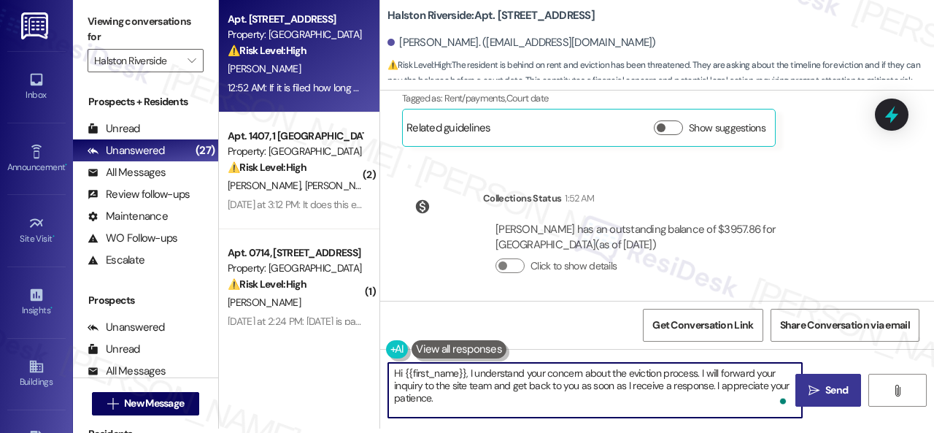
type textarea "Hi {{first_name}}, I understand your concern about the eviction process. I will…"
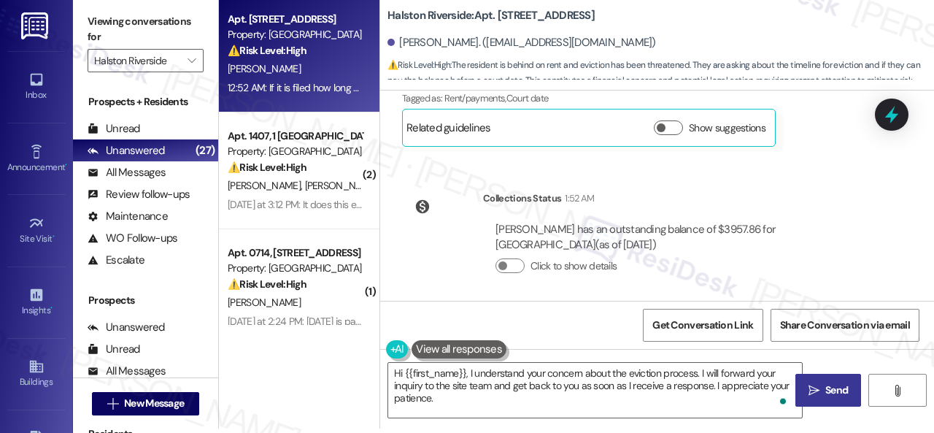
click at [833, 387] on span "Send" at bounding box center [836, 389] width 23 height 15
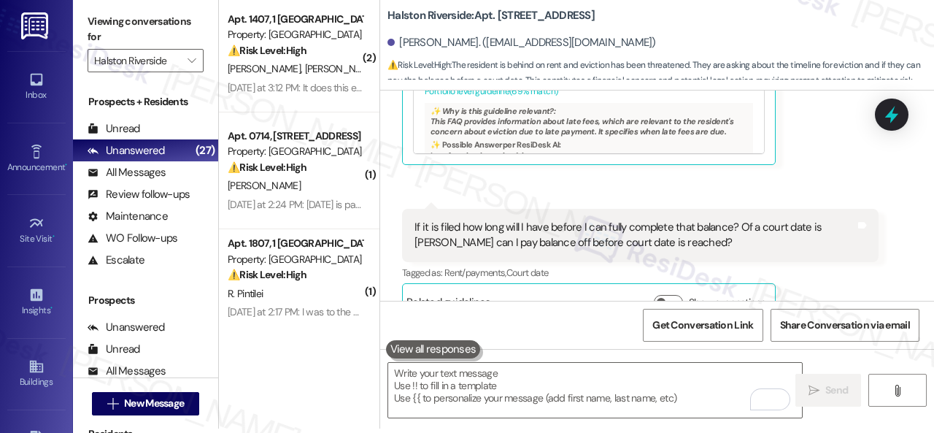
scroll to position [15334, 0]
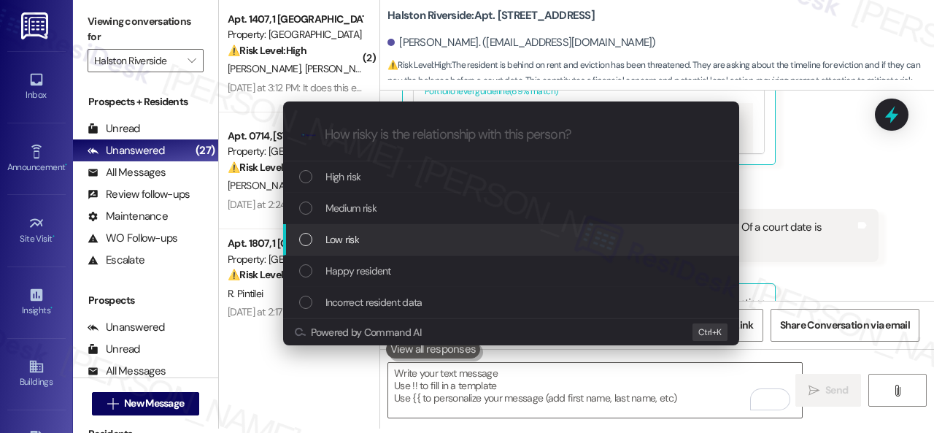
click at [343, 239] on span "Low risk" at bounding box center [342, 239] width 34 height 16
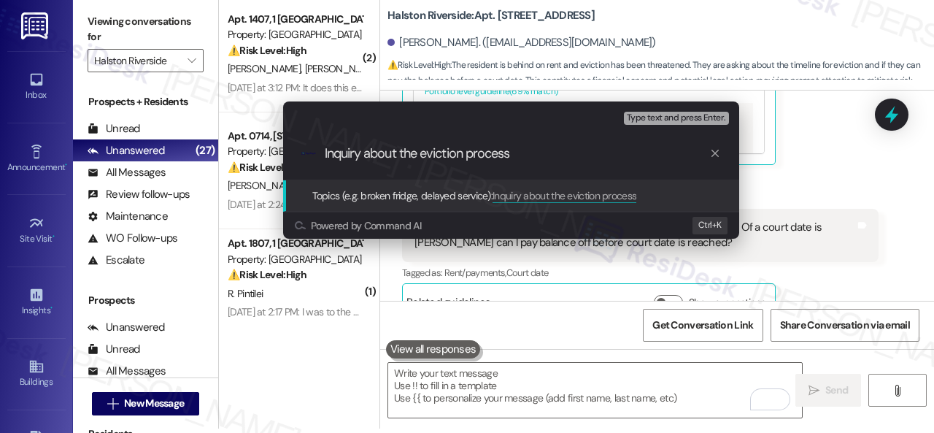
type input "Inquiry about the eviction process."
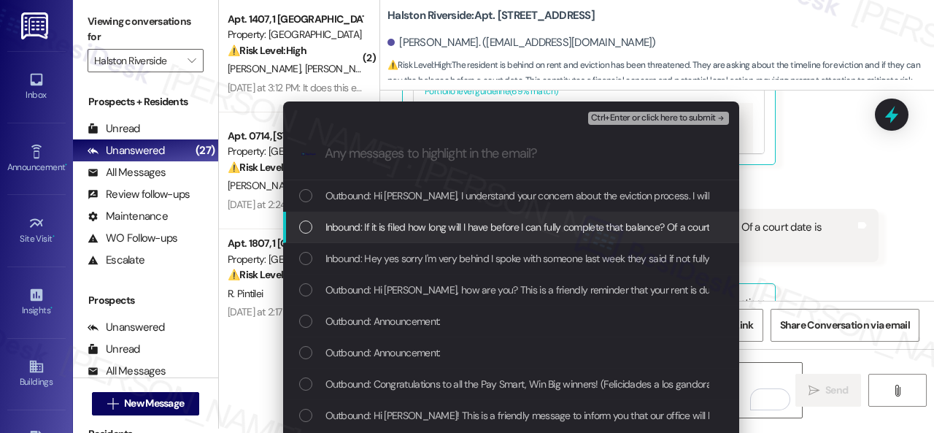
click at [368, 227] on span "Inbound: If it is filed how long will I have before I can fully complete that b…" at bounding box center [681, 227] width 712 height 16
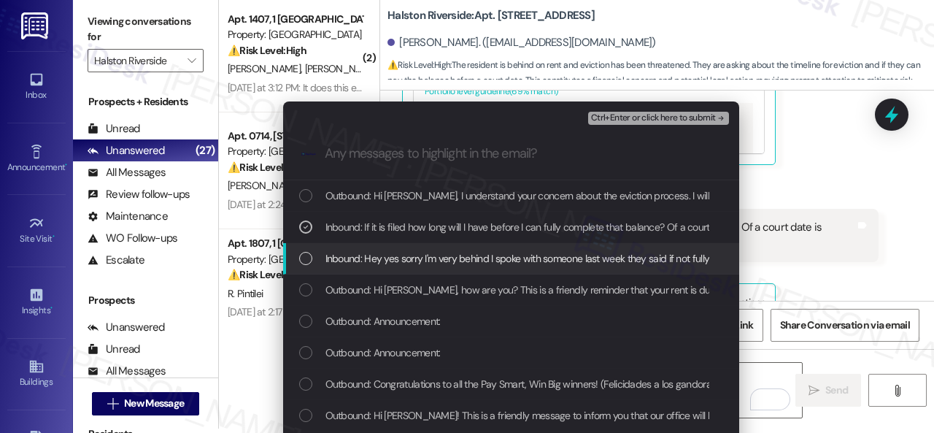
click at [387, 266] on span "Inbound: Hey yes sorry I'm very behind I spoke with someone last week they said…" at bounding box center [590, 258] width 531 height 16
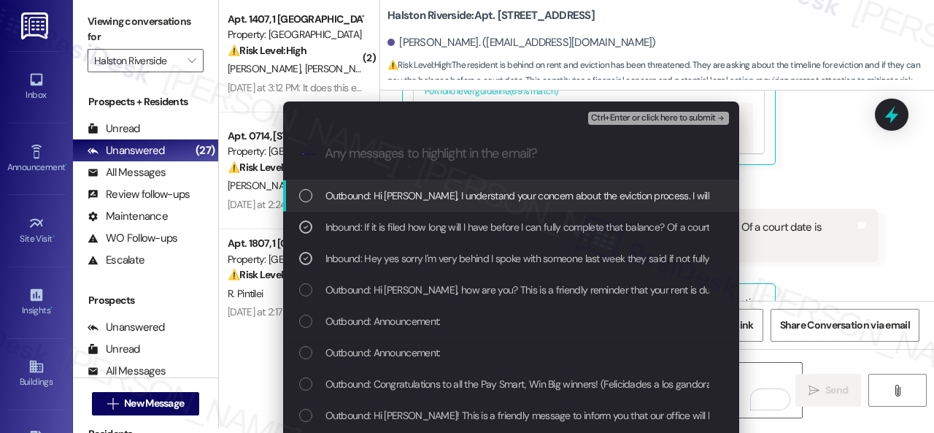
click at [608, 115] on span "Ctrl+Enter or click here to submit" at bounding box center [653, 118] width 125 height 10
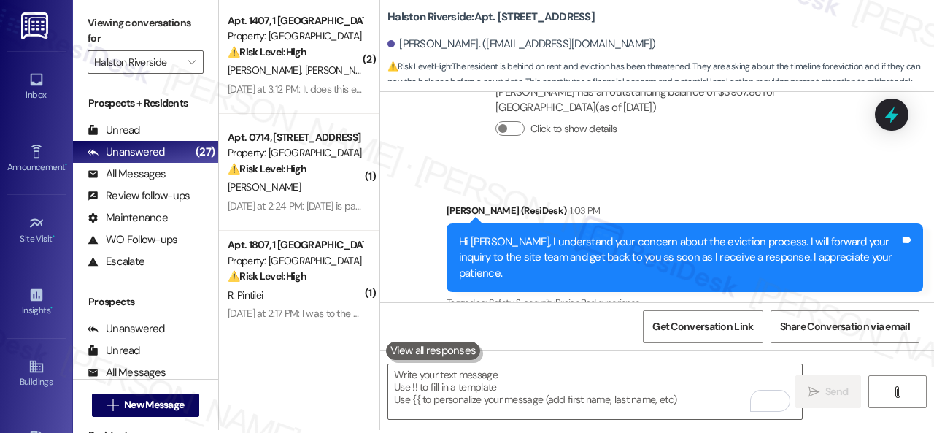
scroll to position [4, 0]
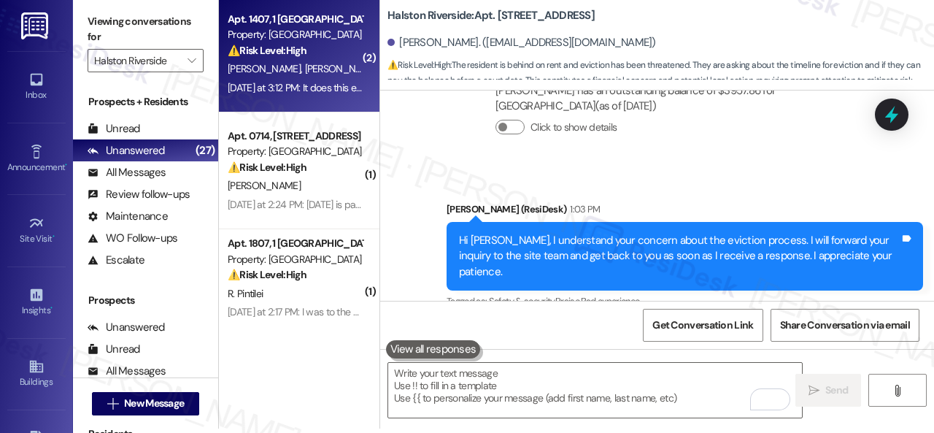
click at [337, 63] on div "[PERSON_NAME] [PERSON_NAME]" at bounding box center [295, 69] width 138 height 18
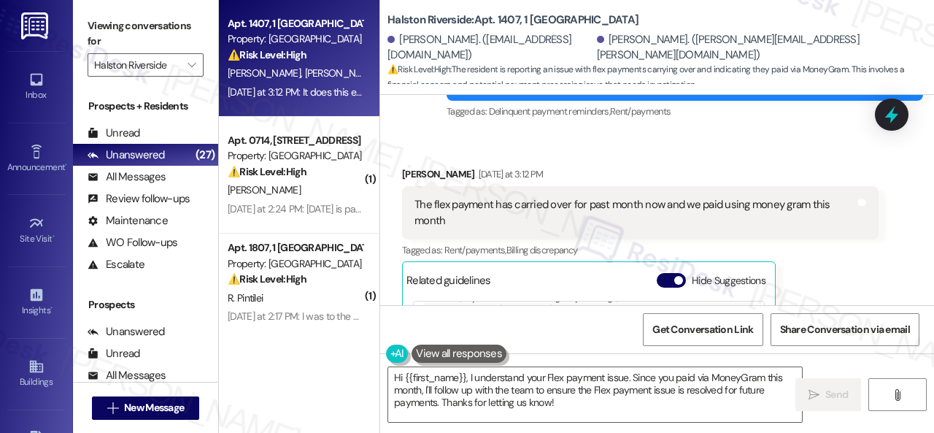
scroll to position [10043, 0]
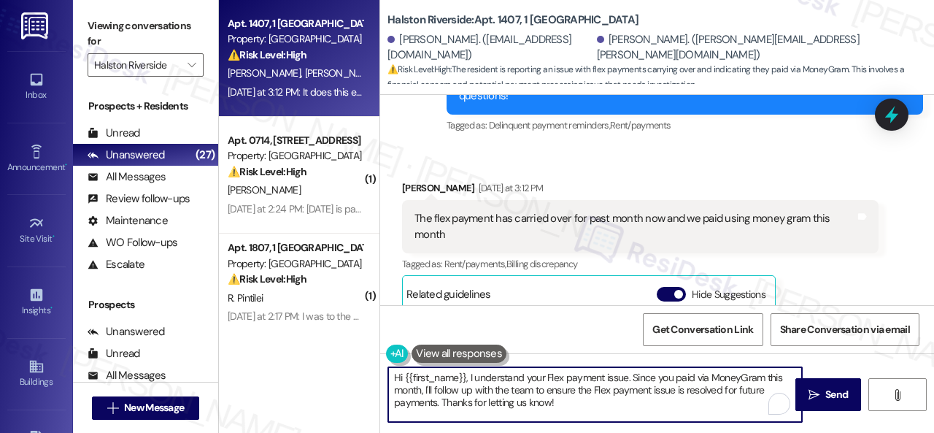
drag, startPoint x: 391, startPoint y: 379, endPoint x: 601, endPoint y: 426, distance: 215.4
click at [600, 426] on div "Hi {{first_name}}, I understand your Flex payment issue. Since you paid via Mon…" at bounding box center [657, 407] width 554 height 109
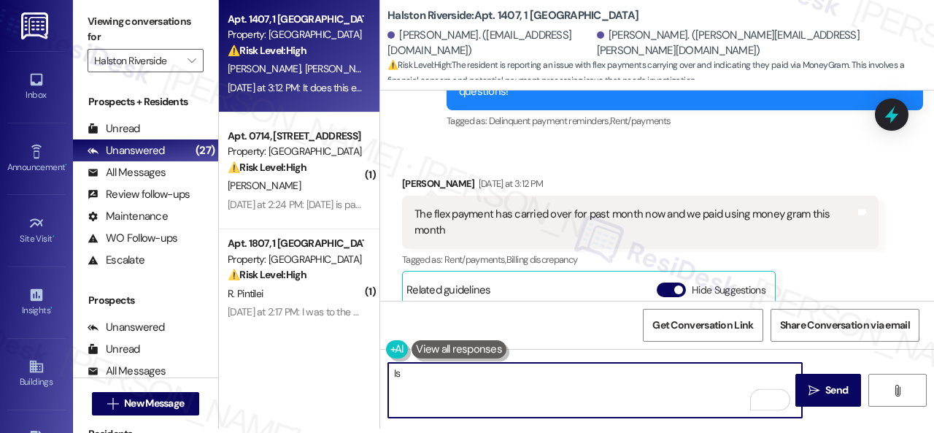
type textarea "I"
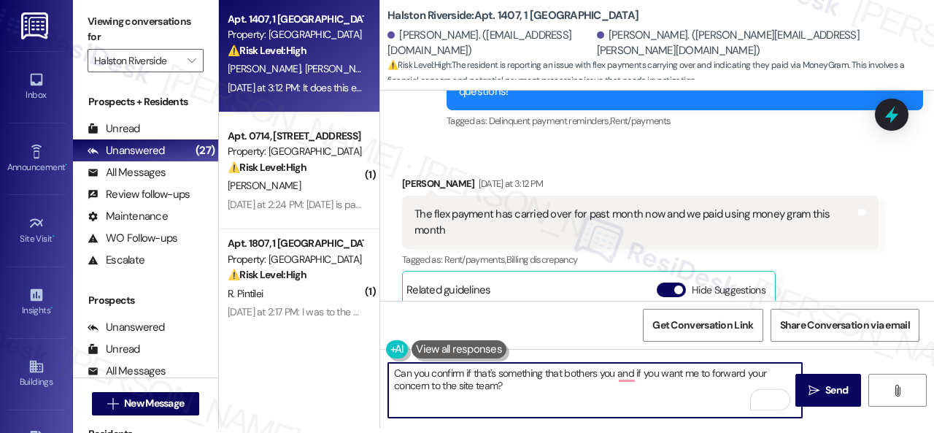
click at [627, 381] on textarea "Can you confirm if that's something that bothers you and if you want me to forw…" at bounding box center [595, 390] width 414 height 55
click at [627, 376] on textarea "Can you confirm if that's something that bothers you and if you want me to forw…" at bounding box center [595, 390] width 414 height 55
click at [628, 374] on textarea "Can you confirm if that's something that bothers you and if you want me to forw…" at bounding box center [595, 390] width 414 height 55
click at [646, 387] on textarea "Can you confirm if that's something that bothers you and if you want me to forw…" at bounding box center [595, 390] width 414 height 55
type textarea "Can you confirm if that's something that bothers you and if you want me to forw…"
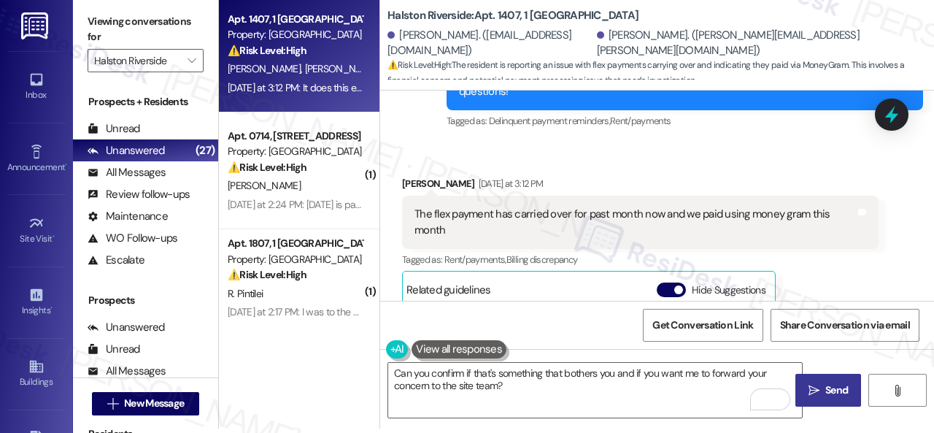
click at [825, 390] on span "Send" at bounding box center [836, 389] width 23 height 15
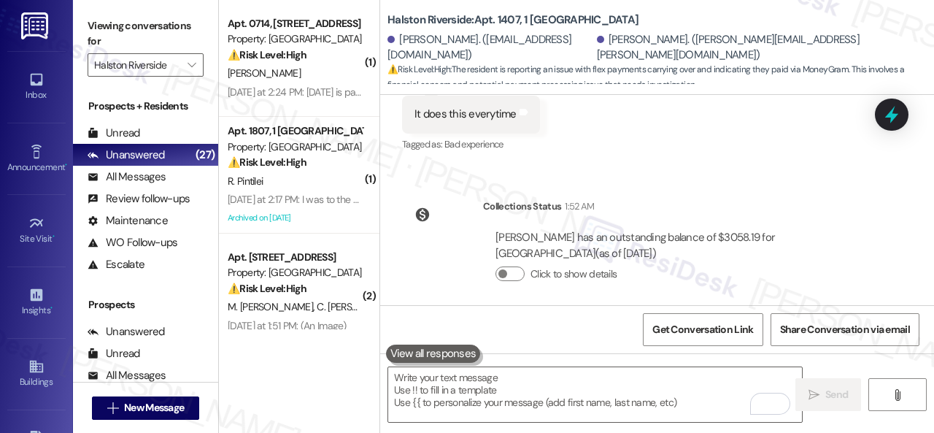
scroll to position [10525, 0]
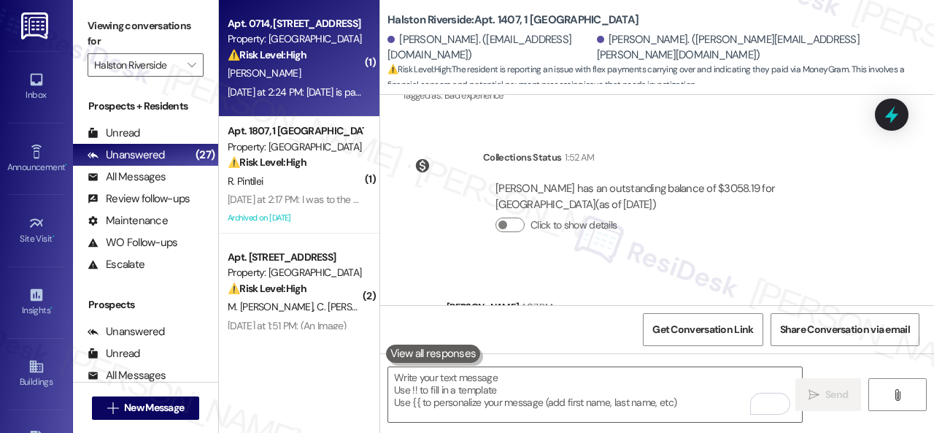
click at [317, 72] on div "[PERSON_NAME]" at bounding box center [295, 73] width 138 height 18
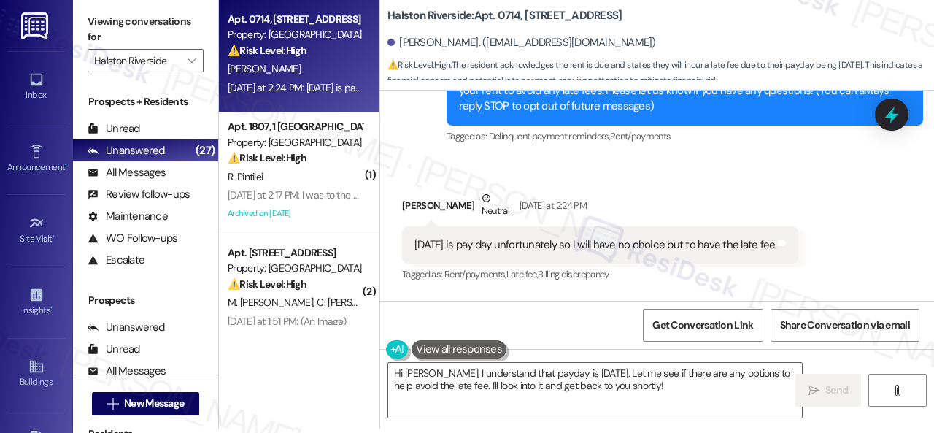
scroll to position [213, 0]
drag, startPoint x: 410, startPoint y: 166, endPoint x: 419, endPoint y: 184, distance: 20.2
click at [410, 166] on div "Received via SMS [PERSON_NAME] Neutral [DATE] at 2:24 PM [DATE] is pay day unfo…" at bounding box center [657, 227] width 554 height 139
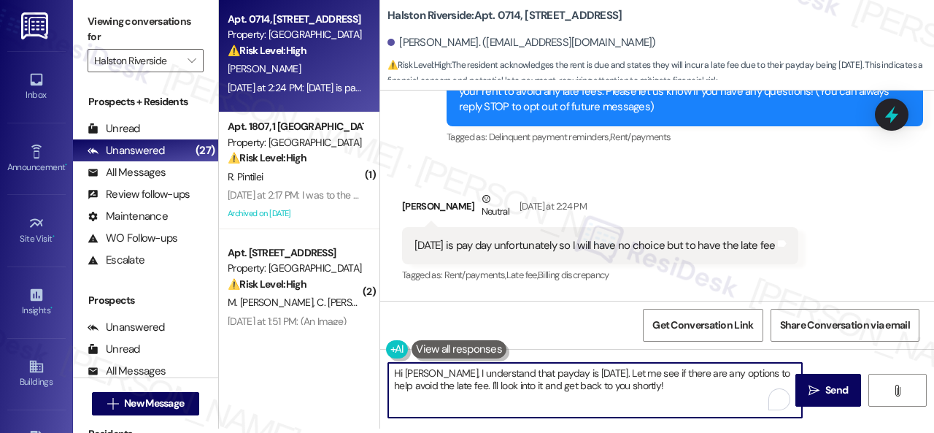
drag, startPoint x: 640, startPoint y: 383, endPoint x: 336, endPoint y: 342, distance: 306.2
click at [336, 342] on div "Apt. 0714, [GEOGRAPHIC_DATA] Property: [GEOGRAPHIC_DATA] ⚠️ Risk Level: High Th…" at bounding box center [576, 212] width 715 height 433
paste textarea "Thanks for updating us on your payment plan! We appreciate you letting us know.…"
drag, startPoint x: 438, startPoint y: 385, endPoint x: 717, endPoint y: 405, distance: 280.1
click at [717, 405] on textarea "Thanks for updating us on your payment plan! We appreciate you letting us know.…" at bounding box center [595, 390] width 414 height 55
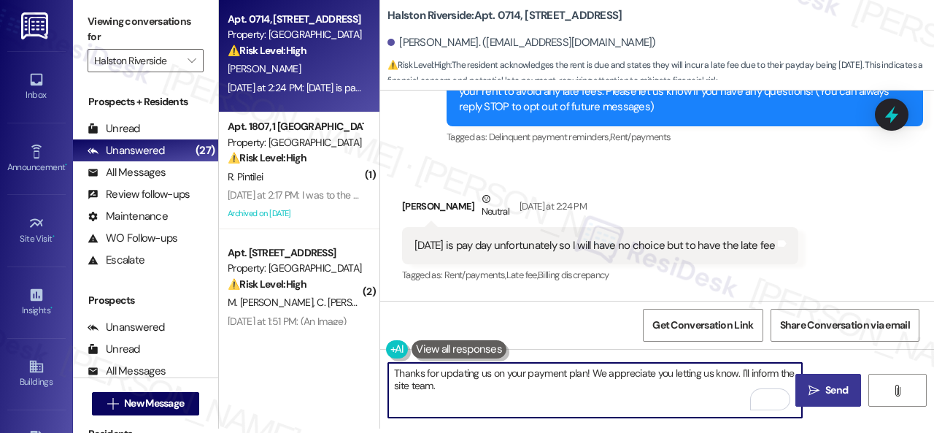
type textarea "Thanks for updating us on your payment plan! We appreciate you letting us know.…"
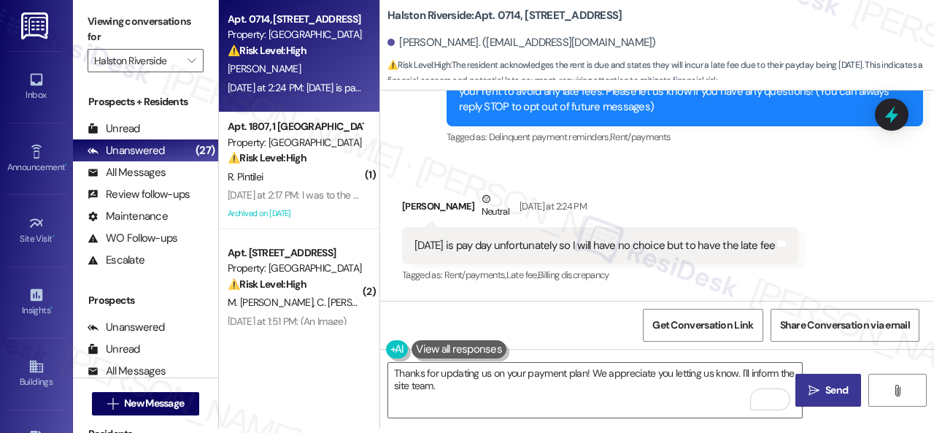
click at [827, 396] on span "Send" at bounding box center [836, 389] width 23 height 15
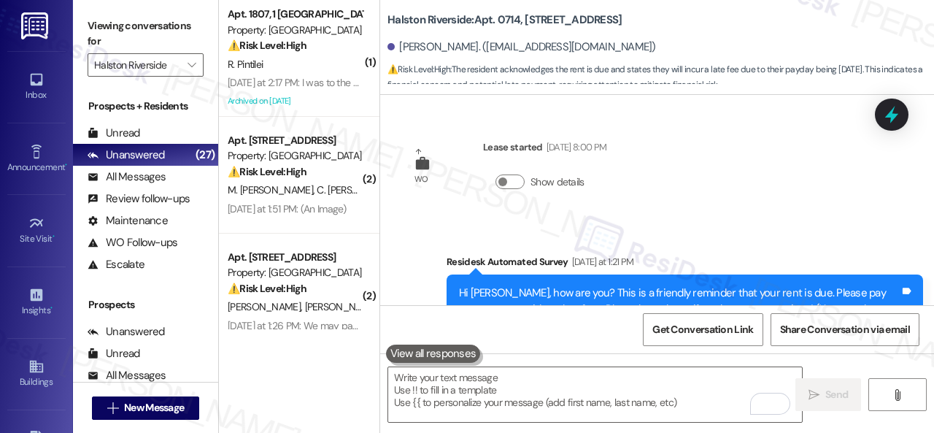
scroll to position [209, 0]
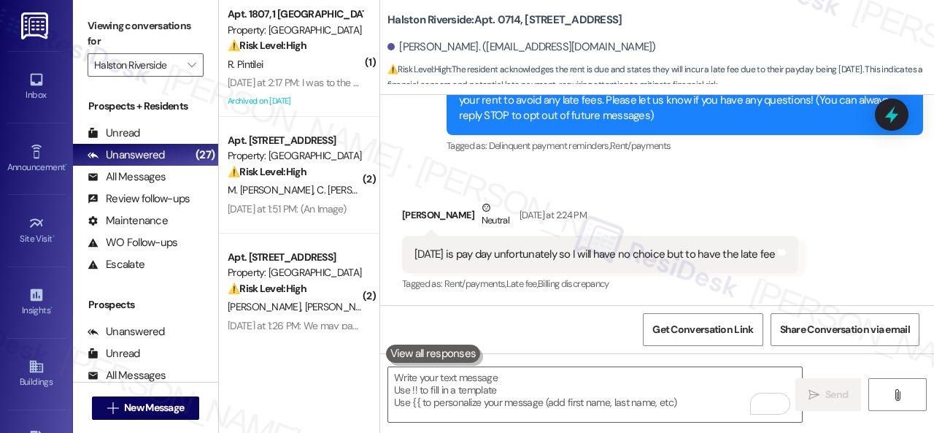
click at [415, 201] on div "[PERSON_NAME] Neutral [DATE] at 2:24 PM" at bounding box center [600, 218] width 396 height 36
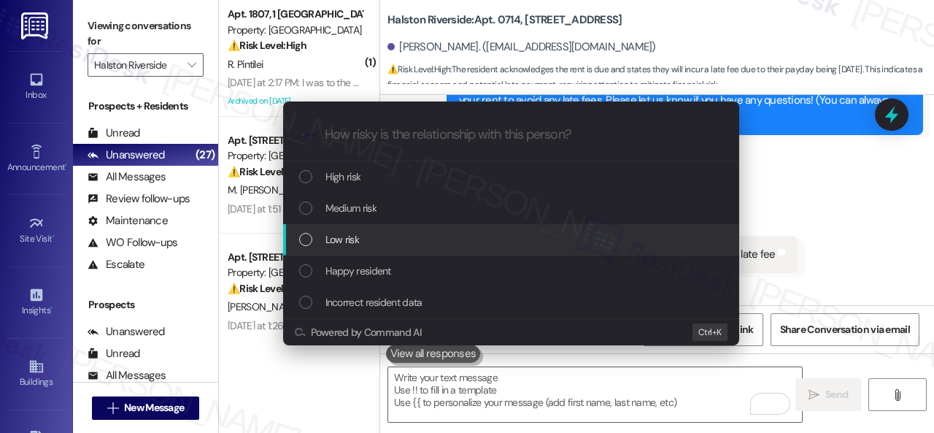
click at [333, 246] on span "Low risk" at bounding box center [342, 239] width 34 height 16
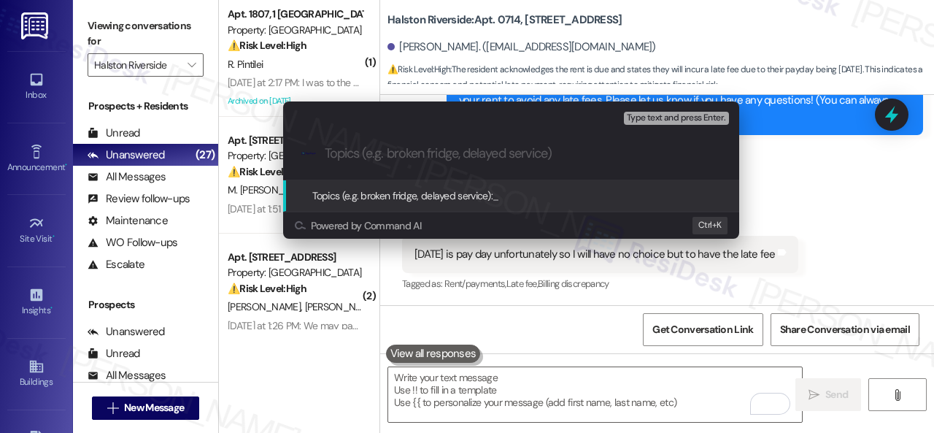
paste input "Late payment notice."
type input "Late payment notice."
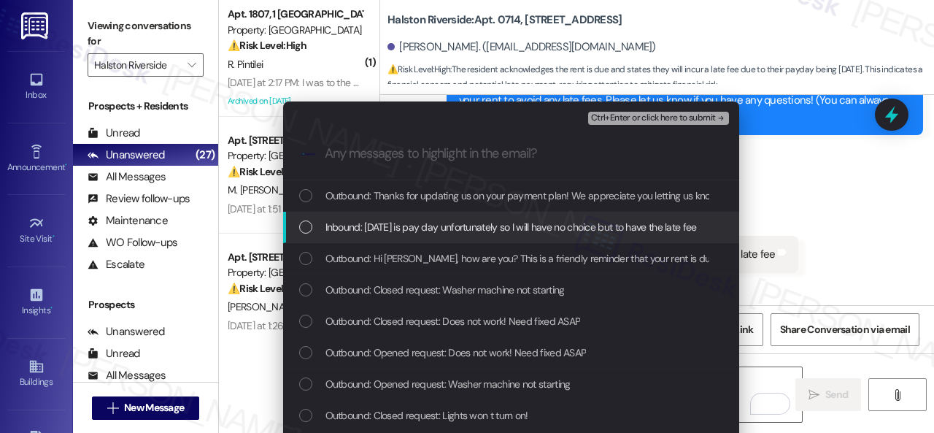
click at [386, 230] on span "Inbound: [DATE] is pay day unfortunately so I will have no choice but to have t…" at bounding box center [510, 227] width 371 height 16
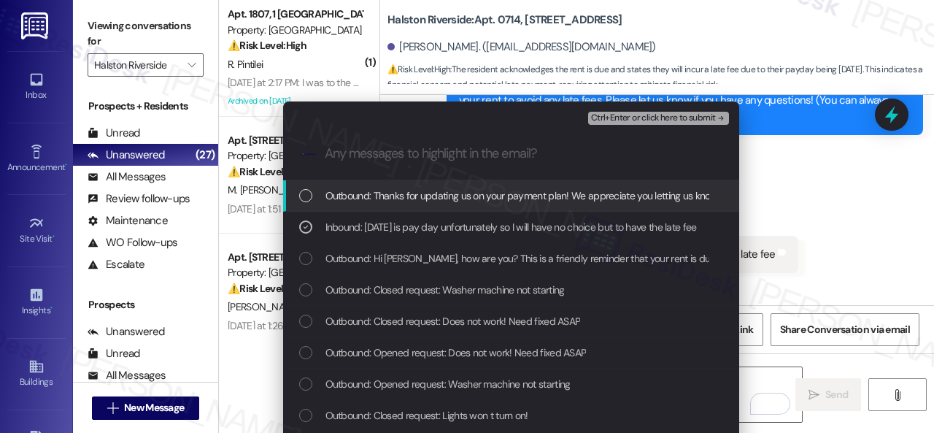
click at [606, 115] on span "Ctrl+Enter or click here to submit" at bounding box center [653, 118] width 125 height 10
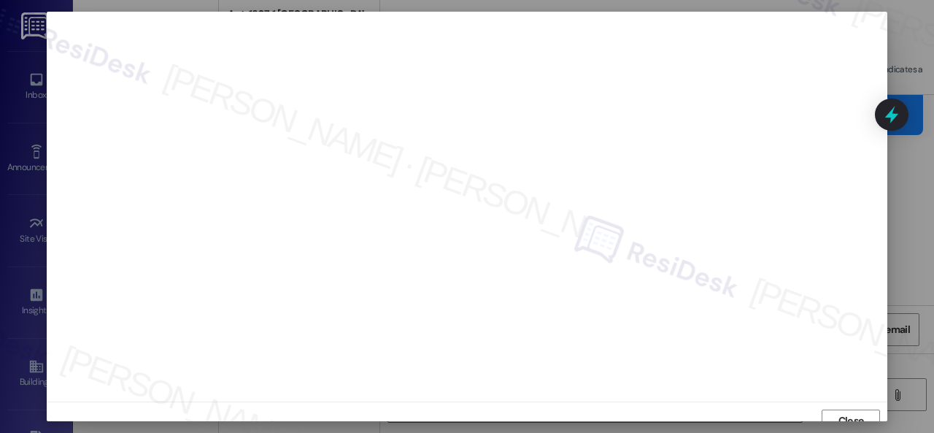
scroll to position [11, 0]
click at [840, 410] on span "Close" at bounding box center [851, 409] width 26 height 15
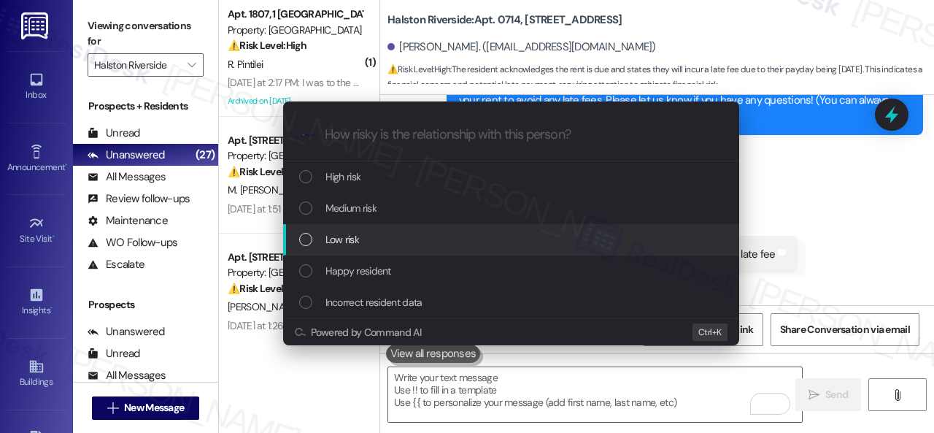
click at [352, 237] on span "Low risk" at bounding box center [342, 239] width 34 height 16
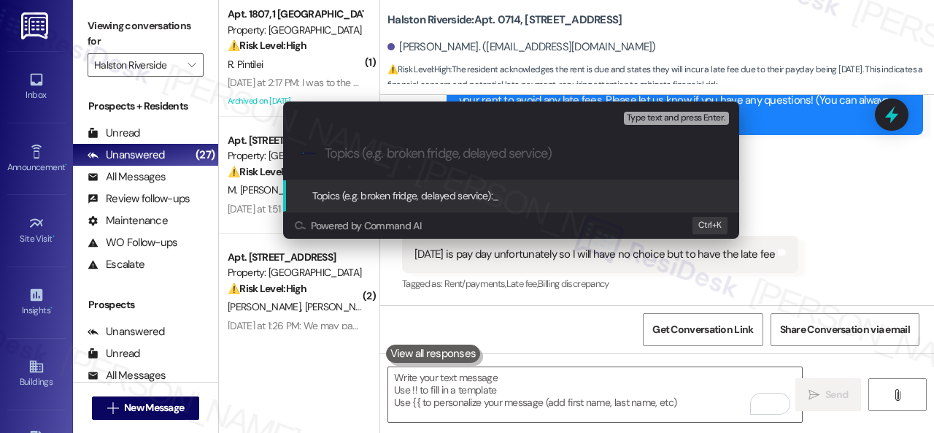
paste input "Late payment notice."
type input "Late payment notice."
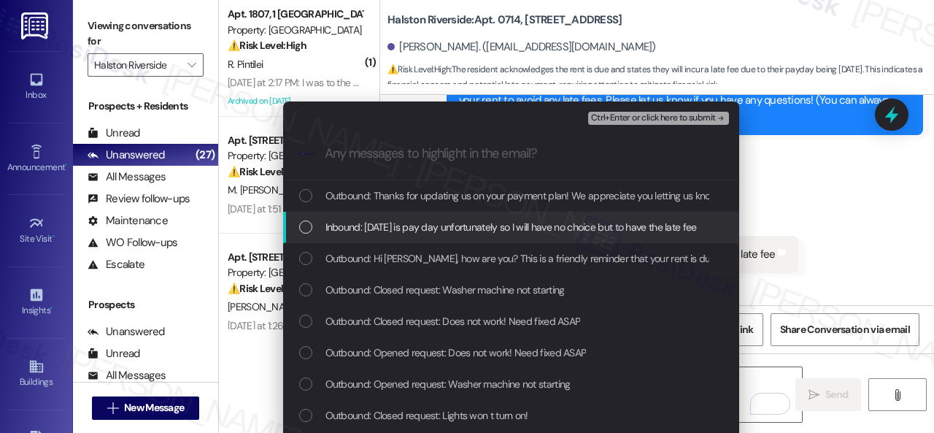
click at [381, 227] on span "Inbound: [DATE] is pay day unfortunately so I will have no choice but to have t…" at bounding box center [510, 227] width 371 height 16
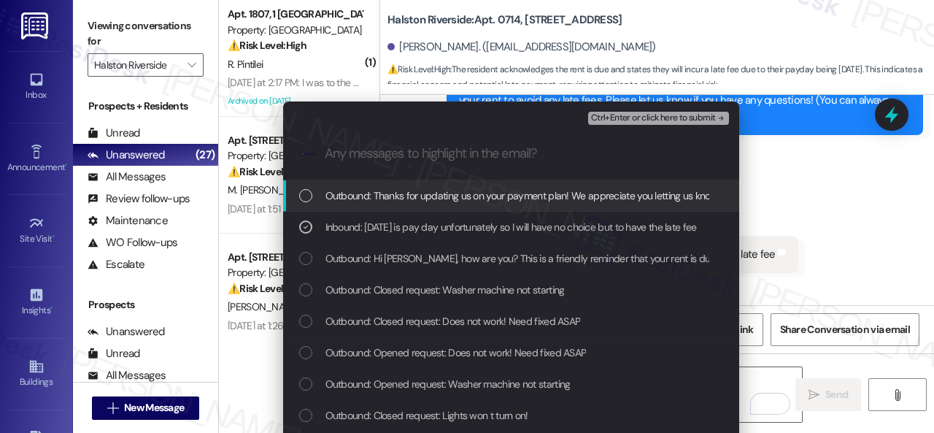
click at [610, 120] on span "Ctrl+Enter or click here to submit" at bounding box center [653, 118] width 125 height 10
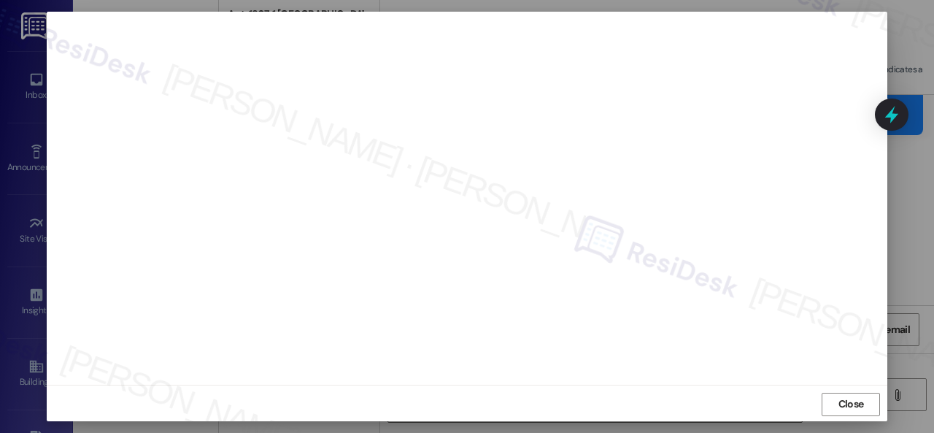
scroll to position [18, 0]
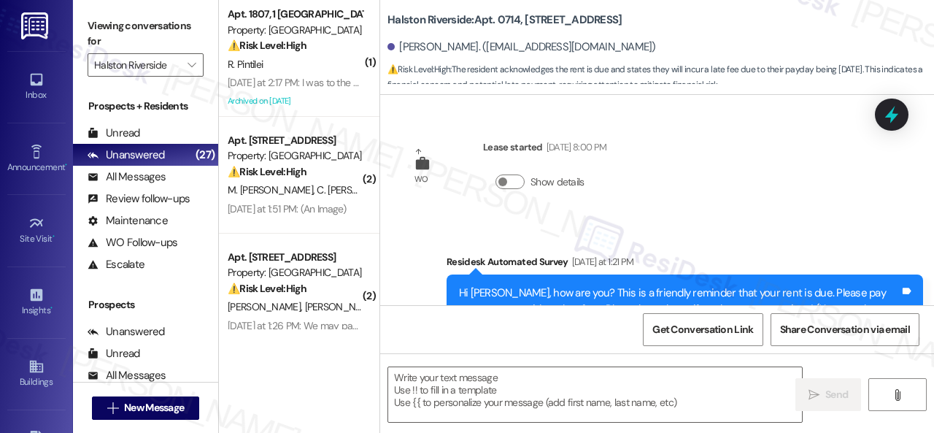
type textarea "Fetching suggested responses. Please feel free to read through the conversation…"
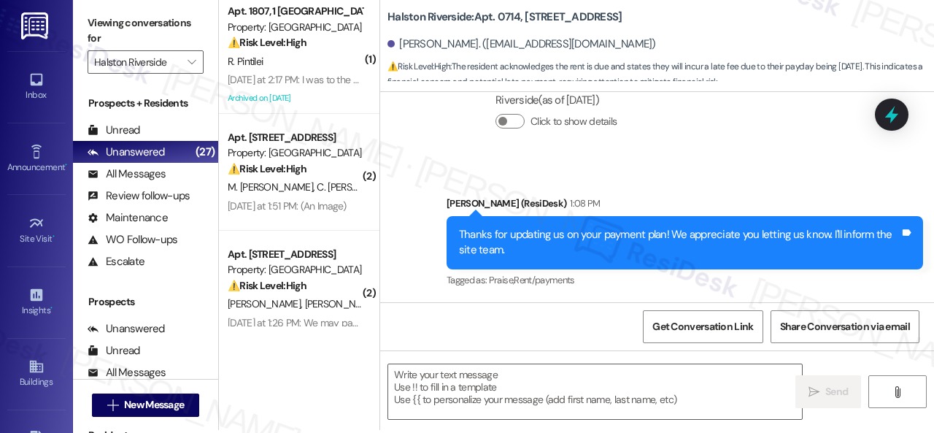
scroll to position [4, 0]
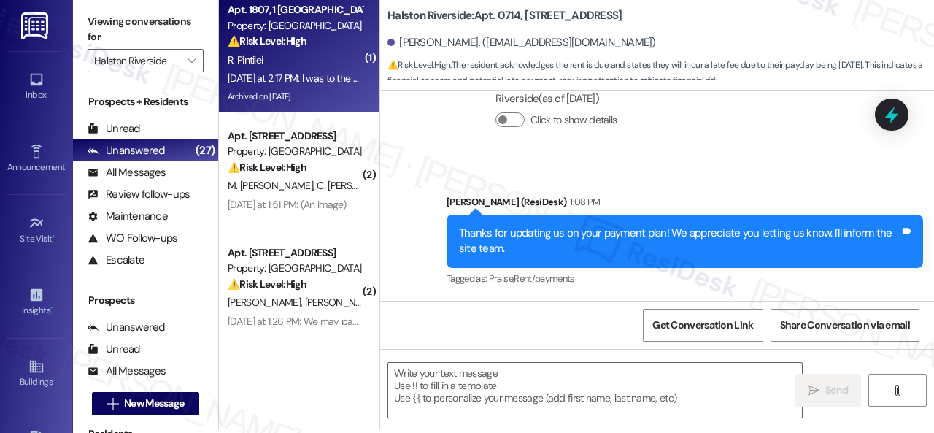
click at [325, 65] on div "R. Pintilei" at bounding box center [295, 60] width 138 height 18
type textarea "Fetching suggested responses. Please feel free to read through the conversation…"
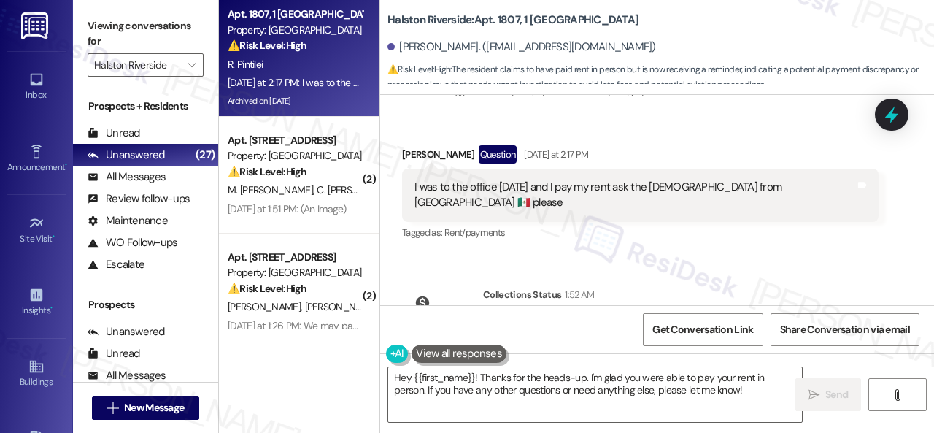
scroll to position [10673, 0]
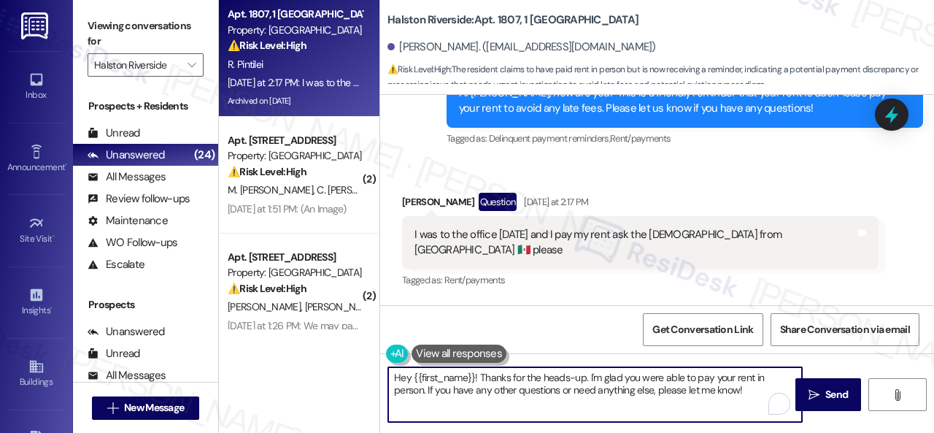
drag, startPoint x: 393, startPoint y: 377, endPoint x: 786, endPoint y: 453, distance: 401.2
click at [786, 432] on html "Inbox Go to Inbox Announcement • Send A Text Announcement Site Visit • Go to Si…" at bounding box center [467, 216] width 934 height 433
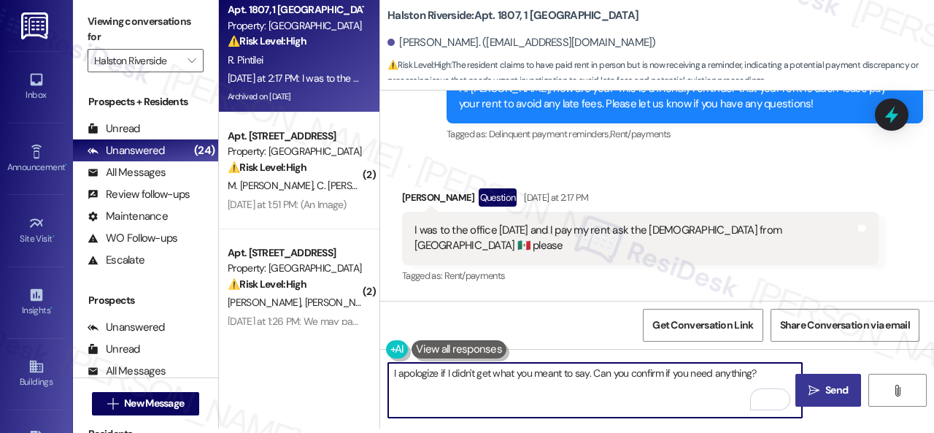
type textarea "I apologize if I didn't get what you meant to say. Can you confirm if you need …"
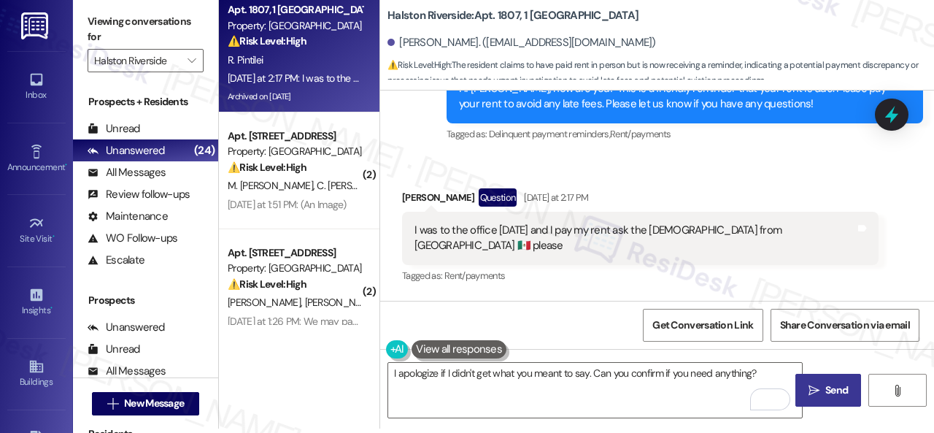
click at [825, 394] on span "Send" at bounding box center [836, 389] width 23 height 15
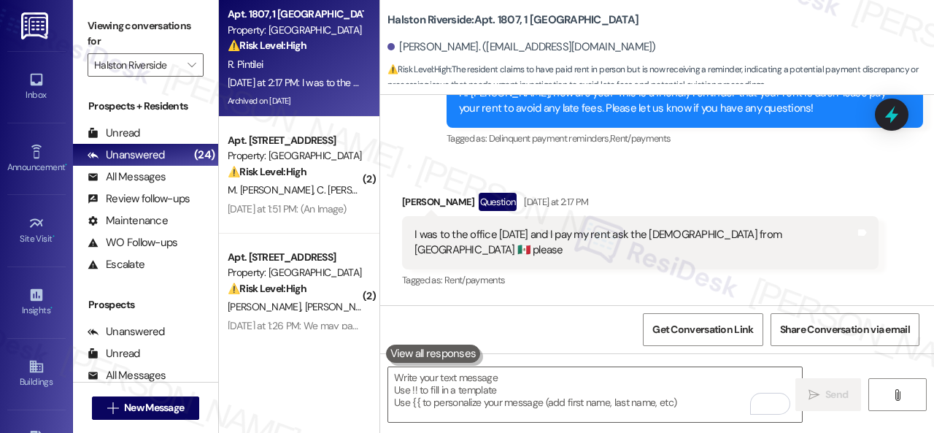
scroll to position [10668, 0]
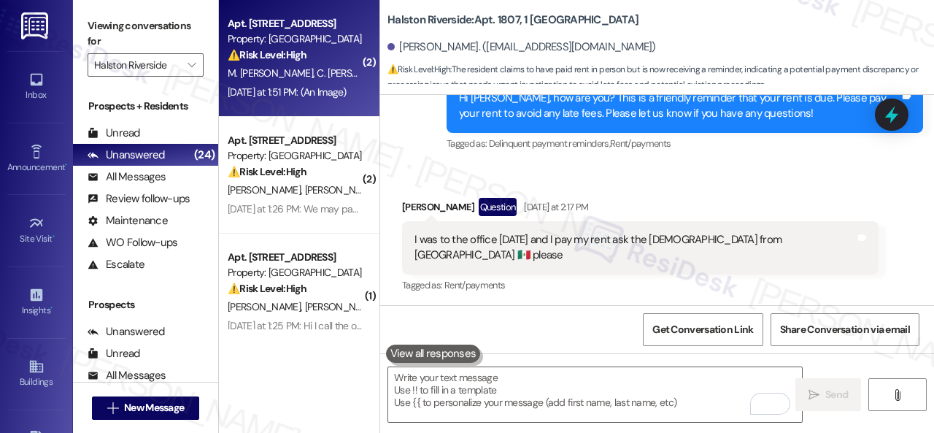
click at [330, 74] on div "M. [PERSON_NAME] [PERSON_NAME]" at bounding box center [295, 73] width 138 height 18
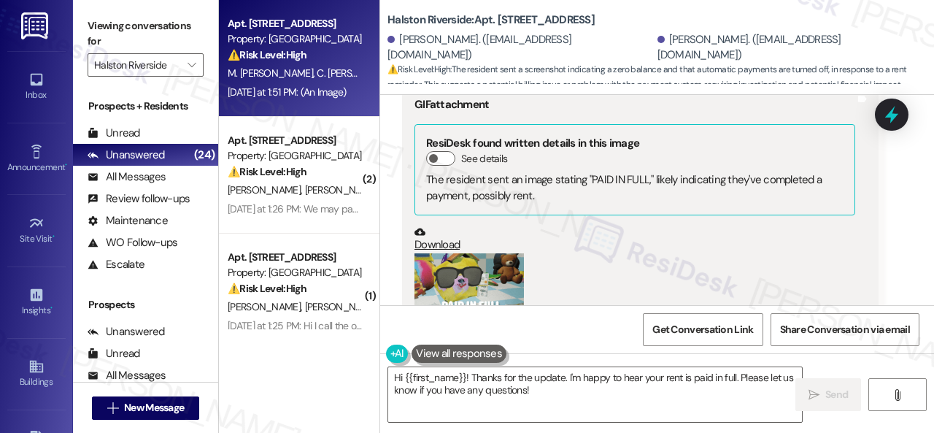
scroll to position [15461, 0]
drag, startPoint x: 385, startPoint y: 290, endPoint x: 403, endPoint y: 314, distance: 29.8
click at [439, 387] on textarea "Hi {{first_name}}! Thanks for the update. I'm happy to hear your rent is paid i…" at bounding box center [595, 394] width 414 height 55
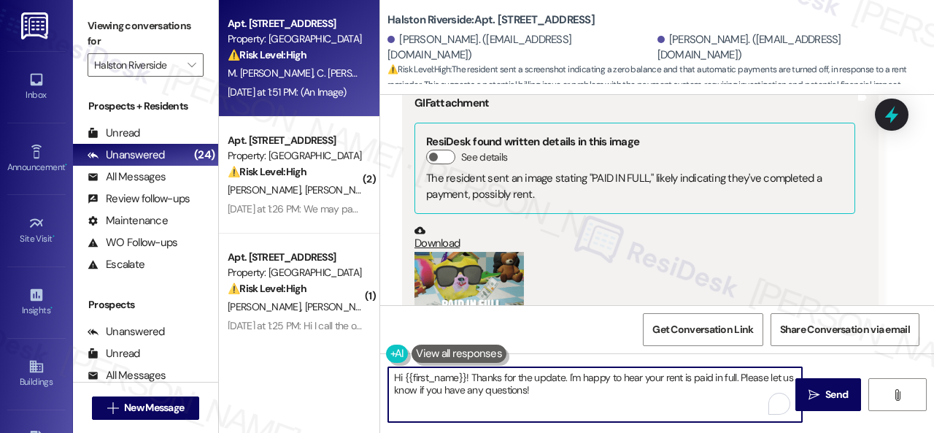
paste textarea "Thanks for the update! I'm happy to hear you've already taken care of the rent.…"
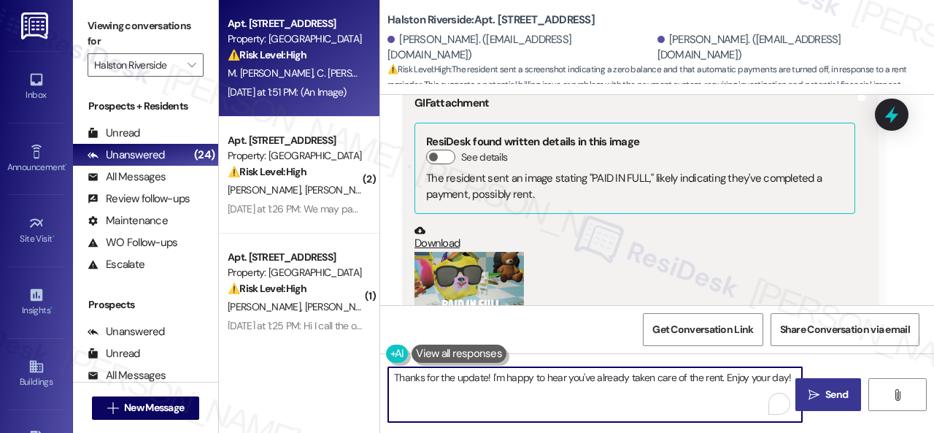
type textarea "Thanks for the update! I'm happy to hear you've already taken care of the rent.…"
click at [809, 402] on button " Send" at bounding box center [828, 394] width 66 height 33
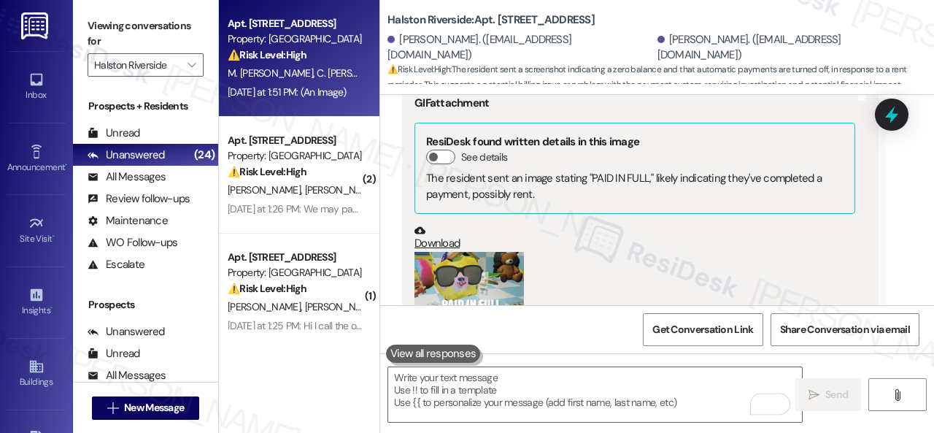
scroll to position [16113, 0]
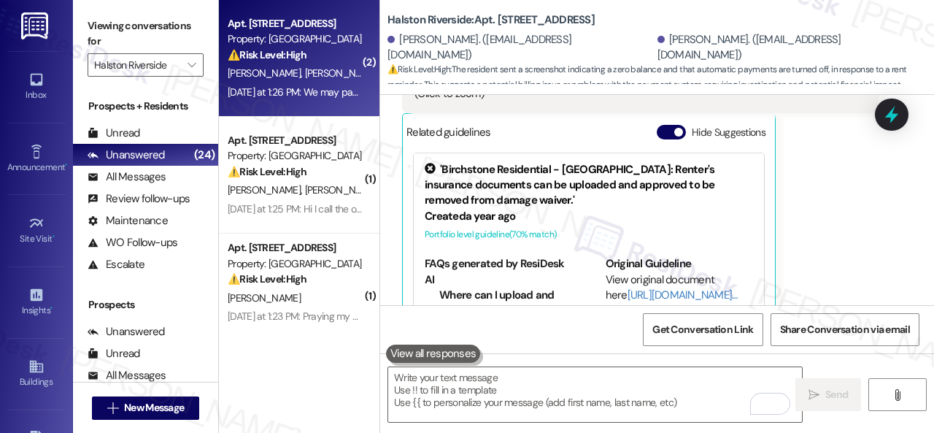
click at [348, 75] on div "[PERSON_NAME] [PERSON_NAME]" at bounding box center [295, 73] width 138 height 18
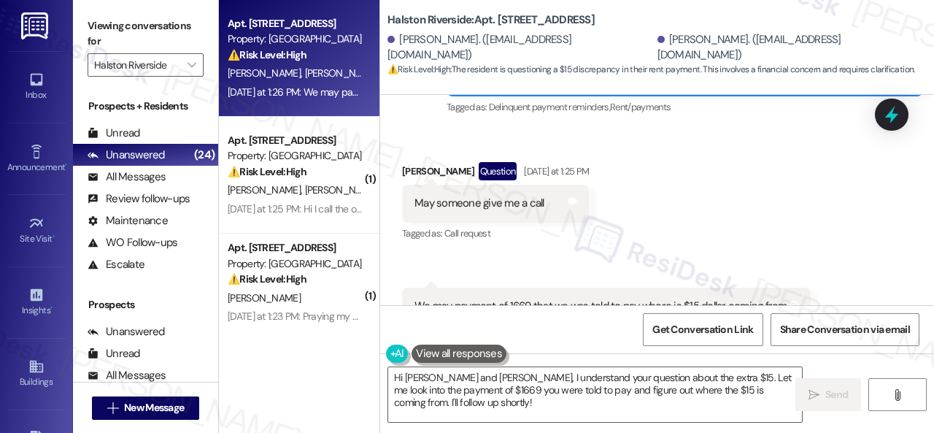
scroll to position [270, 0]
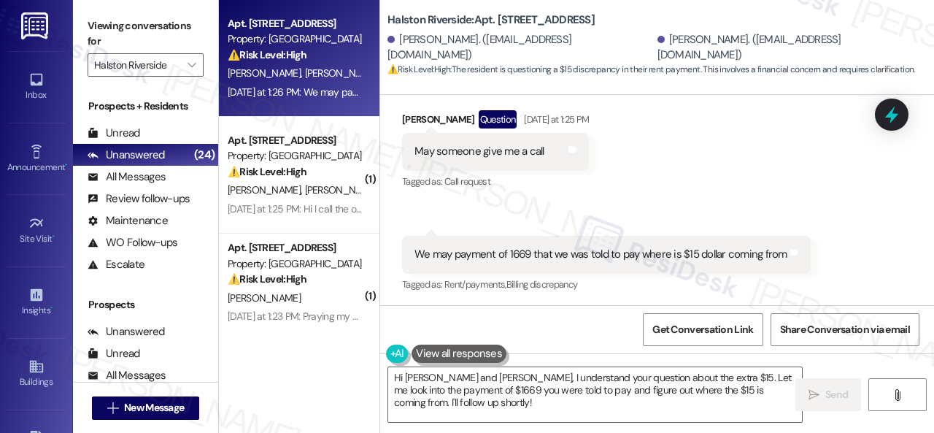
drag, startPoint x: 684, startPoint y: 145, endPoint x: 667, endPoint y: 175, distance: 34.3
click at [684, 145] on div "Received via SMS [PERSON_NAME] Question [DATE] at 1:25 PM May someone give me a…" at bounding box center [657, 191] width 554 height 229
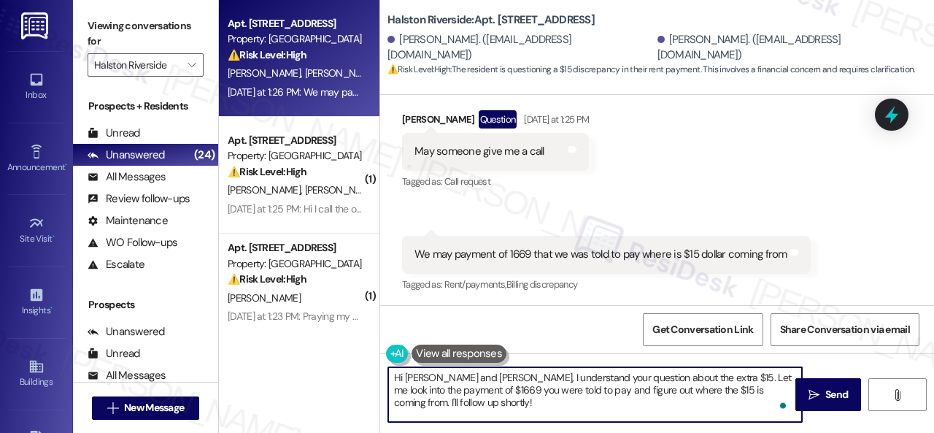
drag, startPoint x: 393, startPoint y: 379, endPoint x: 476, endPoint y: 406, distance: 86.7
click at [475, 406] on textarea "Hi [PERSON_NAME] and [PERSON_NAME], I understand your question about the extra …" at bounding box center [595, 394] width 414 height 55
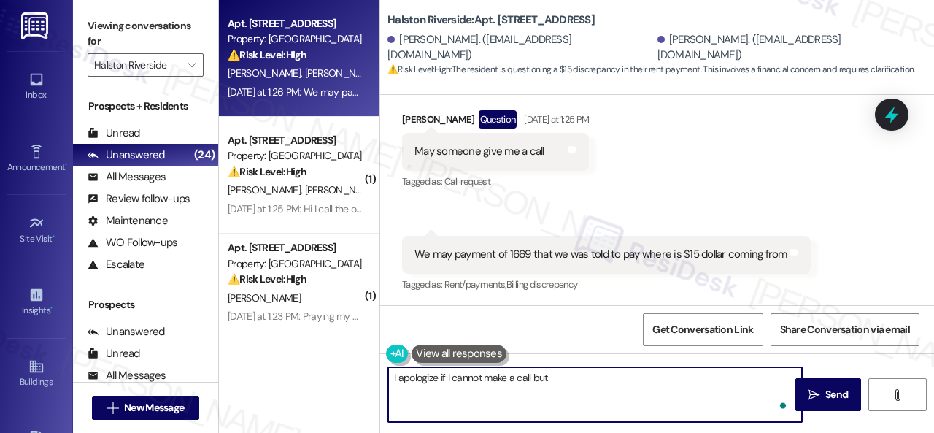
paste textarea "I will forward your inquiry to the site team and get back to you as soon as I r…"
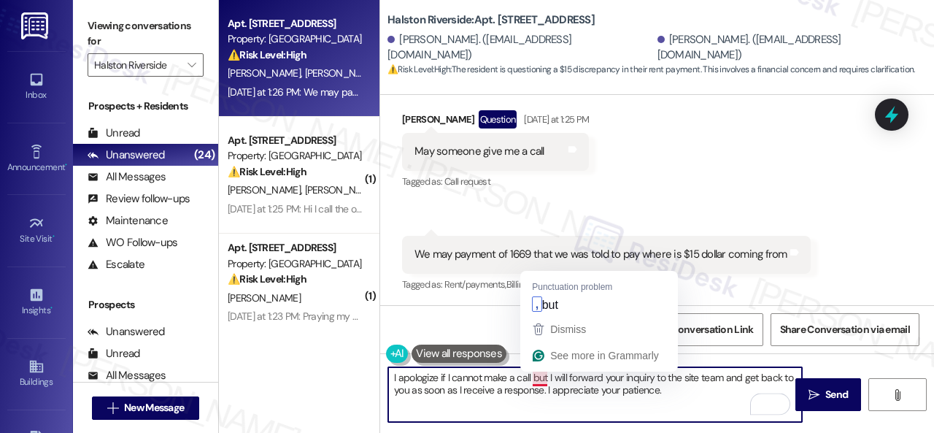
click at [542, 382] on textarea "I apologize if I cannot make a call but I will forward your inquiry to the site…" at bounding box center [595, 394] width 414 height 55
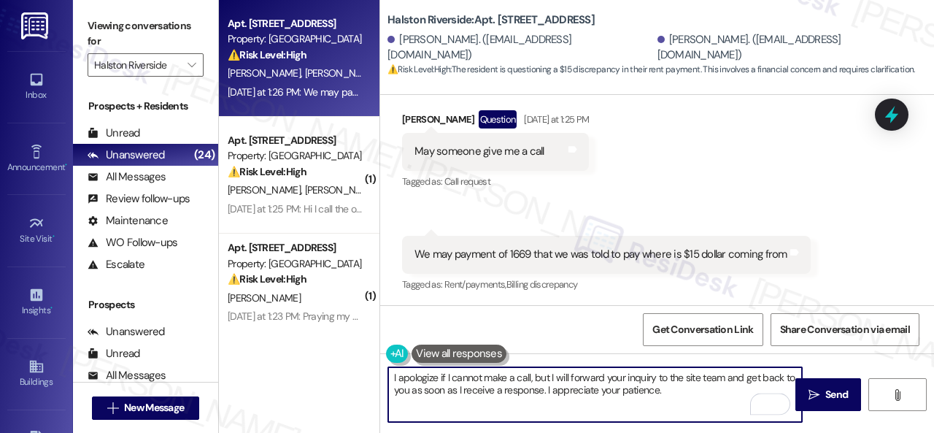
click at [664, 392] on textarea "I apologize if I cannot make a call, but I will forward your inquiry to the sit…" at bounding box center [595, 394] width 414 height 55
drag, startPoint x: 724, startPoint y: 380, endPoint x: 724, endPoint y: 389, distance: 8.8
click at [724, 389] on textarea "I apologize if I cannot make a call, but I will forward your inquiry to the sit…" at bounding box center [595, 394] width 414 height 55
type textarea "I apologize if I cannot make a call, but I will forward your inquiry to the sit…"
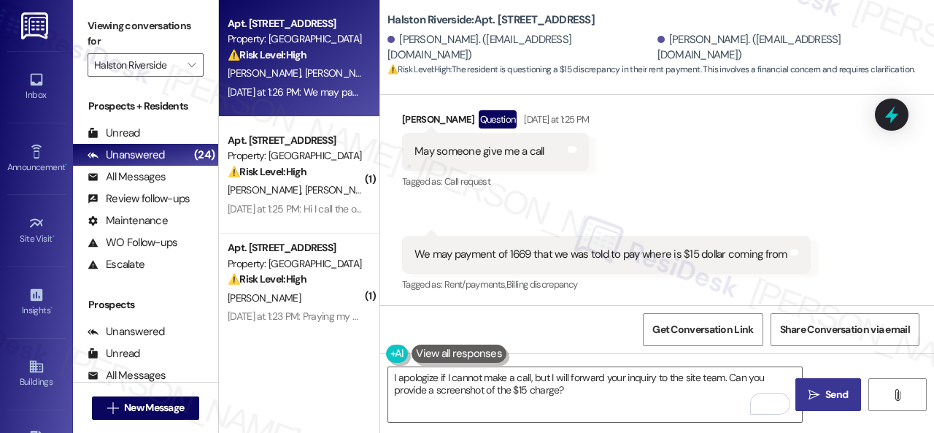
click at [825, 398] on span "Send" at bounding box center [836, 394] width 23 height 15
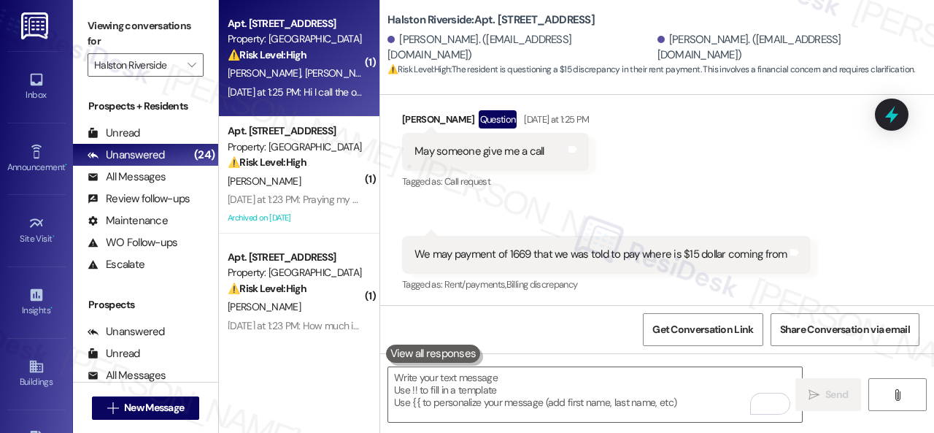
click at [336, 68] on div "[PERSON_NAME] [PERSON_NAME]" at bounding box center [295, 73] width 138 height 18
type textarea "Fetching suggested responses. Please feel free to read through the conversation…"
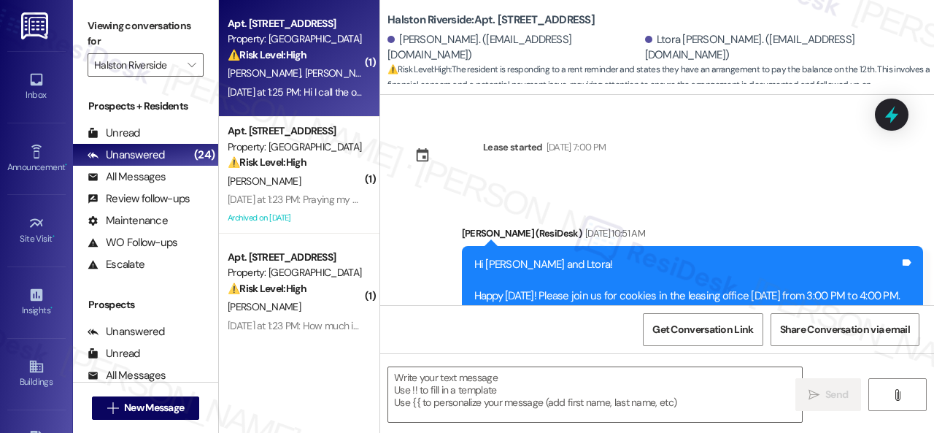
scroll to position [10745, 0]
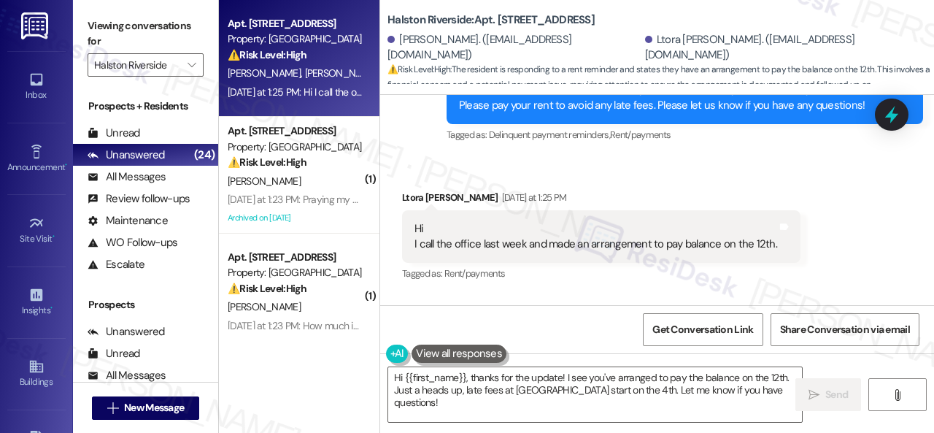
drag, startPoint x: 437, startPoint y: 183, endPoint x: 457, endPoint y: 257, distance: 76.3
click at [437, 183] on div "Received via SMS Ltora [PERSON_NAME] [DATE] at 1:25 PM Hi I call the office las…" at bounding box center [657, 226] width 554 height 139
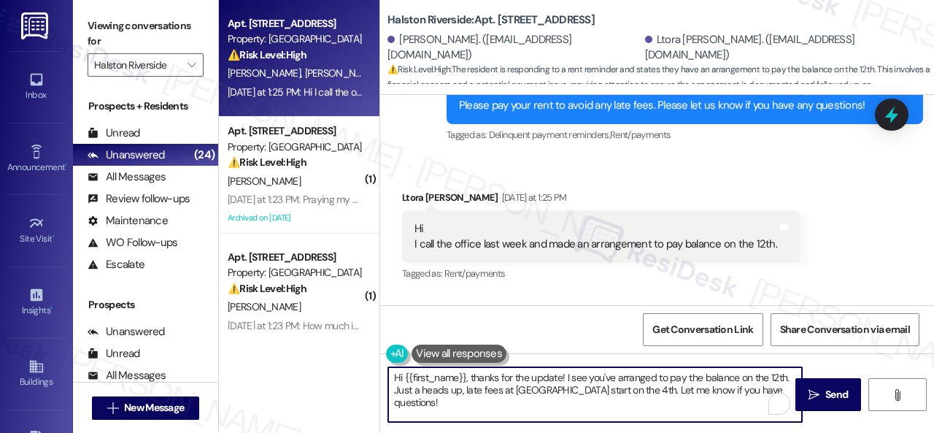
drag, startPoint x: 457, startPoint y: 406, endPoint x: 369, endPoint y: 360, distance: 98.9
click at [369, 360] on div "Apt. 0412, [GEOGRAPHIC_DATA] Property: [GEOGRAPHIC_DATA] ⚠️ Risk Level: High Th…" at bounding box center [576, 216] width 715 height 433
paste textarea "No worries. Please disregard the reminder message if you have already spoken wi…"
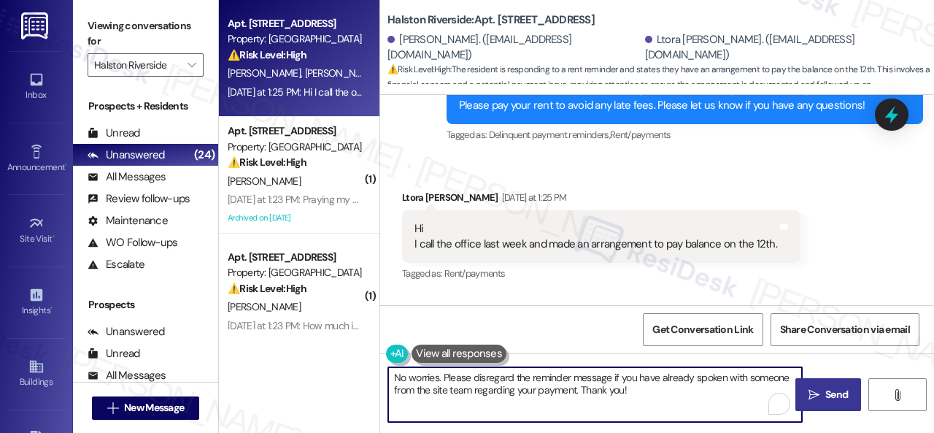
type textarea "No worries. Please disregard the reminder message if you have already spoken wi…"
click at [835, 396] on span "Send" at bounding box center [836, 394] width 23 height 15
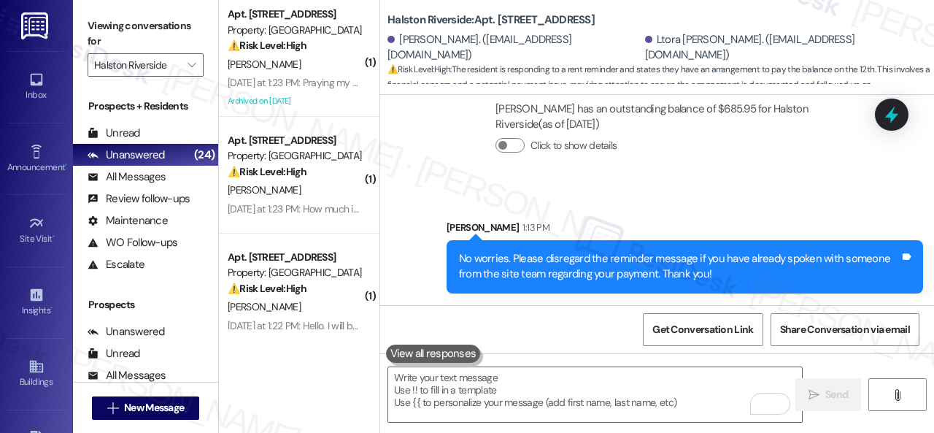
scroll to position [11013, 0]
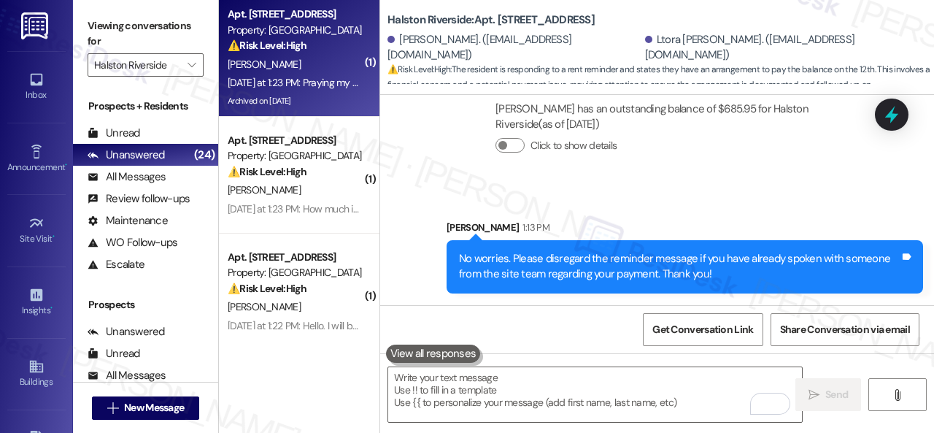
click at [333, 71] on div "[PERSON_NAME]" at bounding box center [295, 64] width 138 height 18
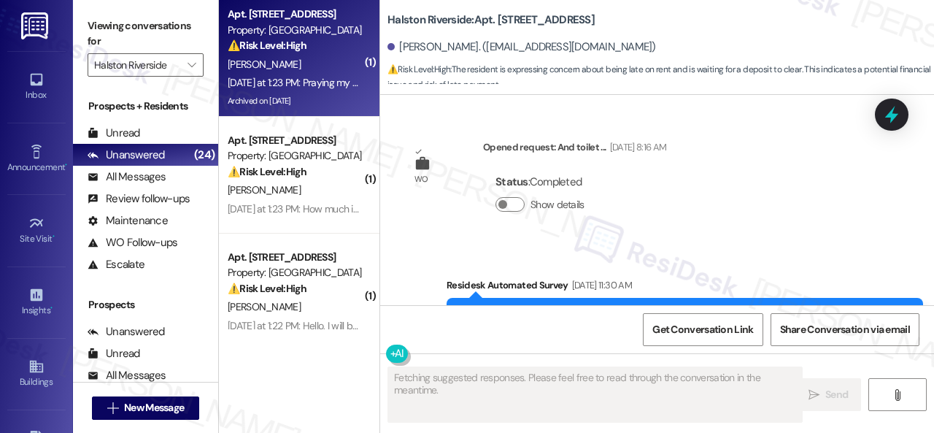
scroll to position [11135, 0]
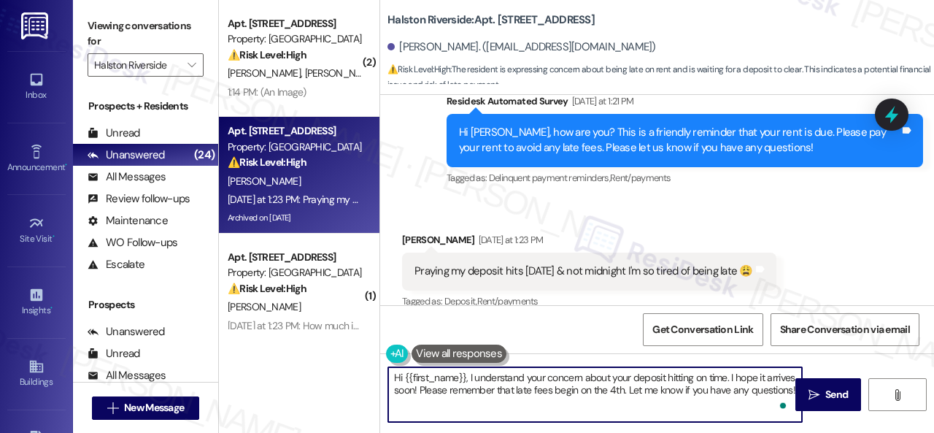
drag, startPoint x: 448, startPoint y: 389, endPoint x: 657, endPoint y: 387, distance: 208.7
click at [657, 387] on textarea "Hi {{first_name}}, I understand your concern about your deposit hitting on time…" at bounding box center [595, 394] width 414 height 55
drag, startPoint x: 468, startPoint y: 376, endPoint x: 318, endPoint y: 376, distance: 150.3
click at [318, 376] on div "( 2 ) Apt. 2209, 1 [GEOGRAPHIC_DATA] Property: [GEOGRAPHIC_DATA] ⚠️ Risk Level:…" at bounding box center [576, 216] width 715 height 433
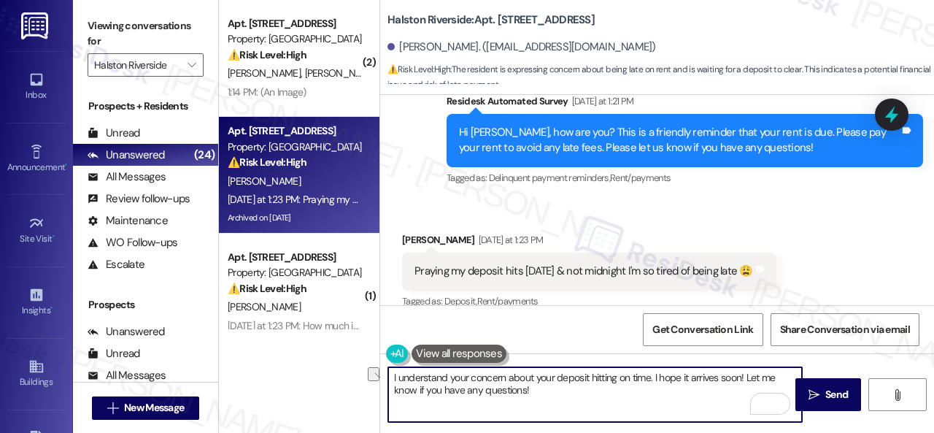
drag, startPoint x: 655, startPoint y: 377, endPoint x: 746, endPoint y: 373, distance: 91.3
click at [746, 373] on textarea "I understand your concern about your deposit hitting on time. I hope it arrives…" at bounding box center [595, 394] width 414 height 55
type textarea "I understand your concern about your deposit hitting on time. Let me know if yo…"
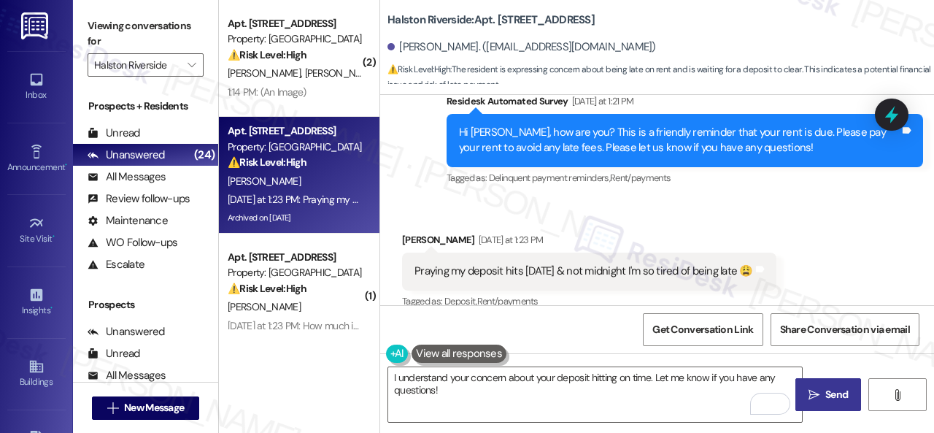
click at [816, 387] on span " Send" at bounding box center [828, 394] width 46 height 15
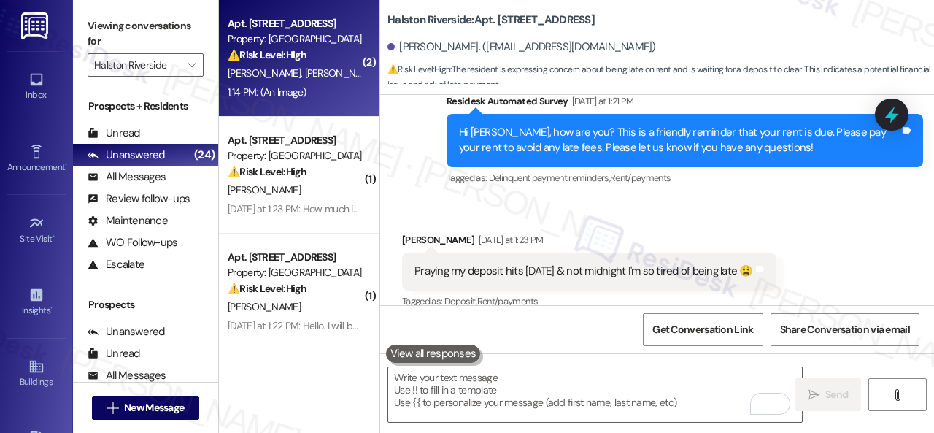
click at [340, 82] on div "[PERSON_NAME] [PERSON_NAME]" at bounding box center [295, 73] width 138 height 18
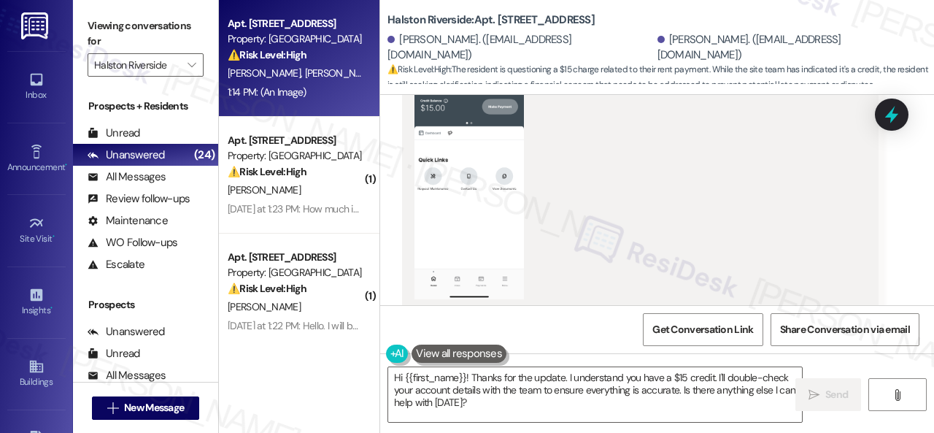
scroll to position [1053, 0]
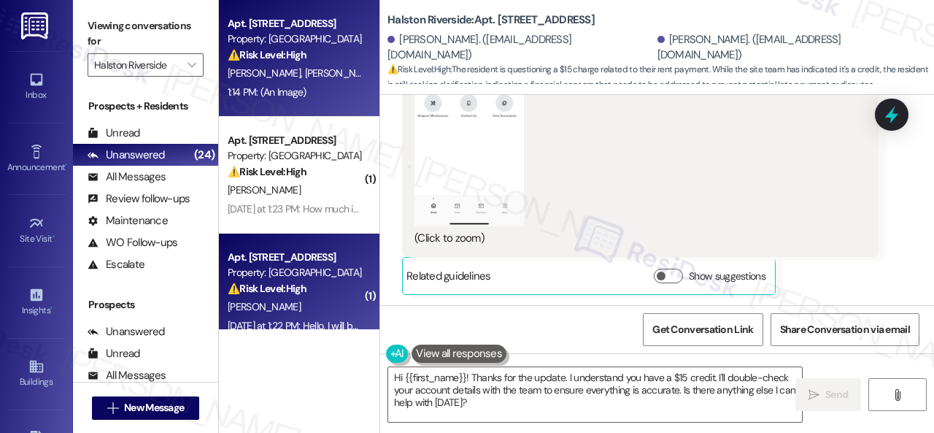
click at [312, 351] on div "Apt. [GEOGRAPHIC_DATA] Property: [GEOGRAPHIC_DATA] ⚠️ Risk Level: High The resi…" at bounding box center [576, 216] width 715 height 433
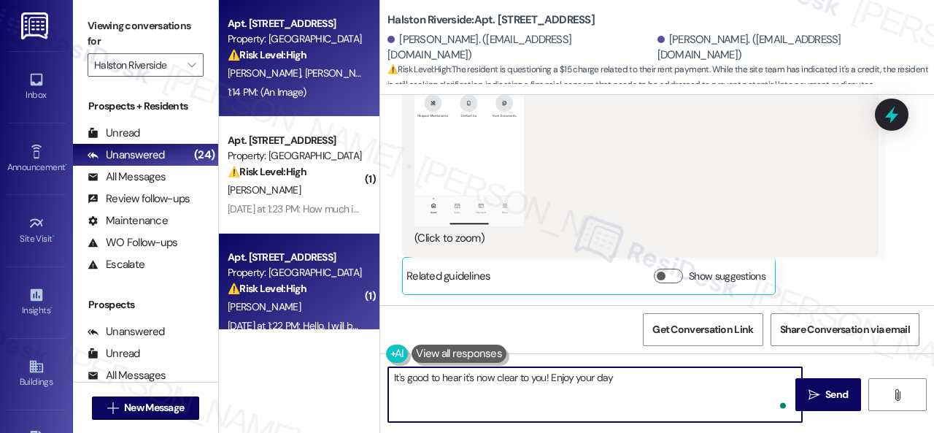
type textarea "It's good to hear it's now clear to you! Enjoy your day!"
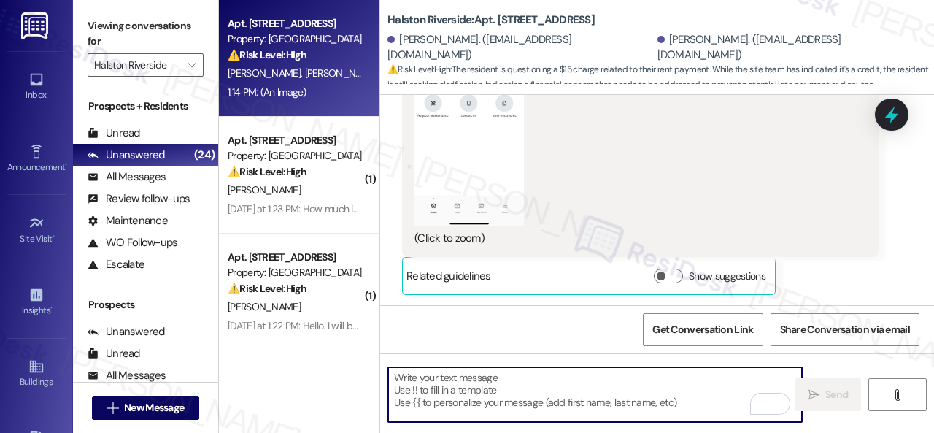
type textarea "Fetching suggested responses. Please feel free to read through the conversation…"
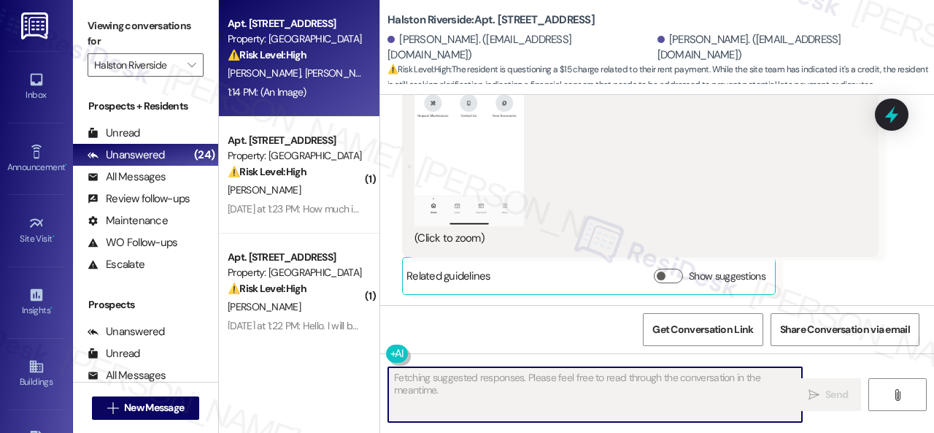
scroll to position [1052, 0]
click at [325, 78] on div "[PERSON_NAME]" at bounding box center [295, 73] width 138 height 18
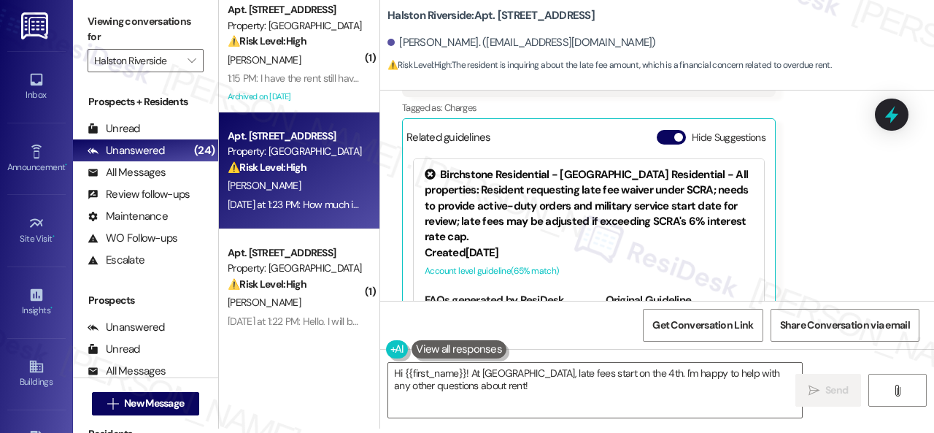
scroll to position [7191, 0]
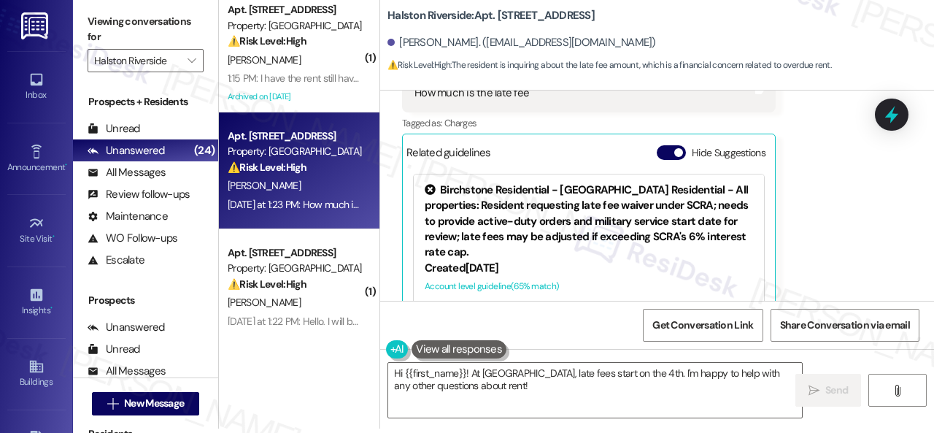
click at [796, 143] on div "Received via SMS [PERSON_NAME] Question [DATE] at 1:23 PM How much is the late …" at bounding box center [657, 186] width 554 height 336
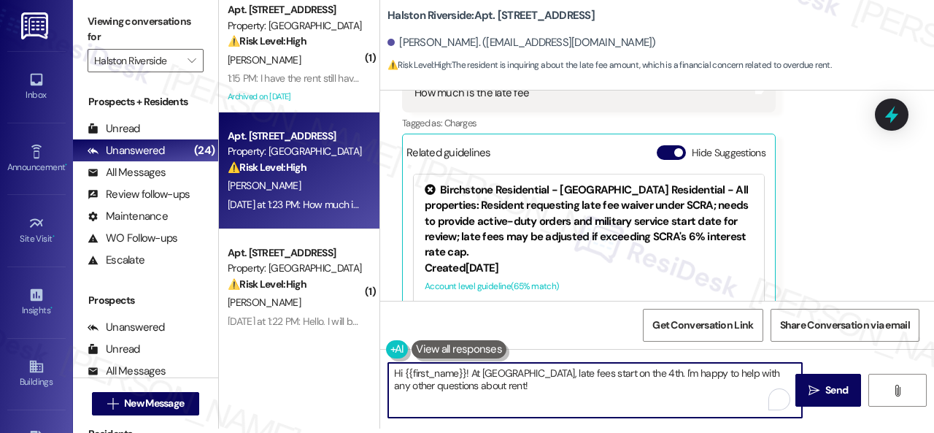
drag, startPoint x: 323, startPoint y: 366, endPoint x: 446, endPoint y: 364, distance: 123.3
click at [304, 364] on div "( 1 ) Apt. 0806, 1 [GEOGRAPHIC_DATA] Property: [GEOGRAPHIC_DATA] ⚠️ Risk Level:…" at bounding box center [576, 212] width 715 height 433
paste textarea "I will forward your inquiry to the site team and get back to you as soon as I r…"
click at [468, 376] on textarea "I will forward your inquiry to the site team and get back to you as soon as I r…" at bounding box center [595, 390] width 414 height 55
type textarea "I will forward your late fee inquiry to the site team and get back to you as so…"
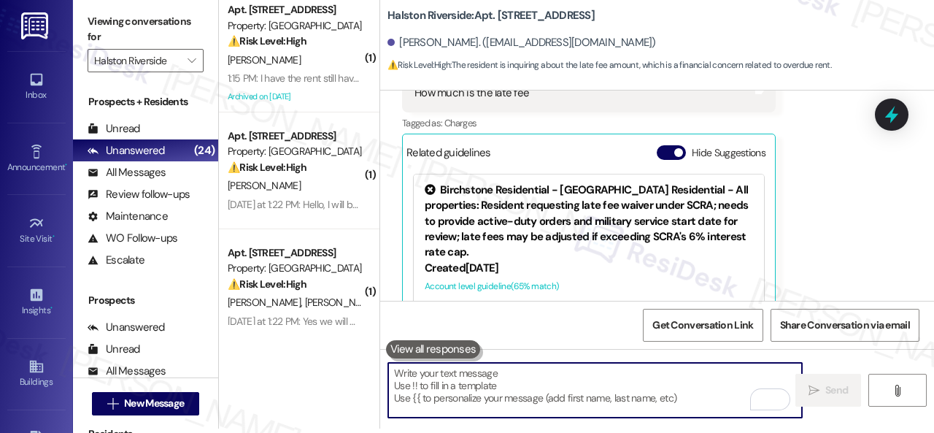
scroll to position [7259, 0]
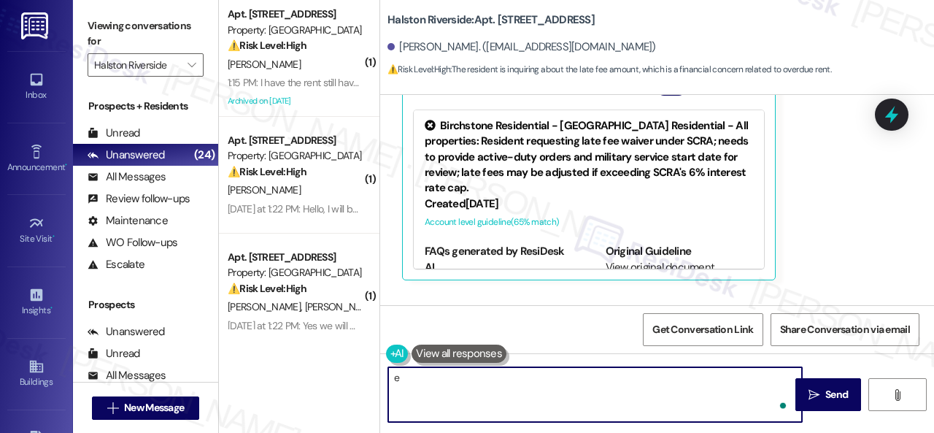
type textarea "ee"
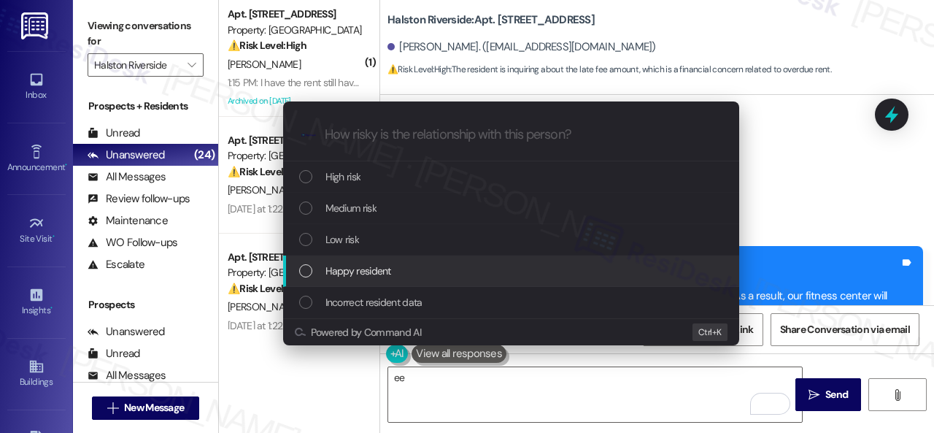
click at [343, 231] on span "Low risk" at bounding box center [342, 239] width 34 height 16
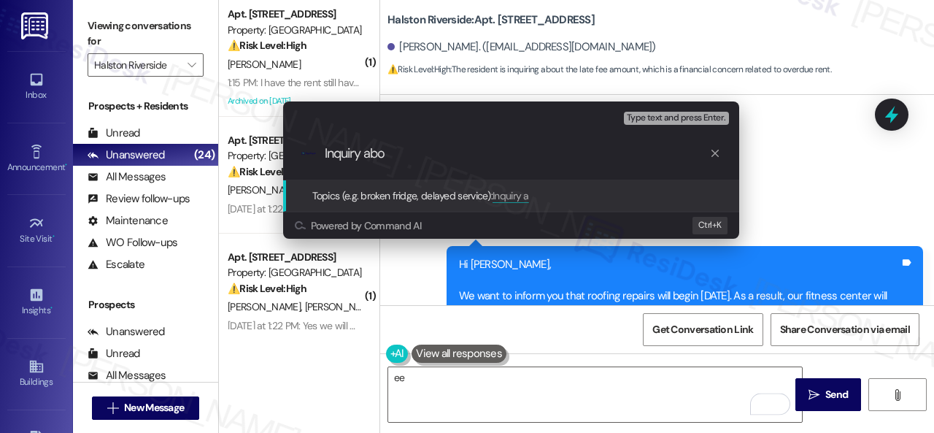
scroll to position [7259, 0]
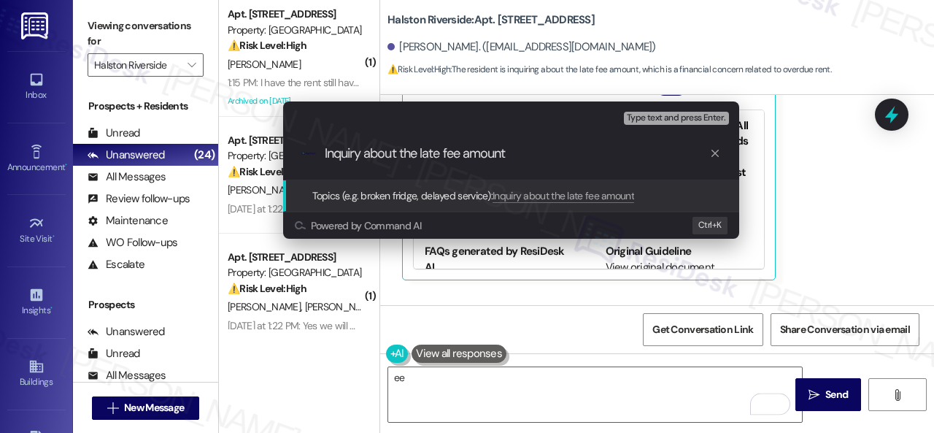
type input "Inquiry about the late fee amount."
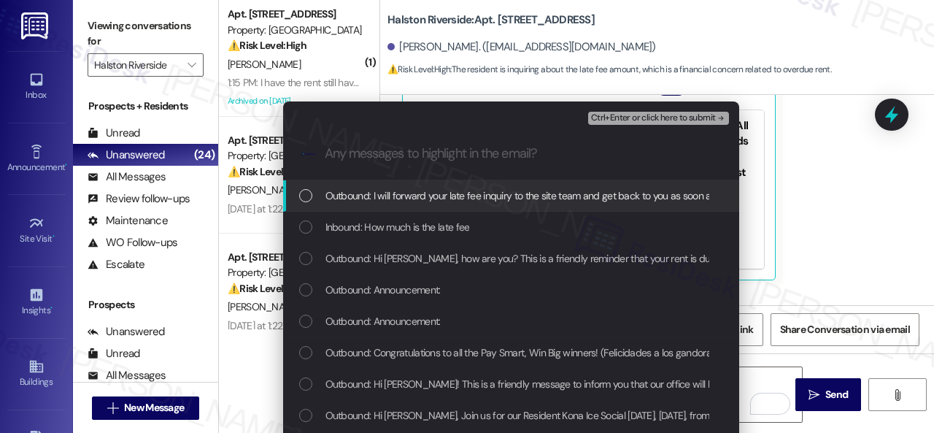
click at [343, 231] on span "Inbound: How much is the late fee" at bounding box center [397, 227] width 144 height 16
click at [603, 113] on span "Ctrl+Enter or click here to submit" at bounding box center [653, 118] width 125 height 10
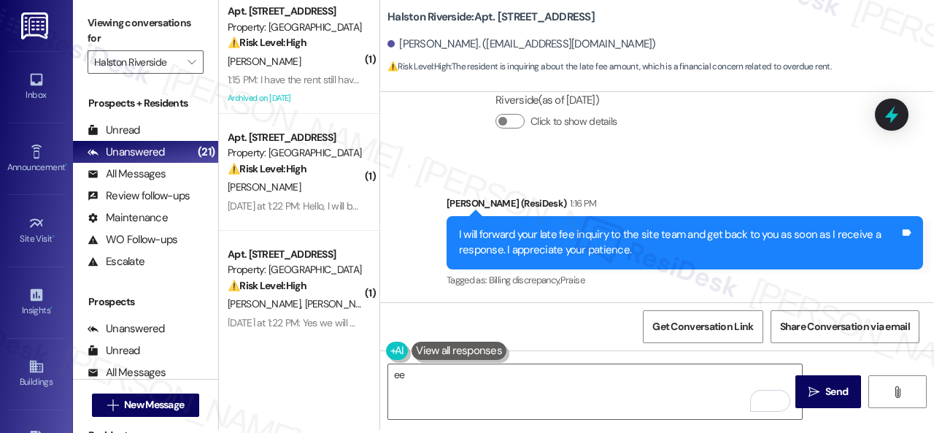
scroll to position [4, 0]
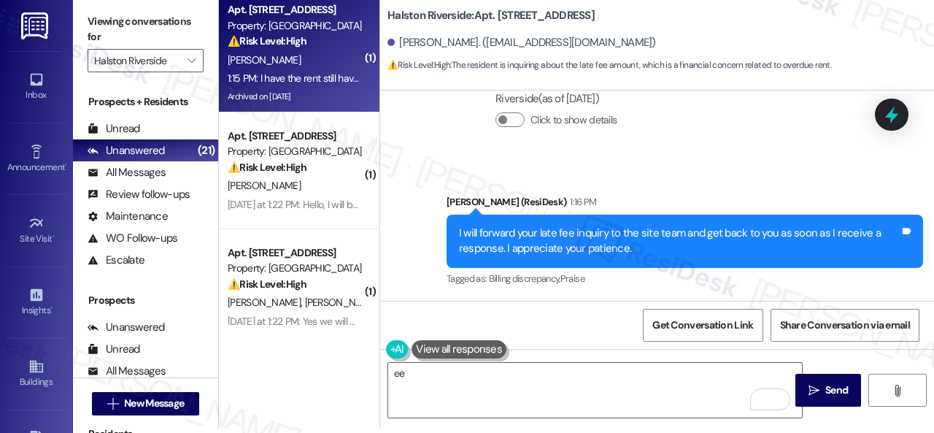
click at [326, 71] on div "1:15 PM: I have the rent still have to get the money order. I get off at 8pm so…" at bounding box center [295, 78] width 138 height 18
type textarea "Fetching suggested responses. Please feel free to read through the conversation…"
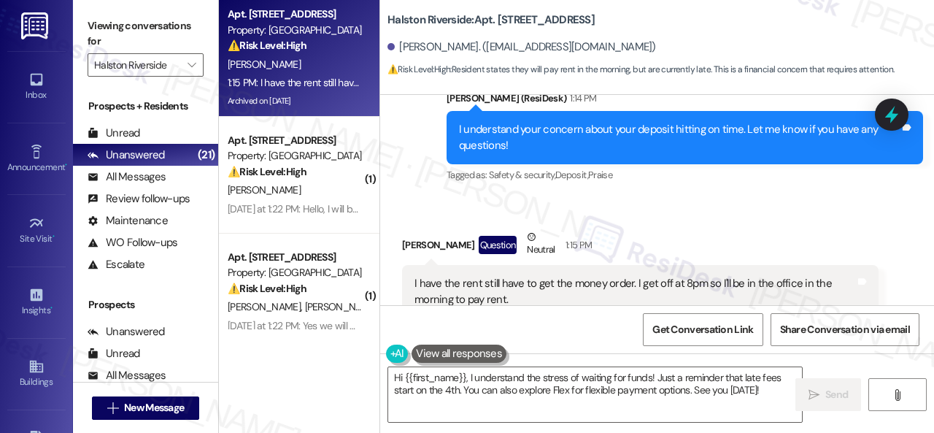
scroll to position [11569, 0]
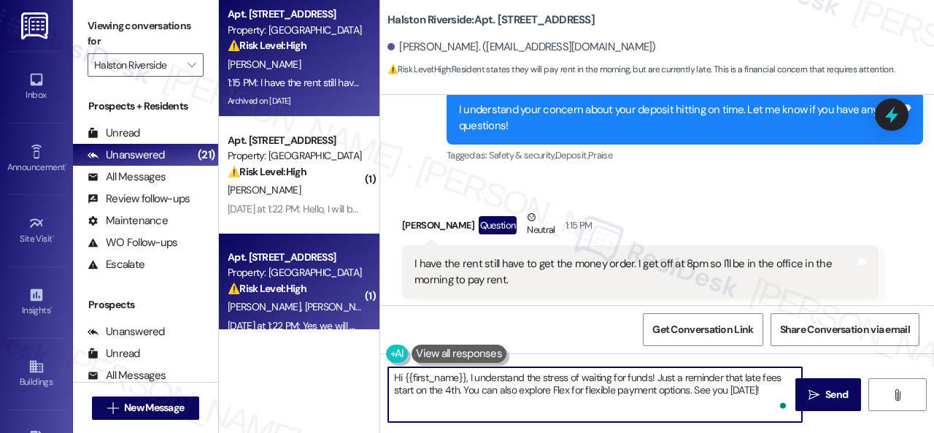
drag, startPoint x: 776, startPoint y: 389, endPoint x: 288, endPoint y: 310, distance: 494.4
click at [288, 310] on div "Apt. 0806, [GEOGRAPHIC_DATA] Property: [GEOGRAPHIC_DATA] ⚠️ Risk Level: High Re…" at bounding box center [576, 216] width 715 height 433
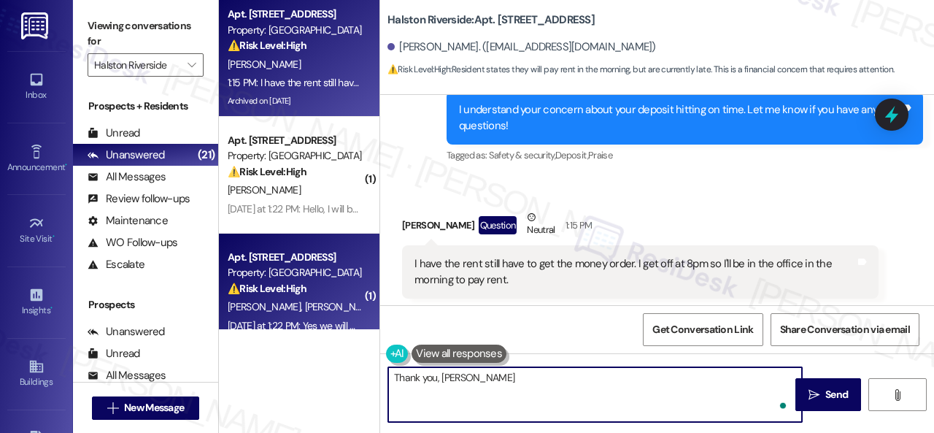
type textarea "Thank you, [PERSON_NAME]!"
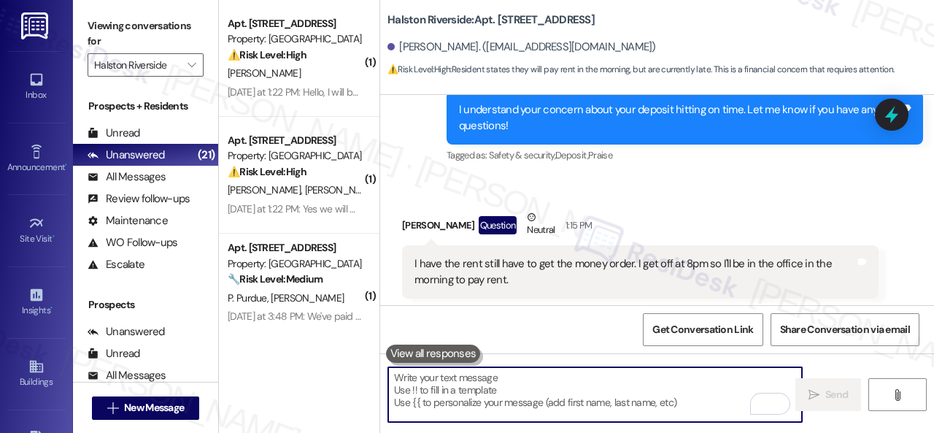
scroll to position [11788, 0]
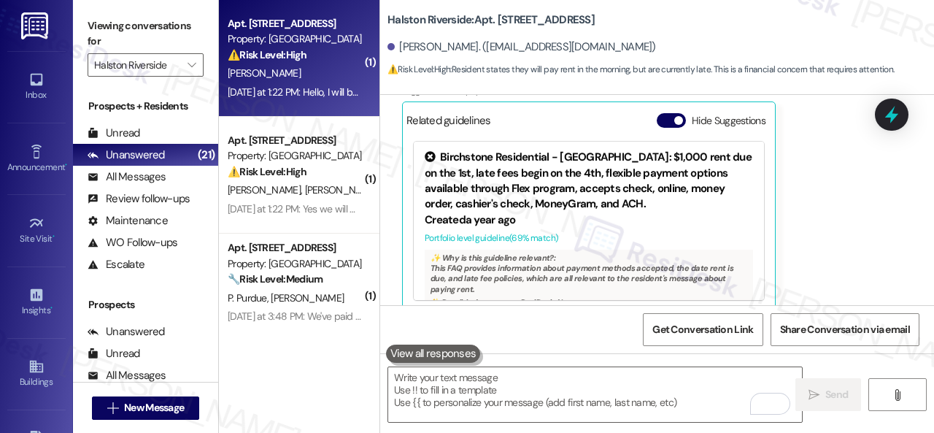
click at [313, 74] on div "[PERSON_NAME]" at bounding box center [295, 73] width 138 height 18
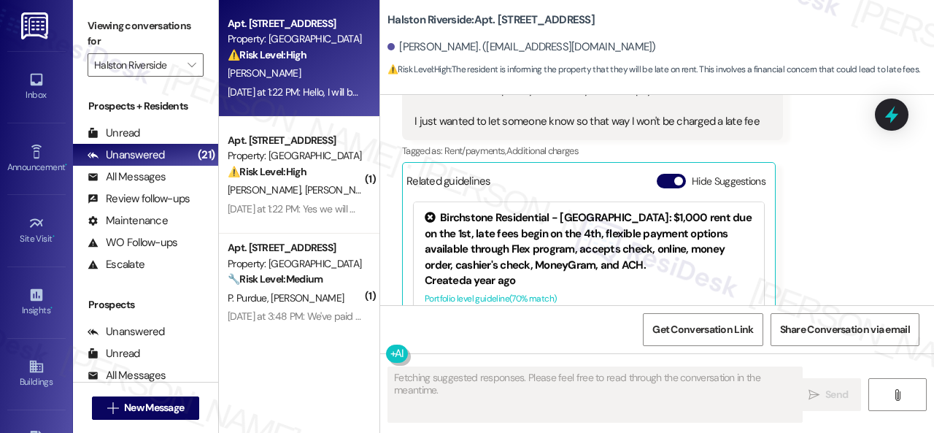
scroll to position [7662, 0]
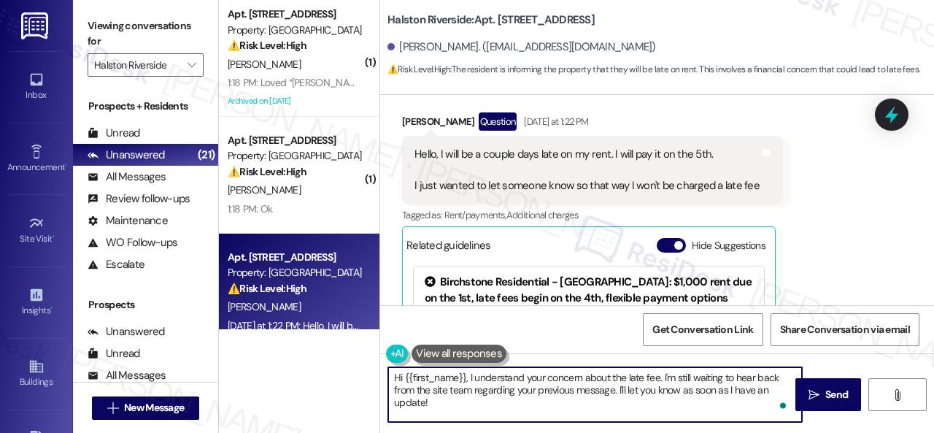
drag, startPoint x: 411, startPoint y: 390, endPoint x: 377, endPoint y: 376, distance: 36.6
click at [377, 376] on div "( 1 ) Apt. 0806, [GEOGRAPHIC_DATA] Property: [GEOGRAPHIC_DATA] ⚠️ Risk Level: H…" at bounding box center [576, 216] width 715 height 433
click at [505, 406] on textarea "Hi {{first_name}}, I understand your concern about the late fee. I'm still wait…" at bounding box center [595, 394] width 414 height 55
drag, startPoint x: 472, startPoint y: 376, endPoint x: 482, endPoint y: 399, distance: 25.2
click at [482, 399] on textarea "Hi {{first_name}}, I understand your concern about the late fee. I'm still wait…" at bounding box center [595, 394] width 414 height 55
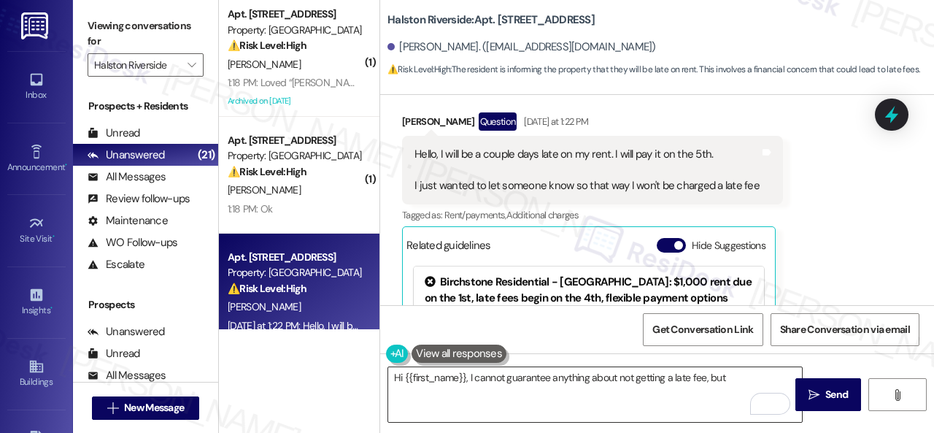
click at [458, 373] on textarea "Hi {{first_name}}, I cannot guarantee anything about not getting a late fee, but" at bounding box center [595, 394] width 414 height 55
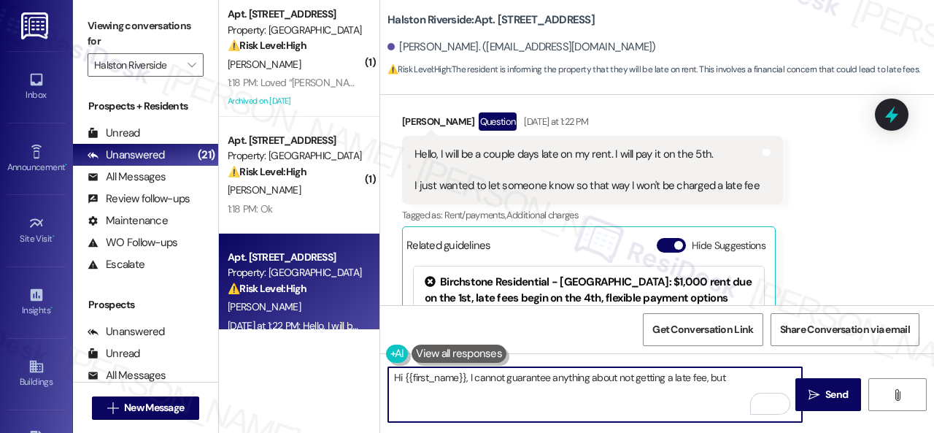
click at [732, 376] on textarea "Hi {{first_name}}, I cannot guarantee anything about not getting a late fee, but" at bounding box center [595, 394] width 414 height 55
paste textarea "[PERSON_NAME] for updating us on your payment plan! We appreciate you letting u…"
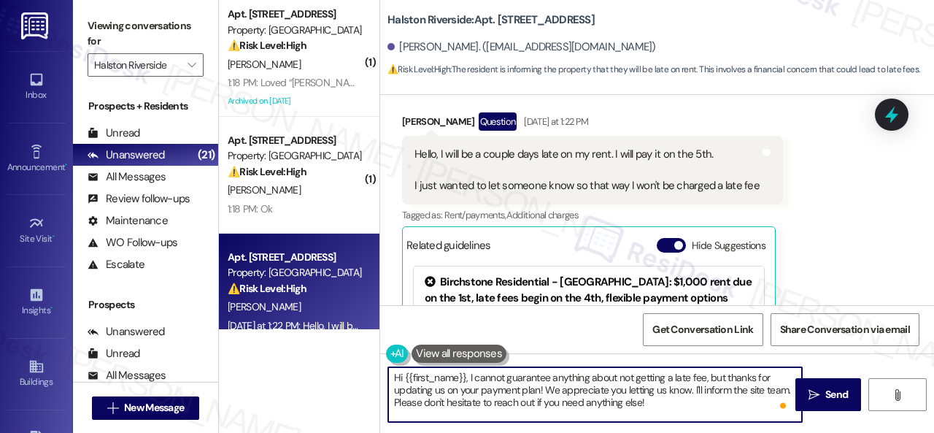
click at [675, 403] on textarea "Hi {{first_name}}, I cannot guarantee anything about not getting a late fee, bu…" at bounding box center [595, 394] width 414 height 55
type textarea "Hi {{first_name}}, I cannot guarantee anything about not getting a late fee, bu…"
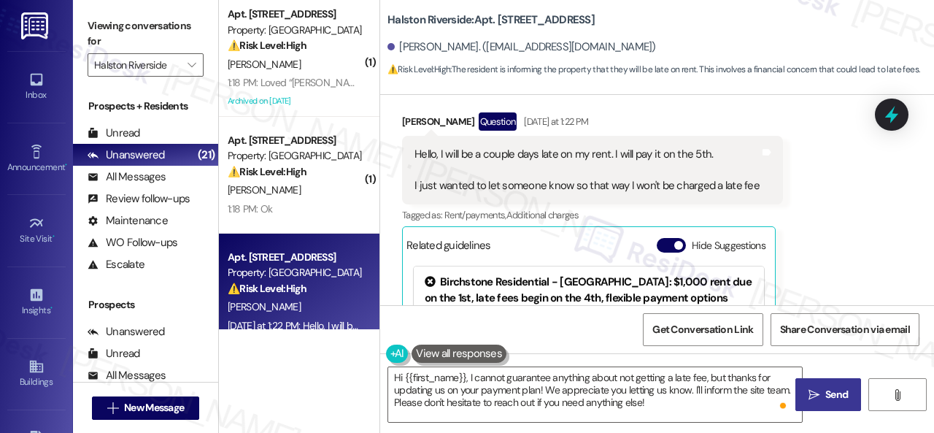
click at [813, 392] on icon "" at bounding box center [813, 395] width 11 height 12
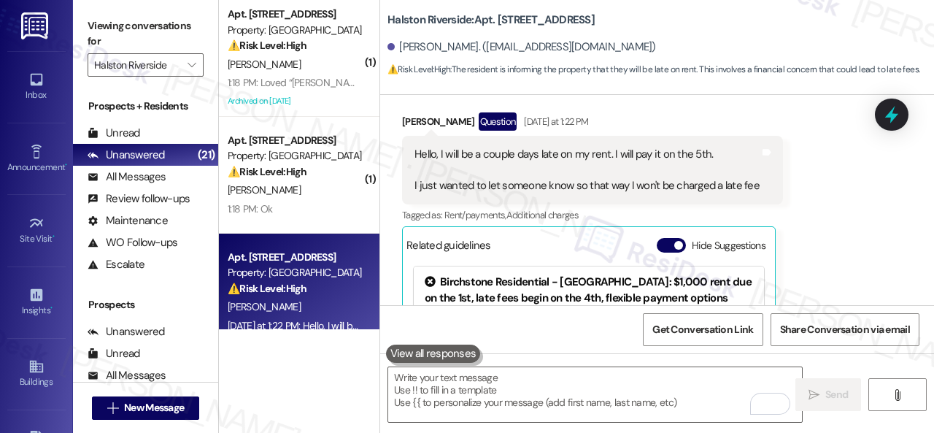
click at [391, 162] on div "Received via SMS [PERSON_NAME] Question [DATE] at 1:22 PM Hello, I will be a co…" at bounding box center [592, 274] width 403 height 346
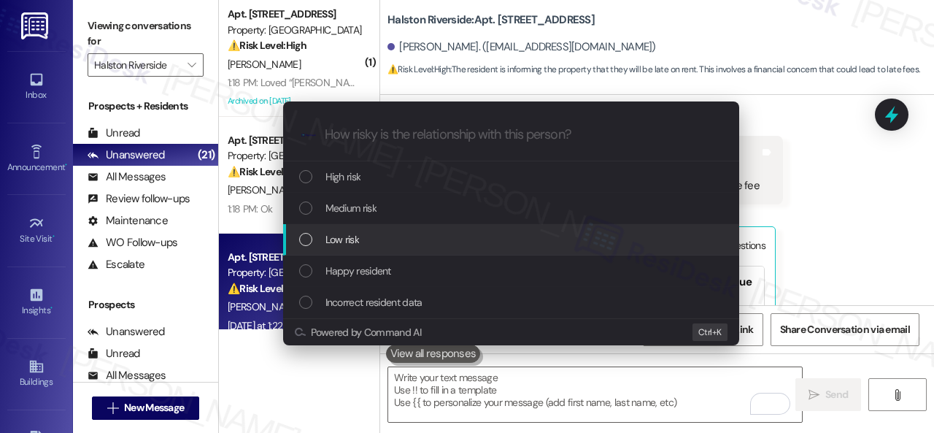
click at [350, 241] on span "Low risk" at bounding box center [342, 239] width 34 height 16
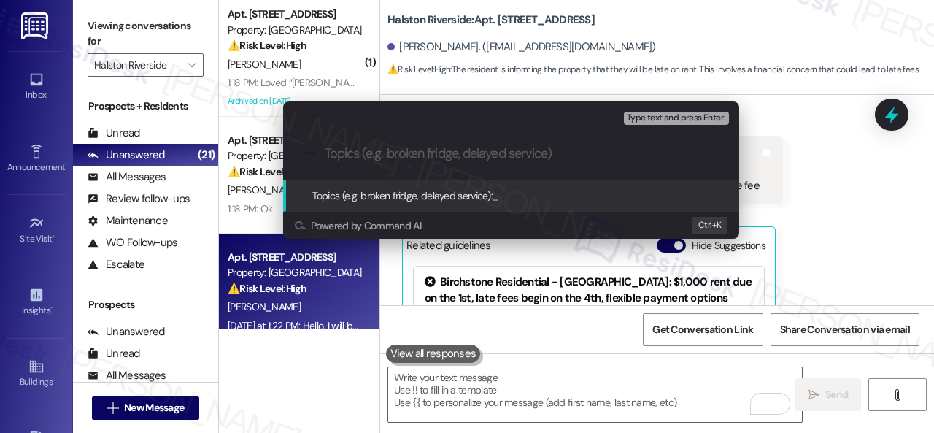
paste input "Late payment notice."
type input "Late payment notice / Late fee concern"
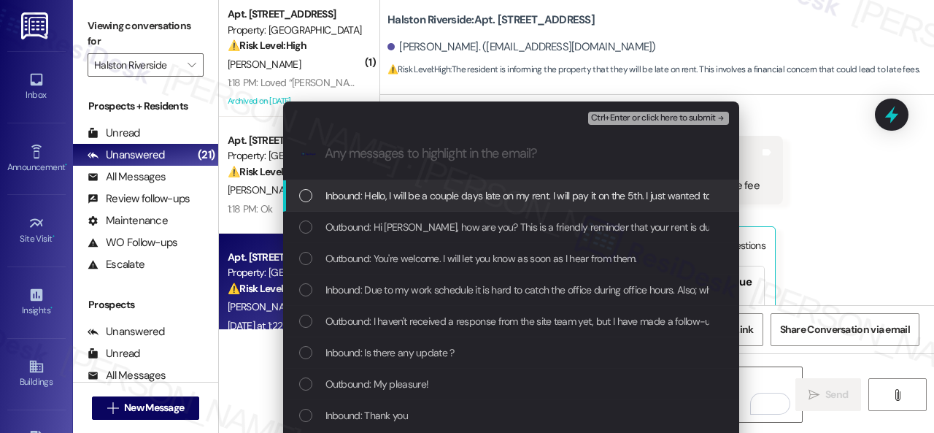
drag, startPoint x: 519, startPoint y: 197, endPoint x: 554, endPoint y: 174, distance: 41.1
click at [520, 197] on span "Inbound: Hello, I will be a couple days late on my rent. I will pay it on the 5…" at bounding box center [644, 195] width 639 height 16
click at [622, 117] on span "Ctrl+Enter or click here to submit" at bounding box center [653, 118] width 125 height 10
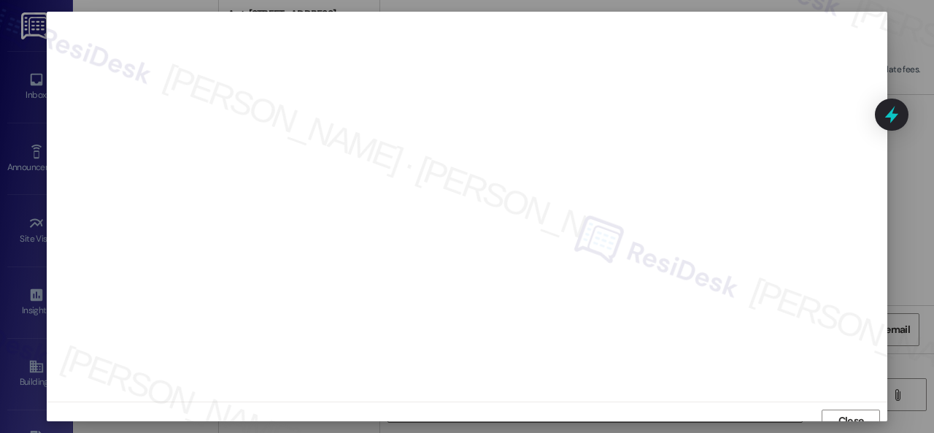
scroll to position [11, 0]
click at [835, 405] on span "Close" at bounding box center [850, 409] width 31 height 15
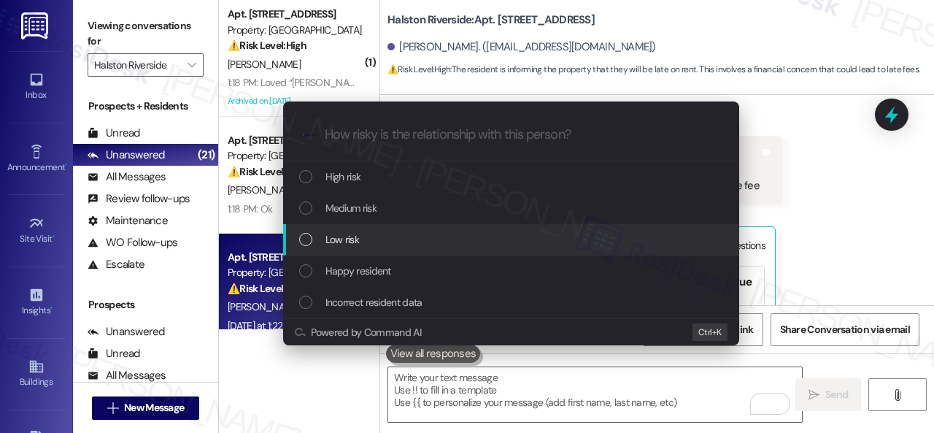
click at [352, 240] on span "Low risk" at bounding box center [342, 239] width 34 height 16
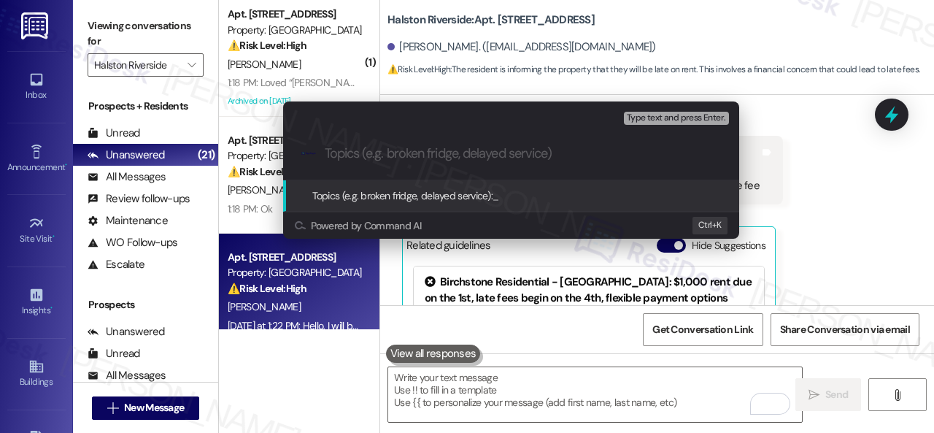
paste input "Late payment notice / Late fee concern"
type input "Late payment notice / Late fee concern"
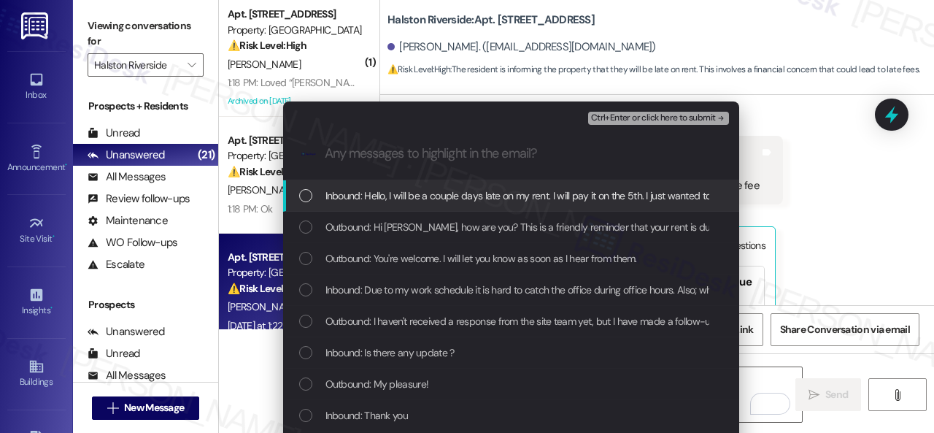
drag, startPoint x: 433, startPoint y: 201, endPoint x: 468, endPoint y: 190, distance: 36.7
click at [435, 201] on span "Inbound: Hello, I will be a couple days late on my rent. I will pay it on the 5…" at bounding box center [644, 195] width 639 height 16
click at [611, 123] on span "Ctrl+Enter or click here to submit" at bounding box center [653, 118] width 125 height 10
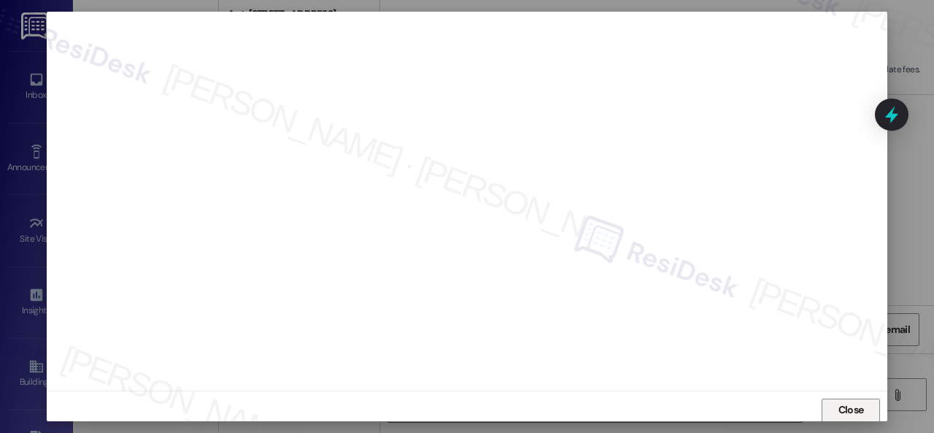
click at [844, 409] on span "Close" at bounding box center [851, 409] width 26 height 15
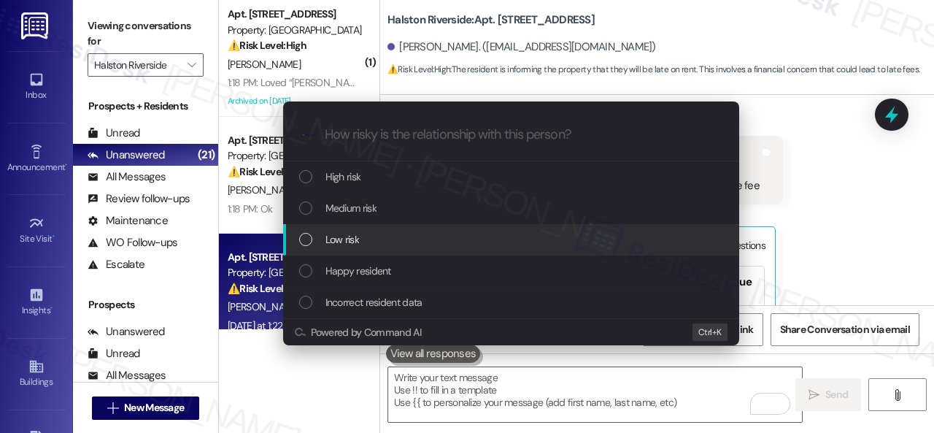
click at [347, 240] on span "Low risk" at bounding box center [342, 239] width 34 height 16
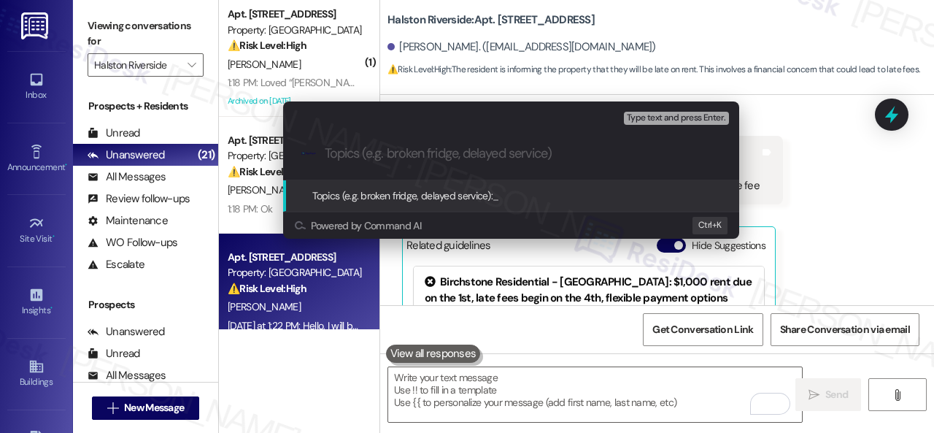
paste input "Late payment notice / Late fee concern"
type input "Late payment notice / Late fee concern"
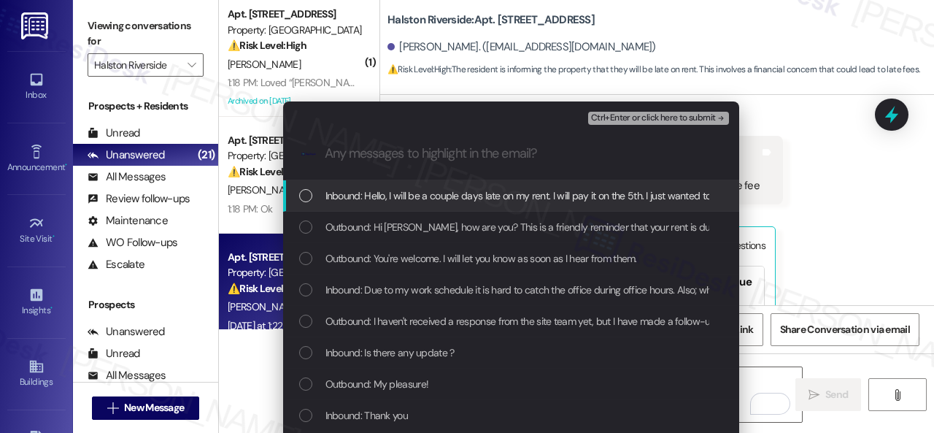
drag, startPoint x: 427, startPoint y: 201, endPoint x: 441, endPoint y: 193, distance: 15.7
click at [427, 201] on span "Inbound: Hello, I will be a couple days late on my rent. I will pay it on the 5…" at bounding box center [644, 195] width 639 height 16
click at [600, 119] on span "Ctrl+Enter or click here to submit" at bounding box center [653, 118] width 125 height 10
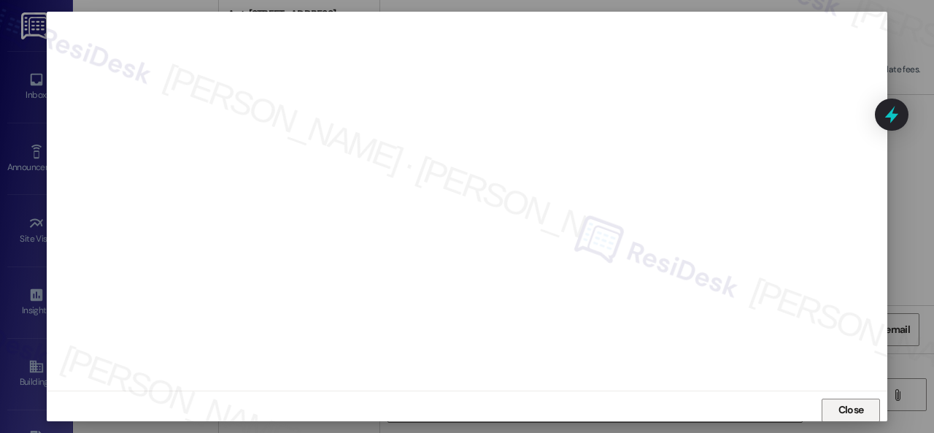
click at [850, 408] on span "Close" at bounding box center [851, 409] width 26 height 15
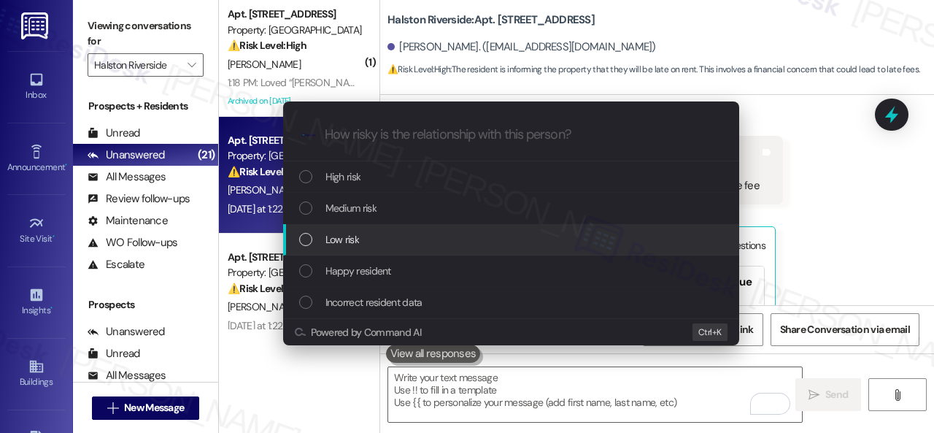
click at [331, 236] on span "Low risk" at bounding box center [342, 239] width 34 height 16
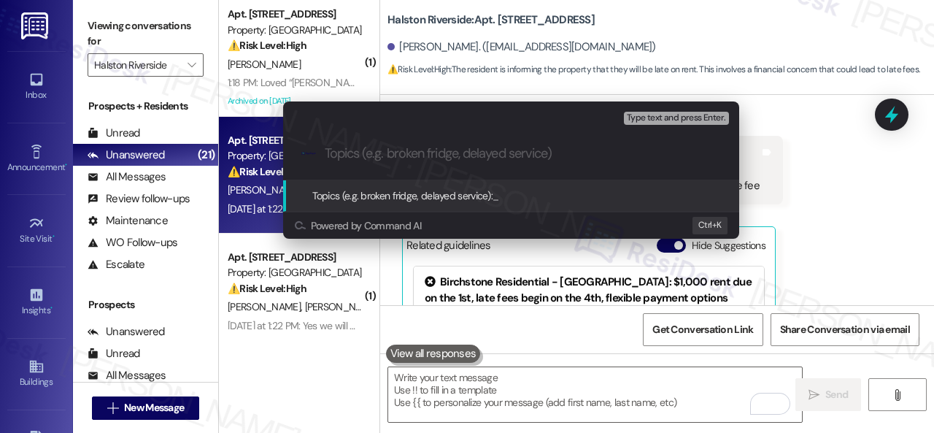
paste input "Late payment notice / Late fee concern"
type input "Late payment notice / Late fee concern"
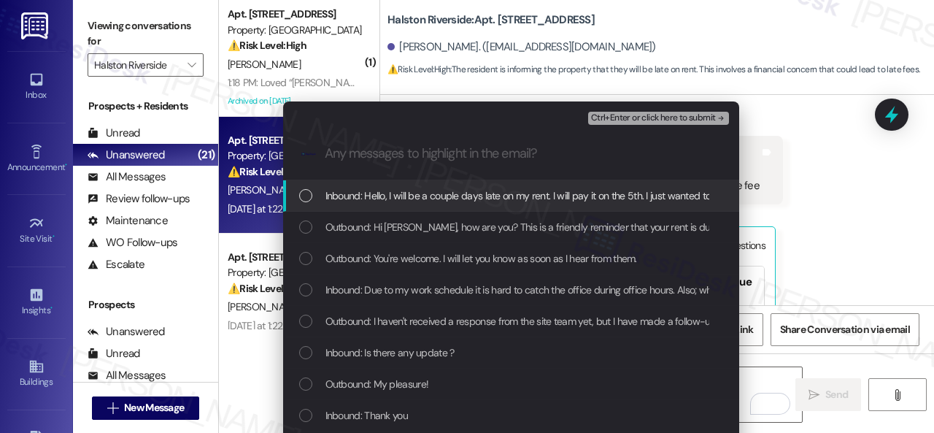
drag, startPoint x: 378, startPoint y: 193, endPoint x: 388, endPoint y: 187, distance: 11.8
click at [381, 193] on span "Inbound: Hello, I will be a couple days late on my rent. I will pay it on the 5…" at bounding box center [644, 195] width 639 height 16
click at [606, 113] on span "Ctrl+Enter or click here to submit" at bounding box center [653, 118] width 125 height 10
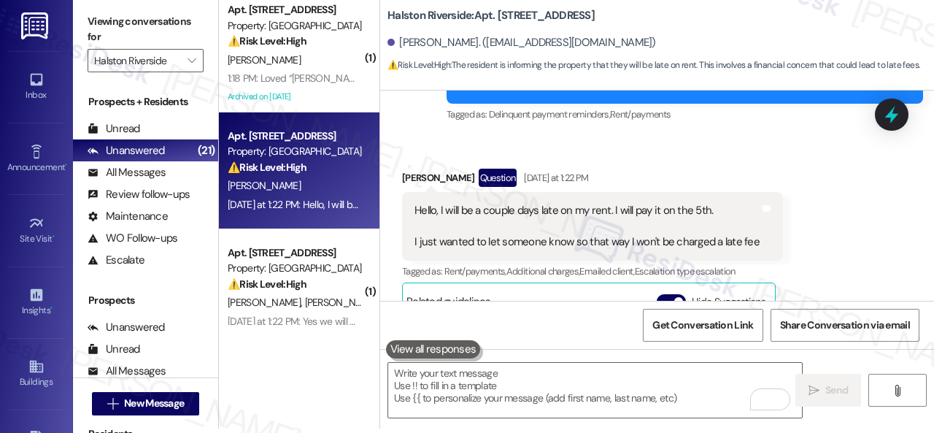
scroll to position [7587, 0]
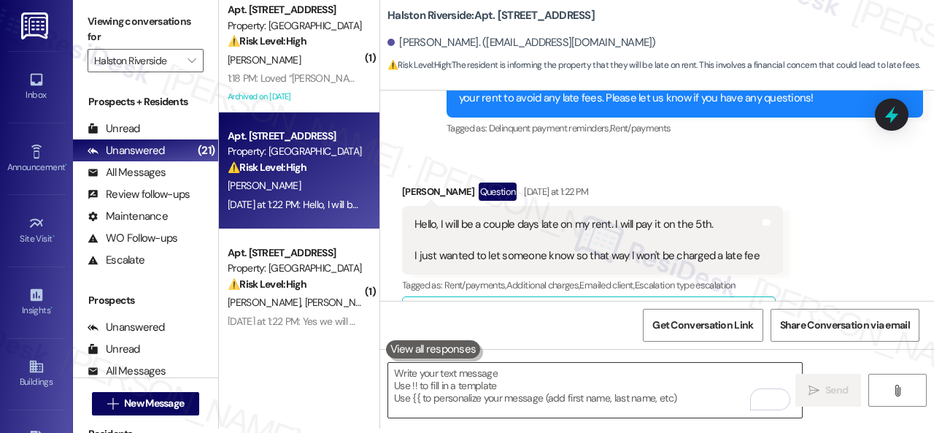
click at [428, 154] on div "Received via SMS [PERSON_NAME] Question [DATE] at 1:22 PM Hello, I will be a co…" at bounding box center [657, 334] width 554 height 368
click at [455, 389] on textarea "To enrich screen reader interactions, please activate Accessibility in Grammarl…" at bounding box center [595, 390] width 414 height 55
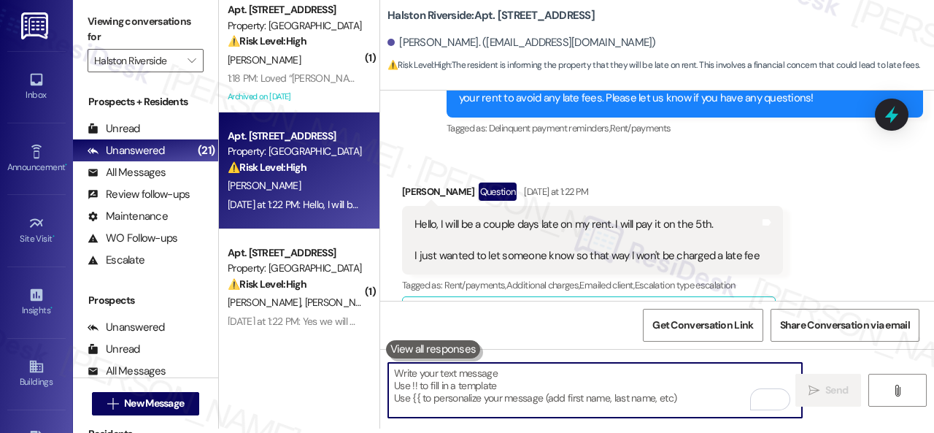
paste textarea "Thanks for updating us on your payment plan! We appreciate you letting us know.…"
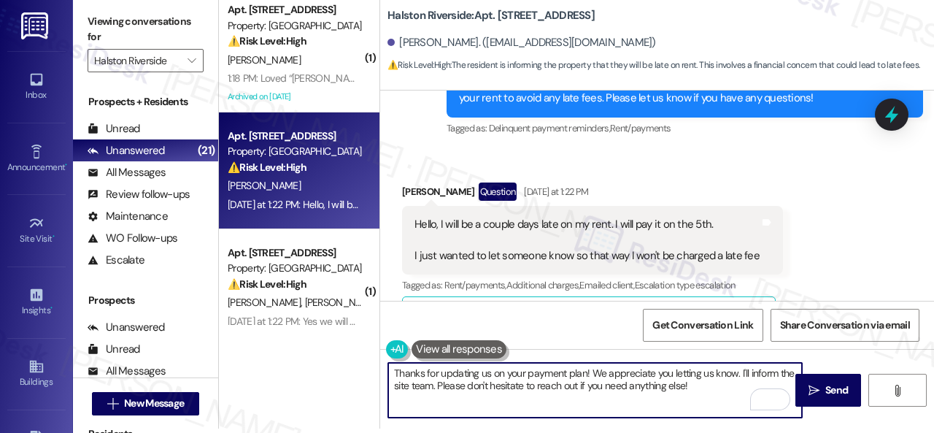
click at [431, 384] on textarea "Thanks for updating us on your payment plan! We appreciate you letting us know.…" at bounding box center [595, 390] width 414 height 55
type textarea "Thanks for updating us on your payment plan! We appreciate you letting us know.…"
click at [827, 395] on span "Send" at bounding box center [836, 389] width 23 height 15
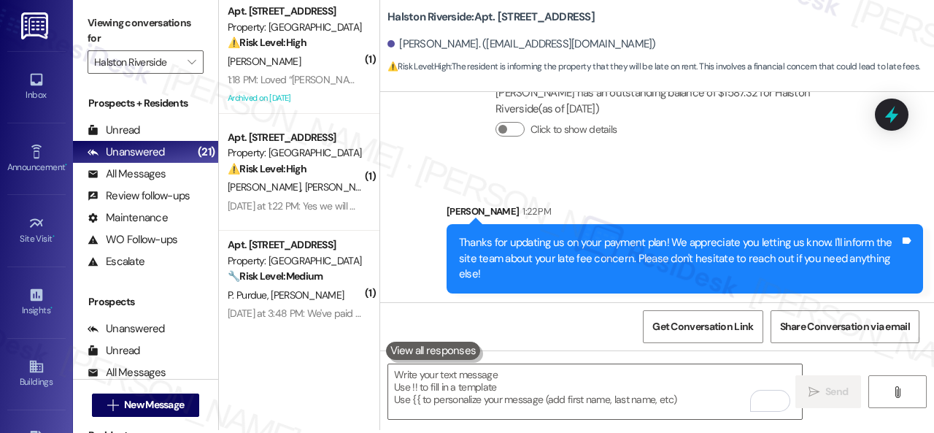
scroll to position [4, 0]
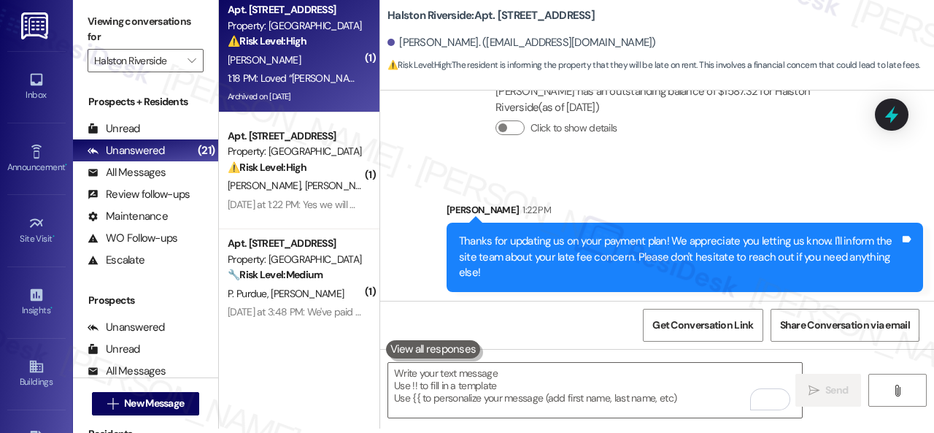
click at [319, 74] on div "1:18 PM: Loved “[PERSON_NAME] ([PERSON_NAME] Riverside): Thank you, [PERSON_NAM…" at bounding box center [422, 77] width 389 height 13
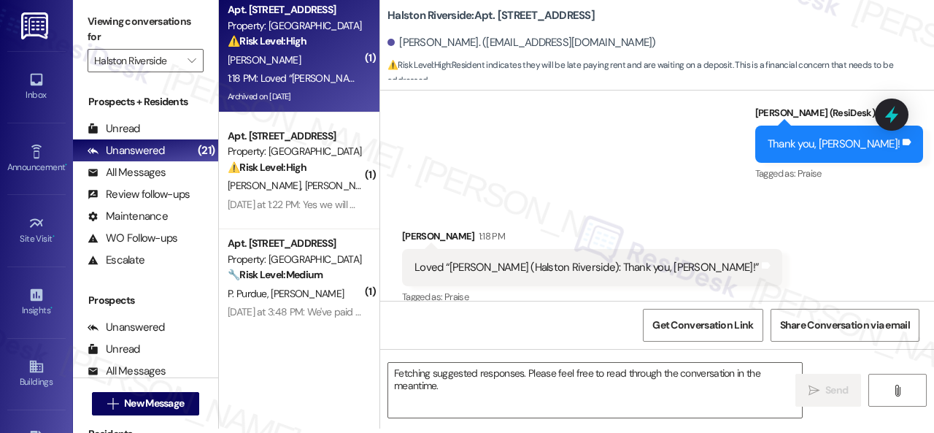
scroll to position [0, 0]
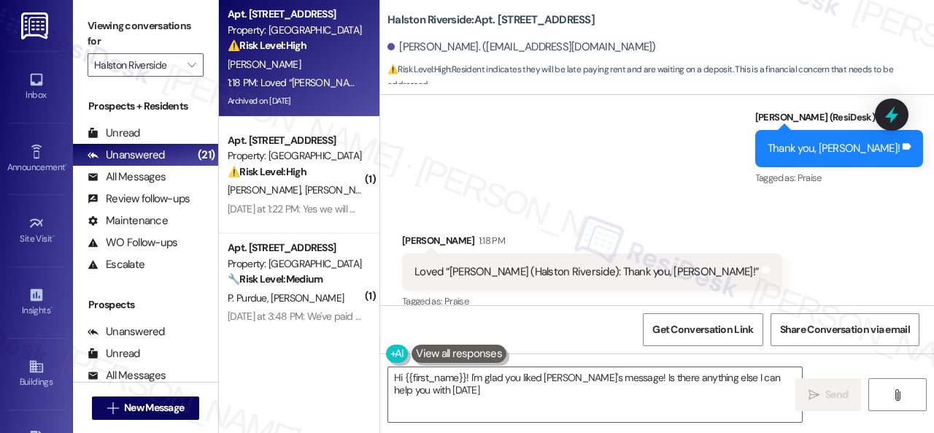
type textarea "Hi {{first_name}}! I'm glad you liked [PERSON_NAME]'s message! Is there anythin…"
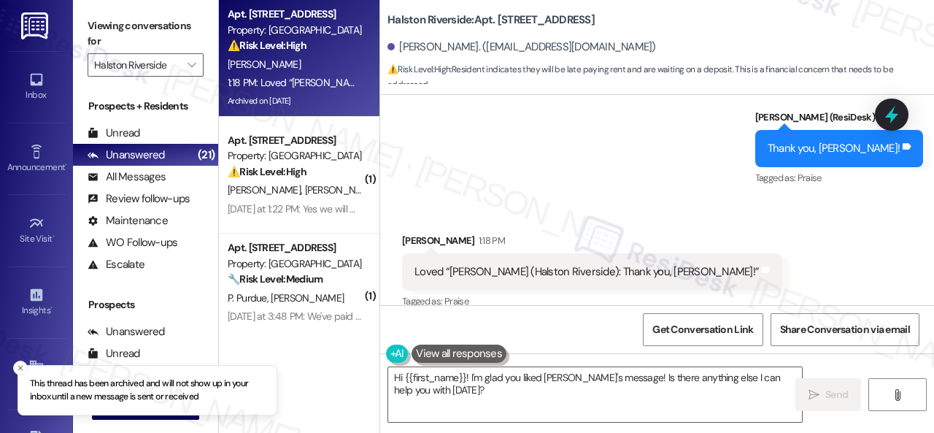
click at [575, 200] on div "Received via SMS [PERSON_NAME] 1:18 PM Loved “[PERSON_NAME] ([GEOGRAPHIC_DATA])…" at bounding box center [657, 261] width 554 height 123
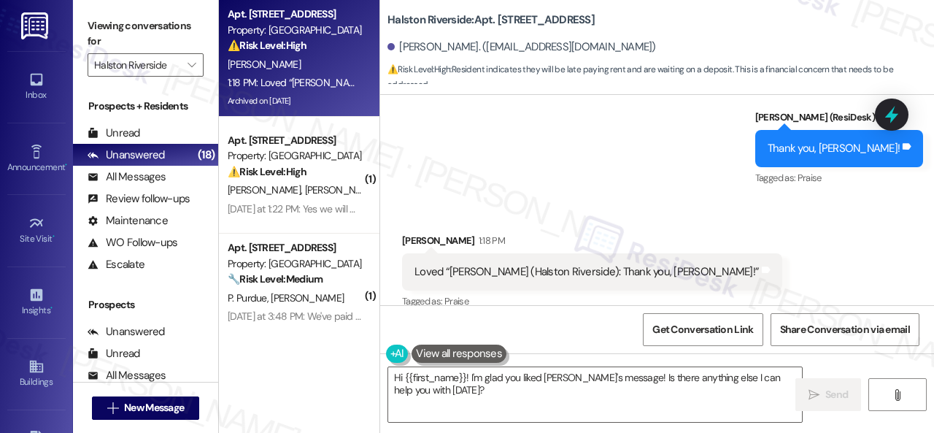
click at [560, 158] on div "Sent via SMS [PERSON_NAME] (ResiDesk) 1:17 PM Thank you, [PERSON_NAME]! Tags an…" at bounding box center [657, 138] width 554 height 123
